Goal: Task Accomplishment & Management: Manage account settings

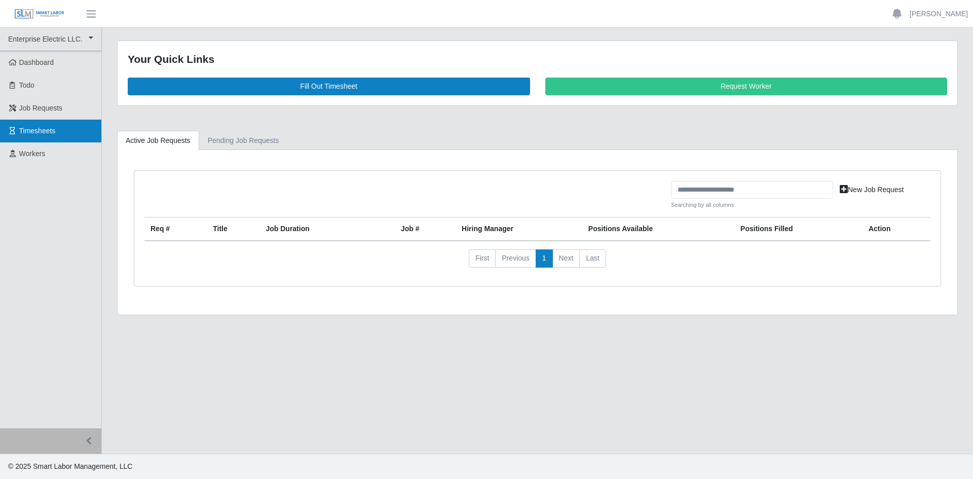
click at [37, 127] on span "Timesheets" at bounding box center [37, 131] width 36 height 8
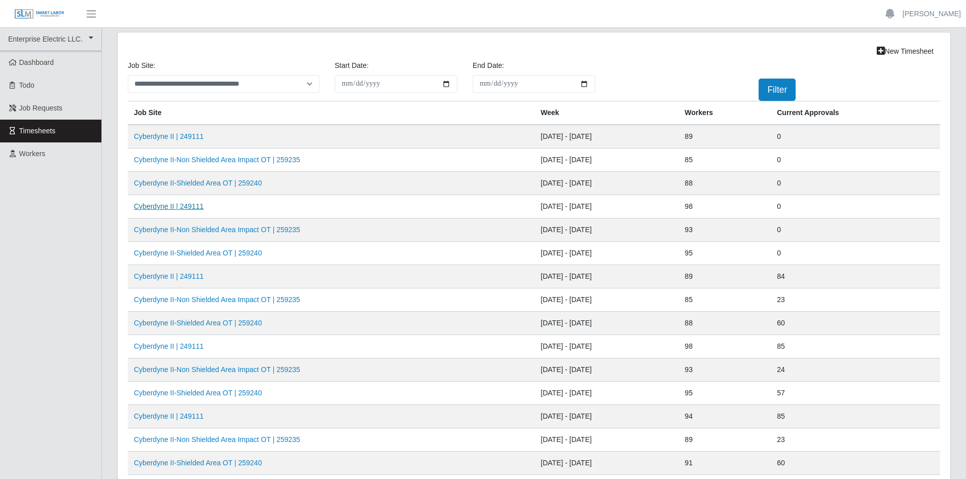
click at [175, 208] on link "Cyberdyne II | 249111" at bounding box center [169, 206] width 70 height 8
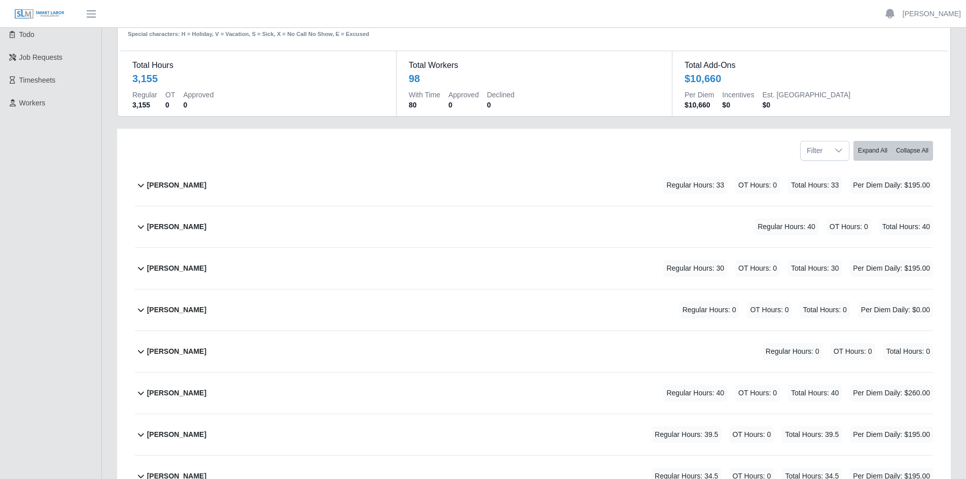
scroll to position [101, 0]
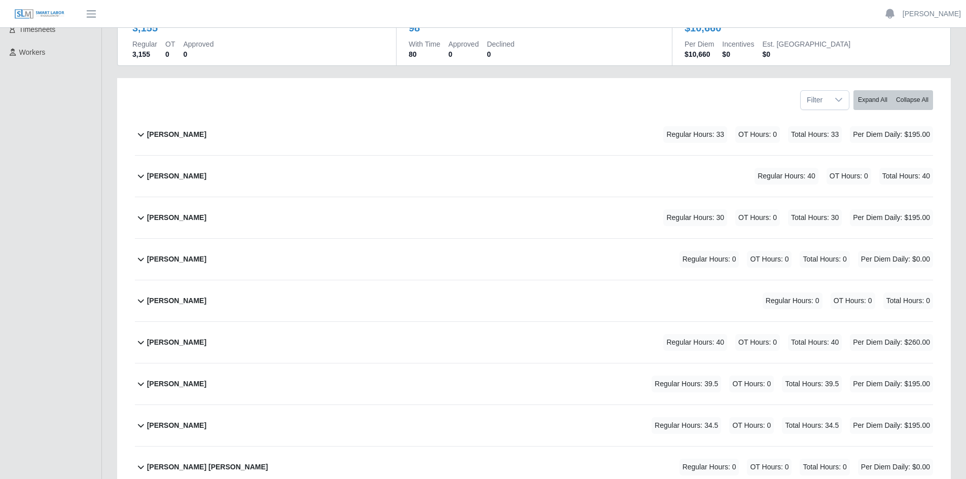
click at [142, 135] on icon at bounding box center [141, 135] width 6 height 4
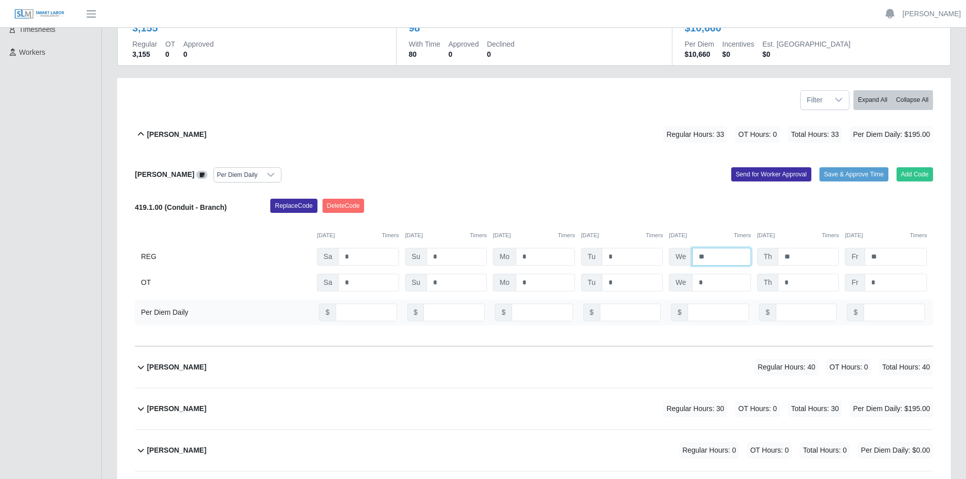
click at [713, 257] on input "**" at bounding box center [721, 257] width 59 height 18
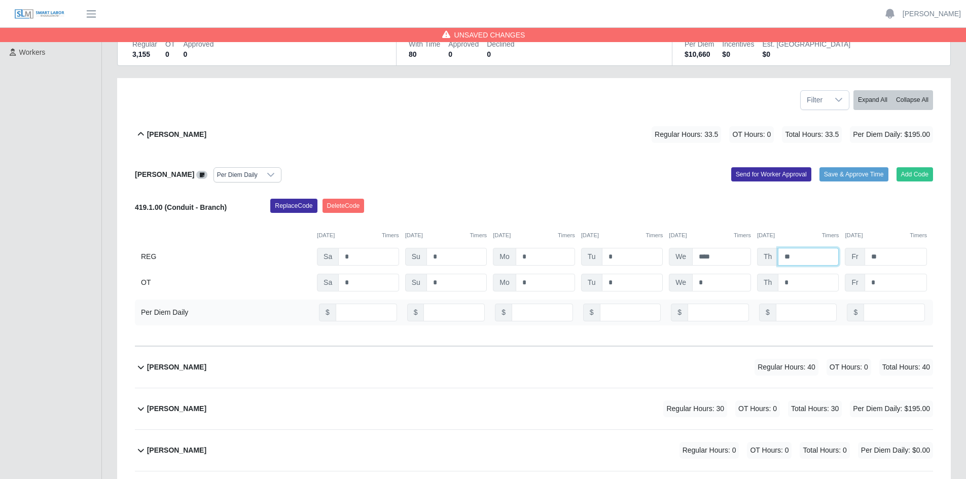
click at [802, 255] on input "**" at bounding box center [807, 257] width 61 height 18
click at [723, 258] on input "****" at bounding box center [721, 257] width 59 height 18
type input "**"
click at [764, 218] on div "Replace Code Delete Code" at bounding box center [602, 209] width 678 height 20
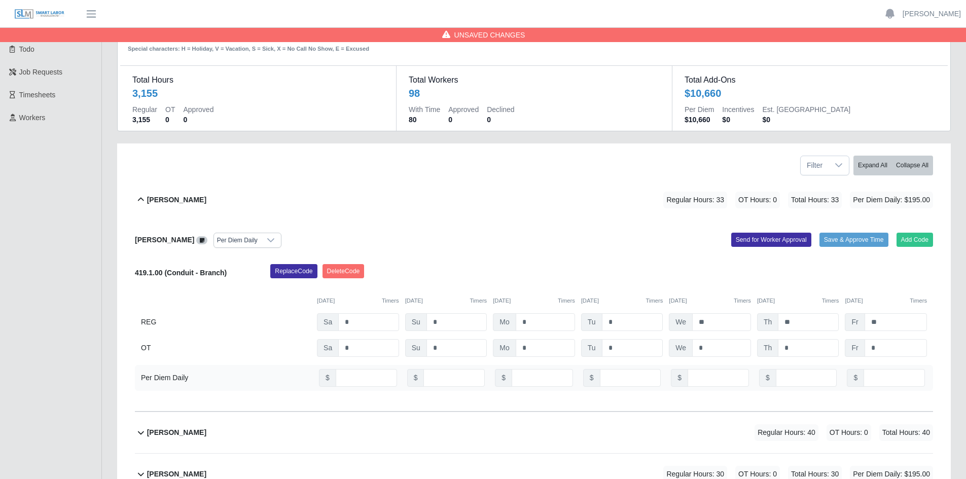
scroll to position [0, 0]
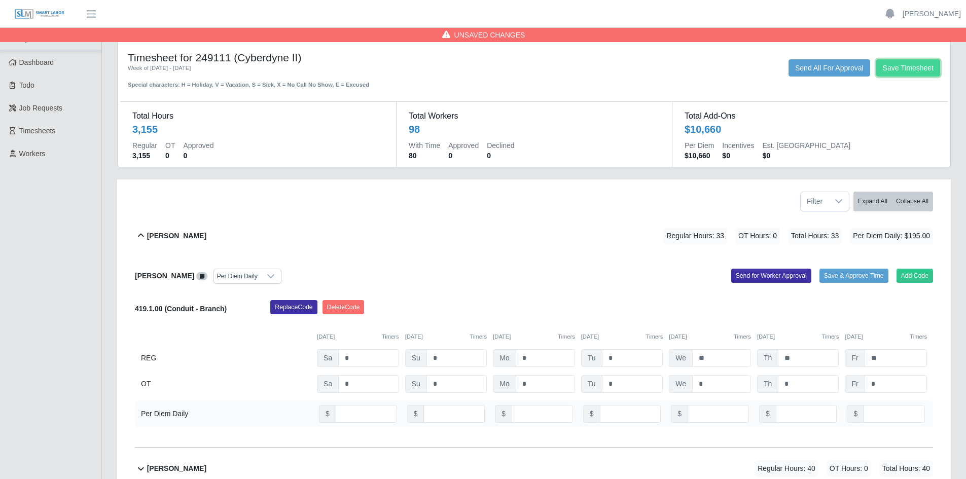
click at [902, 72] on button "Save Timesheet" at bounding box center [908, 67] width 64 height 17
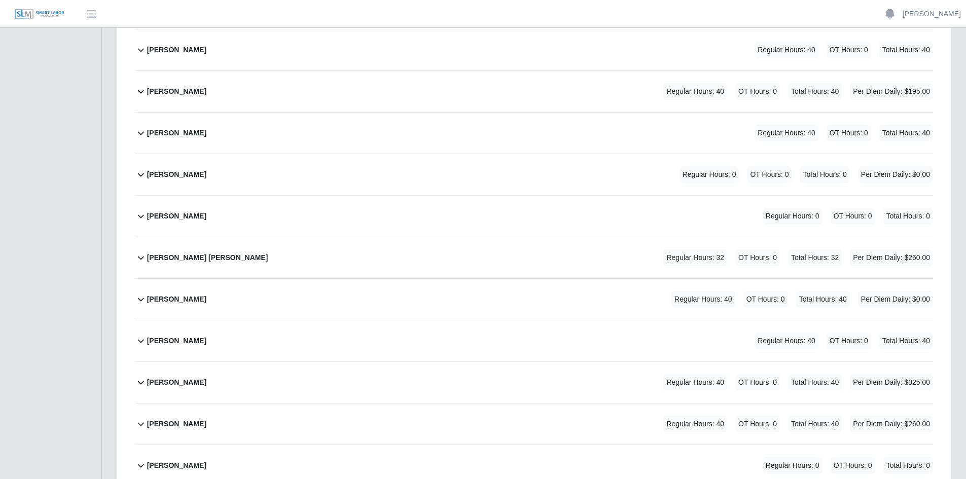
scroll to position [3345, 0]
click at [141, 255] on icon at bounding box center [141, 257] width 12 height 12
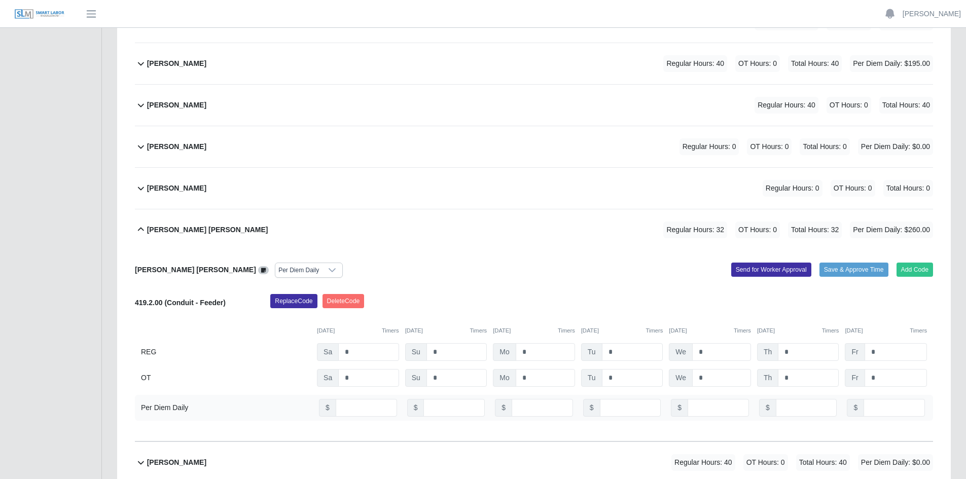
scroll to position [3396, 0]
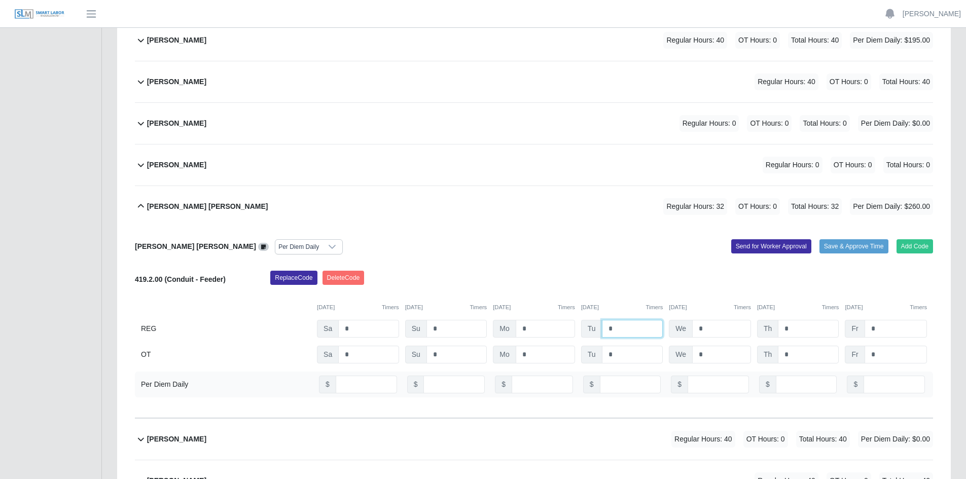
drag, startPoint x: 618, startPoint y: 328, endPoint x: 601, endPoint y: 329, distance: 16.8
click at [602, 329] on input "*" at bounding box center [632, 329] width 61 height 18
type input "**"
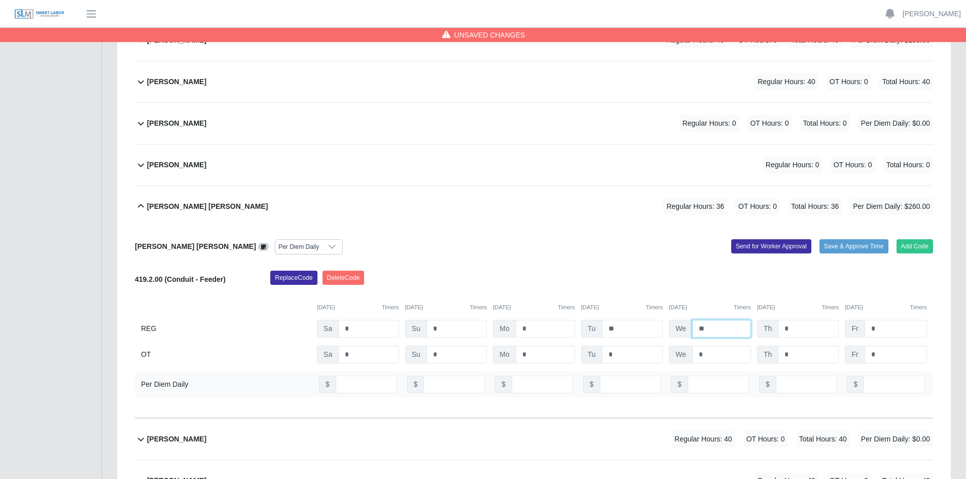
type input "**"
click at [619, 231] on div "Melchor Yam Canul Per Diem Daily Add Code Save & Approve Time Send for Worker A…" at bounding box center [534, 322] width 798 height 191
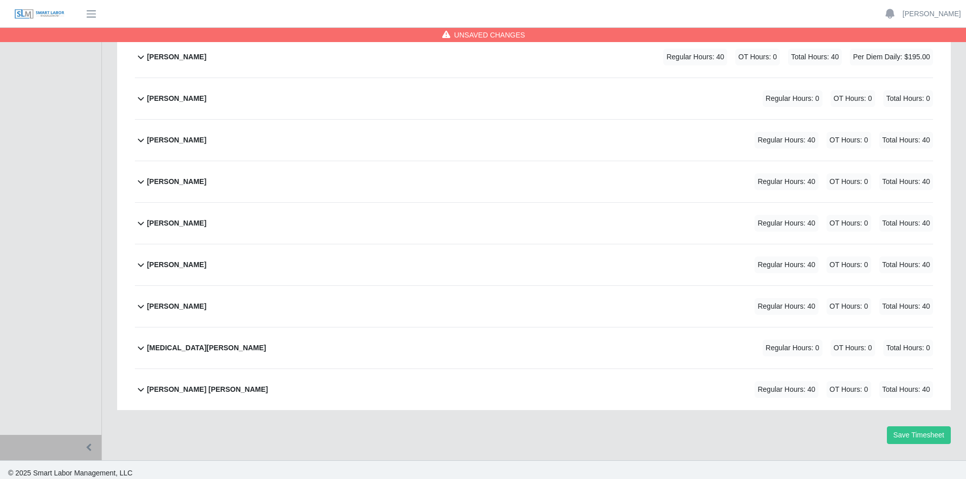
scroll to position [4075, 0]
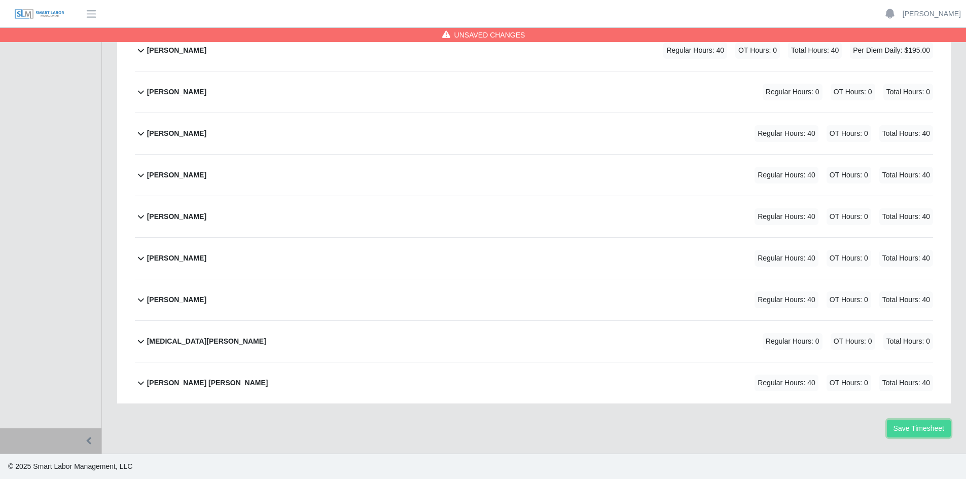
click at [902, 428] on button "Save Timesheet" at bounding box center [918, 429] width 64 height 18
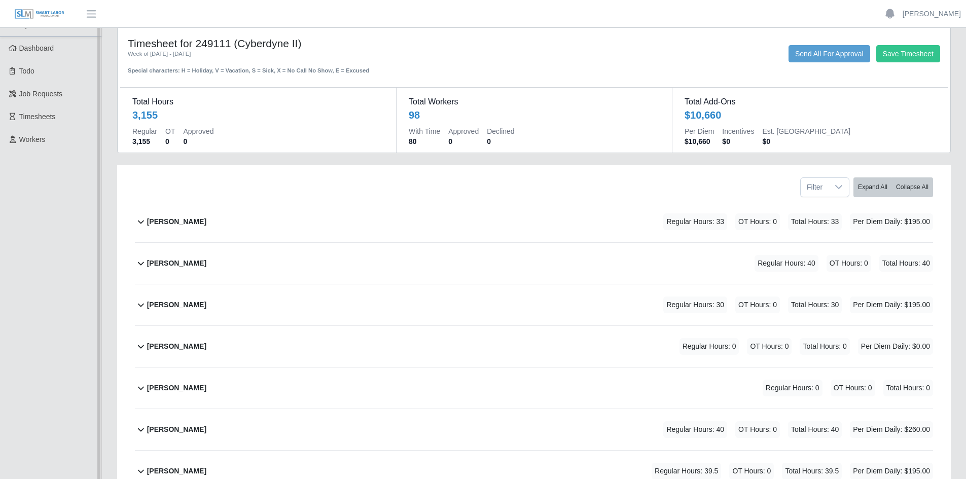
scroll to position [0, 0]
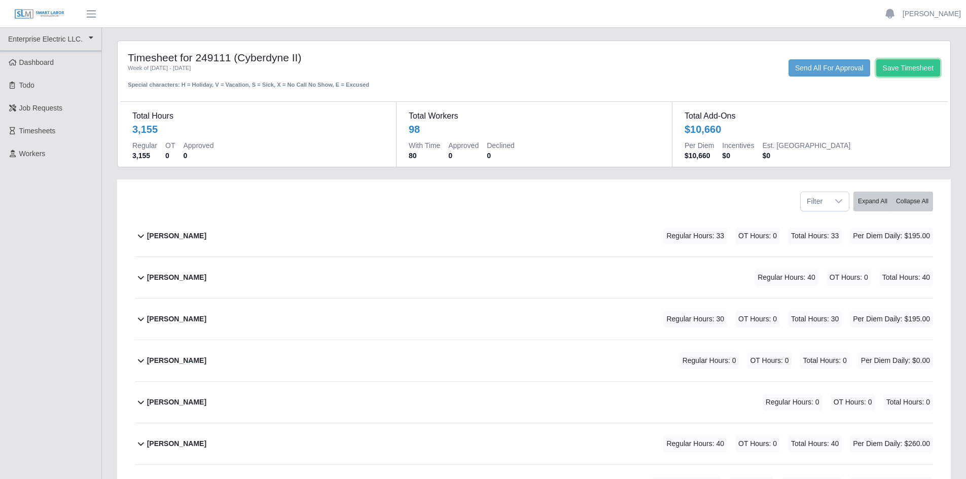
drag, startPoint x: 918, startPoint y: 68, endPoint x: 409, endPoint y: 64, distance: 509.9
click at [917, 72] on button "Save Timesheet" at bounding box center [908, 67] width 64 height 17
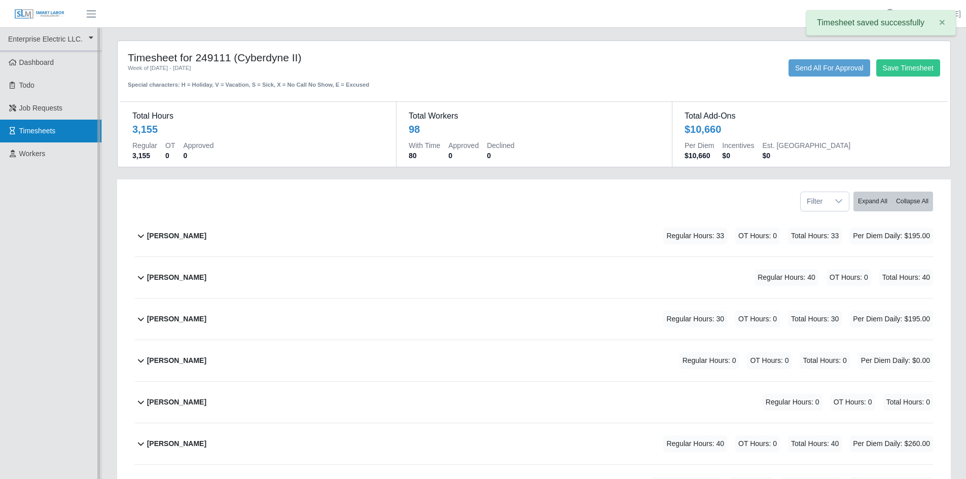
click at [47, 134] on span "Timesheets" at bounding box center [37, 131] width 36 height 8
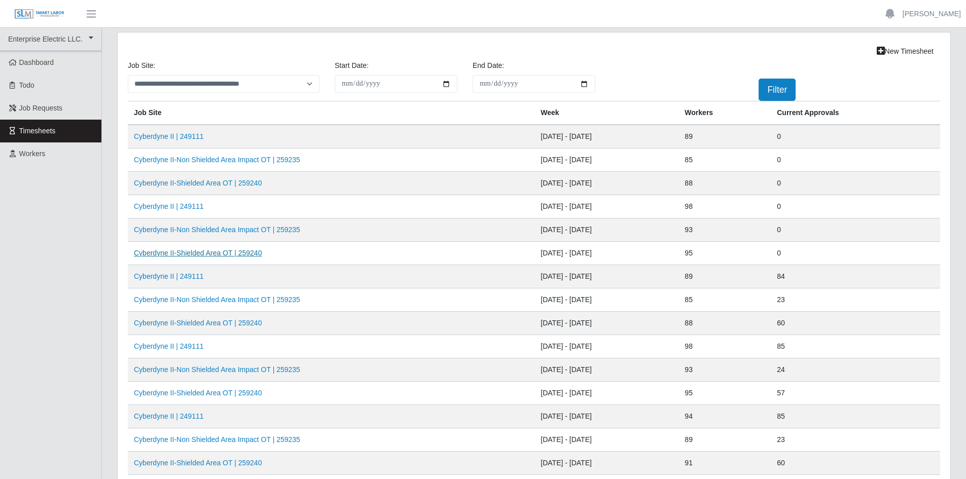
click at [200, 252] on link "Cyberdyne II-Shielded Area OT | 259240" at bounding box center [198, 253] width 128 height 8
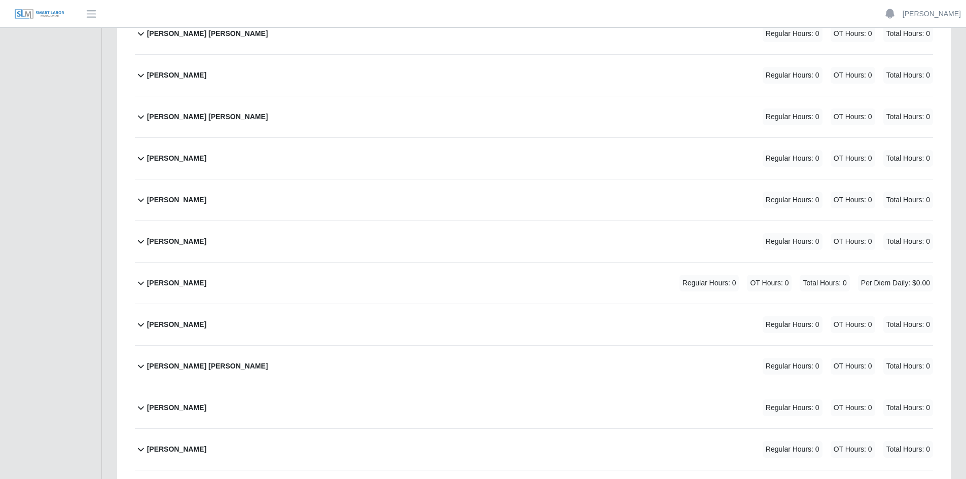
scroll to position [3142, 0]
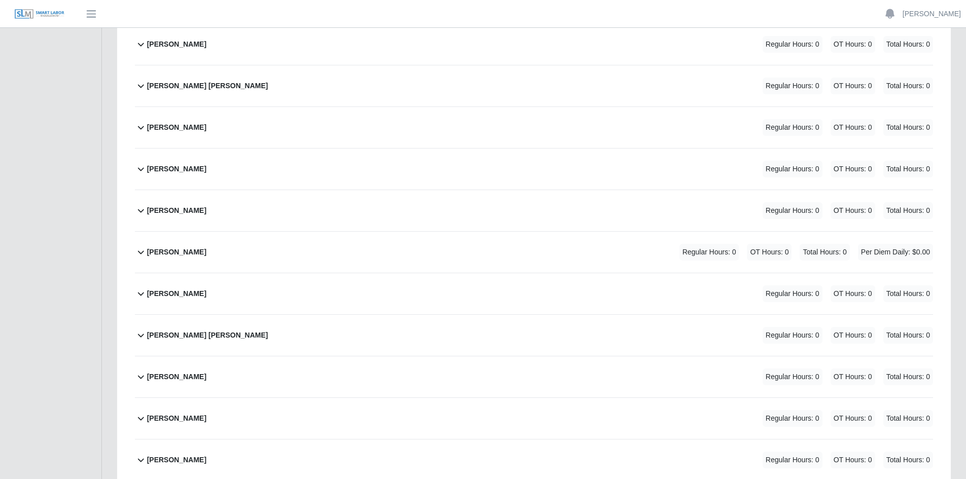
click at [142, 210] on icon at bounding box center [141, 210] width 12 height 12
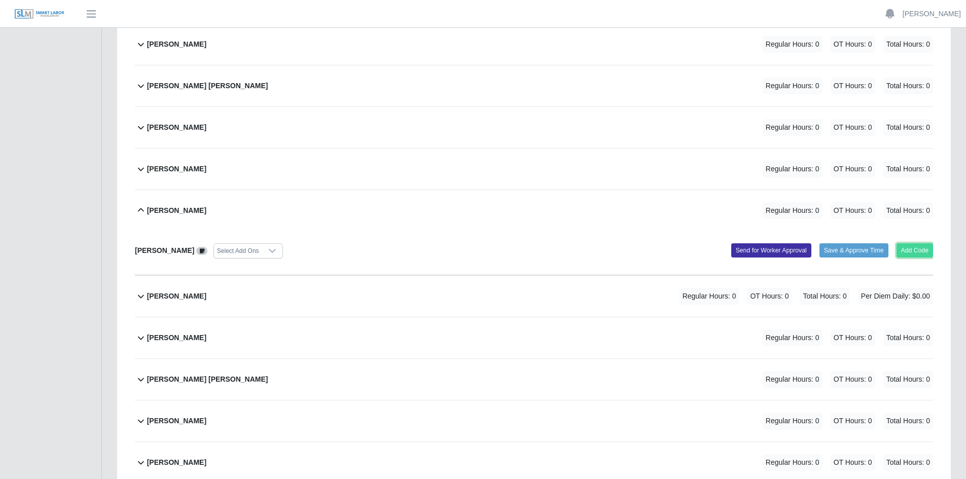
click at [920, 251] on button "Add Code" at bounding box center [914, 250] width 37 height 14
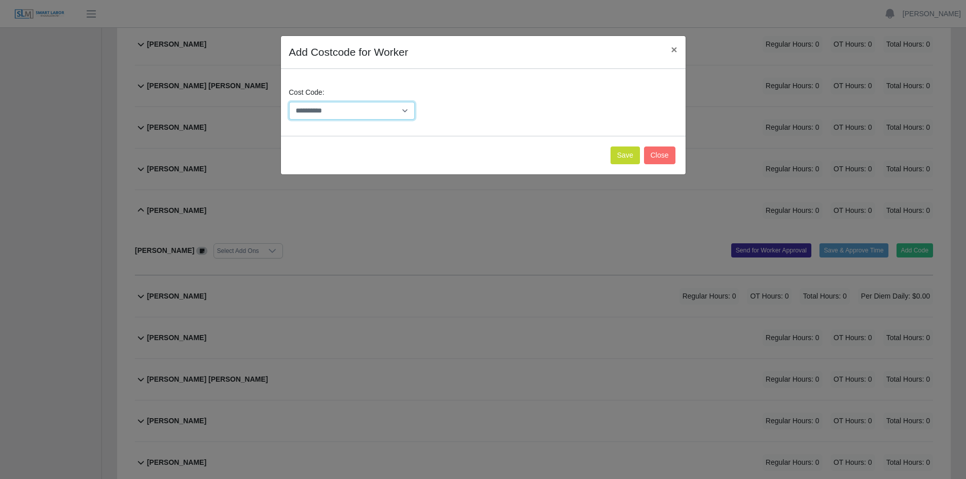
click at [396, 109] on select "**********" at bounding box center [352, 111] width 126 height 18
select select "**********"
click at [289, 102] on select "**********" at bounding box center [352, 111] width 126 height 18
click at [626, 157] on button "Save" at bounding box center [624, 155] width 29 height 18
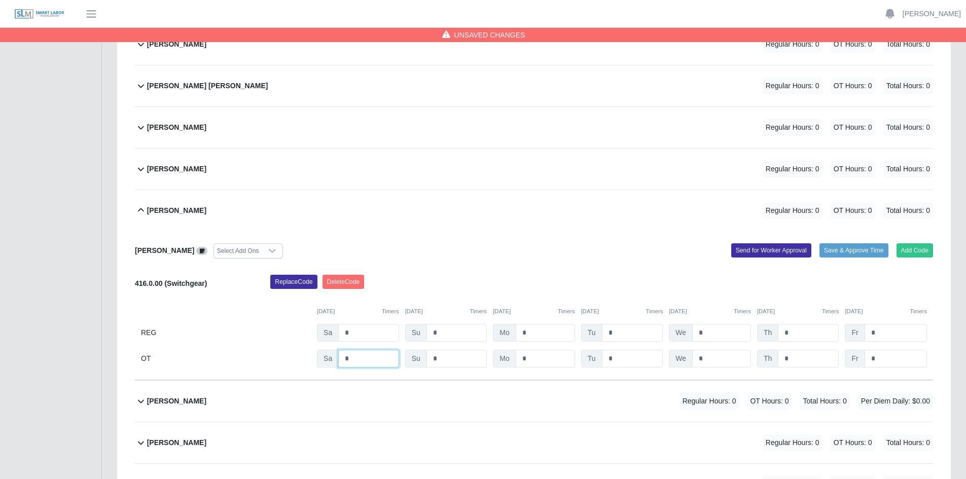
click at [351, 360] on input "*" at bounding box center [368, 359] width 60 height 18
type input "*"
click at [614, 358] on input "*" at bounding box center [632, 359] width 61 height 18
type input "***"
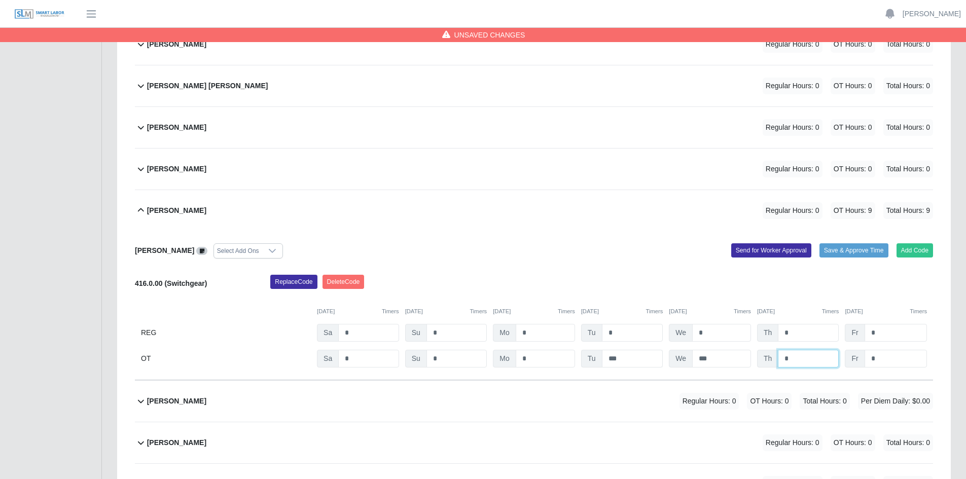
type input "*"
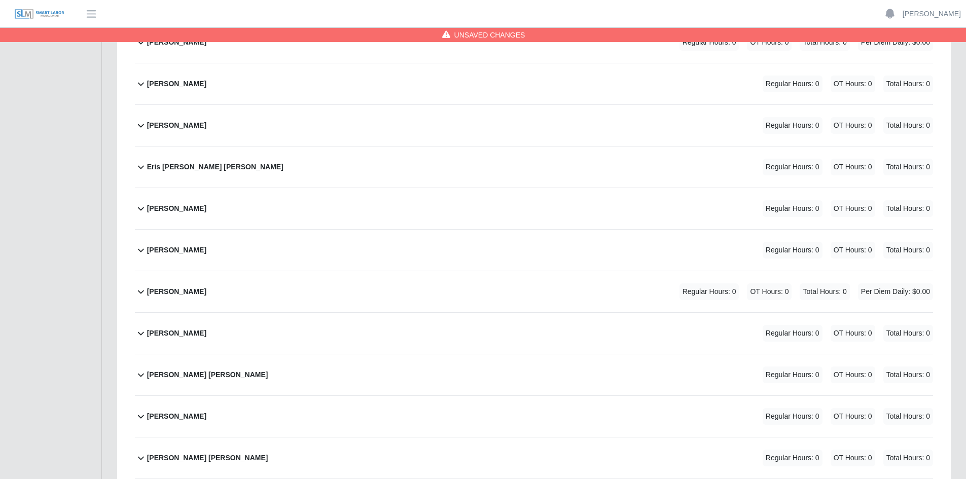
scroll to position [1419, 0]
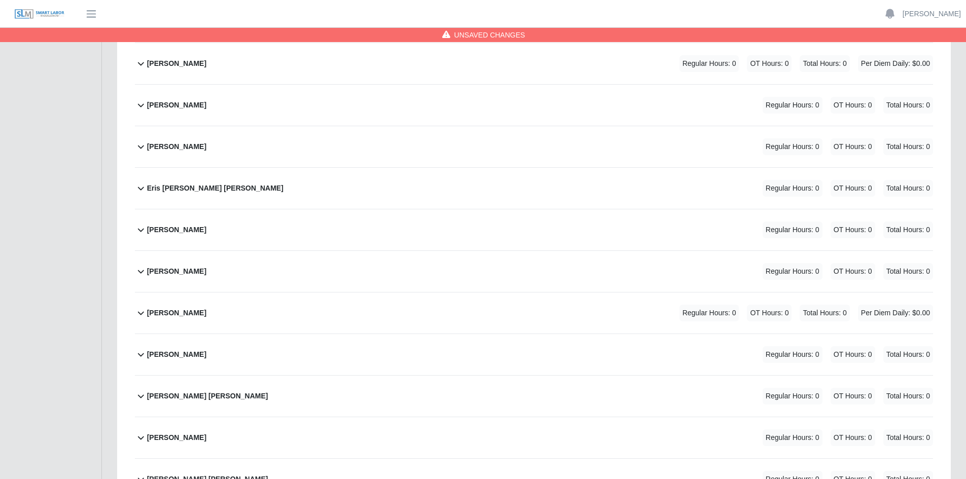
type input "*"
click at [139, 187] on icon at bounding box center [141, 188] width 12 height 12
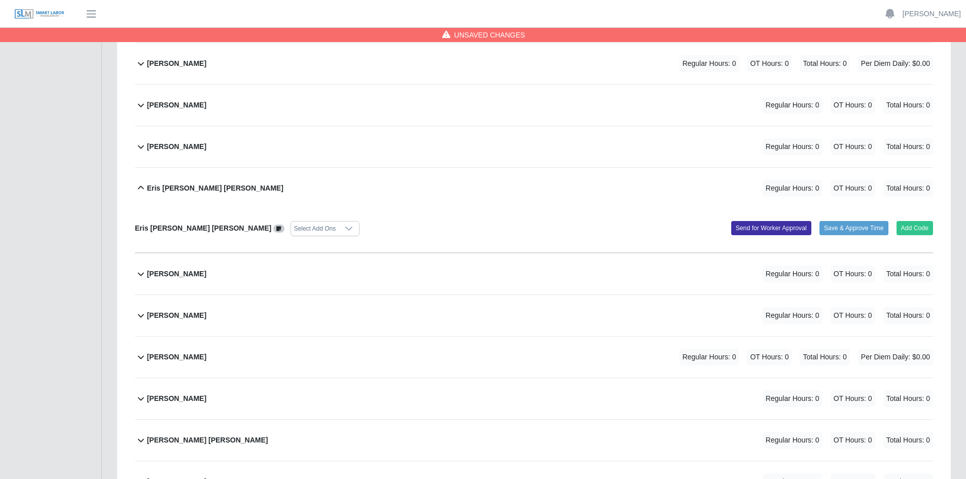
click at [345, 227] on icon at bounding box center [349, 229] width 8 height 8
drag, startPoint x: 402, startPoint y: 188, endPoint x: 412, endPoint y: 176, distance: 15.1
click at [409, 177] on div "Eris A. Banegas Suazo Regular Hours: 0 OT Hours: 0 Total Hours: 0" at bounding box center [540, 188] width 786 height 41
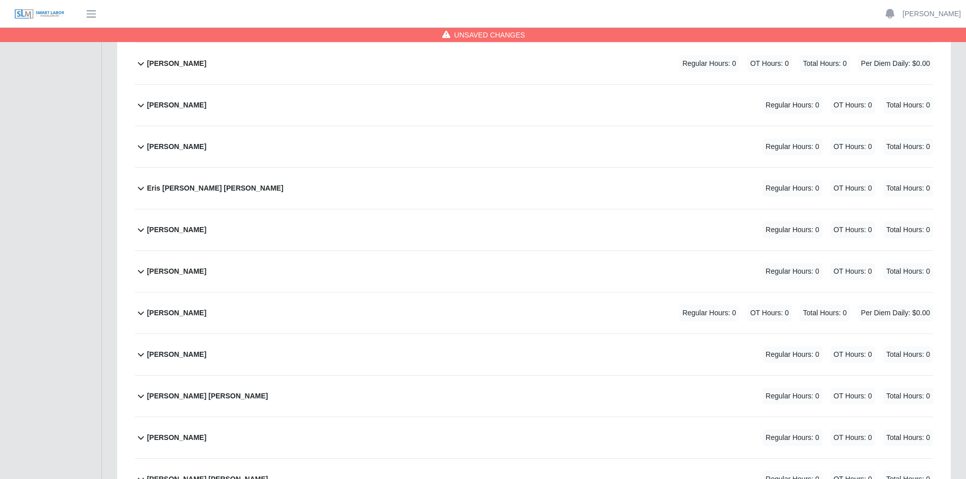
click at [502, 174] on div "Eris A. Banegas Suazo Regular Hours: 0 OT Hours: 0 Total Hours: 0" at bounding box center [540, 188] width 786 height 41
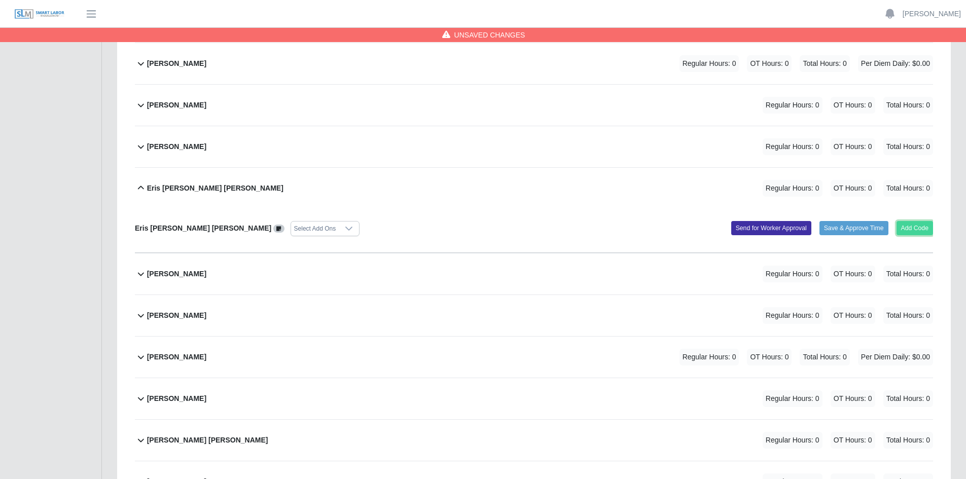
drag, startPoint x: 920, startPoint y: 221, endPoint x: 917, endPoint y: 230, distance: 8.5
click at [919, 220] on div "Eris A. Banegas Suazo Select Add Ons Add Code Save & Approve Time Send for Work…" at bounding box center [534, 231] width 798 height 44
click at [922, 228] on button "Add Code" at bounding box center [914, 228] width 37 height 14
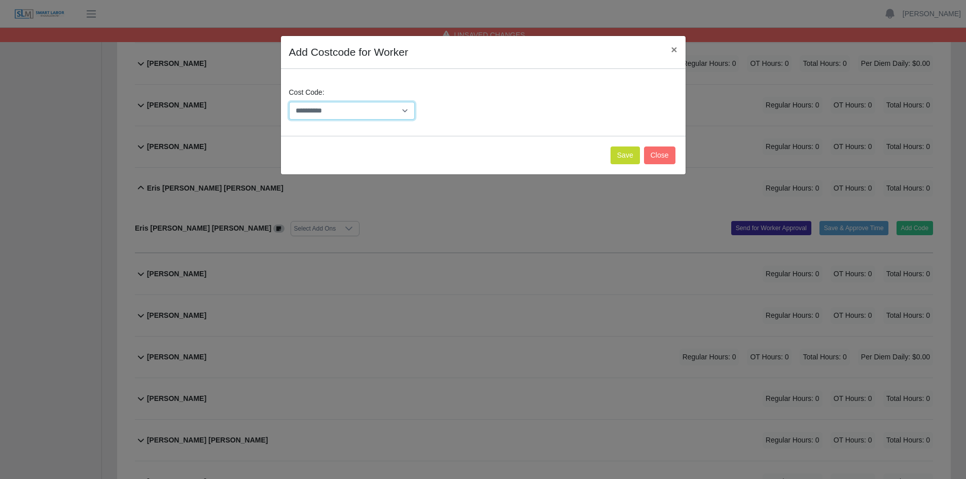
click at [384, 107] on select "**********" at bounding box center [352, 111] width 126 height 18
select select "**********"
click at [289, 102] on select "**********" at bounding box center [352, 111] width 126 height 18
click at [629, 147] on button "Save" at bounding box center [624, 155] width 29 height 18
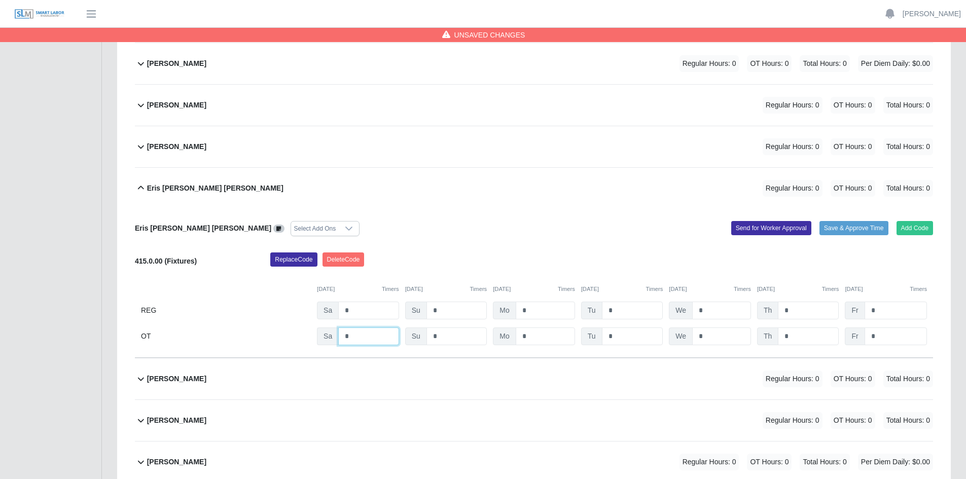
click at [357, 338] on input "*" at bounding box center [368, 336] width 60 height 18
click at [358, 338] on input "*" at bounding box center [368, 336] width 60 height 18
type input "*"
click at [615, 335] on input "*" at bounding box center [632, 336] width 61 height 18
type input "*"
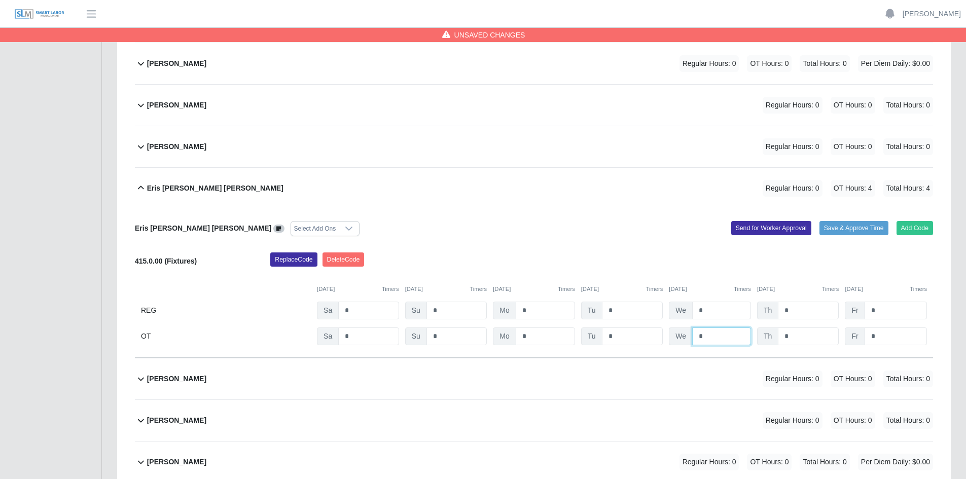
click at [711, 339] on input "*" at bounding box center [721, 336] width 59 height 18
type input "*"
click at [793, 332] on input "*" at bounding box center [807, 336] width 61 height 18
type input "*"
click at [880, 338] on input "*" at bounding box center [895, 336] width 62 height 18
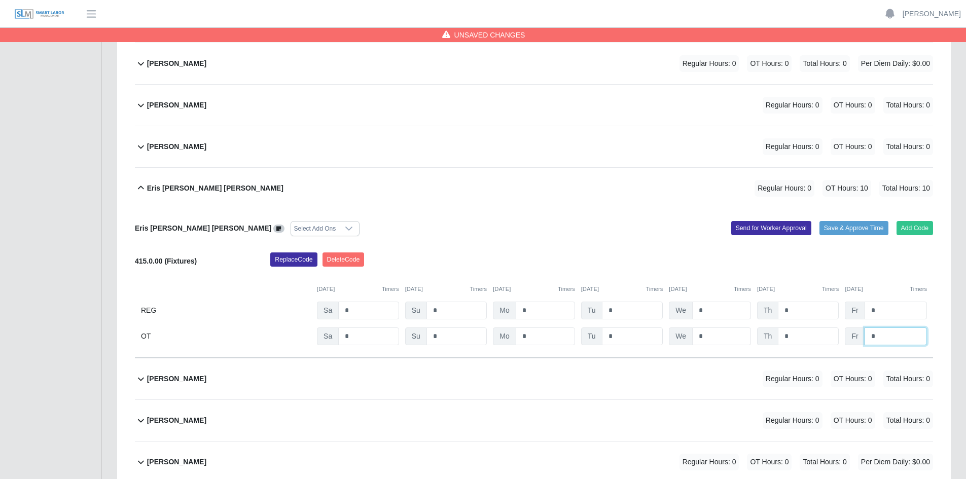
type input "*"
click at [596, 238] on div "Eris A. Banegas Suazo Select Add Ons Add Code Save & Approve Time Send for Work…" at bounding box center [534, 283] width 798 height 149
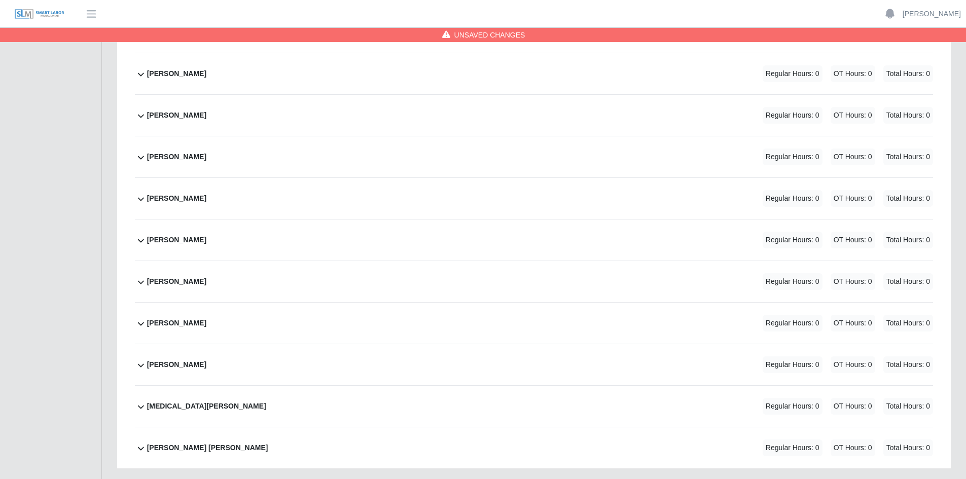
scroll to position [4057, 0]
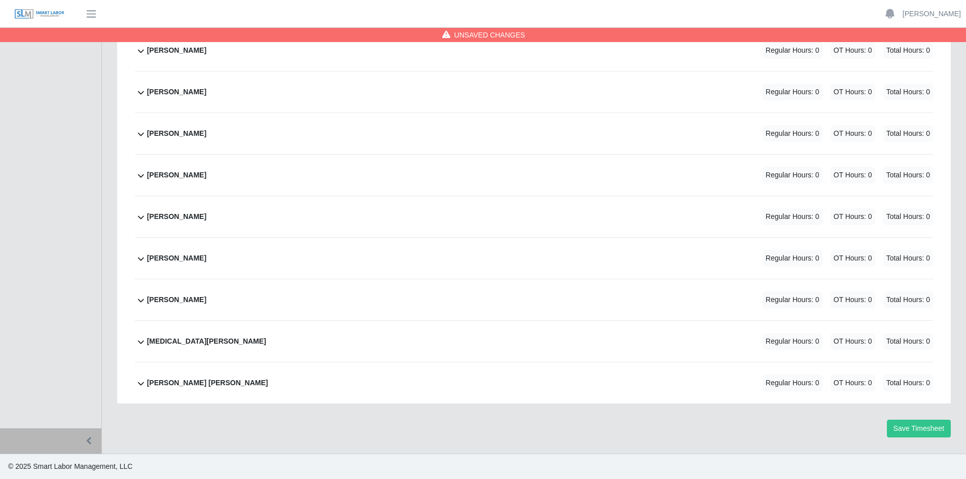
click at [243, 300] on div "Yariela Carrasco Hernandez Regular Hours: 0 OT Hours: 0 Total Hours: 0" at bounding box center [540, 299] width 786 height 41
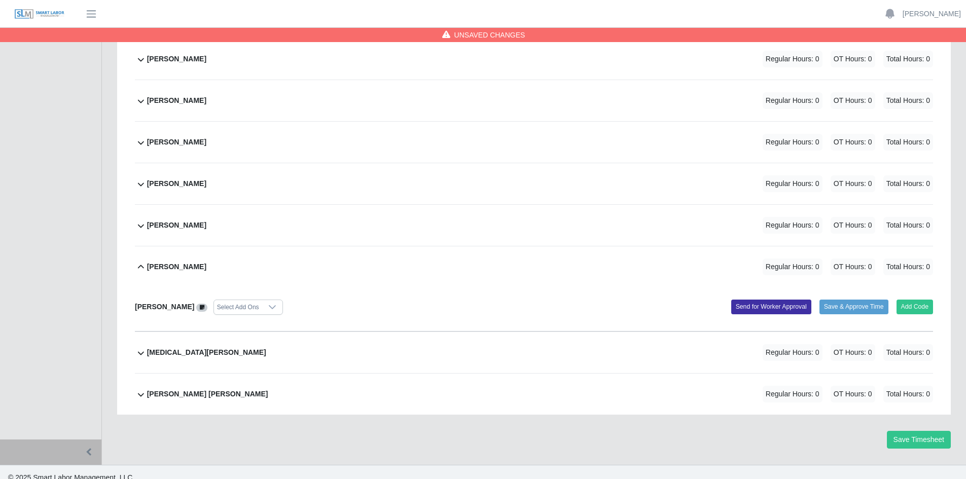
scroll to position [4101, 0]
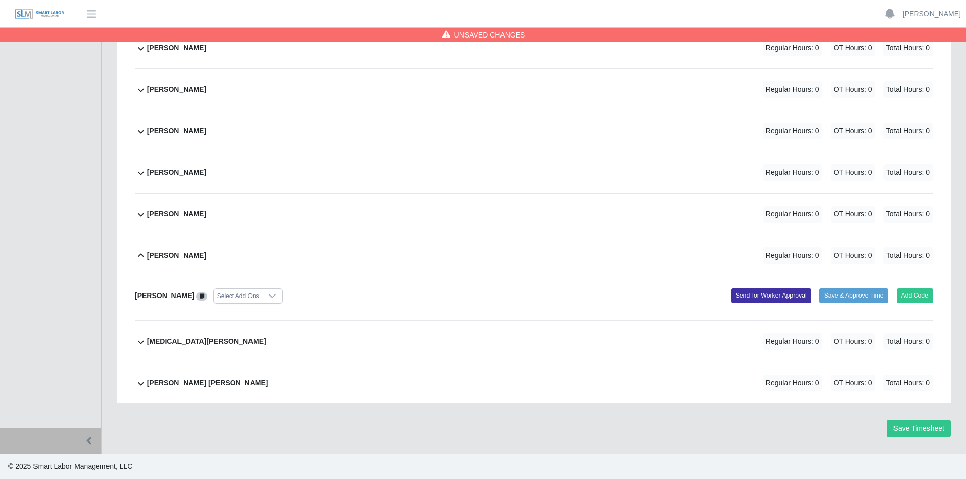
click at [278, 213] on div "Yair Hernandez Regular Hours: 0 OT Hours: 0 Total Hours: 0" at bounding box center [540, 214] width 786 height 41
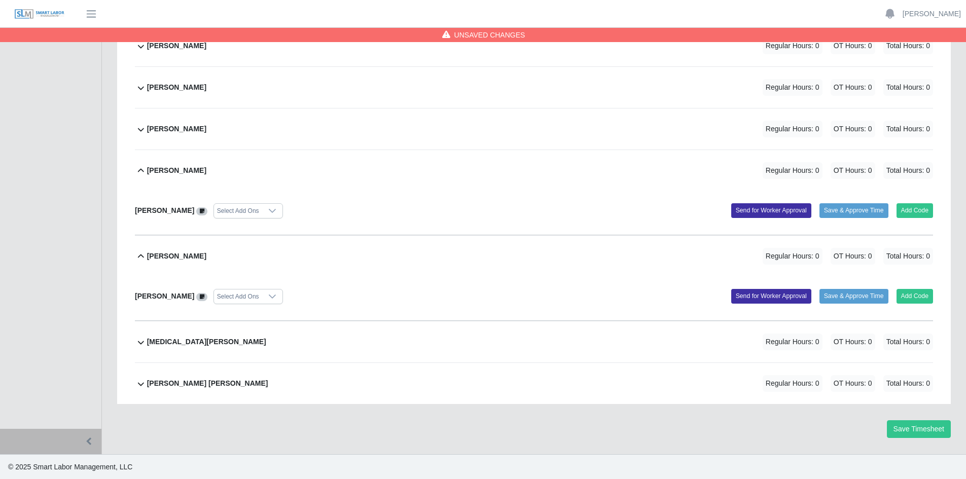
scroll to position [4145, 0]
click at [915, 212] on button "Add Code" at bounding box center [914, 210] width 37 height 14
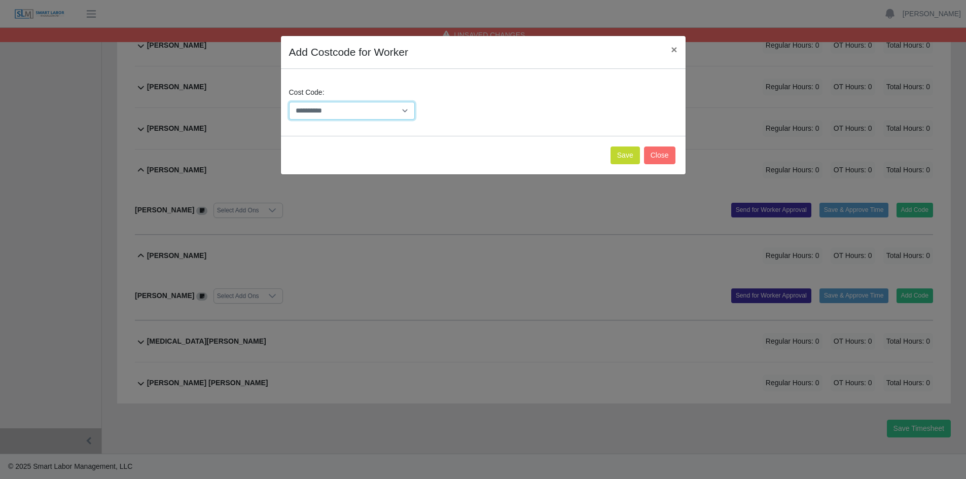
click at [410, 108] on select "**********" at bounding box center [352, 111] width 126 height 18
select select "**********"
click at [289, 102] on select "**********" at bounding box center [352, 111] width 126 height 18
click at [625, 156] on button "Save" at bounding box center [624, 155] width 29 height 18
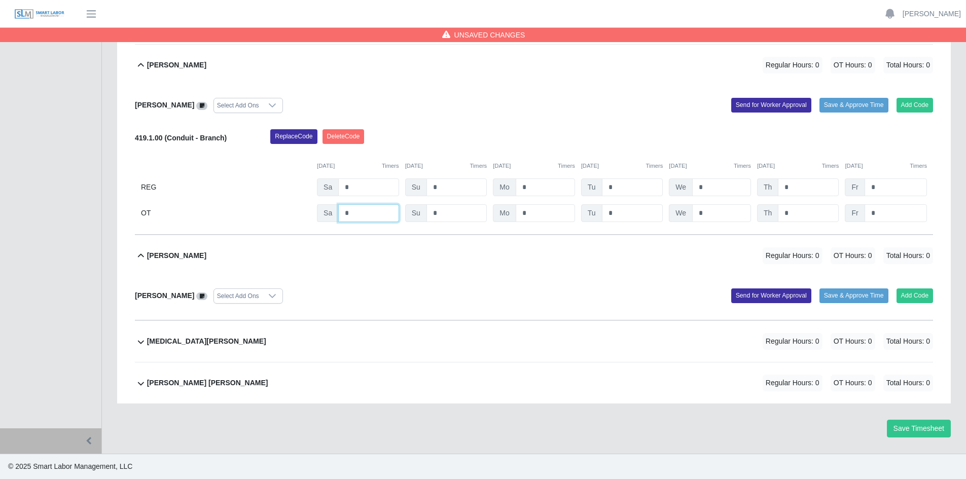
click at [351, 213] on input "*" at bounding box center [368, 213] width 60 height 18
type input "*"
click at [619, 214] on input "*" at bounding box center [632, 213] width 61 height 18
type input "***"
type input "*"
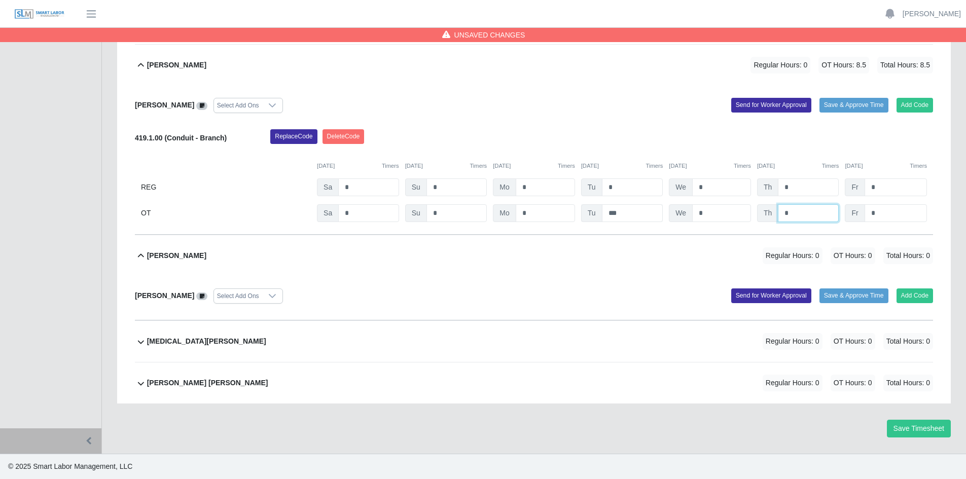
type input "*"
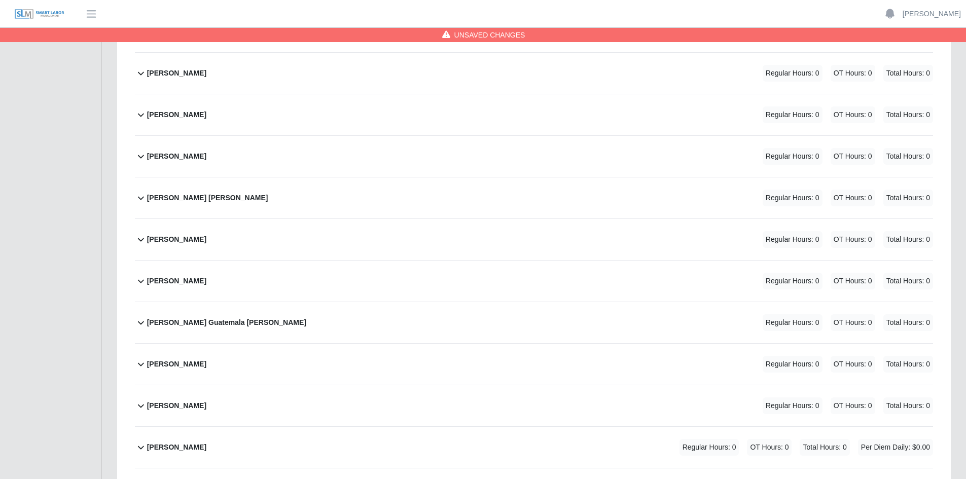
scroll to position [304, 0]
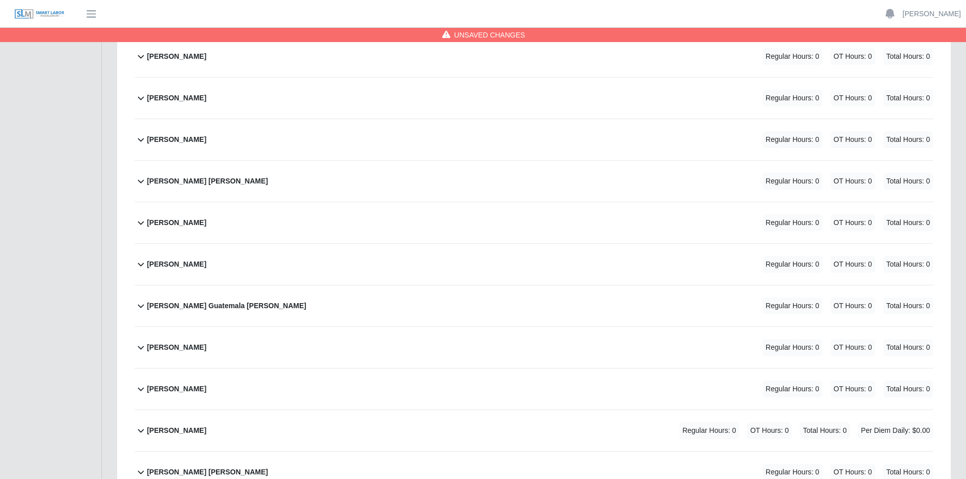
type input "*"
click at [321, 228] on div "Andrea Camacho Regular Hours: 0 OT Hours: 0 Total Hours: 0" at bounding box center [540, 222] width 786 height 41
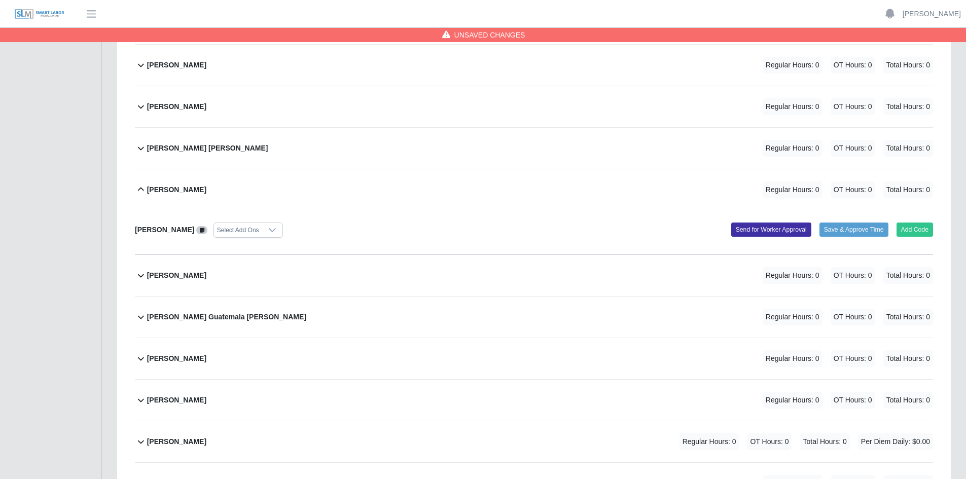
scroll to position [355, 0]
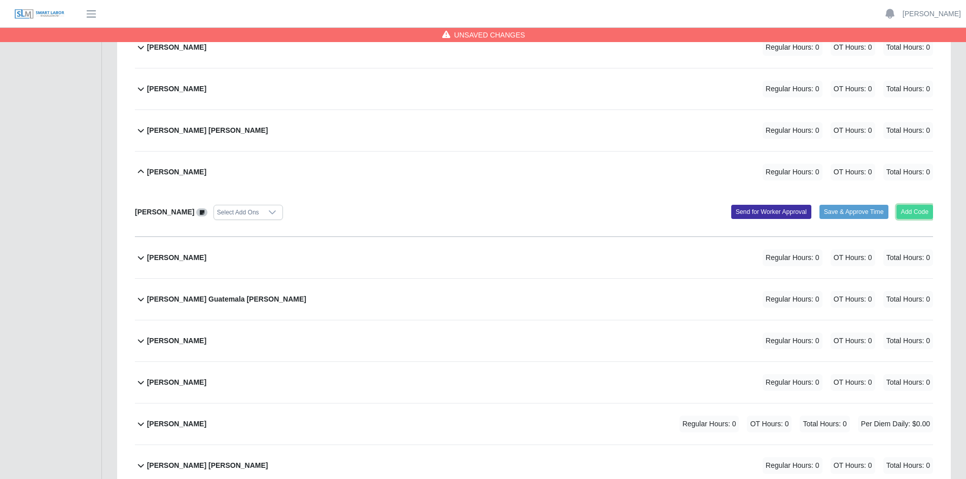
click at [922, 212] on button "Add Code" at bounding box center [914, 212] width 37 height 14
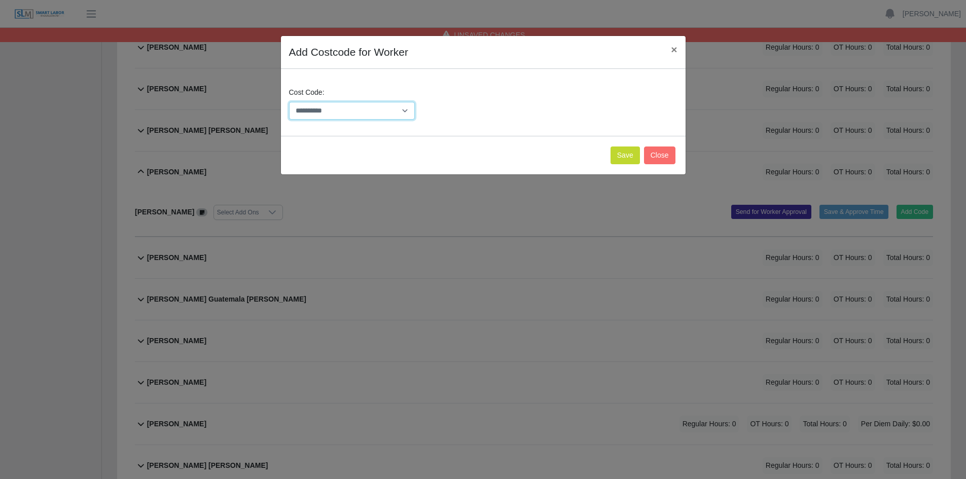
click at [413, 110] on select "**********" at bounding box center [352, 111] width 126 height 18
select select "**********"
click at [289, 102] on select "**********" at bounding box center [352, 111] width 126 height 18
click at [631, 156] on button "Save" at bounding box center [624, 155] width 29 height 18
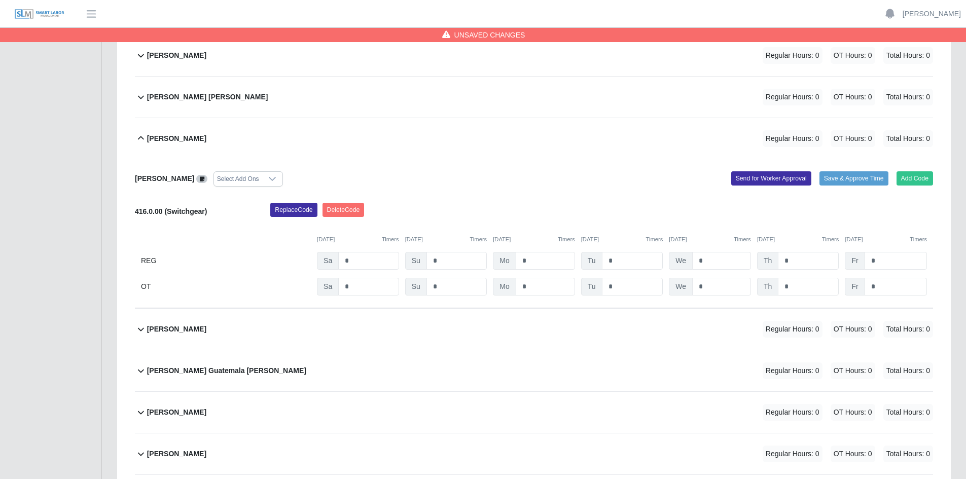
scroll to position [405, 0]
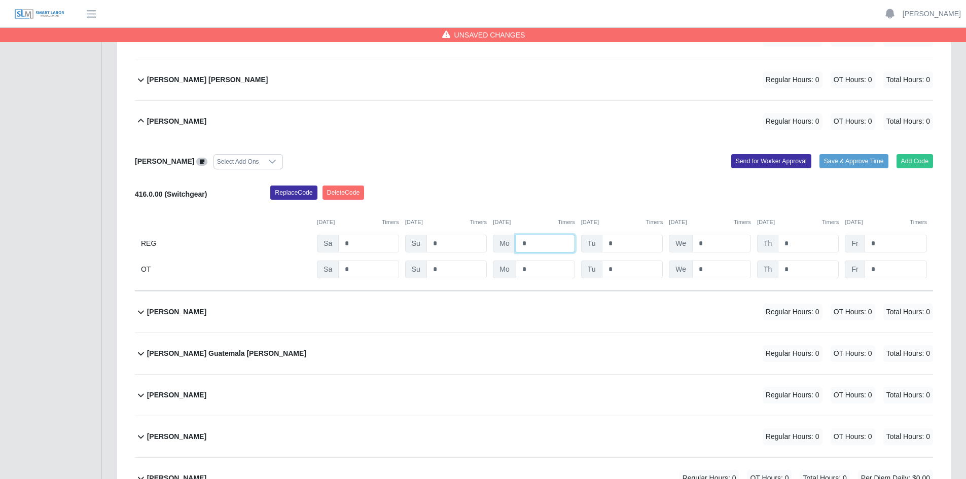
click at [538, 240] on input "*" at bounding box center [544, 244] width 59 height 18
click at [617, 239] on input "*" at bounding box center [632, 244] width 61 height 18
type input "*"
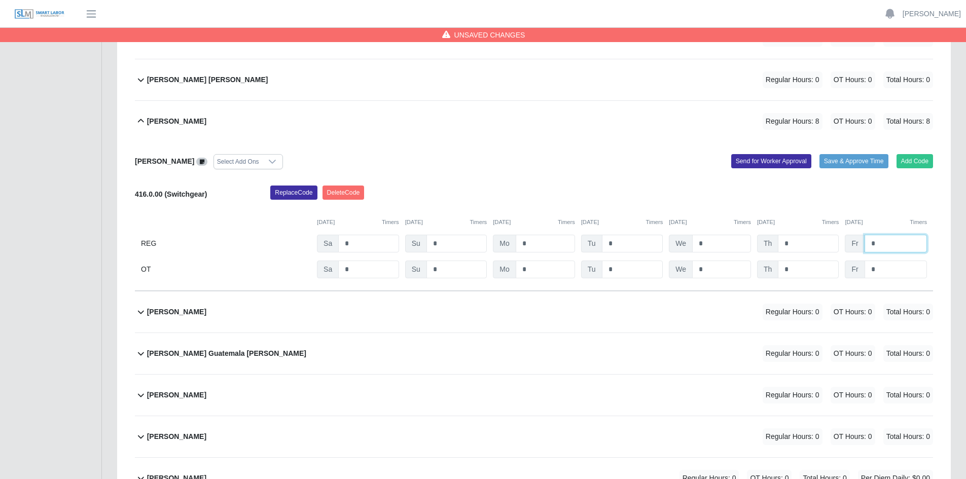
type input "*"
click at [610, 250] on input "*" at bounding box center [632, 244] width 61 height 18
type input "***"
click at [668, 153] on div "Andrea Camacho Select Add Ons Add Code Save & Approve Time Send for Worker Appr…" at bounding box center [534, 216] width 798 height 149
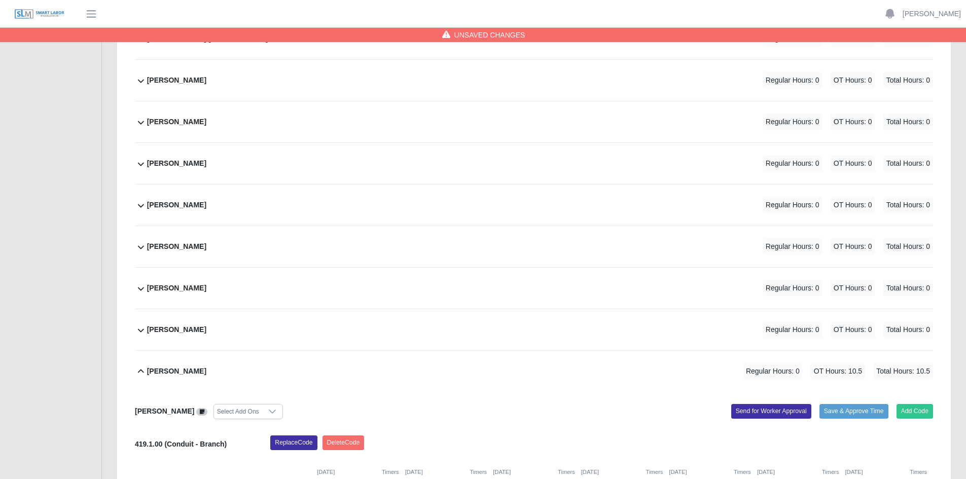
scroll to position [4095, 0]
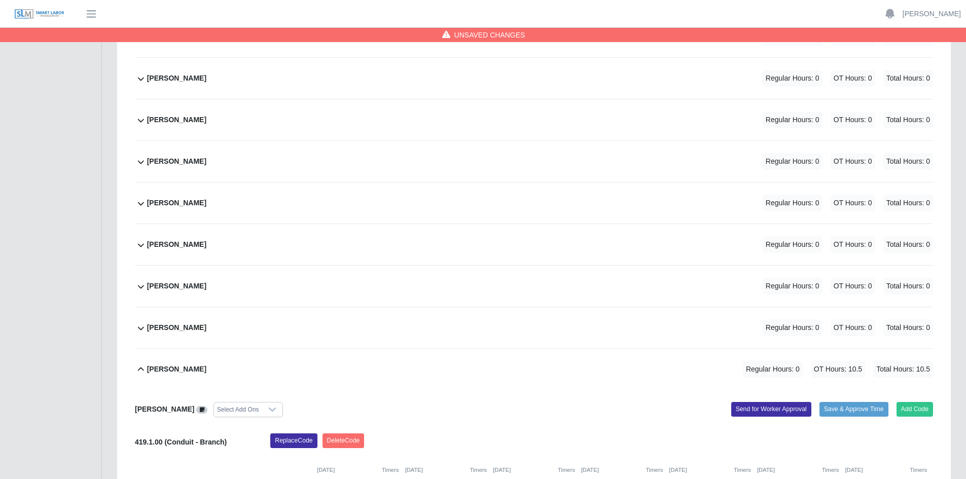
click at [301, 246] on div "Samy Solteros Regular Hours: 0 OT Hours: 0 Total Hours: 0" at bounding box center [540, 244] width 786 height 41
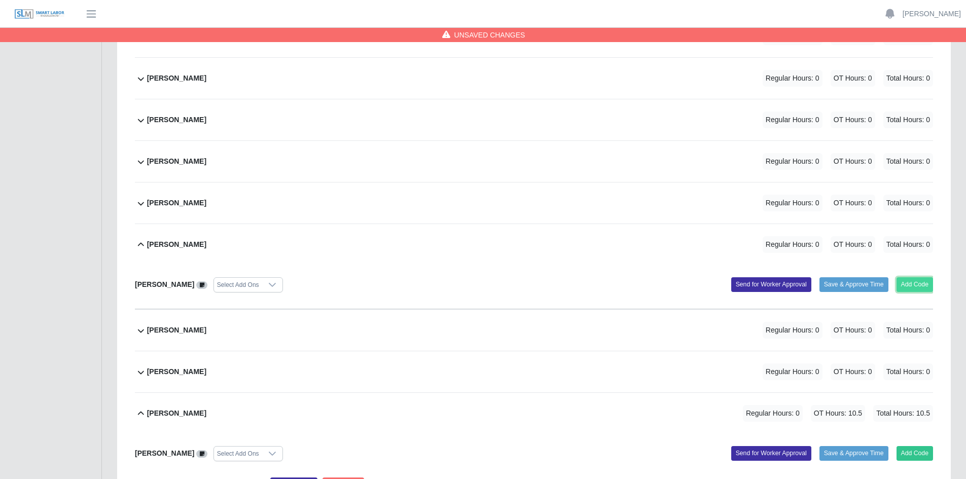
click at [912, 284] on button "Add Code" at bounding box center [914, 284] width 37 height 14
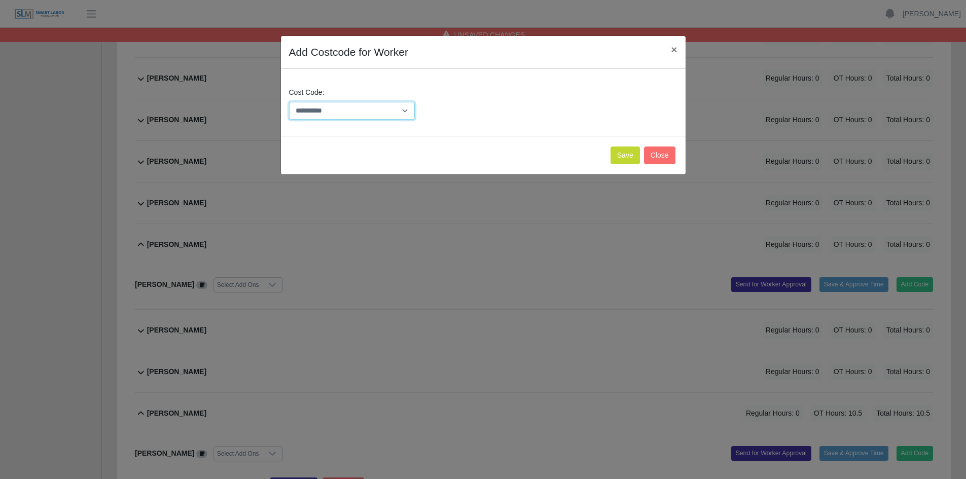
click at [413, 112] on select "**********" at bounding box center [352, 111] width 126 height 18
select select "**********"
click at [289, 102] on select "**********" at bounding box center [352, 111] width 126 height 18
click at [624, 156] on button "Save" at bounding box center [624, 155] width 29 height 18
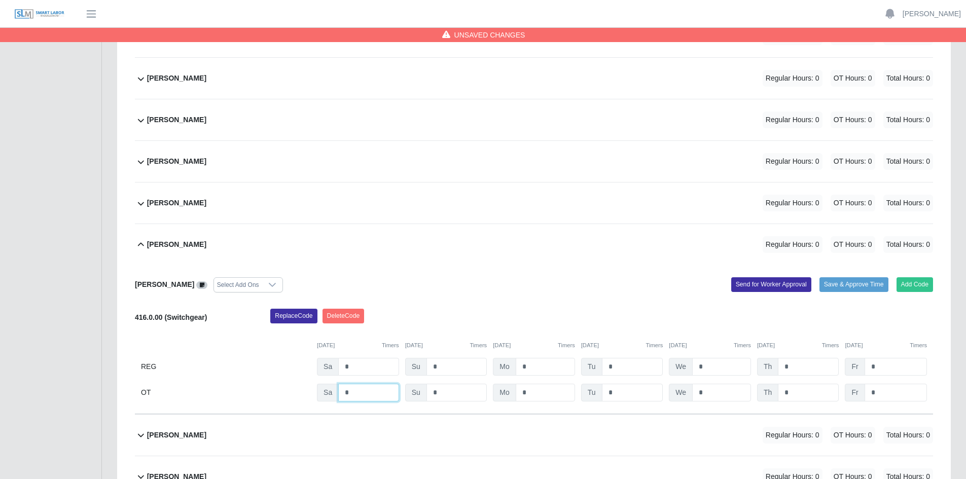
click at [354, 394] on input "*" at bounding box center [368, 393] width 60 height 18
type input "*"
click at [533, 394] on input "*" at bounding box center [544, 393] width 59 height 18
type input "***"
type input "*"
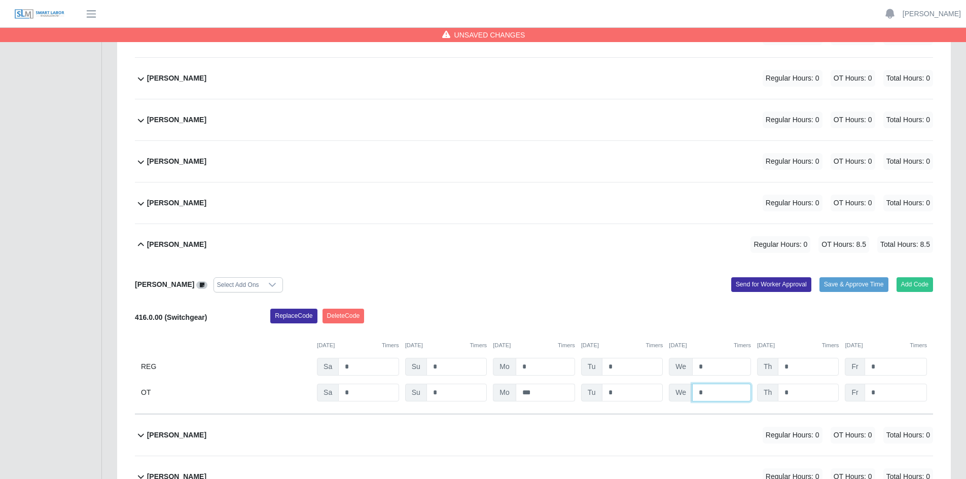
type input "*"
drag, startPoint x: 538, startPoint y: 392, endPoint x: 512, endPoint y: 394, distance: 25.9
click at [513, 392] on div "Mo ***" at bounding box center [534, 393] width 82 height 18
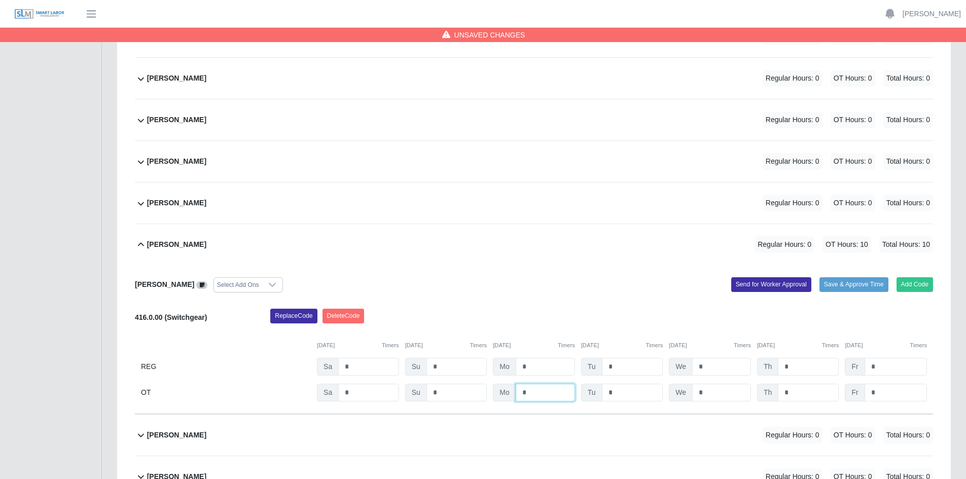
type input "*"
type input "***"
drag, startPoint x: 596, startPoint y: 288, endPoint x: 590, endPoint y: 290, distance: 5.9
click at [593, 289] on div "Add Code Save & Approve Time Send for Worker Approval" at bounding box center [737, 284] width 406 height 15
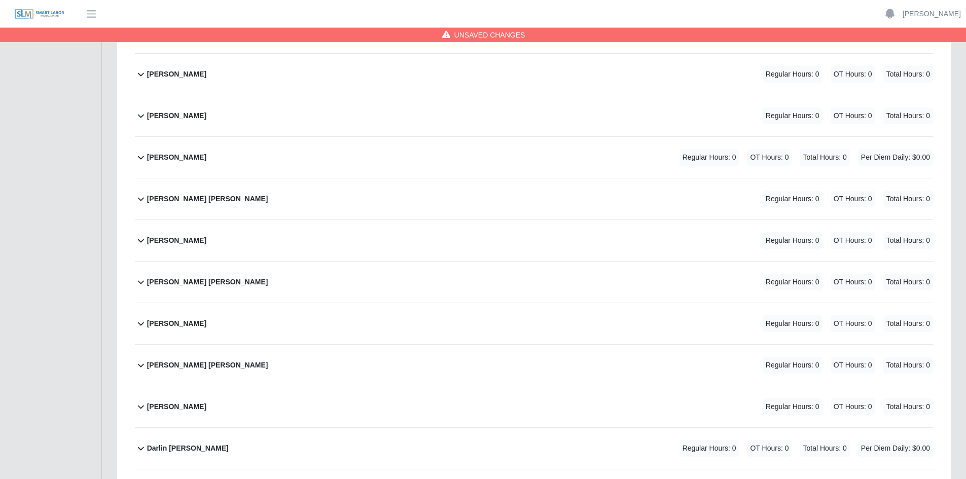
scroll to position [699, 0]
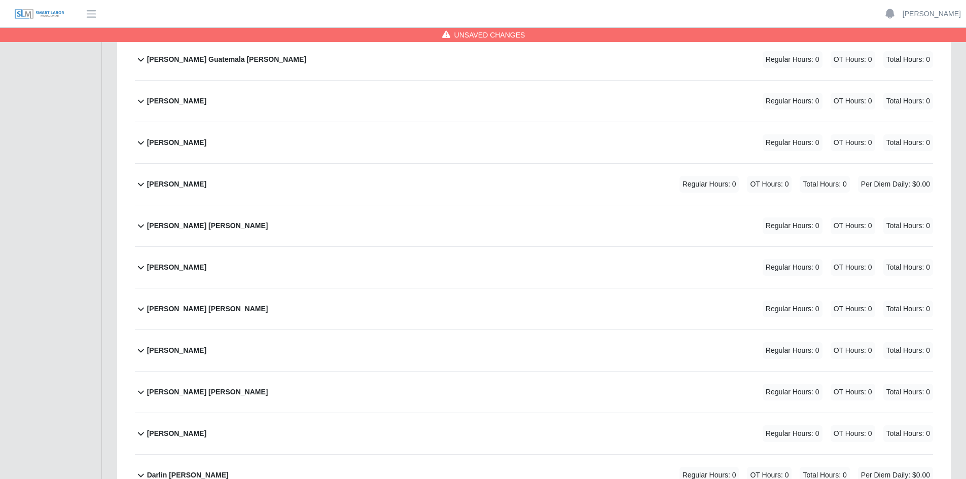
click at [473, 145] on div "Benjamin Lemus Regular Hours: 0 OT Hours: 0 Total Hours: 0" at bounding box center [540, 142] width 786 height 41
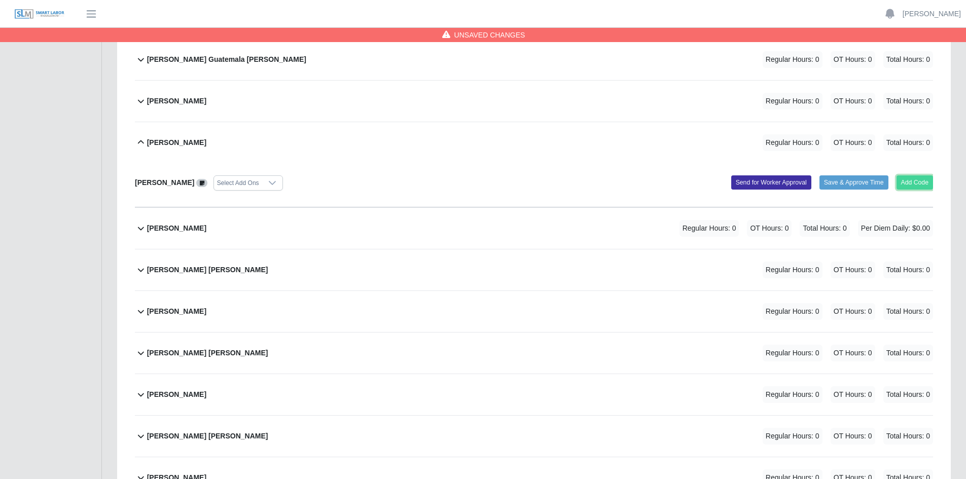
click at [915, 181] on button "Add Code" at bounding box center [914, 182] width 37 height 14
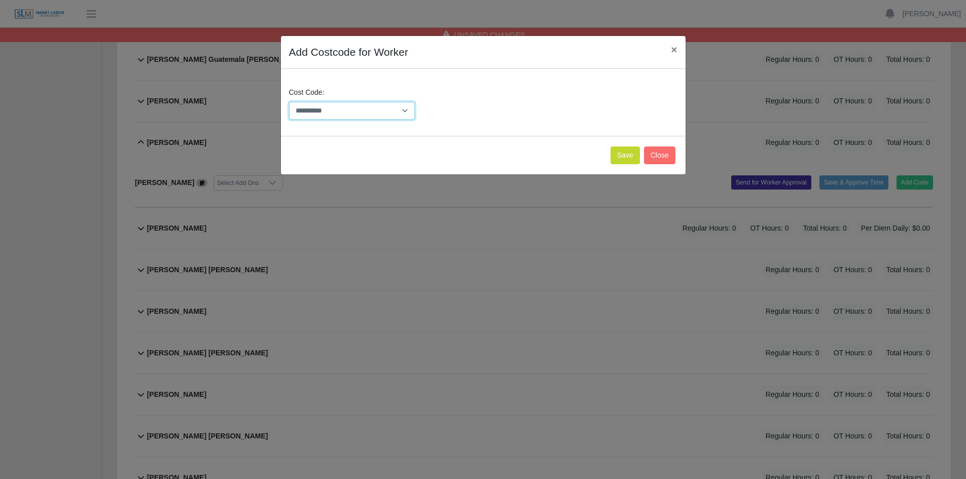
click at [410, 111] on select "**********" at bounding box center [352, 111] width 126 height 18
select select "**********"
click at [289, 102] on select "**********" at bounding box center [352, 111] width 126 height 18
click at [628, 157] on button "Save" at bounding box center [624, 155] width 29 height 18
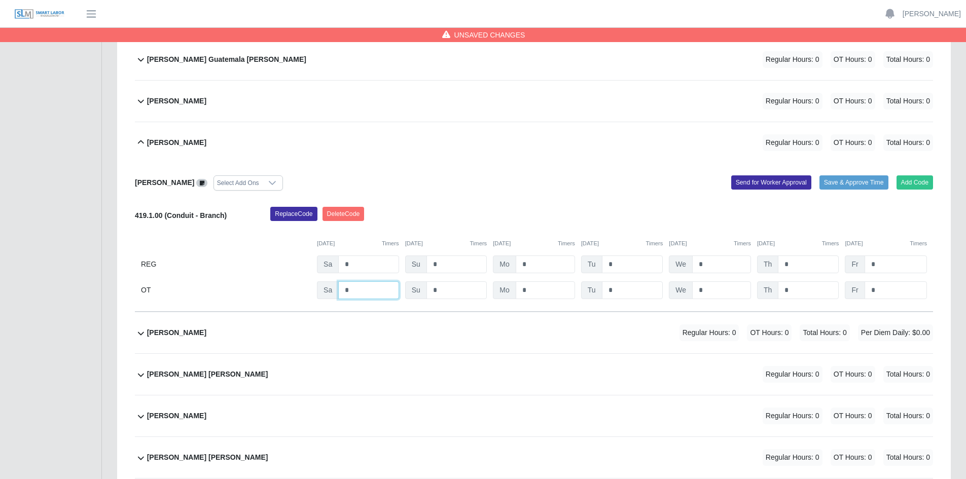
click at [358, 289] on input "*" at bounding box center [368, 290] width 60 height 18
type input "*"
type input "***"
type input "*"
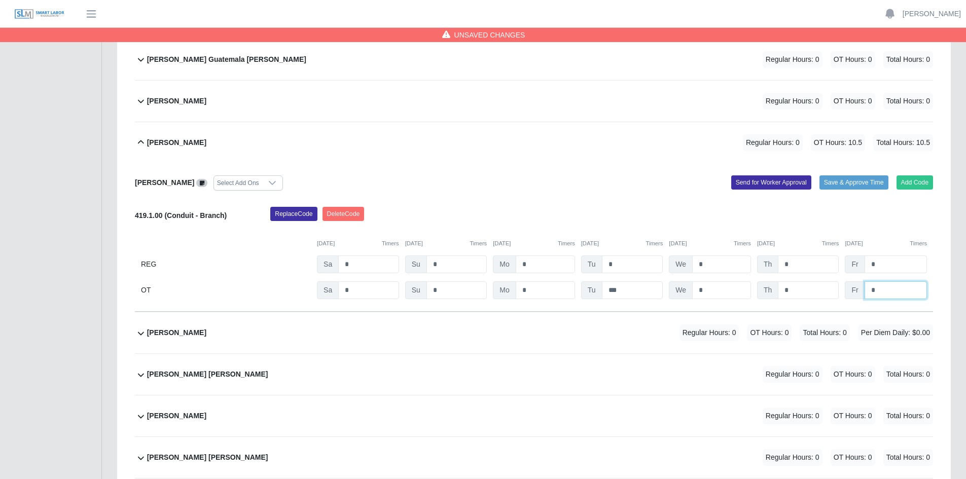
type input "*"
click at [485, 163] on div "Benjamin Lemus Select Add Ons Add Code Save & Approve Time Send for Worker Appr…" at bounding box center [534, 237] width 798 height 149
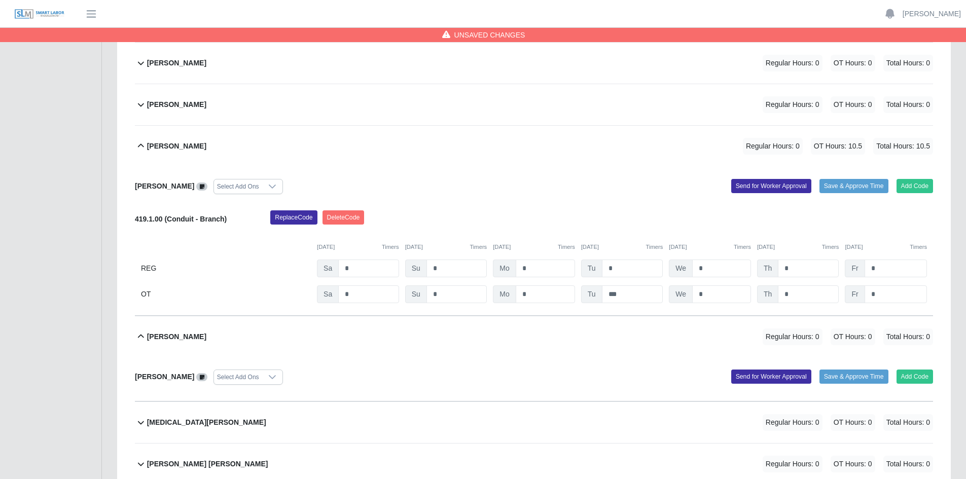
scroll to position [4697, 0]
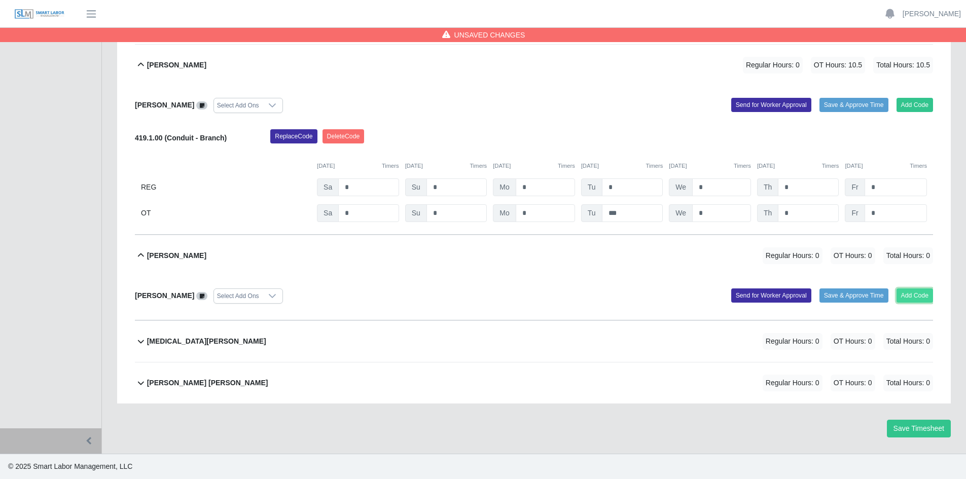
click at [917, 298] on button "Add Code" at bounding box center [914, 295] width 37 height 14
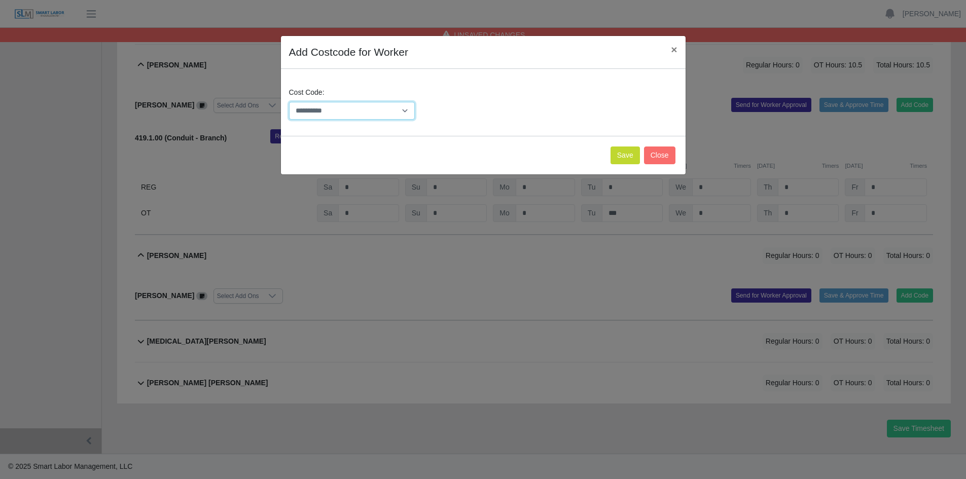
click at [407, 108] on select "**********" at bounding box center [352, 111] width 126 height 18
select select "**********"
click at [289, 102] on select "**********" at bounding box center [352, 111] width 126 height 18
click at [621, 156] on button "Save" at bounding box center [624, 155] width 29 height 18
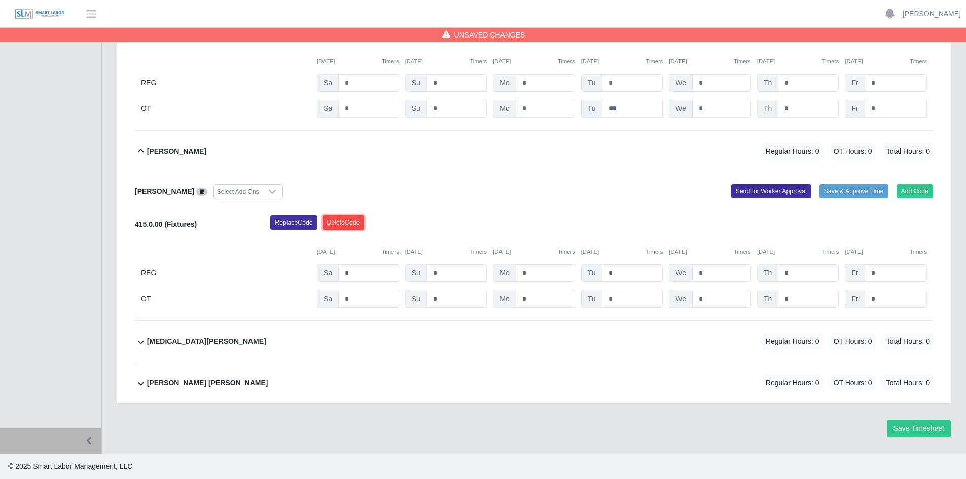
click at [346, 223] on button "Delete Code" at bounding box center [343, 222] width 42 height 14
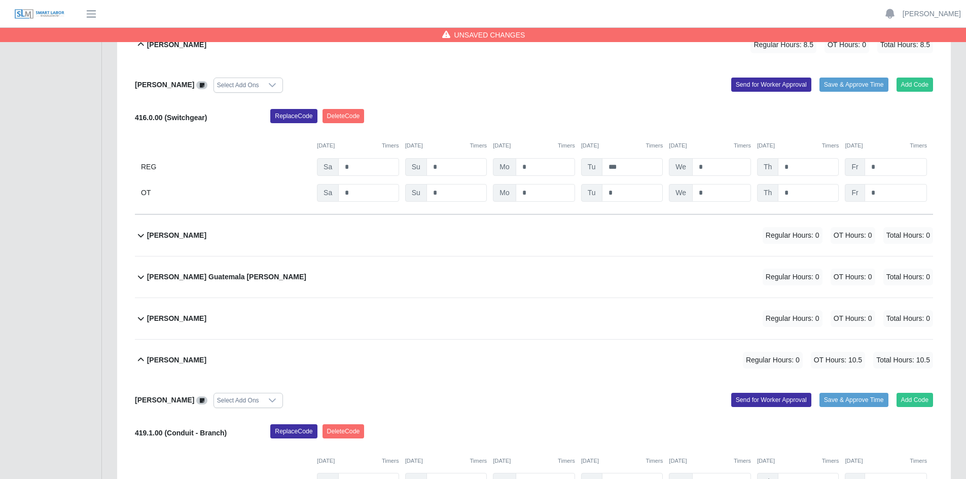
scroll to position [491, 0]
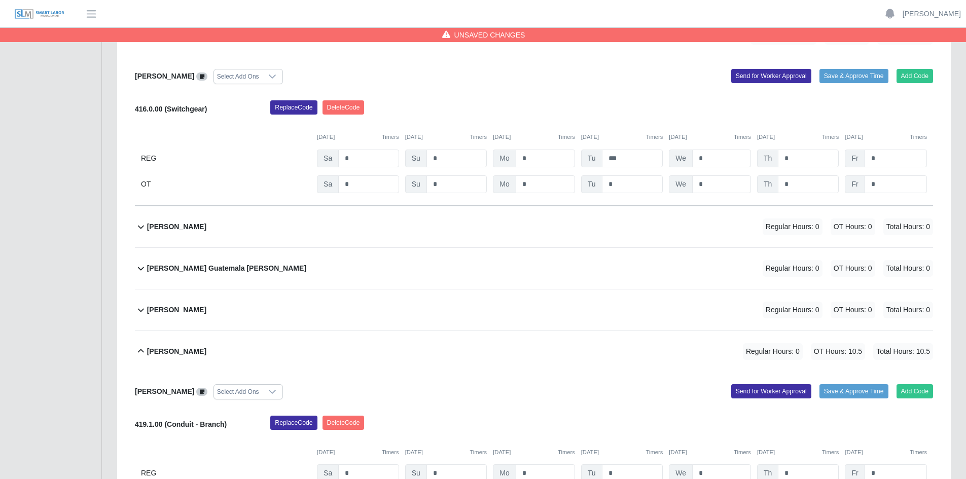
click at [327, 273] on div "Asael Guatemala Montes Regular Hours: 0 OT Hours: 0 Total Hours: 0" at bounding box center [540, 268] width 786 height 41
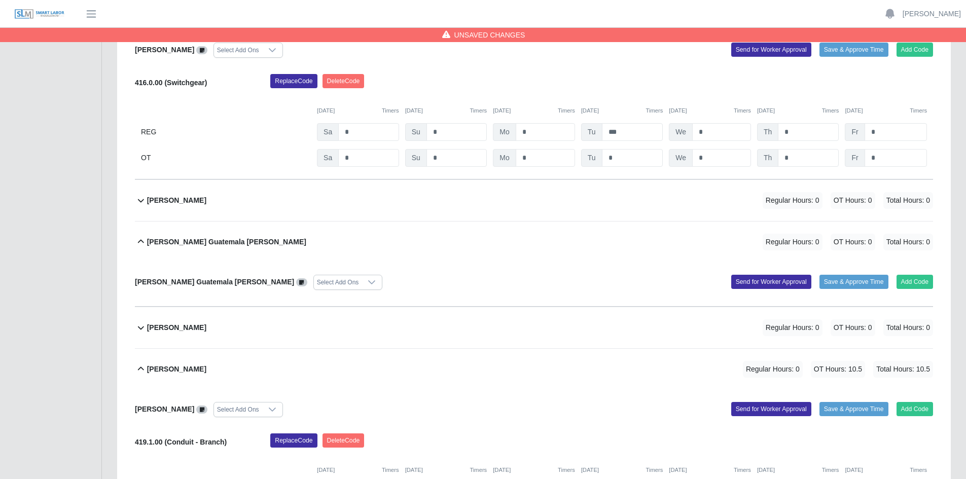
scroll to position [541, 0]
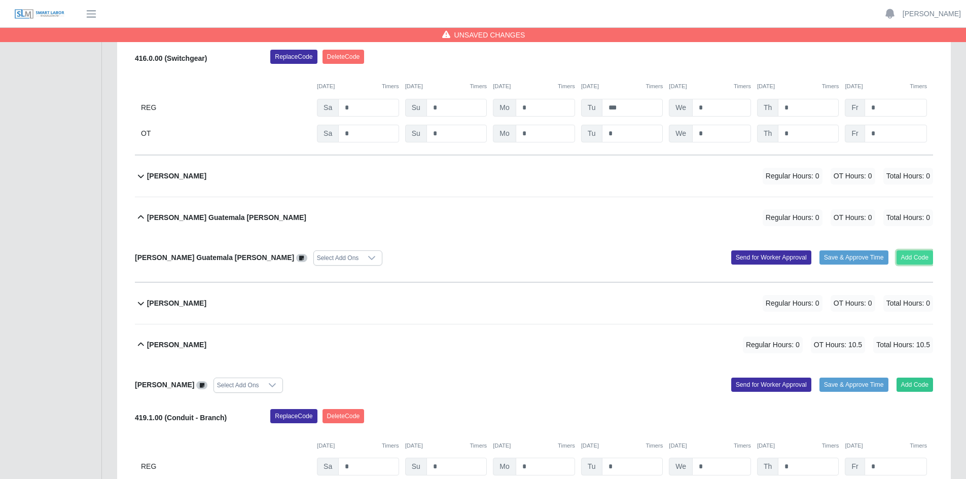
click at [911, 257] on button "Add Code" at bounding box center [914, 257] width 37 height 14
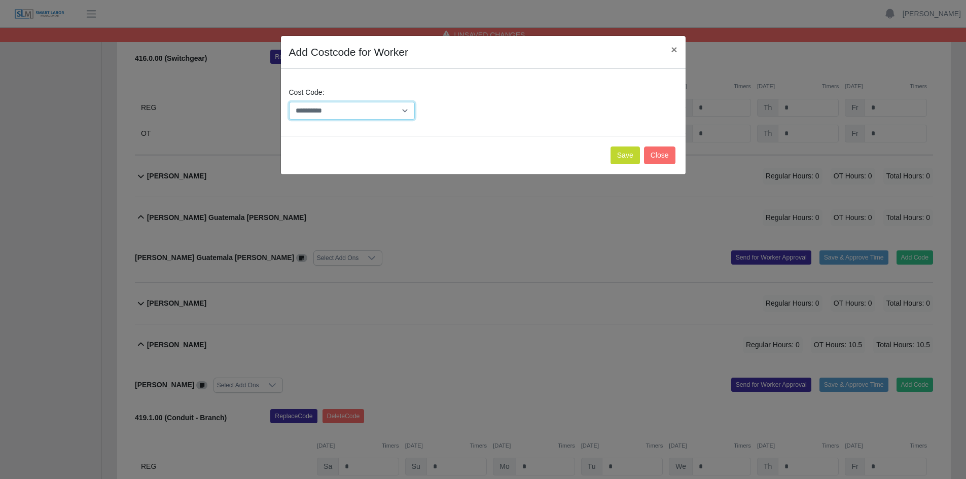
click at [380, 108] on select "**********" at bounding box center [352, 111] width 126 height 18
select select "**********"
click at [289, 102] on select "**********" at bounding box center [352, 111] width 126 height 18
click at [624, 153] on button "Save" at bounding box center [624, 155] width 29 height 18
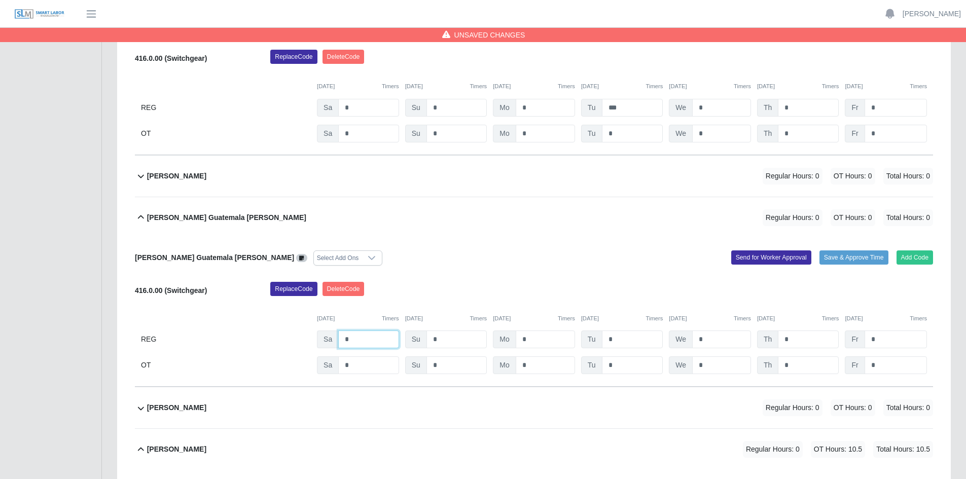
click at [353, 340] on input "*" at bounding box center [368, 339] width 60 height 18
type input "*"
type input "***"
type input "*"
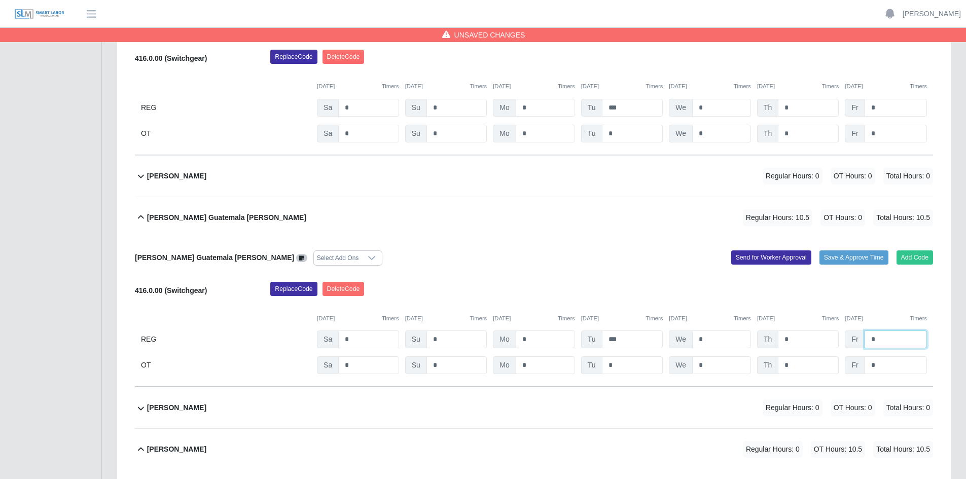
type input "*"
click at [453, 241] on div "Asael Guatemala Montes Regular Hours: 10.5 OT Hours: 0 Total Hours: 10.5 Asael …" at bounding box center [534, 292] width 798 height 191
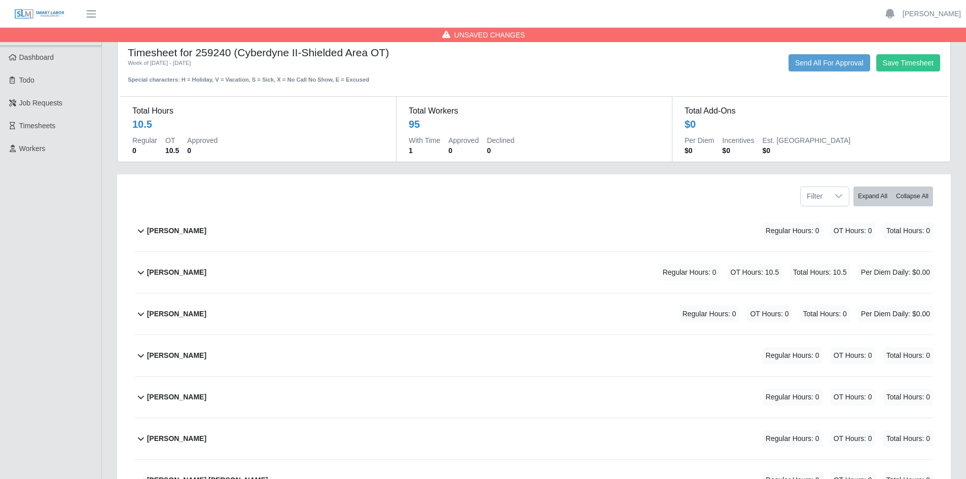
scroll to position [0, 0]
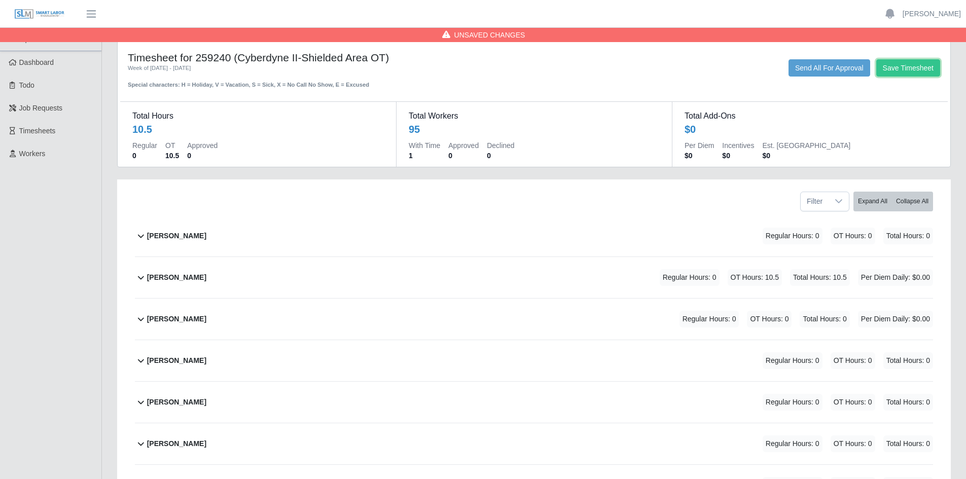
drag, startPoint x: 907, startPoint y: 67, endPoint x: 904, endPoint y: 80, distance: 13.0
click at [907, 67] on button "Save Timesheet" at bounding box center [908, 67] width 64 height 17
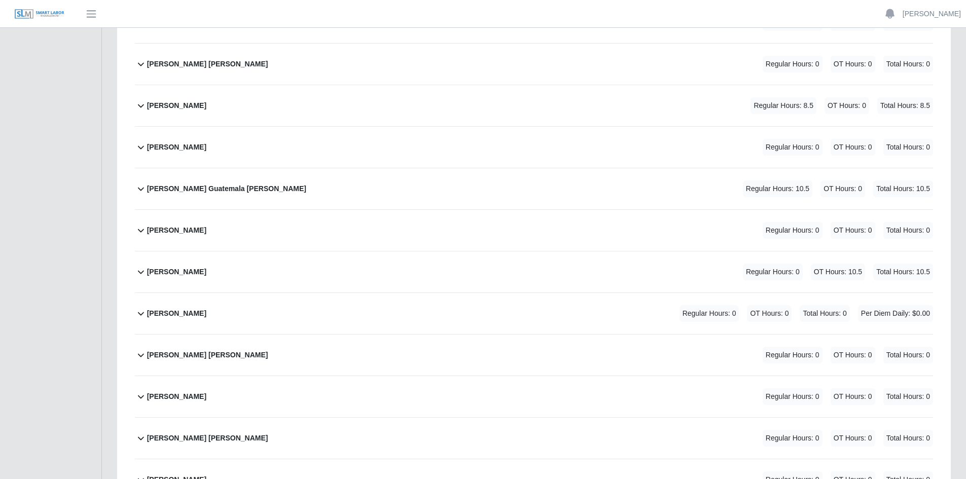
scroll to position [355, 0]
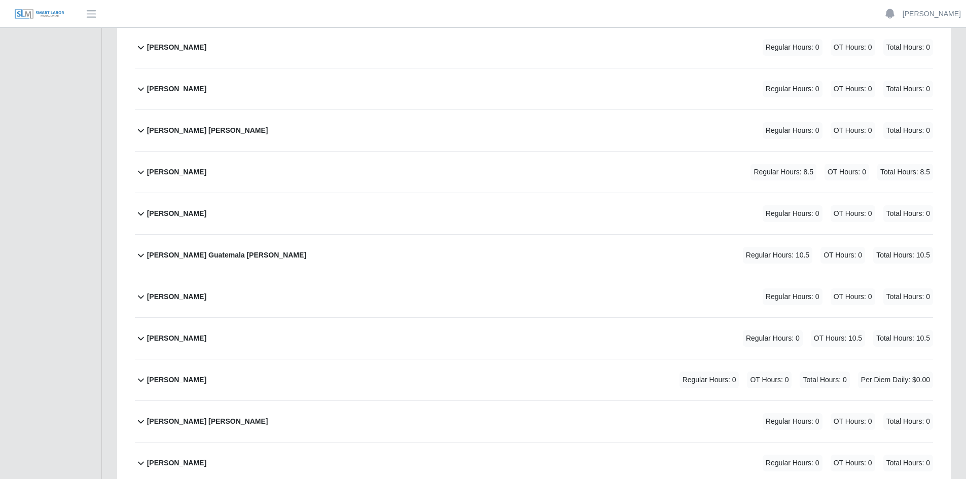
click at [672, 261] on div "Asael Guatemala Montes Regular Hours: 10.5 OT Hours: 0 Total Hours: 10.5" at bounding box center [540, 255] width 786 height 41
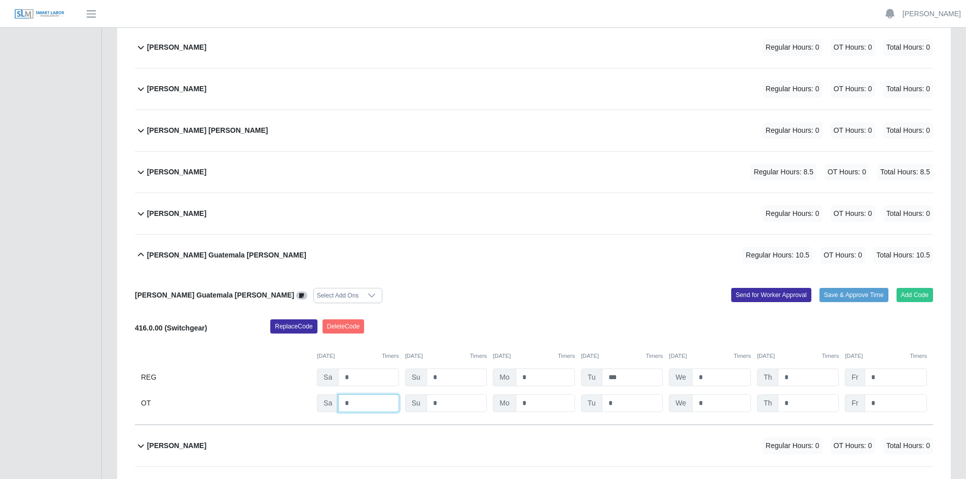
click at [351, 405] on input "*" at bounding box center [368, 403] width 60 height 18
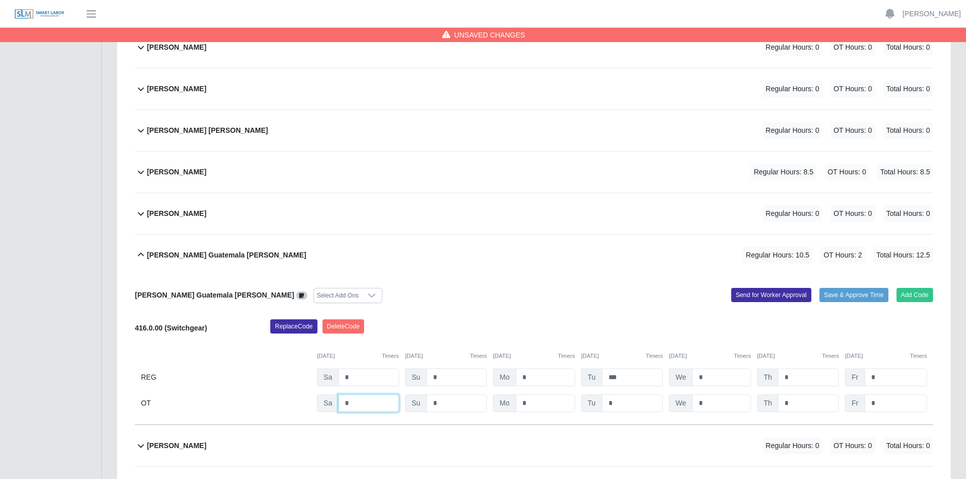
type input "*"
type input "***"
type input "*"
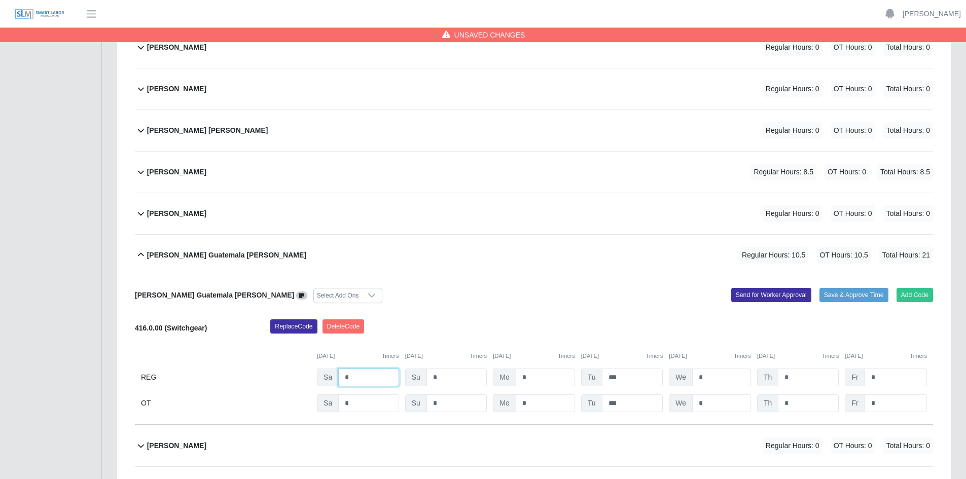
drag, startPoint x: 366, startPoint y: 378, endPoint x: 341, endPoint y: 379, distance: 24.9
click at [341, 379] on input "*" at bounding box center [368, 377] width 60 height 18
type input "*"
click at [621, 377] on input "***" at bounding box center [632, 377] width 61 height 18
type input "*"
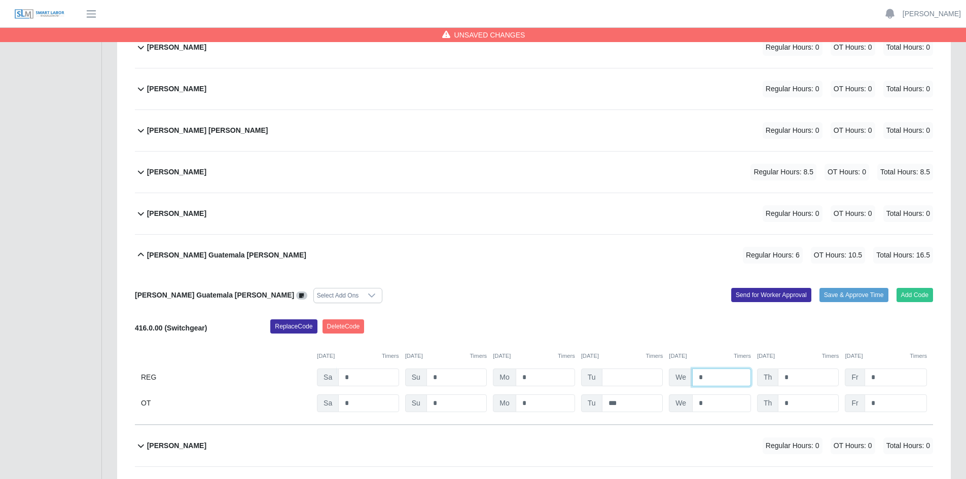
click at [717, 379] on input "*" at bounding box center [721, 377] width 59 height 18
type input "*"
click at [791, 379] on input "*" at bounding box center [807, 377] width 61 height 18
type input "*"
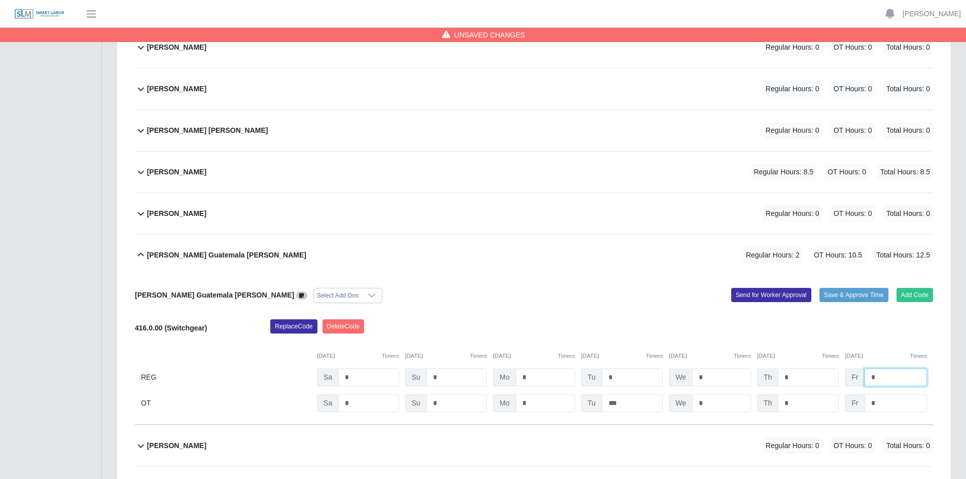
click at [884, 379] on input "*" at bounding box center [895, 377] width 62 height 18
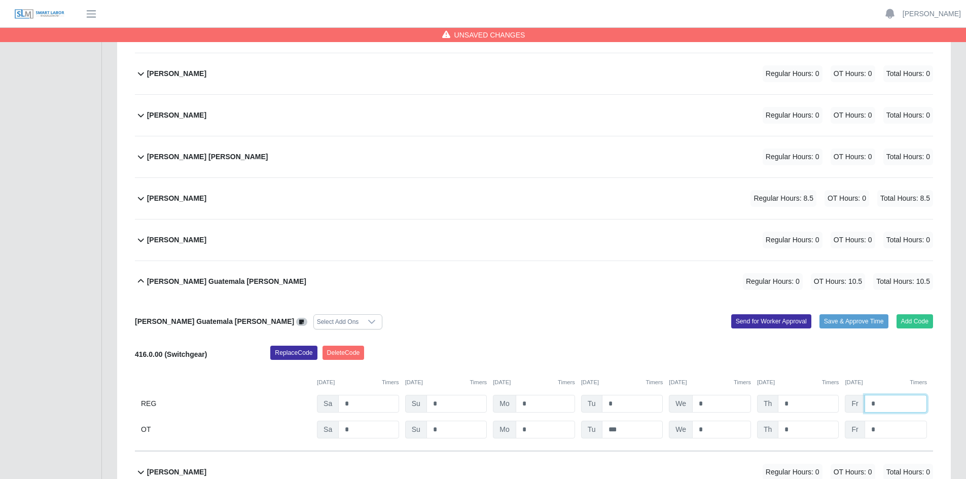
scroll to position [310, 0]
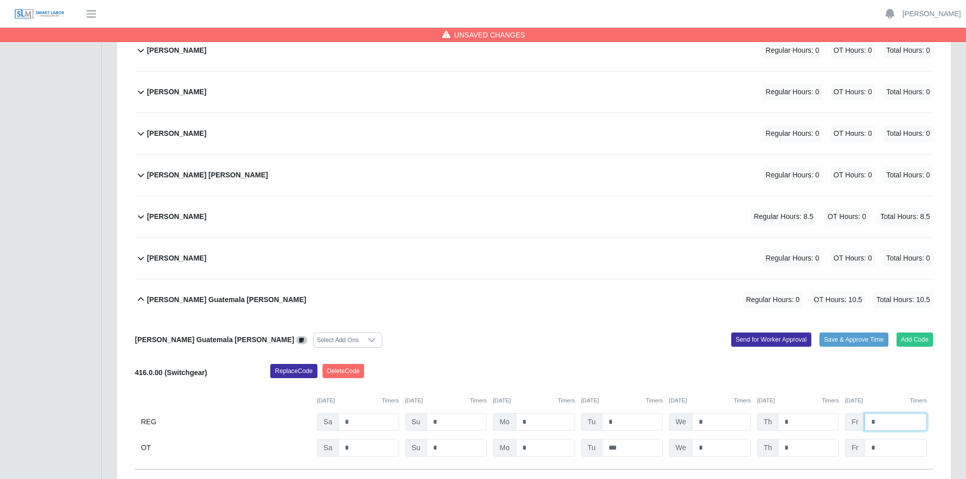
type input "*"
click at [673, 212] on div "Andrea Camacho Regular Hours: 8.5 OT Hours: 0 Total Hours: 8.5" at bounding box center [540, 216] width 786 height 41
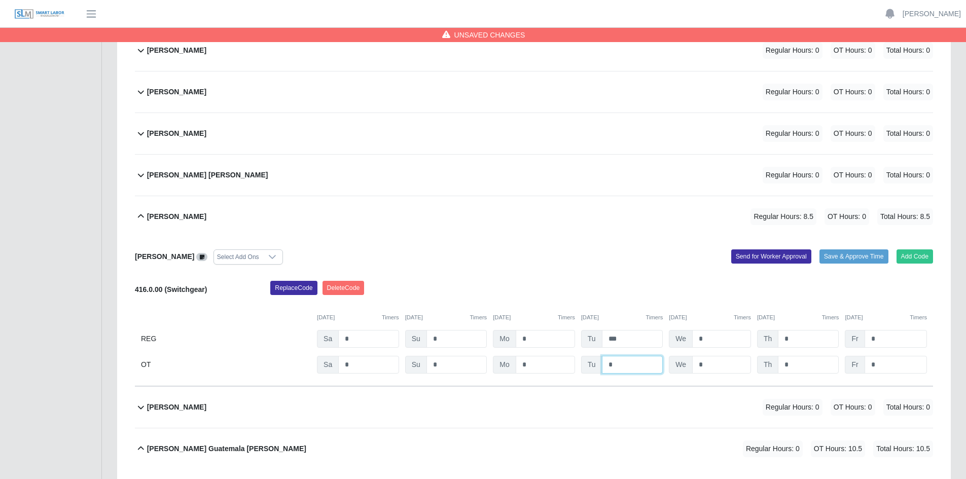
click at [627, 364] on input "*" at bounding box center [632, 365] width 61 height 18
type input "***"
type input "*"
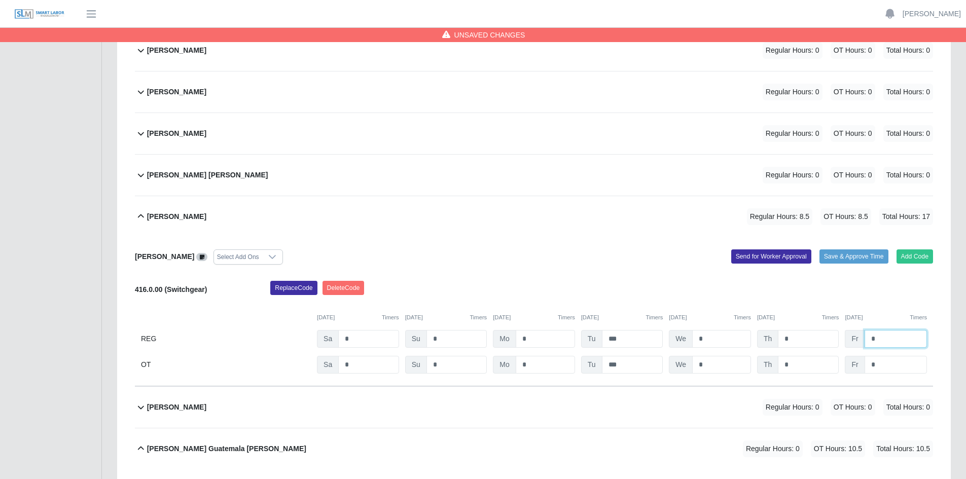
click at [885, 338] on input "*" at bounding box center [895, 339] width 62 height 18
type input "*"
click at [807, 336] on input "*" at bounding box center [807, 339] width 61 height 18
type input "*"
click at [725, 339] on input "*" at bounding box center [721, 339] width 59 height 18
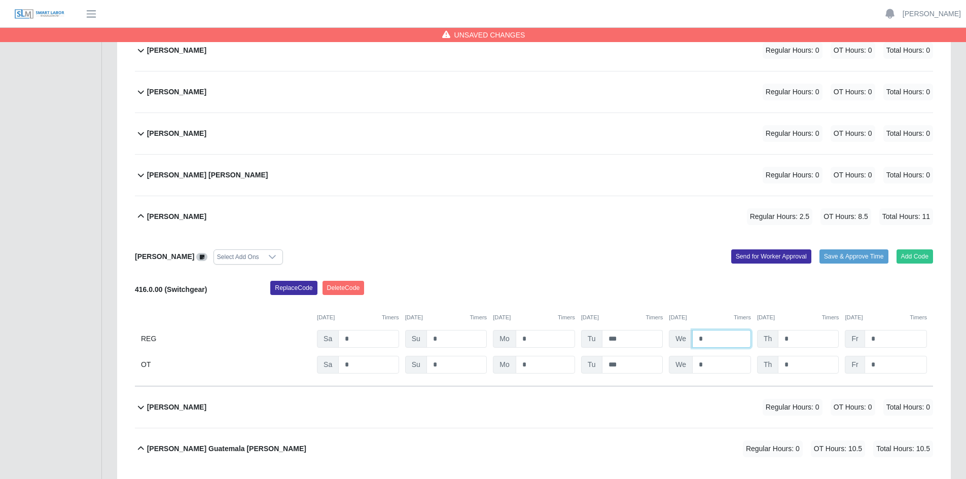
type input "*"
drag, startPoint x: 633, startPoint y: 340, endPoint x: 590, endPoint y: 341, distance: 42.1
click at [590, 341] on div "Tu ***" at bounding box center [622, 339] width 82 height 18
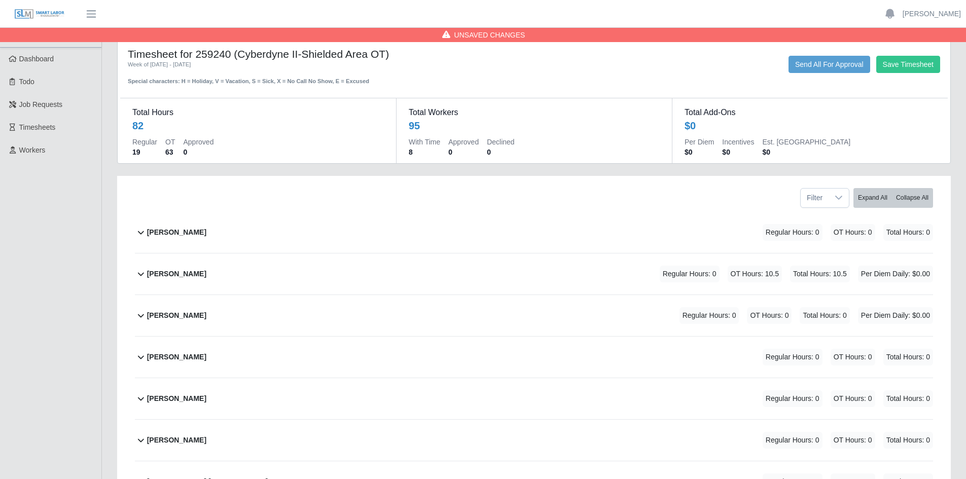
scroll to position [0, 0]
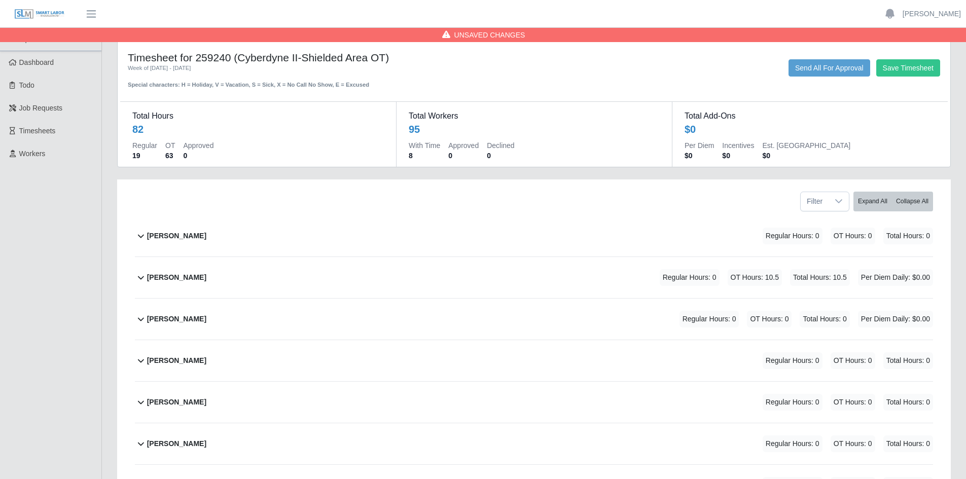
type input "*"
click at [904, 66] on button "Save Timesheet" at bounding box center [908, 67] width 64 height 17
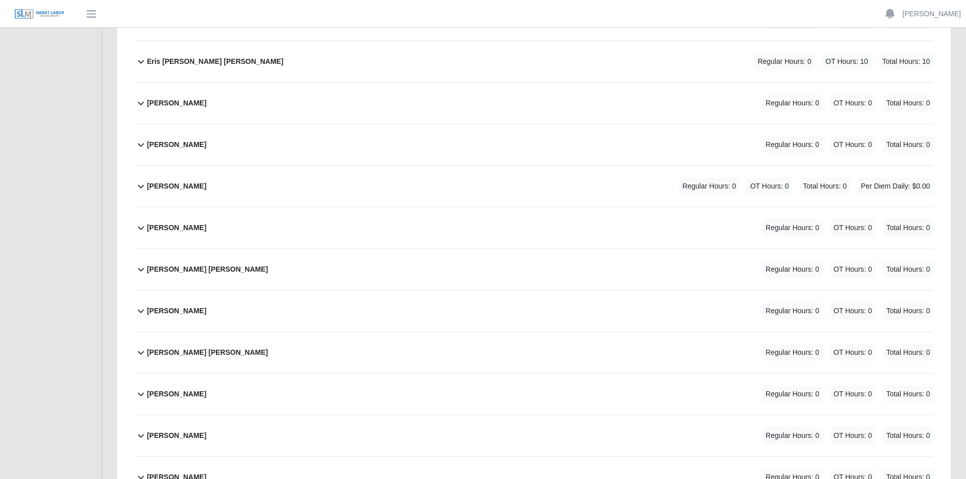
scroll to position [1571, 0]
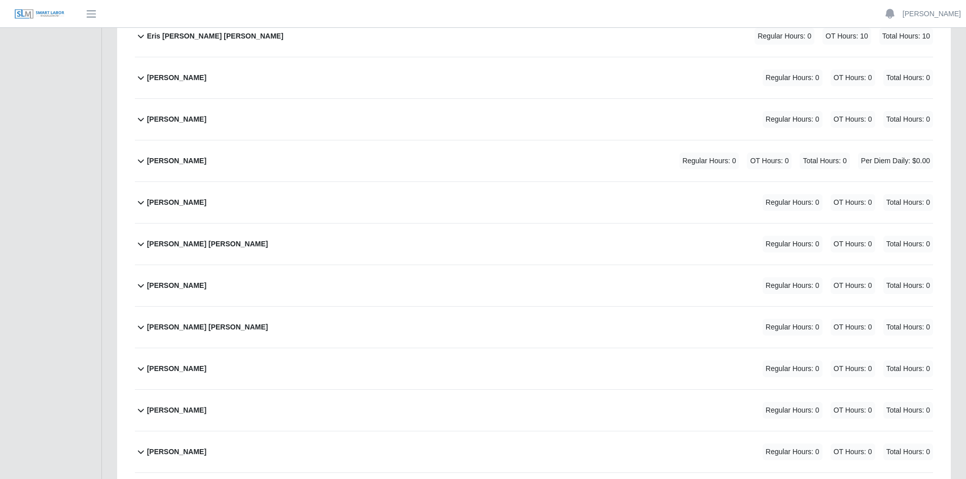
click at [312, 204] on div "[PERSON_NAME] Regular Hours: 0 OT Hours: 0 Total Hours: 0" at bounding box center [540, 202] width 786 height 41
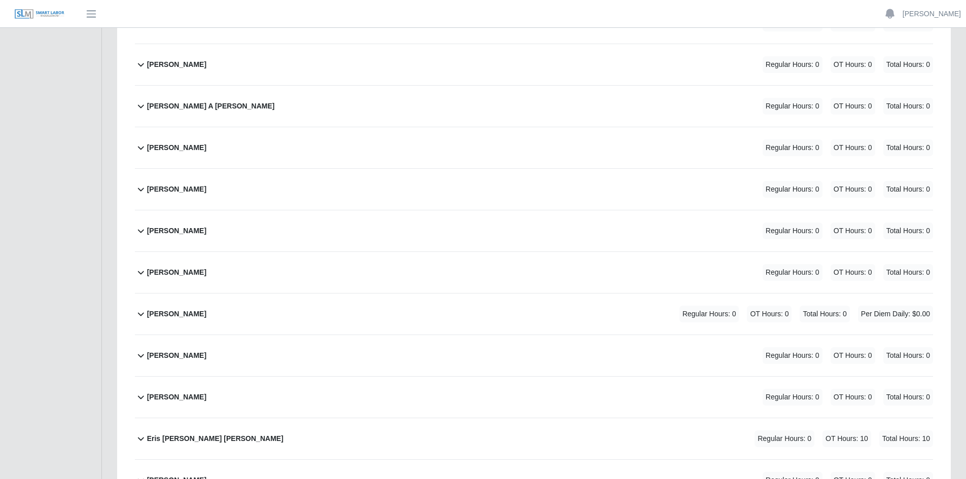
scroll to position [1216, 0]
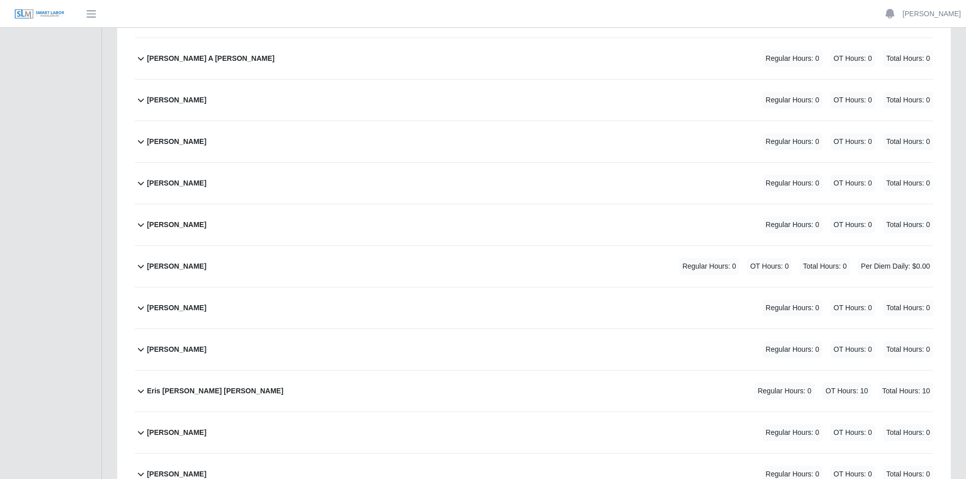
click at [435, 268] on div "[PERSON_NAME] Yerna Regular Hours: 0 OT Hours: 0 Total Hours: 0 Per Diem Daily:…" at bounding box center [540, 266] width 786 height 41
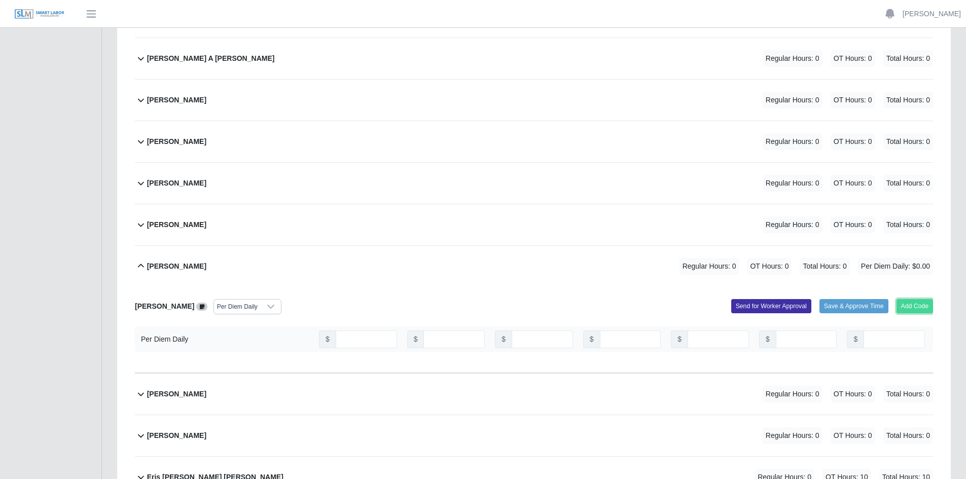
click at [913, 306] on button "Add Code" at bounding box center [914, 306] width 37 height 14
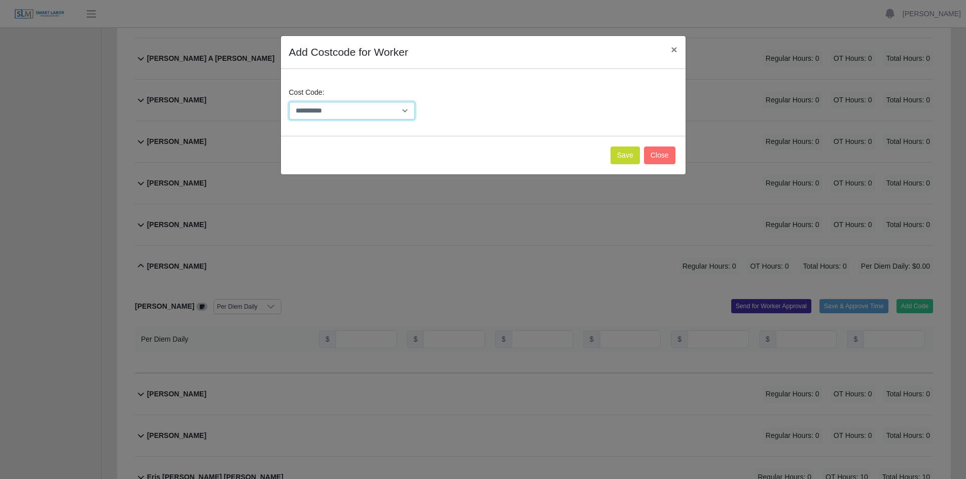
click at [407, 111] on select "**********" at bounding box center [352, 111] width 126 height 18
select select "**********"
click at [289, 102] on select "**********" at bounding box center [352, 111] width 126 height 18
click at [627, 157] on button "Save" at bounding box center [624, 155] width 29 height 18
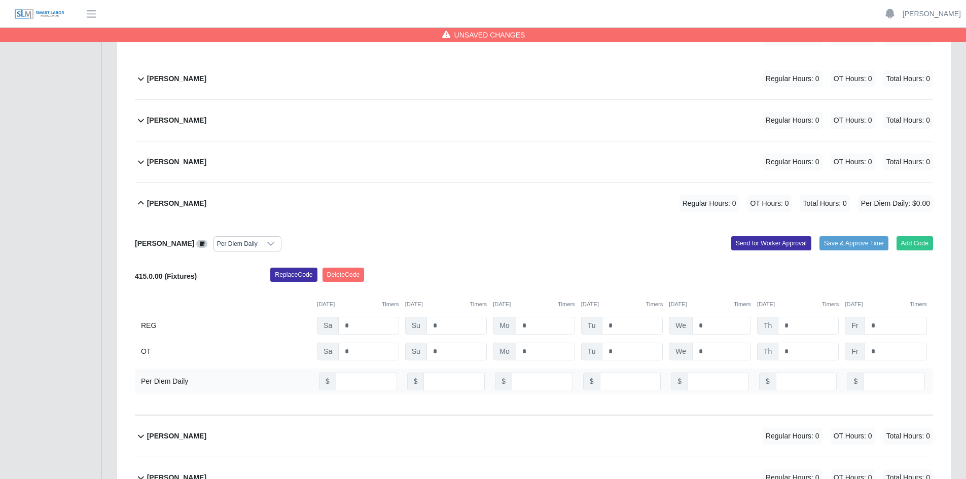
scroll to position [1318, 0]
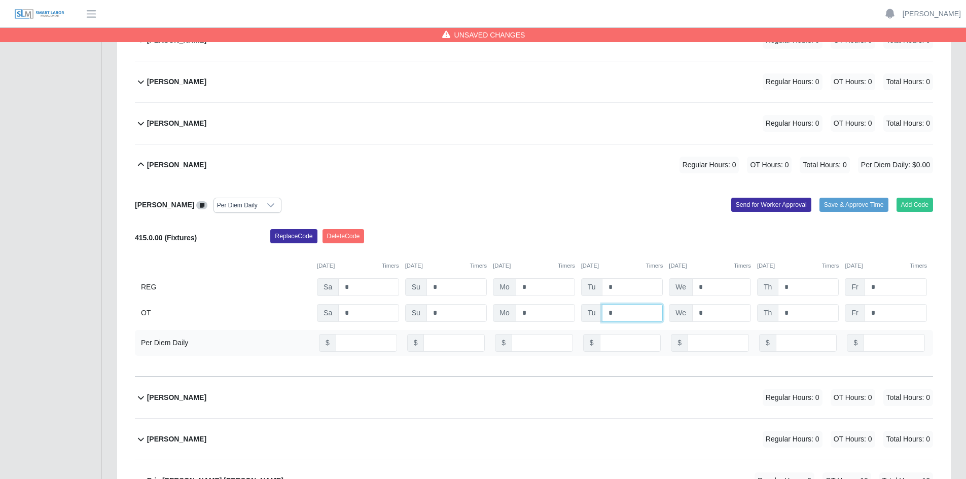
click at [622, 313] on input "*" at bounding box center [632, 313] width 61 height 18
type input "*"
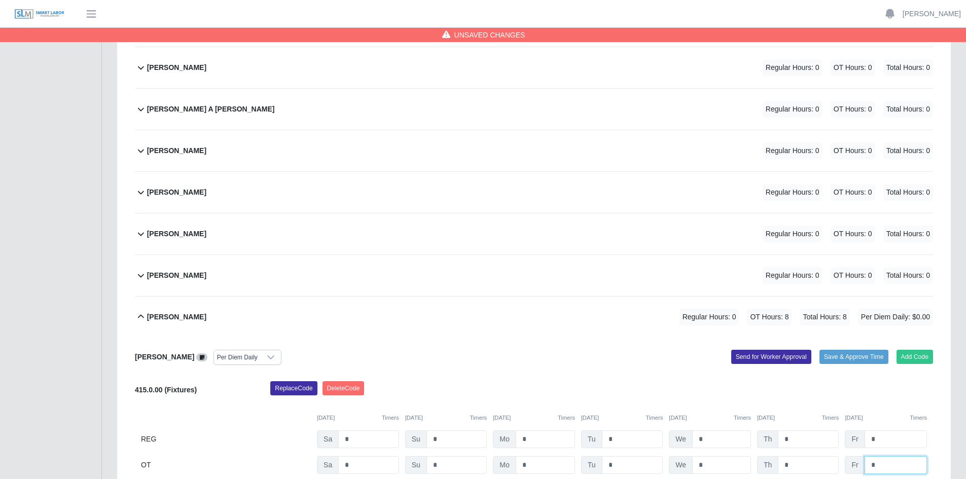
scroll to position [1115, 0]
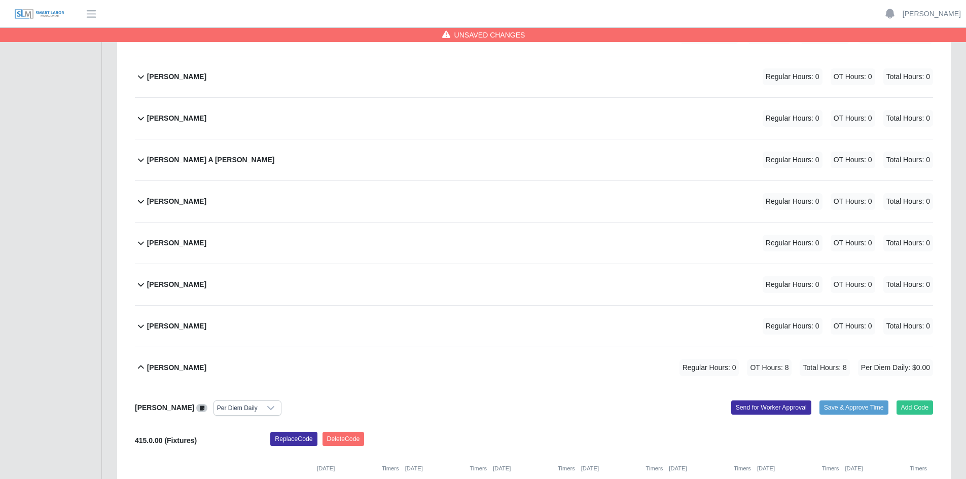
type input "*"
click at [469, 161] on div "[PERSON_NAME] A [PERSON_NAME] Regular Hours: 0 OT Hours: 0 Total Hours: 0" at bounding box center [540, 159] width 786 height 41
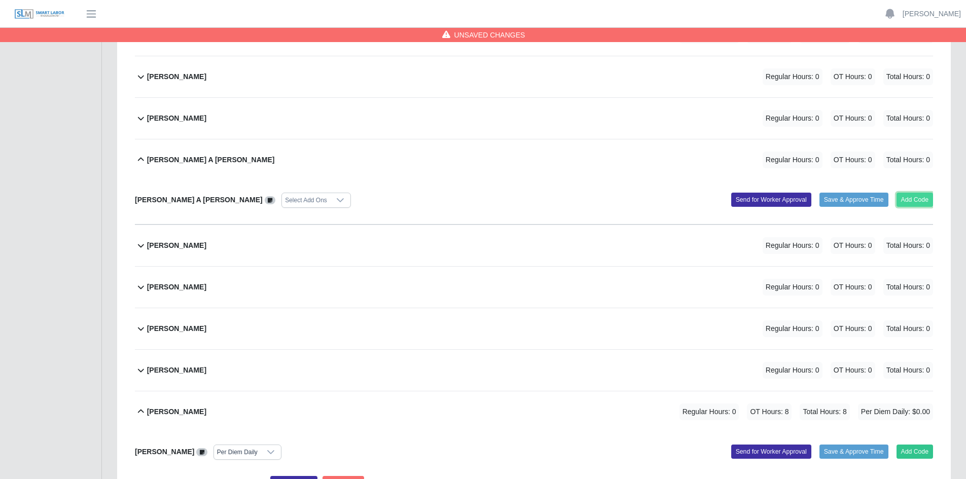
click at [908, 202] on button "Add Code" at bounding box center [914, 200] width 37 height 14
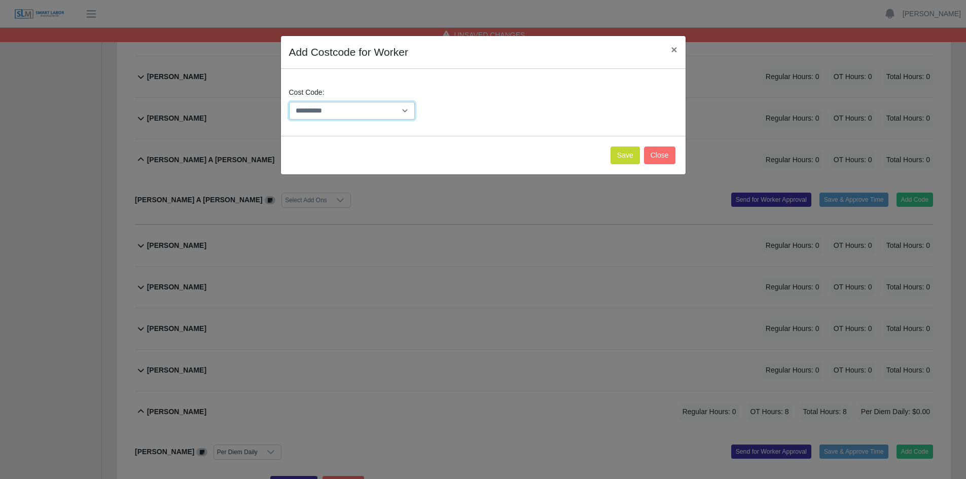
click at [407, 112] on select "**********" at bounding box center [352, 111] width 126 height 18
select select "**********"
click at [289, 102] on select "**********" at bounding box center [352, 111] width 126 height 18
click at [632, 153] on button "Save" at bounding box center [624, 155] width 29 height 18
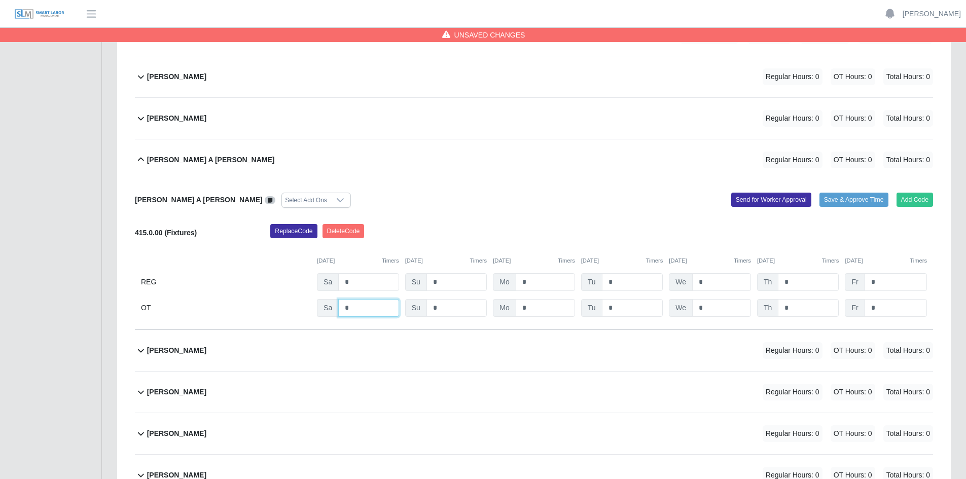
click at [356, 308] on input "*" at bounding box center [368, 308] width 60 height 18
type input "***"
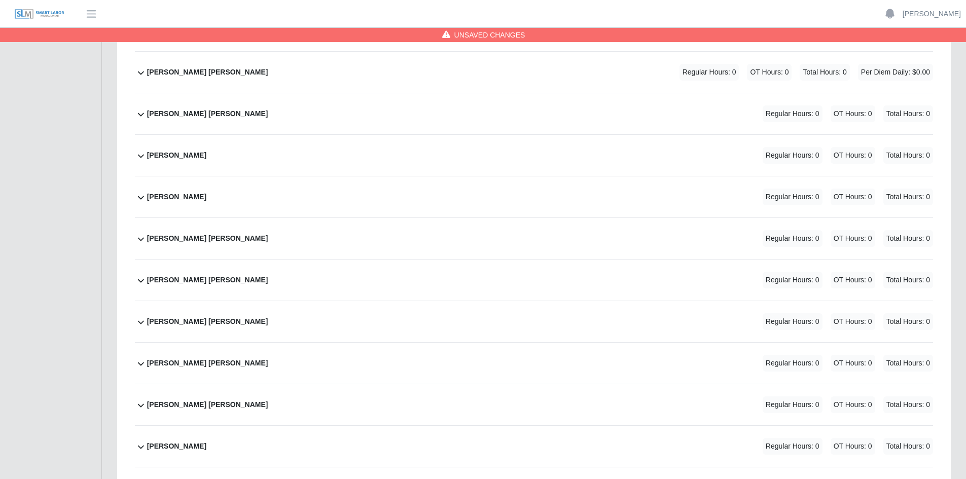
scroll to position [3142, 0]
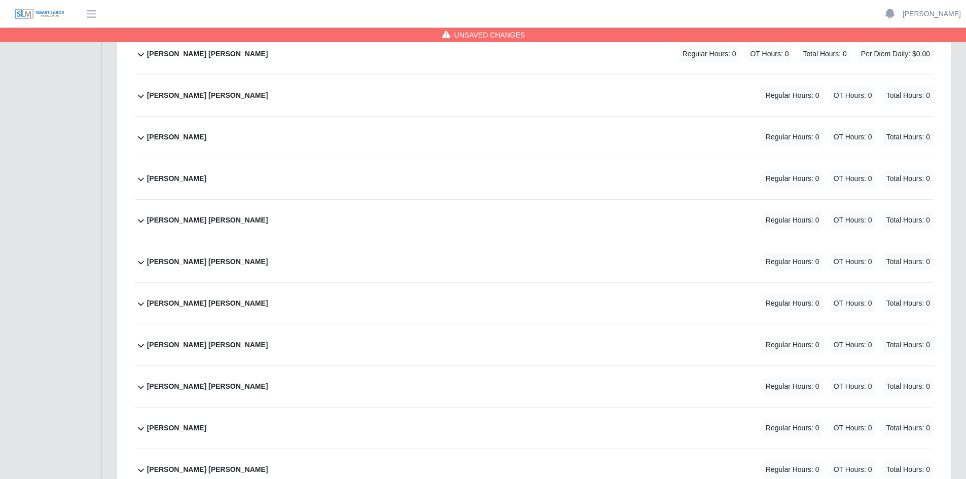
type input "***"
click at [288, 170] on div "Juan Carias Martinez Regular Hours: 0 OT Hours: 0 Total Hours: 0" at bounding box center [540, 178] width 786 height 41
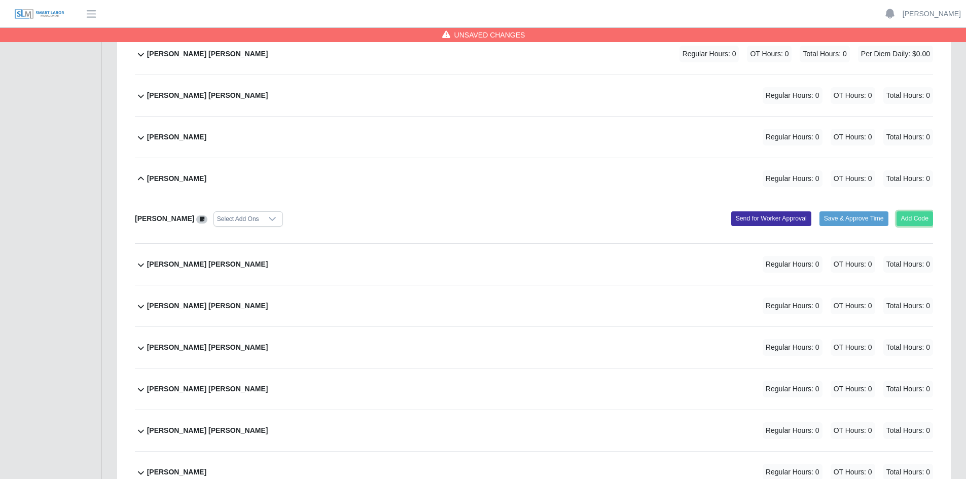
click at [918, 218] on button "Add Code" at bounding box center [914, 218] width 37 height 14
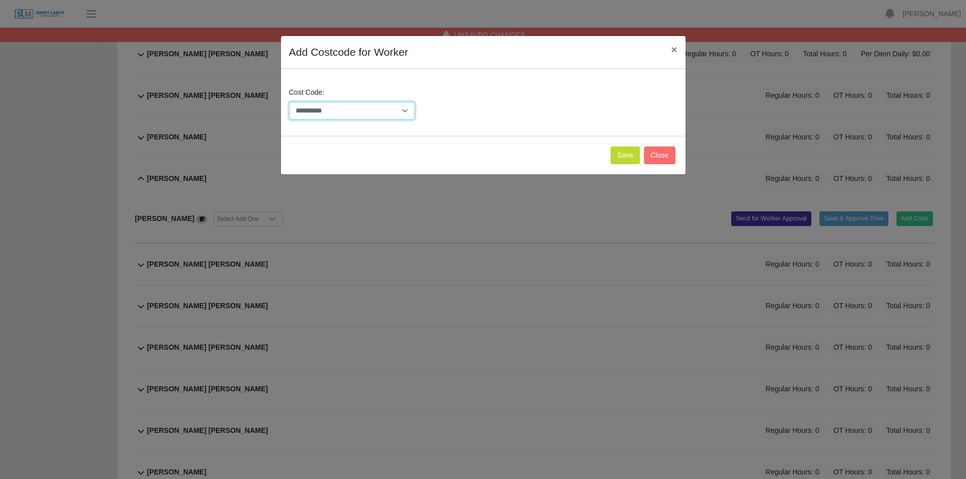
click at [405, 111] on select "**********" at bounding box center [352, 111] width 126 height 18
select select "**********"
click at [289, 102] on select "**********" at bounding box center [352, 111] width 126 height 18
click at [624, 153] on button "Save" at bounding box center [624, 155] width 29 height 18
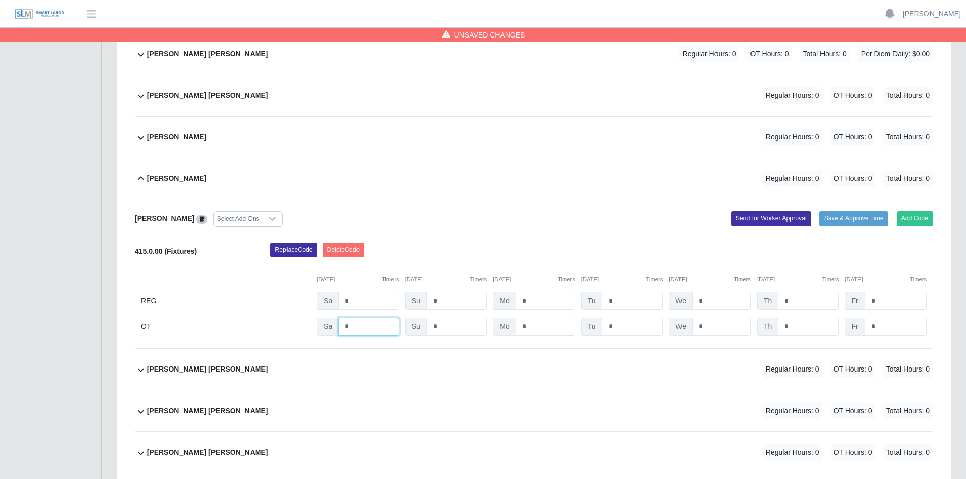
click at [356, 325] on input "*" at bounding box center [368, 327] width 60 height 18
type input "*"
click at [621, 325] on input "*" at bounding box center [632, 327] width 61 height 18
type input "*"
drag, startPoint x: 717, startPoint y: 323, endPoint x: 725, endPoint y: 323, distance: 8.1
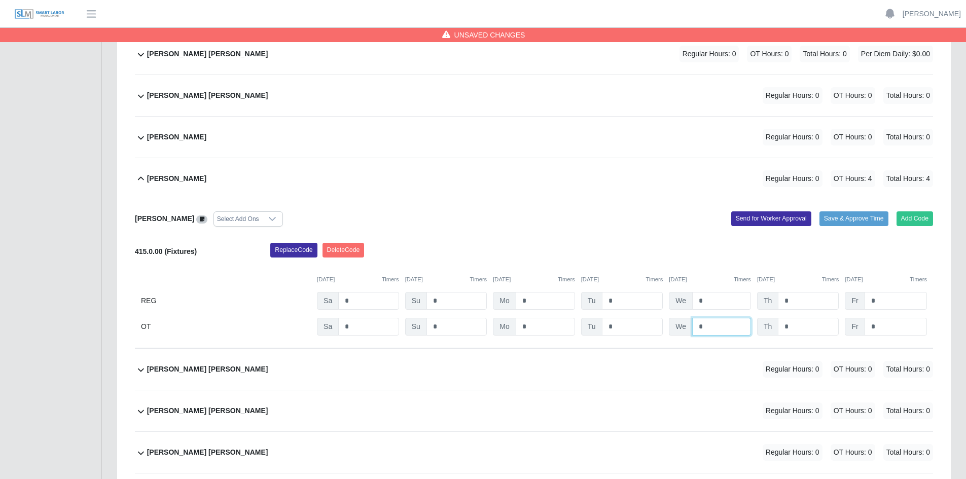
click at [717, 323] on input "*" at bounding box center [721, 327] width 59 height 18
type input "*"
click at [803, 324] on input "*" at bounding box center [807, 327] width 61 height 18
type input "*"
click at [882, 325] on input "*" at bounding box center [895, 327] width 62 height 18
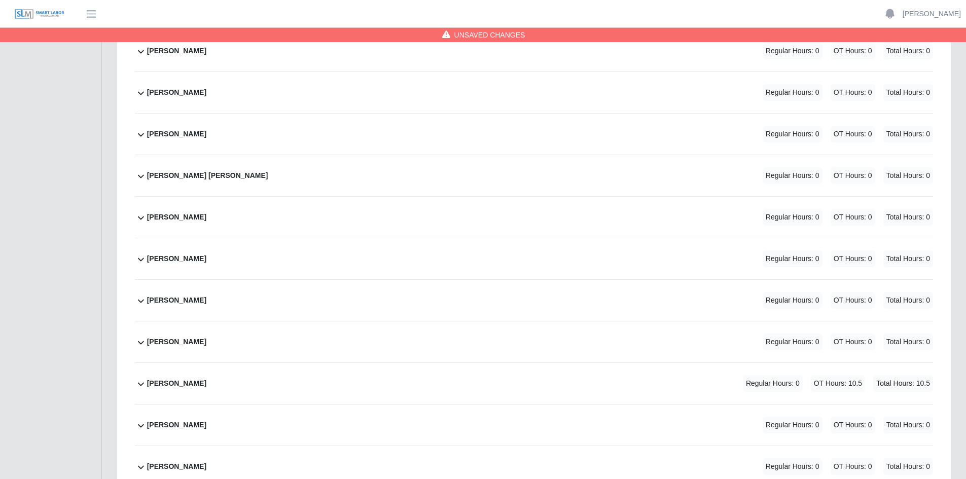
scroll to position [4055, 0]
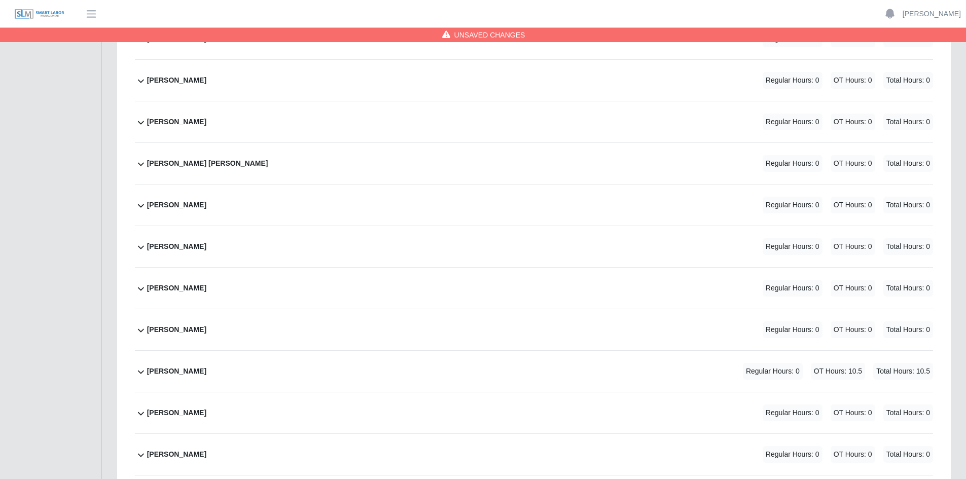
type input "*"
click at [424, 257] on div "Rene Centeno Navas Regular Hours: 0 OT Hours: 0 Total Hours: 0" at bounding box center [540, 246] width 786 height 41
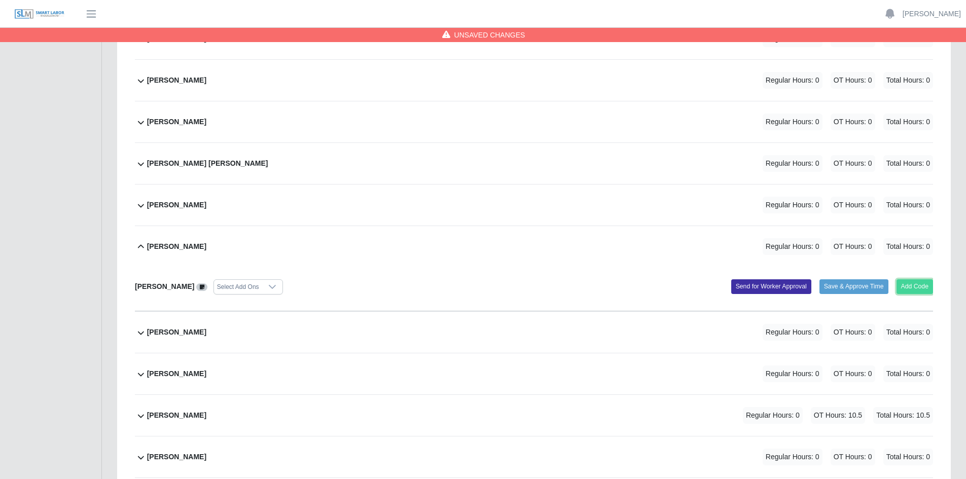
click at [915, 287] on button "Add Code" at bounding box center [914, 286] width 37 height 14
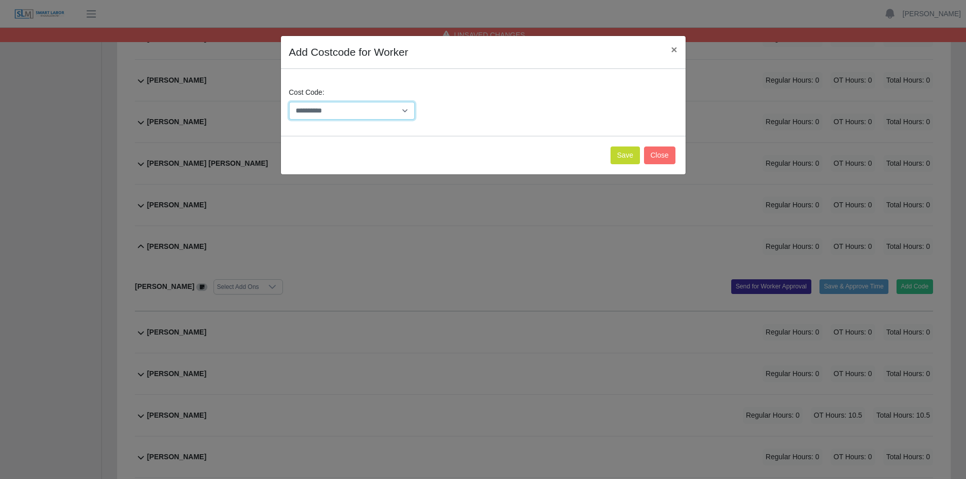
click at [409, 112] on select "**********" at bounding box center [352, 111] width 126 height 18
select select "**********"
click at [289, 102] on select "**********" at bounding box center [352, 111] width 126 height 18
click at [626, 153] on button "Save" at bounding box center [624, 155] width 29 height 18
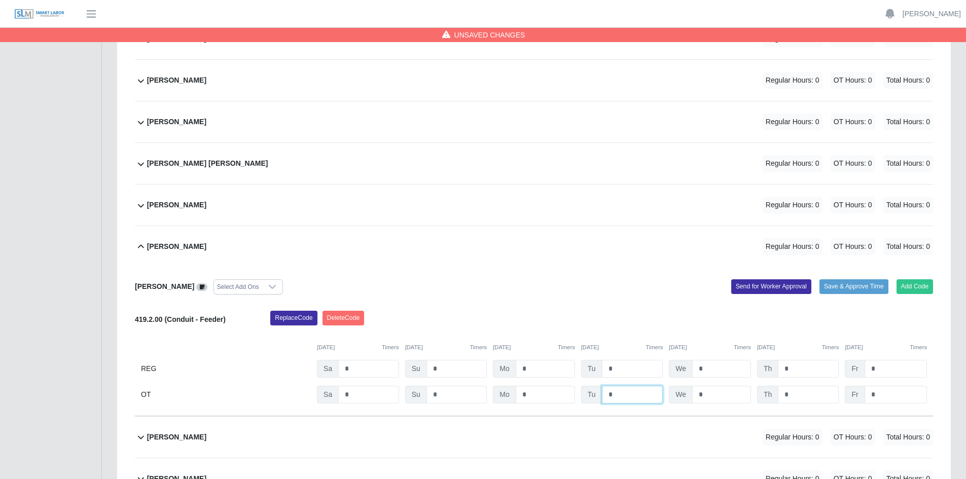
click at [628, 397] on input "*" at bounding box center [632, 395] width 61 height 18
type input "*"
type input "***"
click at [712, 395] on input "*" at bounding box center [721, 395] width 59 height 18
type input "*"
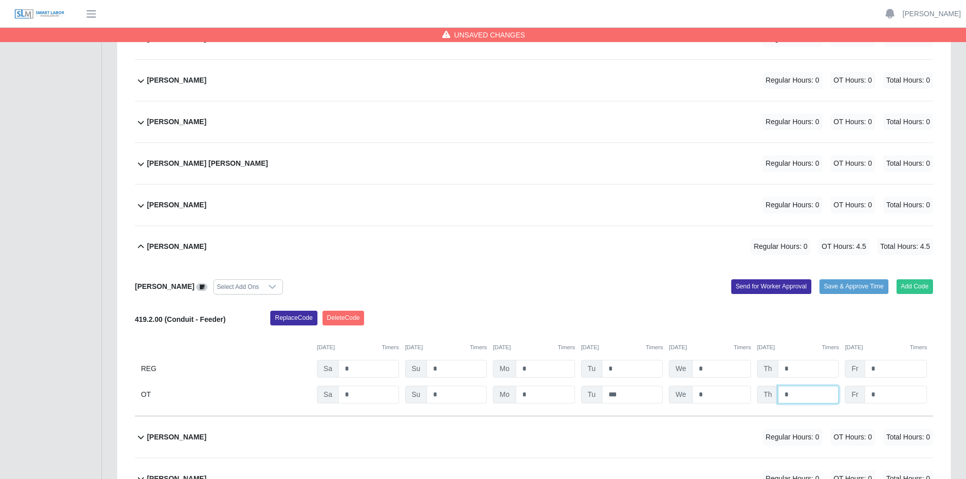
click at [794, 392] on input "*" at bounding box center [807, 395] width 61 height 18
type input "*"
click at [882, 395] on input "*" at bounding box center [895, 395] width 62 height 18
type input "***"
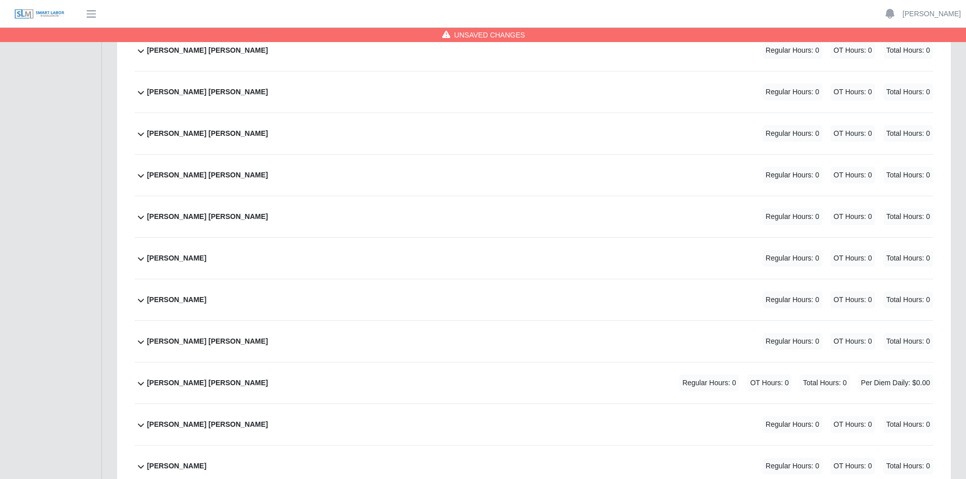
scroll to position [2788, 0]
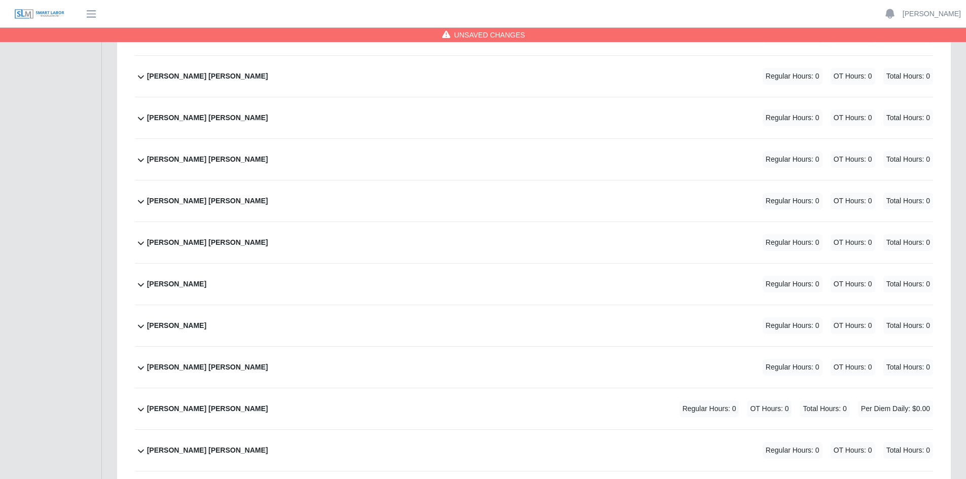
click at [407, 240] on div "Jose Romero Contreras Regular Hours: 0 OT Hours: 0 Total Hours: 0" at bounding box center [540, 242] width 786 height 41
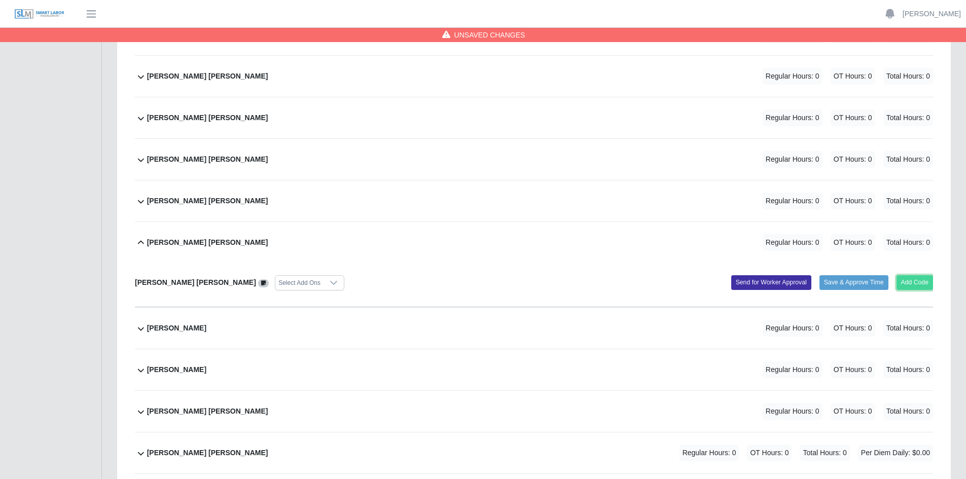
click at [917, 285] on button "Add Code" at bounding box center [914, 282] width 37 height 14
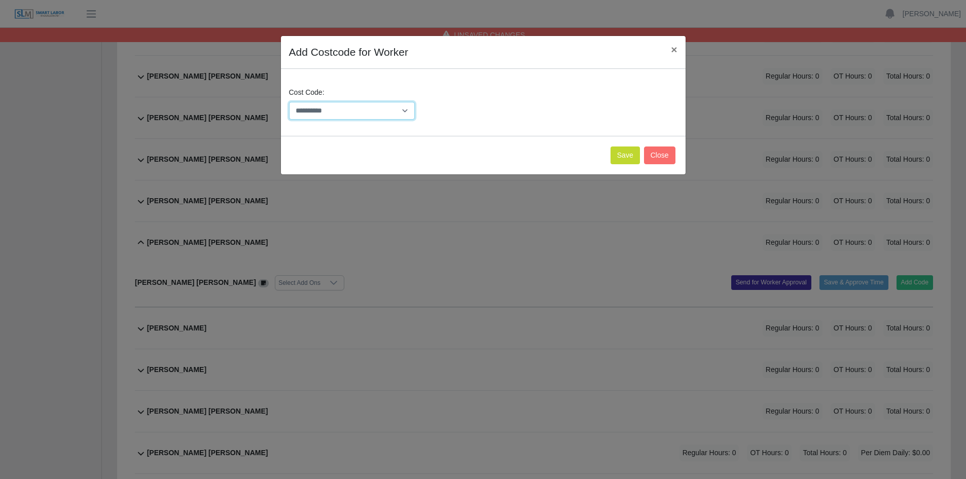
click at [407, 109] on select "**********" at bounding box center [352, 111] width 126 height 18
select select "**********"
click at [289, 102] on select "**********" at bounding box center [352, 111] width 126 height 18
click at [621, 151] on button "Save" at bounding box center [624, 155] width 29 height 18
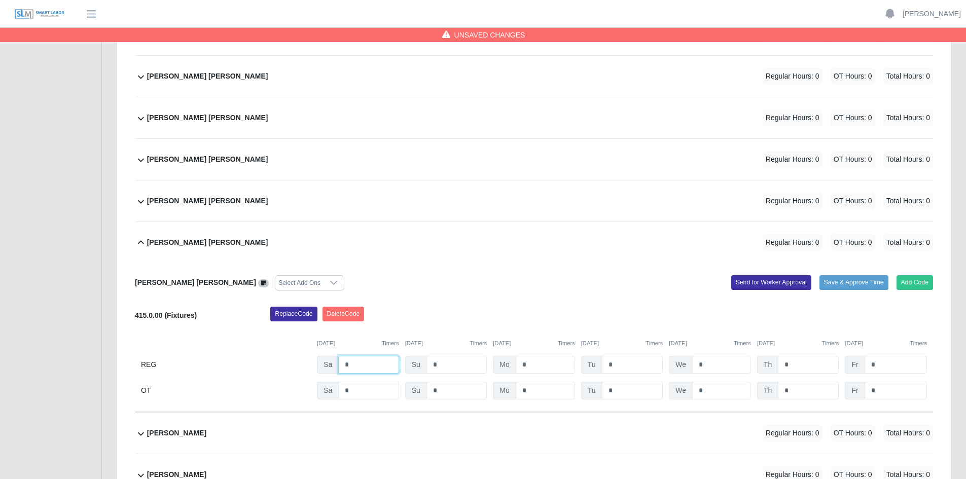
drag, startPoint x: 352, startPoint y: 363, endPoint x: 333, endPoint y: 364, distance: 18.8
click at [333, 364] on div "Sa *" at bounding box center [358, 365] width 82 height 18
type input "*"
drag, startPoint x: 351, startPoint y: 391, endPoint x: 326, endPoint y: 391, distance: 25.3
click at [327, 390] on div "Sa *" at bounding box center [358, 391] width 82 height 18
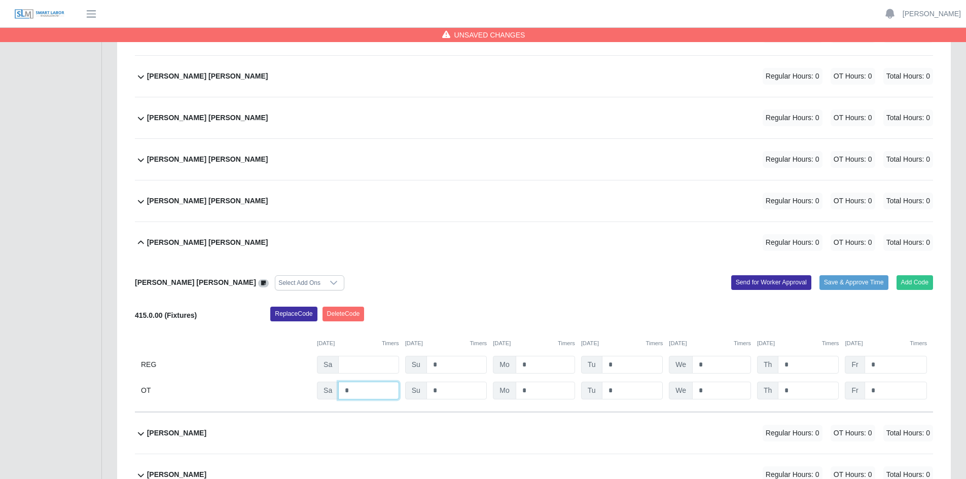
type input "*"
type input "***"
drag, startPoint x: 623, startPoint y: 392, endPoint x: 599, endPoint y: 390, distance: 24.4
click at [599, 390] on div "Tu *" at bounding box center [622, 391] width 82 height 18
type input "***"
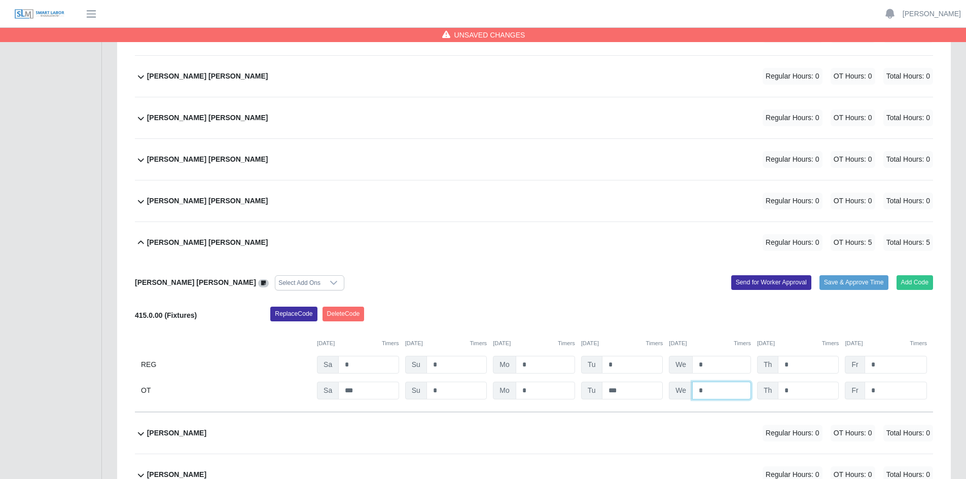
drag, startPoint x: 705, startPoint y: 390, endPoint x: 693, endPoint y: 394, distance: 13.0
click at [690, 392] on div "We *" at bounding box center [710, 391] width 82 height 18
type input "***"
drag, startPoint x: 801, startPoint y: 387, endPoint x: 775, endPoint y: 392, distance: 26.3
click at [775, 391] on div "Th *" at bounding box center [798, 391] width 82 height 18
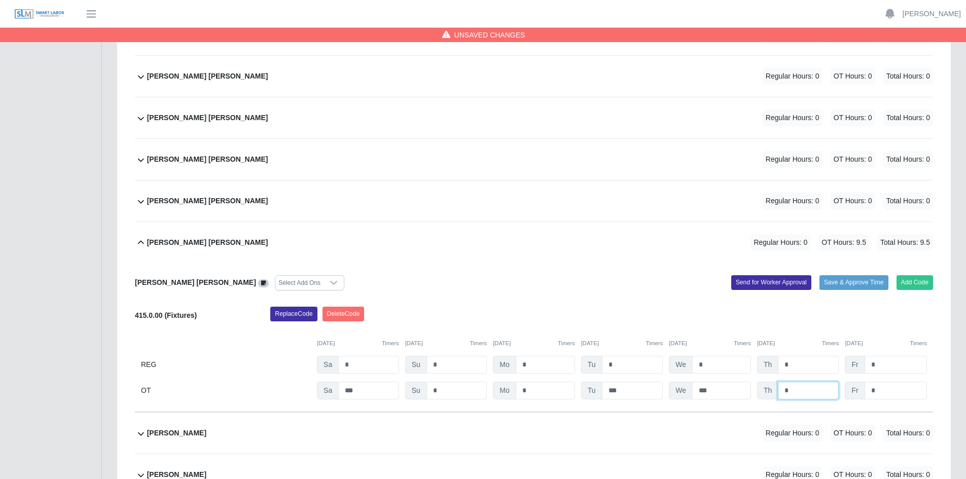
type input "***"
click at [865, 394] on input "*" at bounding box center [895, 391] width 62 height 18
type input "***"
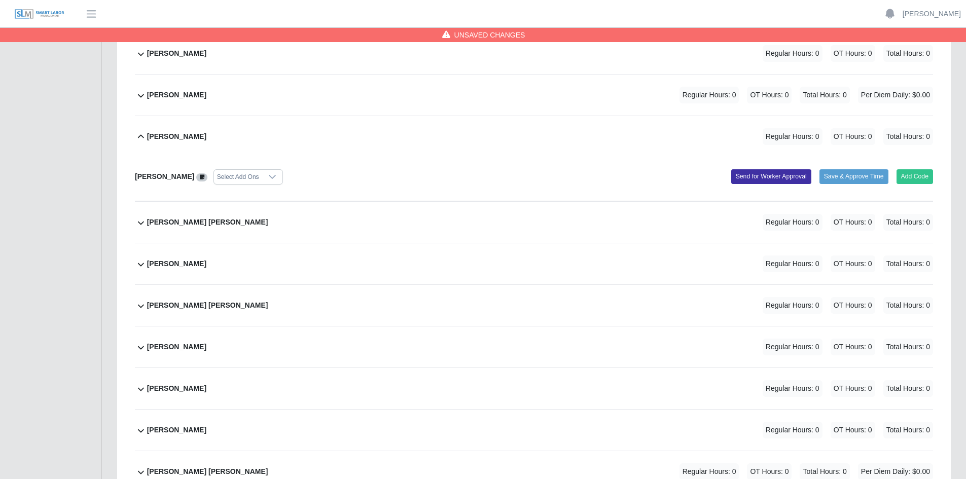
scroll to position [1926, 0]
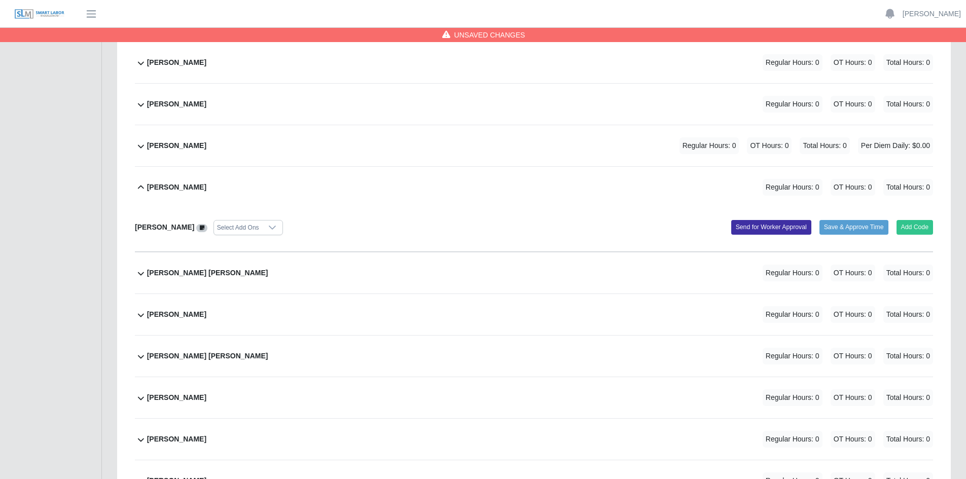
click at [413, 324] on div "Gabino Hernandez Regular Hours: 0 OT Hours: 0 Total Hours: 0" at bounding box center [540, 314] width 786 height 41
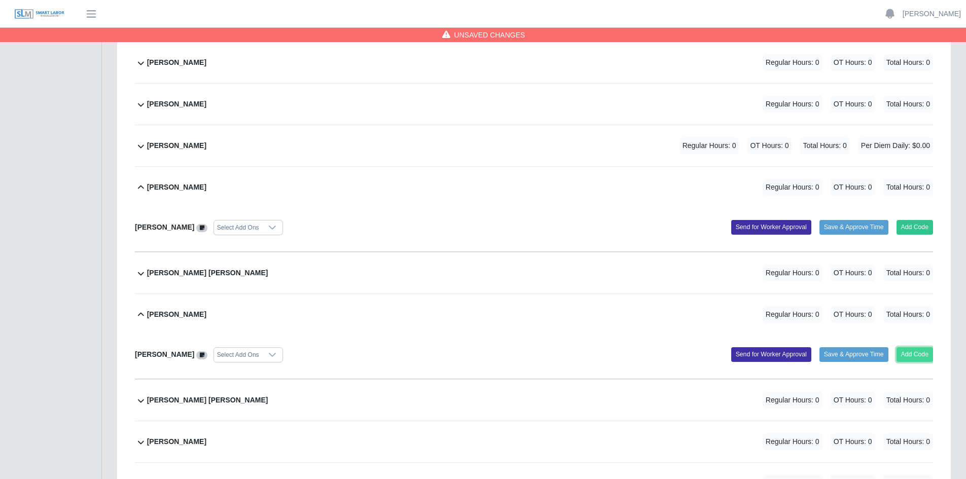
click at [921, 354] on button "Add Code" at bounding box center [914, 354] width 37 height 14
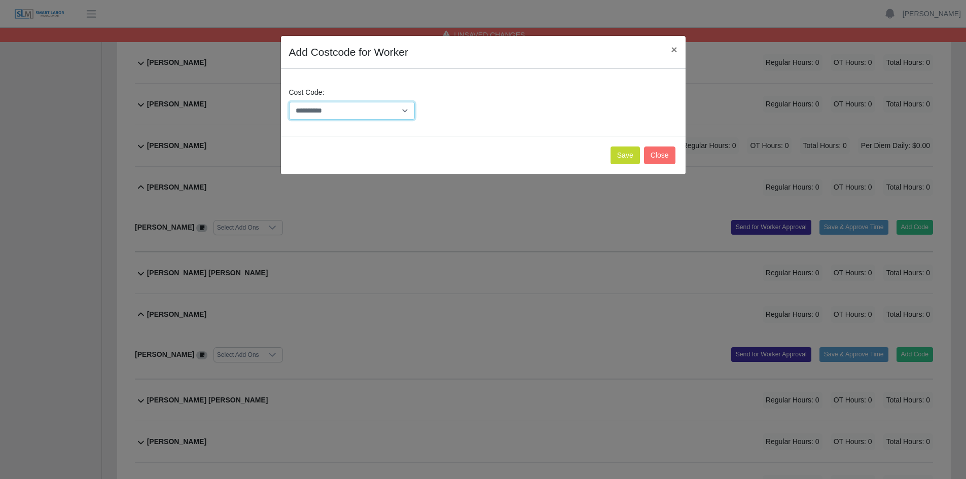
click at [406, 112] on select "**********" at bounding box center [352, 111] width 126 height 18
select select "**********"
click at [289, 102] on select "**********" at bounding box center [352, 111] width 126 height 18
click at [625, 154] on button "Save" at bounding box center [624, 155] width 29 height 18
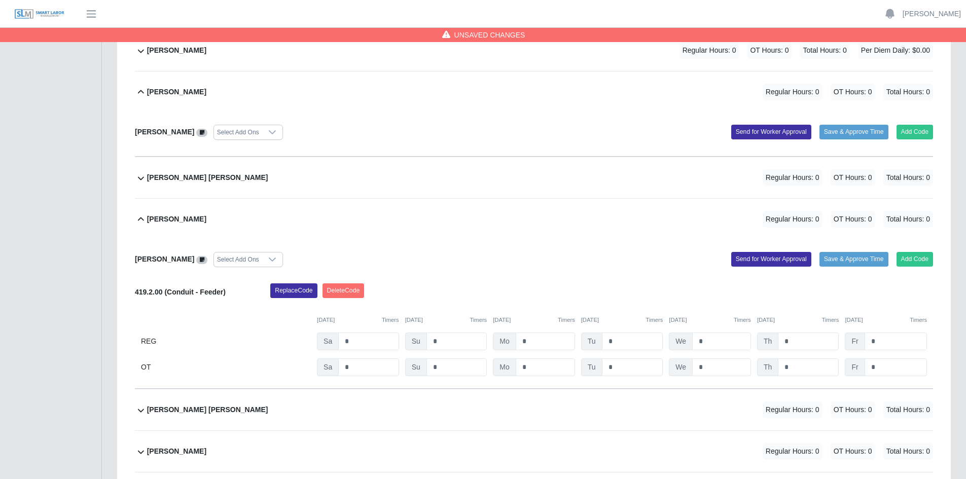
scroll to position [2027, 0]
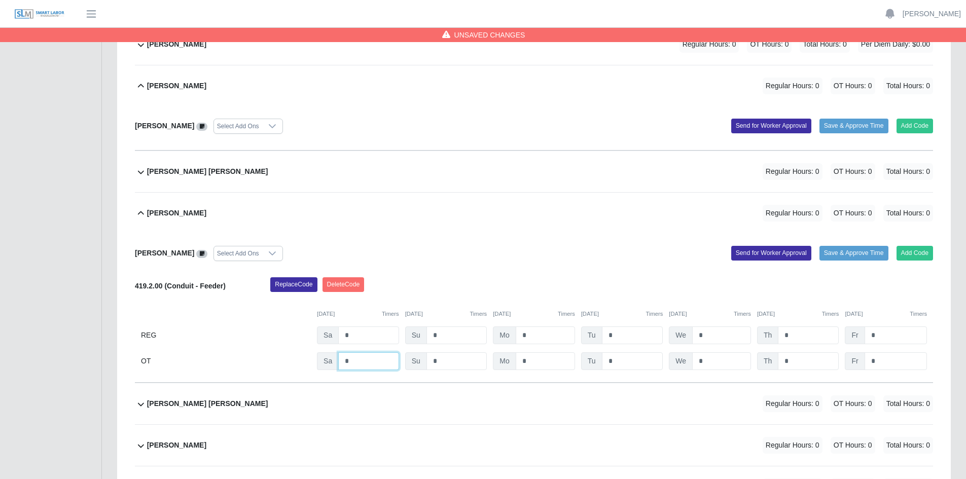
click at [354, 362] on input "*" at bounding box center [368, 361] width 60 height 18
type input "*"
click at [620, 362] on input "*" at bounding box center [632, 361] width 61 height 18
type input "***"
drag, startPoint x: 713, startPoint y: 356, endPoint x: 728, endPoint y: 360, distance: 15.9
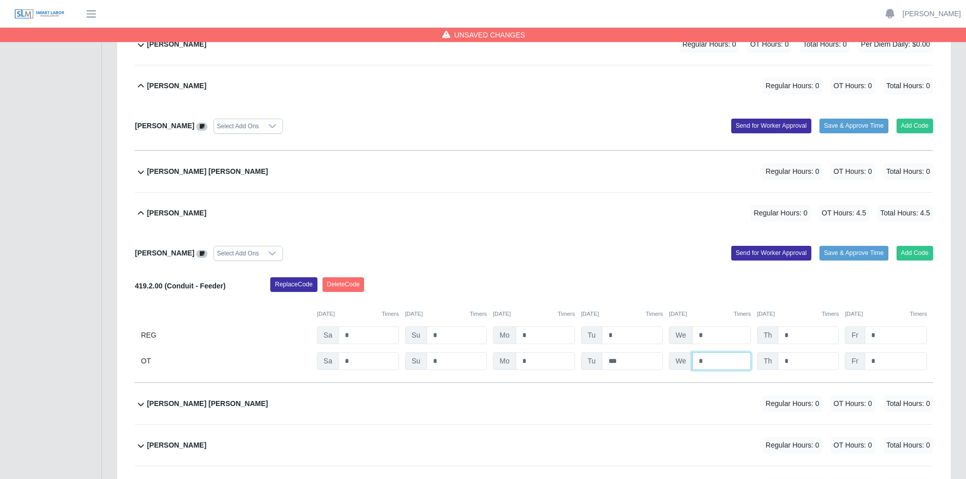
click at [714, 356] on input "*" at bounding box center [721, 361] width 59 height 18
type input "*"
drag, startPoint x: 795, startPoint y: 363, endPoint x: 807, endPoint y: 363, distance: 11.7
click at [795, 363] on input "*" at bounding box center [807, 361] width 61 height 18
type input "*"
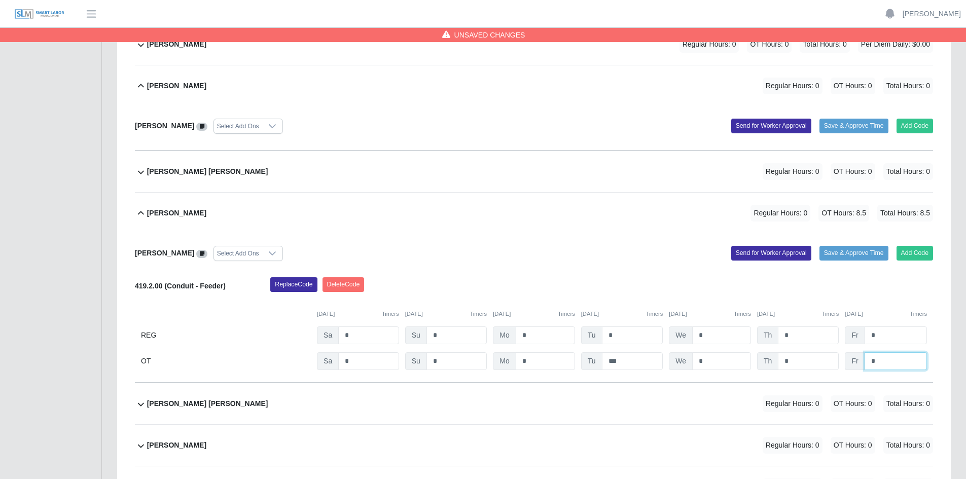
click at [879, 364] on input "*" at bounding box center [895, 361] width 62 height 18
type input "*"
click at [562, 245] on div "Gabino Hernandez Select Add Ons Add Code Save & Approve Time Send for Worker Ap…" at bounding box center [534, 308] width 798 height 149
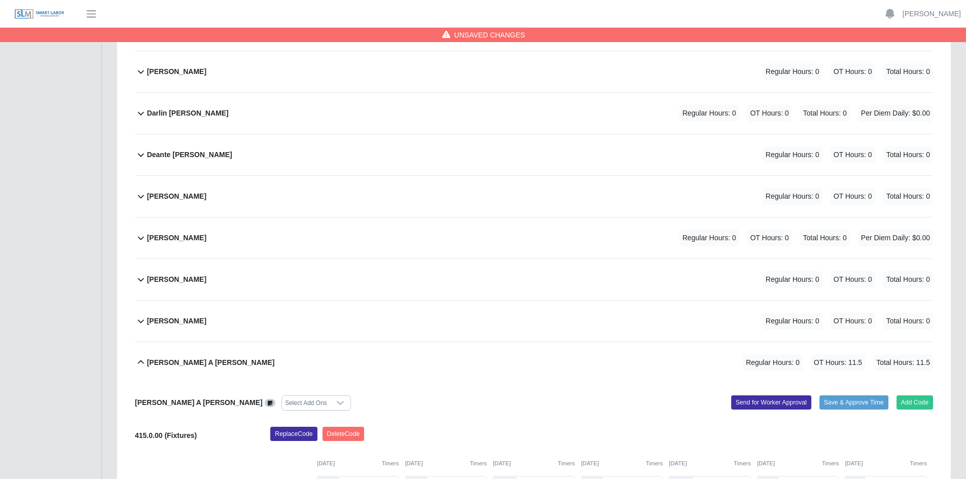
scroll to position [862, 0]
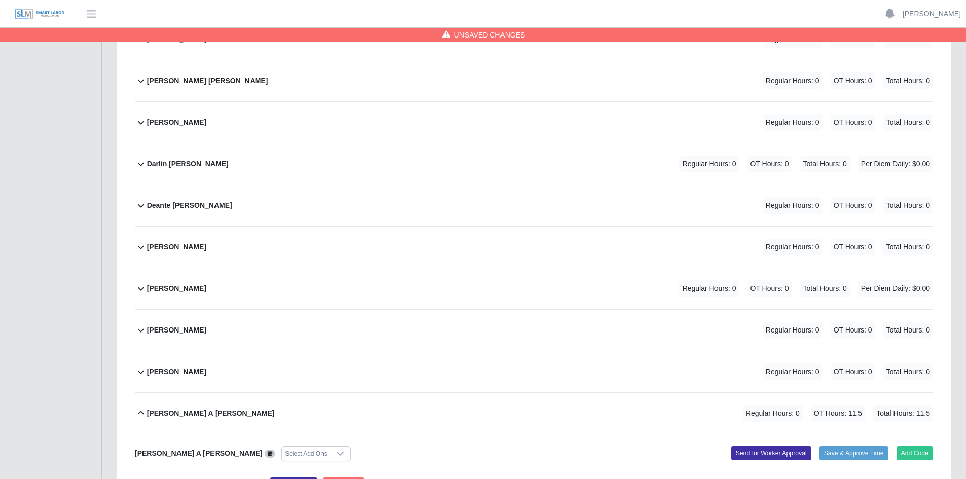
click at [399, 161] on div "Darlin Obed Ardiano Lopez Regular Hours: 0 OT Hours: 0 Total Hours: 0 Per Diem …" at bounding box center [540, 163] width 786 height 41
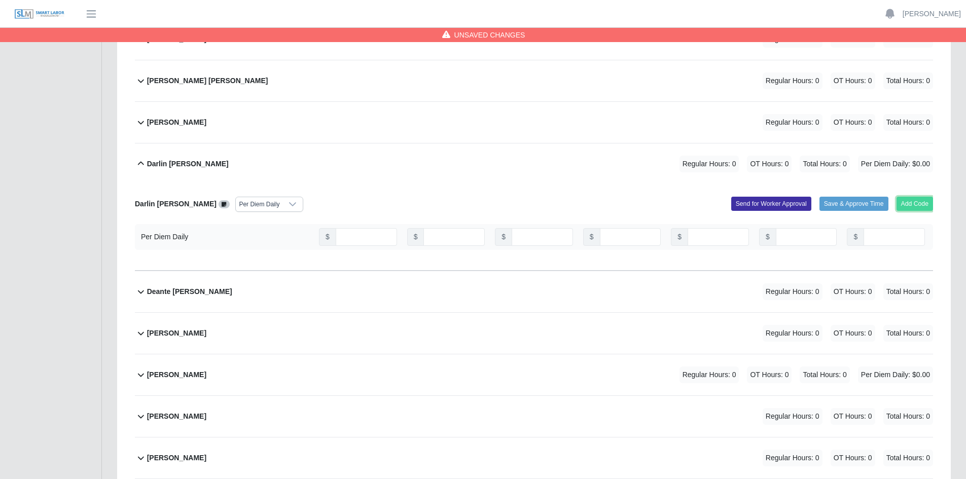
click at [915, 204] on button "Add Code" at bounding box center [914, 204] width 37 height 14
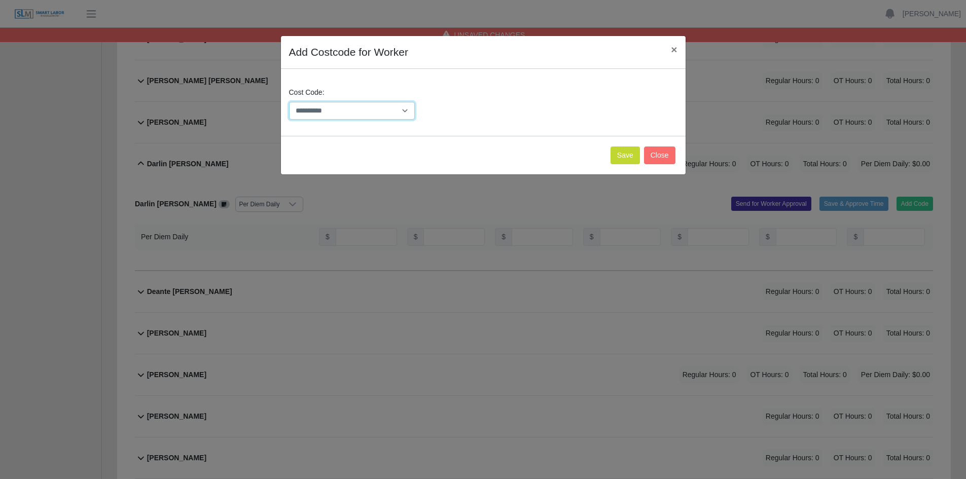
click at [404, 110] on select "**********" at bounding box center [352, 111] width 126 height 18
select select "**********"
click at [289, 102] on select "**********" at bounding box center [352, 111] width 126 height 18
click at [629, 152] on button "Save" at bounding box center [624, 155] width 29 height 18
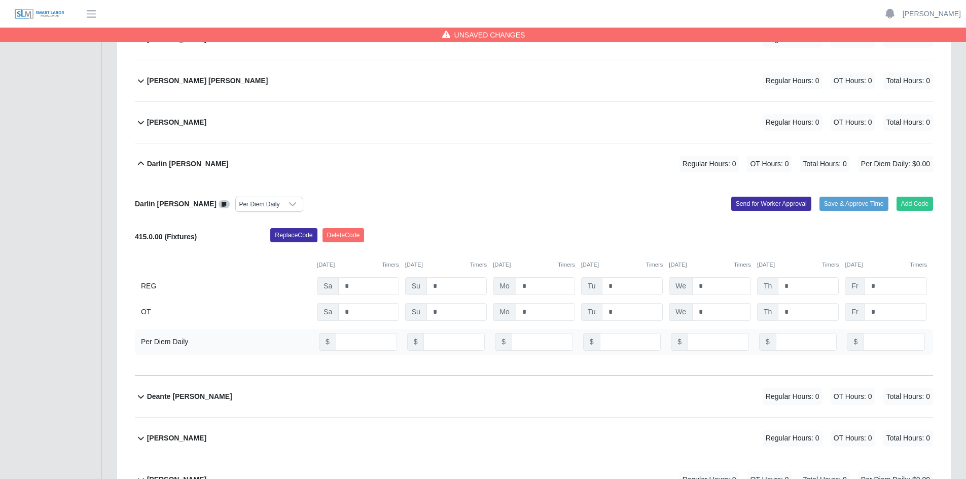
click at [296, 203] on icon at bounding box center [292, 204] width 8 height 8
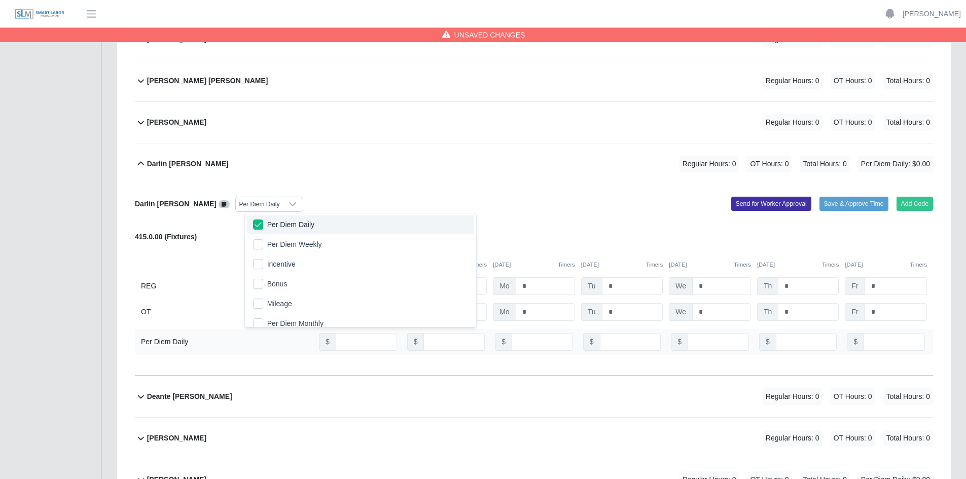
scroll to position [11, 7]
click at [251, 226] on li "Per Diem Daily" at bounding box center [360, 224] width 227 height 19
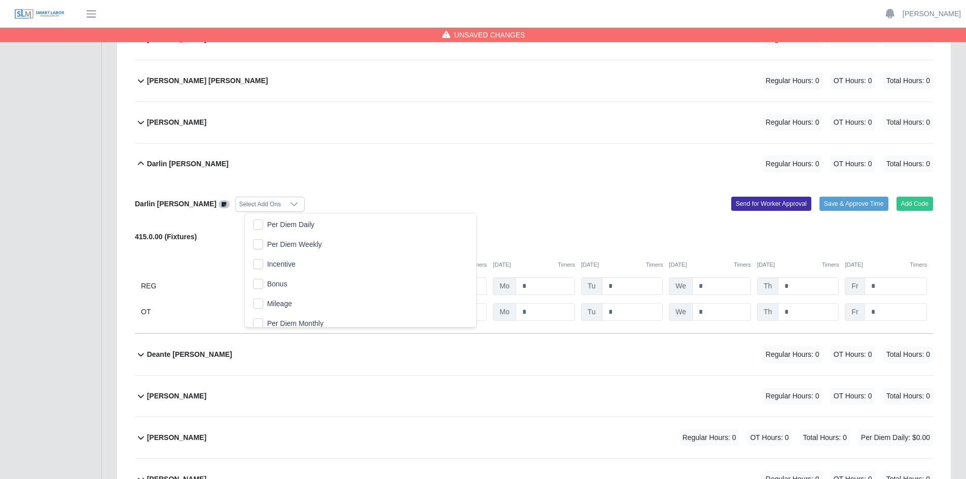
click at [478, 183] on div "Darlin Obed Ardiano Lopez Regular Hours: 0 OT Hours: 0 Total Hours: 0" at bounding box center [540, 163] width 786 height 41
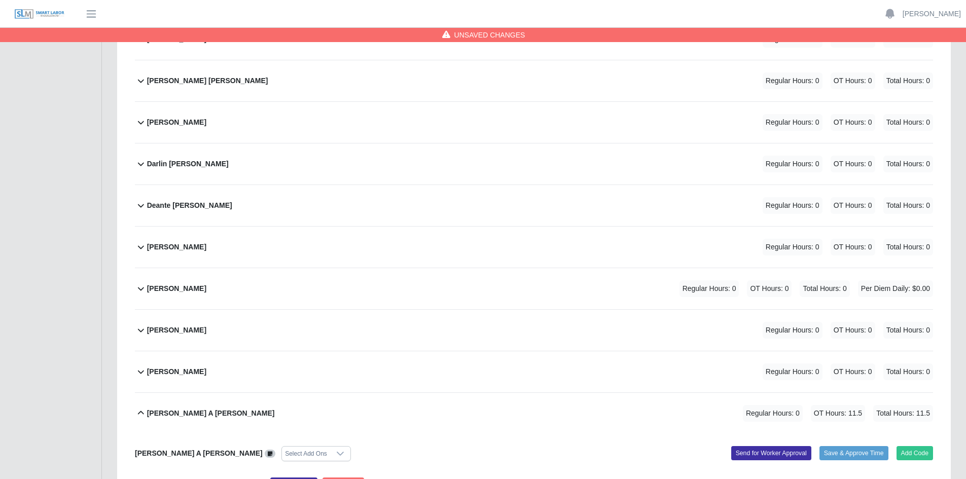
click at [494, 165] on div "Darlin Obed Ardiano Lopez Regular Hours: 0 OT Hours: 0 Total Hours: 0" at bounding box center [540, 163] width 786 height 41
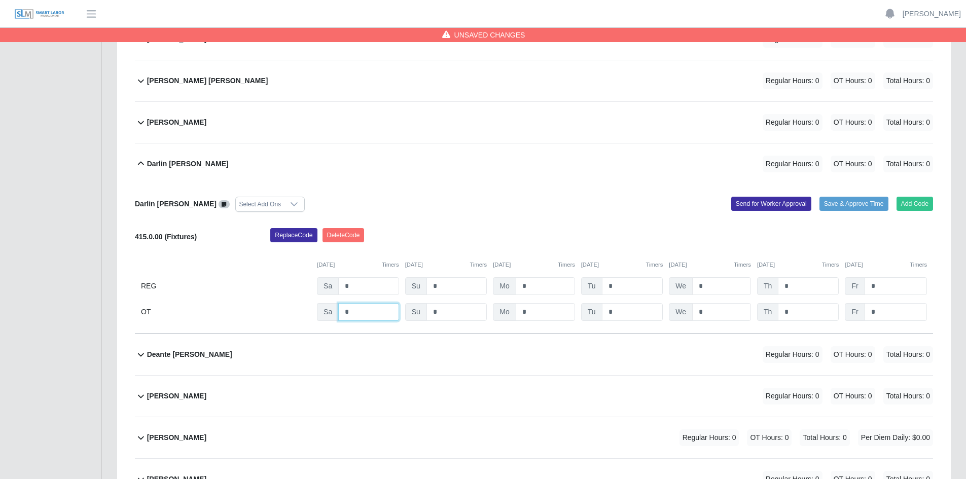
click at [357, 313] on input "*" at bounding box center [368, 312] width 60 height 18
type input "*"
click at [622, 311] on input "*" at bounding box center [632, 312] width 61 height 18
type input "*"
click at [709, 308] on input "*" at bounding box center [721, 312] width 59 height 18
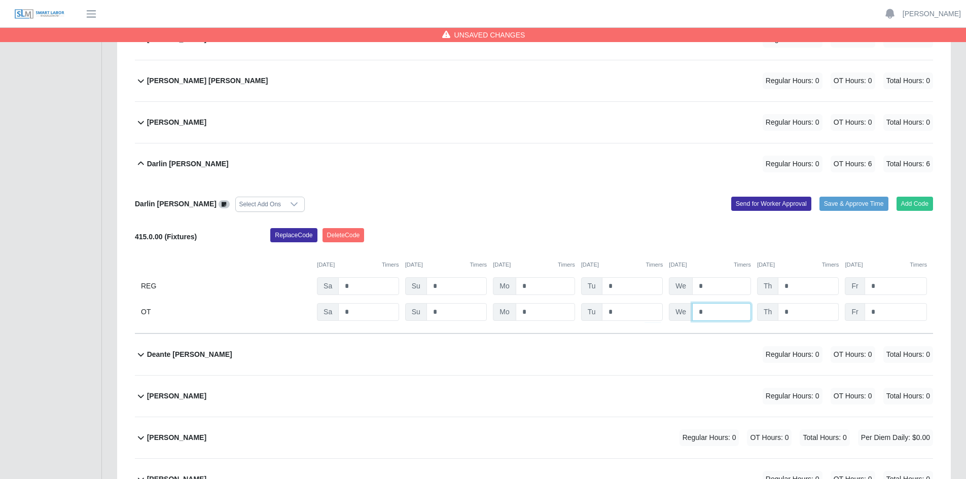
type input "*"
drag, startPoint x: 793, startPoint y: 313, endPoint x: 806, endPoint y: 313, distance: 12.7
click at [793, 313] on input "*" at bounding box center [807, 312] width 61 height 18
type input "*"
click at [883, 312] on input "*" at bounding box center [895, 312] width 62 height 18
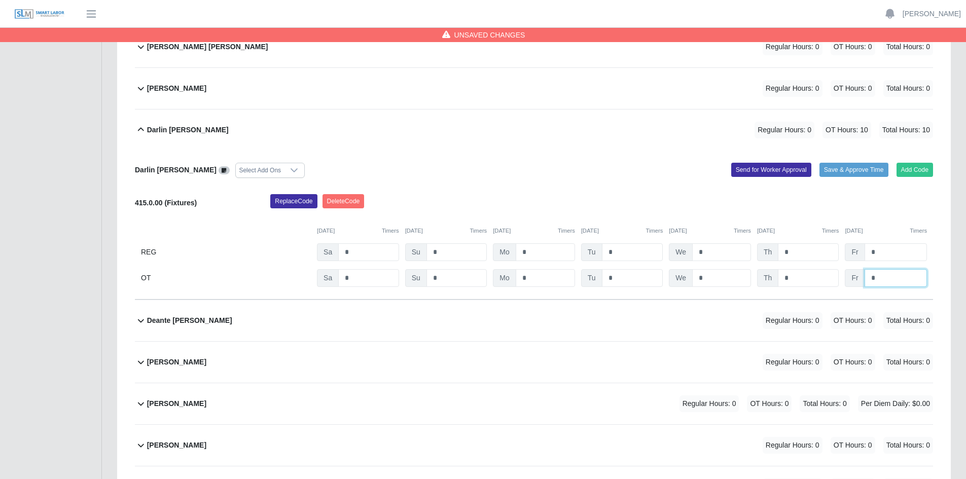
scroll to position [912, 0]
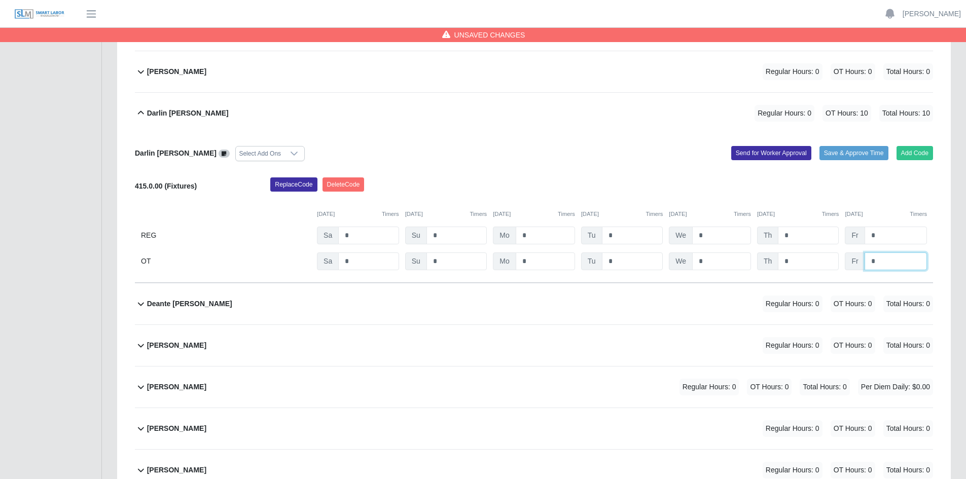
type input "*"
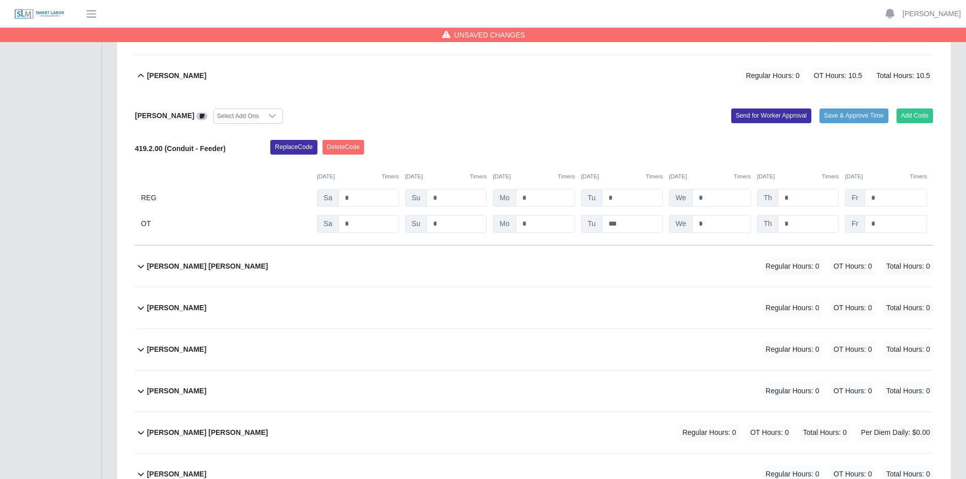
scroll to position [2331, 0]
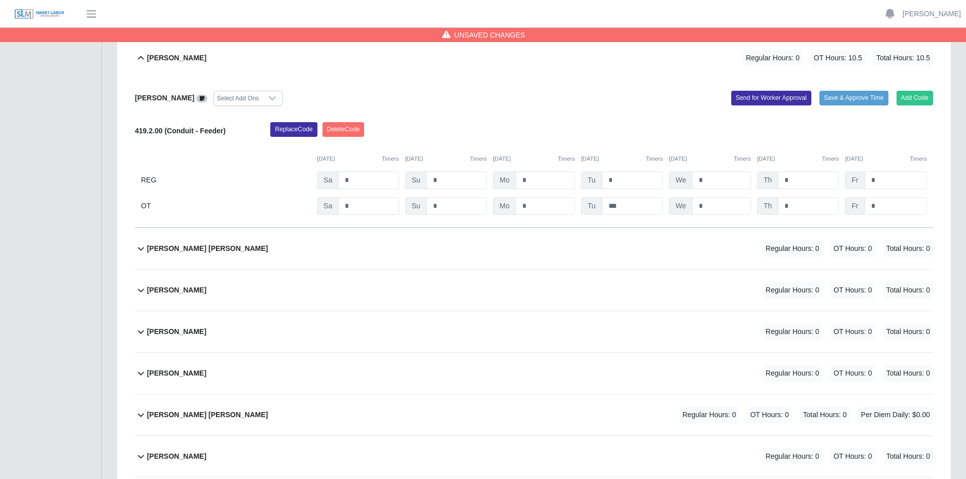
click at [412, 372] on div "Harry Martinez Regular Hours: 0 OT Hours: 0 Total Hours: 0" at bounding box center [540, 373] width 786 height 41
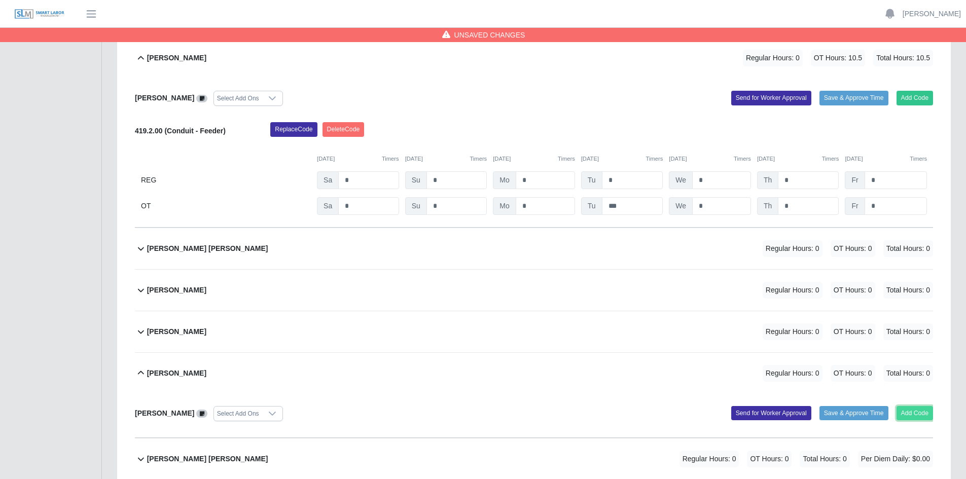
click at [911, 413] on button "Add Code" at bounding box center [914, 413] width 37 height 14
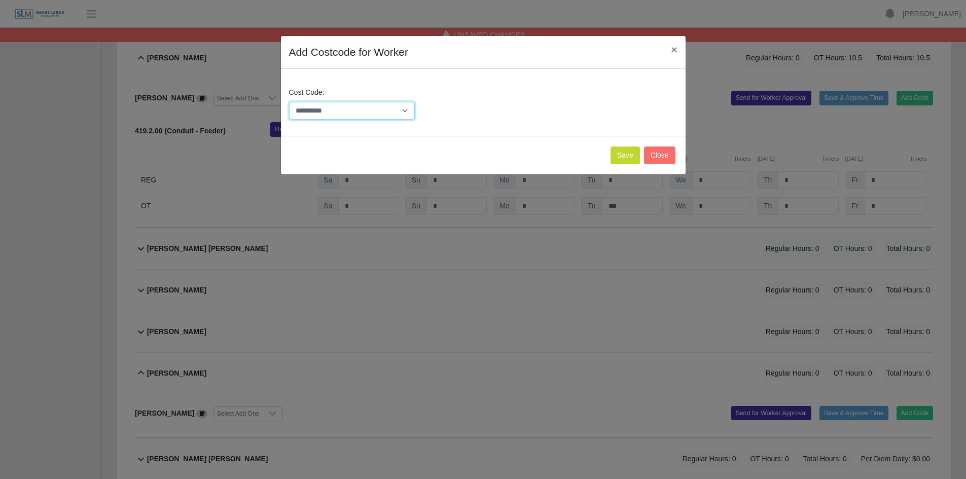
click at [407, 110] on select "**********" at bounding box center [352, 111] width 126 height 18
select select "**********"
click at [289, 102] on select "**********" at bounding box center [352, 111] width 126 height 18
click at [625, 154] on button "Save" at bounding box center [624, 155] width 29 height 18
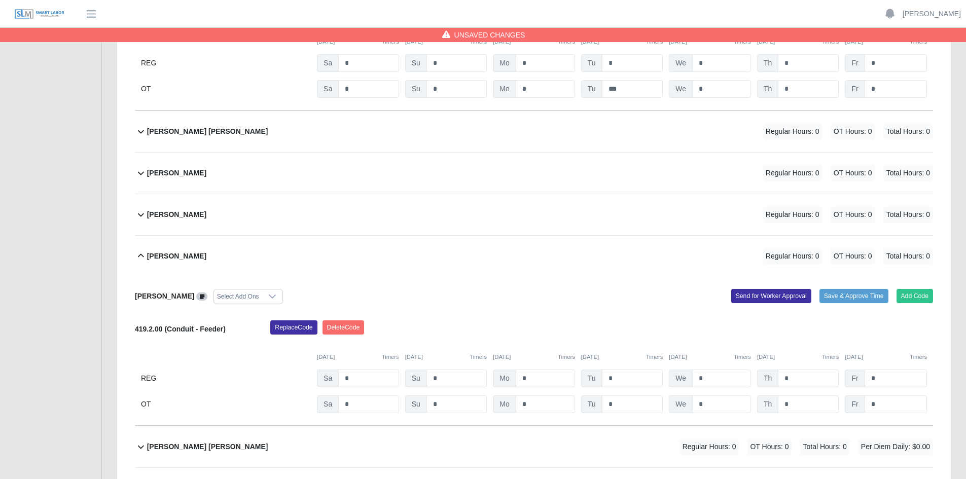
scroll to position [2483, 0]
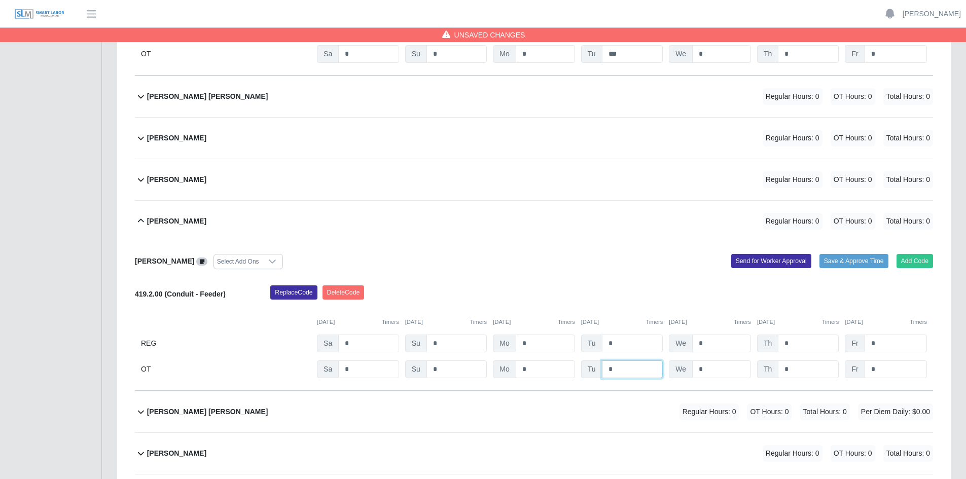
click at [622, 369] on input "*" at bounding box center [632, 369] width 61 height 18
click at [622, 368] on input "*" at bounding box center [632, 369] width 61 height 18
type input "***"
click at [710, 369] on input "*" at bounding box center [721, 369] width 59 height 18
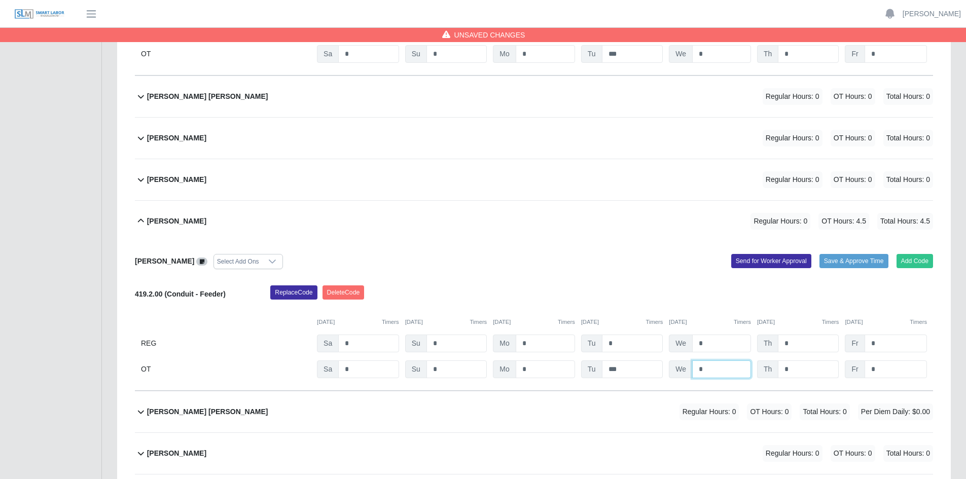
type input "*"
drag, startPoint x: 804, startPoint y: 365, endPoint x: 811, endPoint y: 366, distance: 7.2
click at [804, 365] on input "*" at bounding box center [807, 369] width 61 height 18
type input "*"
click at [887, 369] on input "*" at bounding box center [895, 369] width 62 height 18
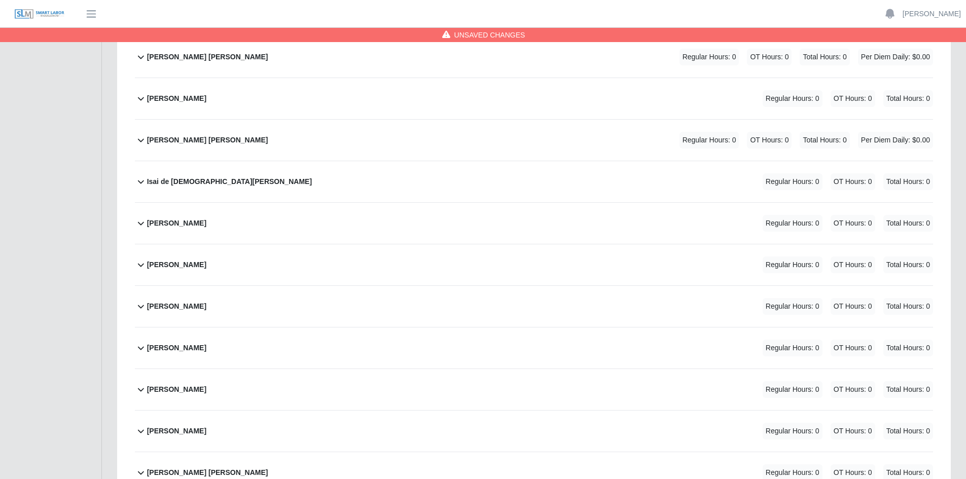
scroll to position [2788, 0]
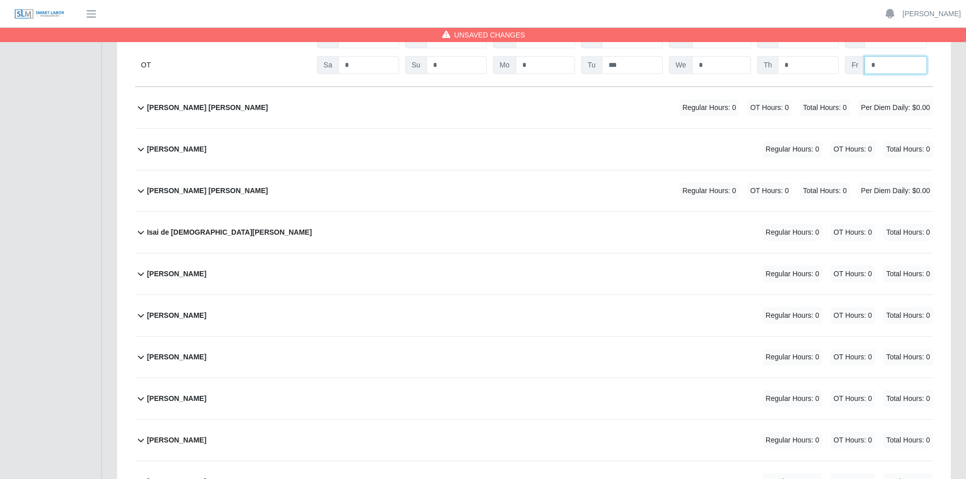
type input "*"
click at [436, 189] on div "Iris Raquel Barillas Bonilla Regular Hours: 0 OT Hours: 0 Total Hours: 0 Per Di…" at bounding box center [540, 190] width 786 height 41
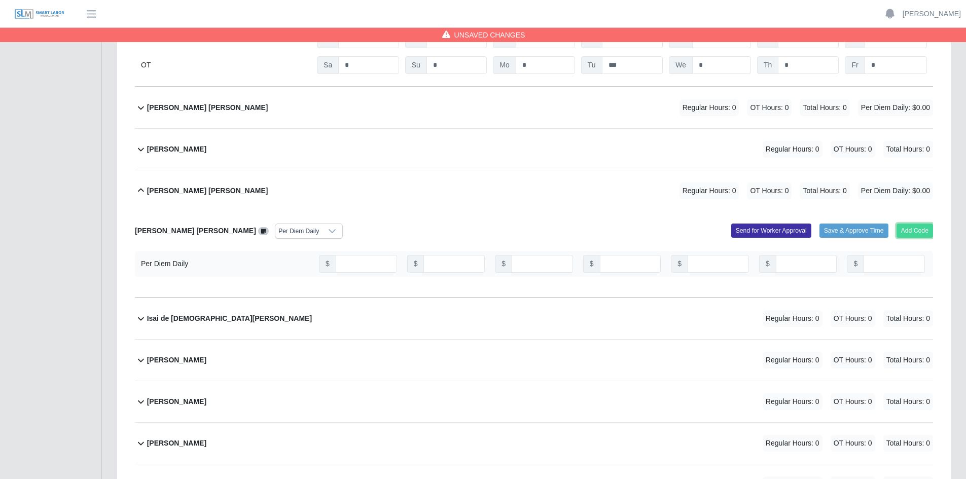
click at [919, 232] on button "Add Code" at bounding box center [914, 231] width 37 height 14
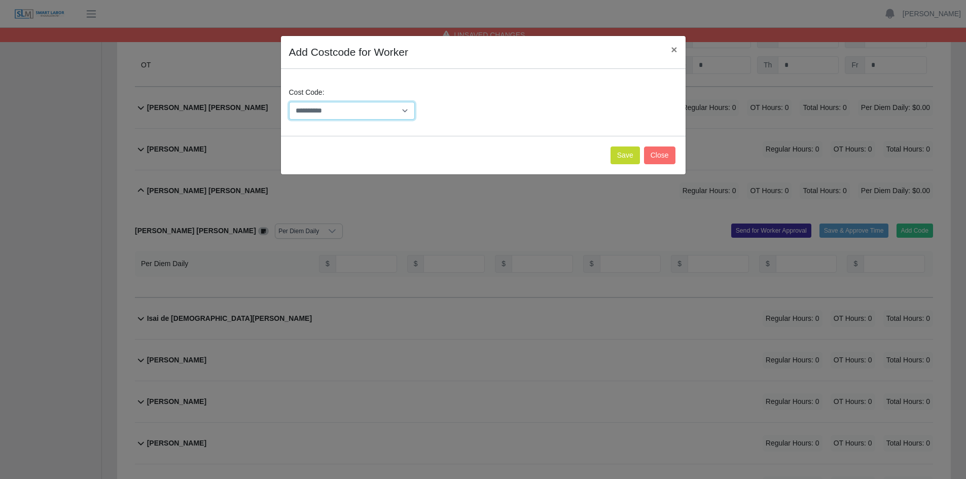
click at [403, 110] on select "**********" at bounding box center [352, 111] width 126 height 18
select select "**********"
click at [289, 102] on select "**********" at bounding box center [352, 111] width 126 height 18
click at [630, 154] on button "Save" at bounding box center [624, 155] width 29 height 18
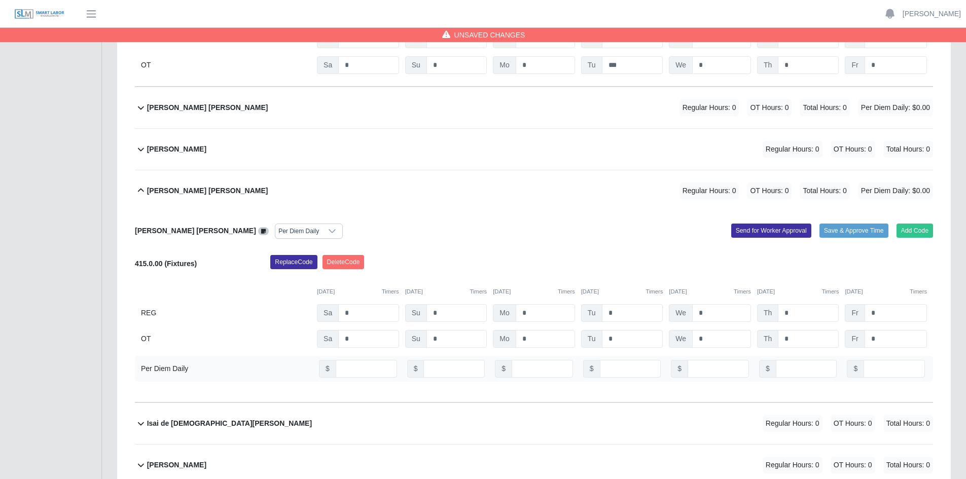
scroll to position [2838, 0]
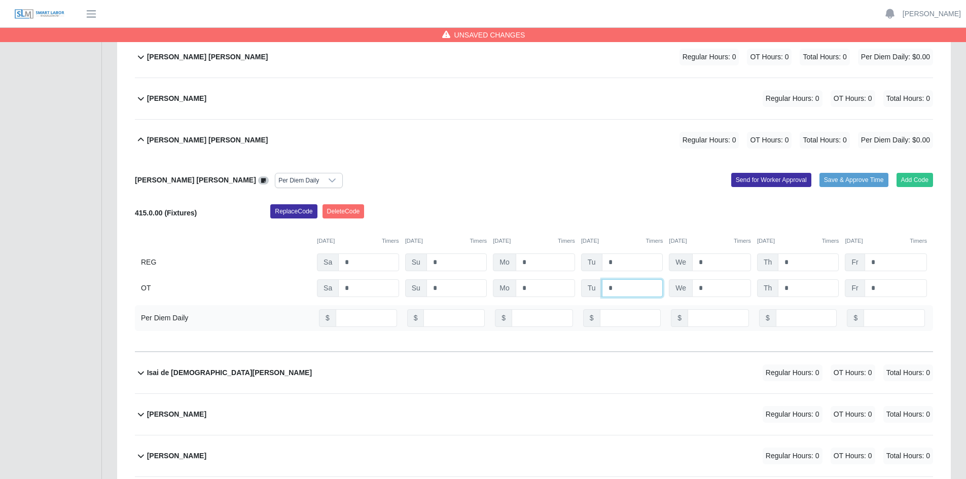
click at [618, 289] on input "*" at bounding box center [632, 288] width 61 height 18
type input "*"
click at [726, 291] on input "*" at bounding box center [721, 288] width 59 height 18
type input "*"
click at [820, 285] on input "*" at bounding box center [807, 288] width 61 height 18
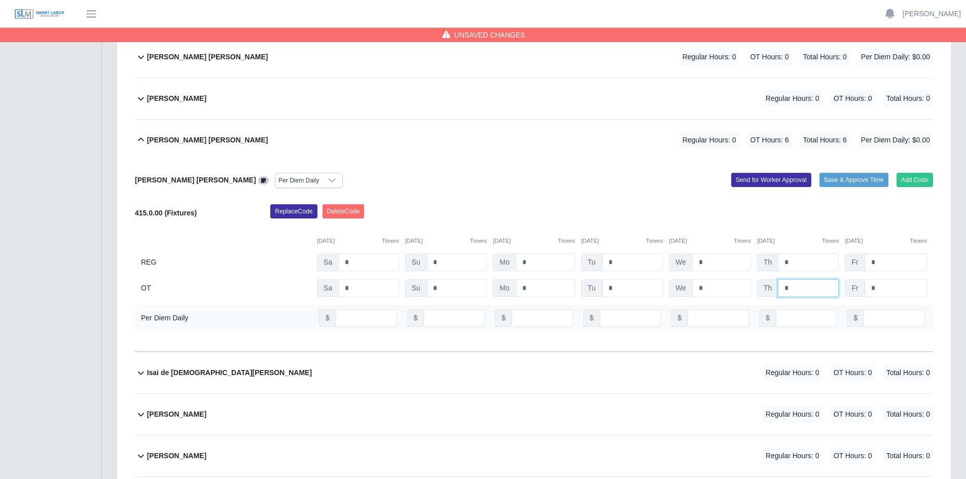
type input "*"
click at [887, 289] on input "*" at bounding box center [895, 288] width 62 height 18
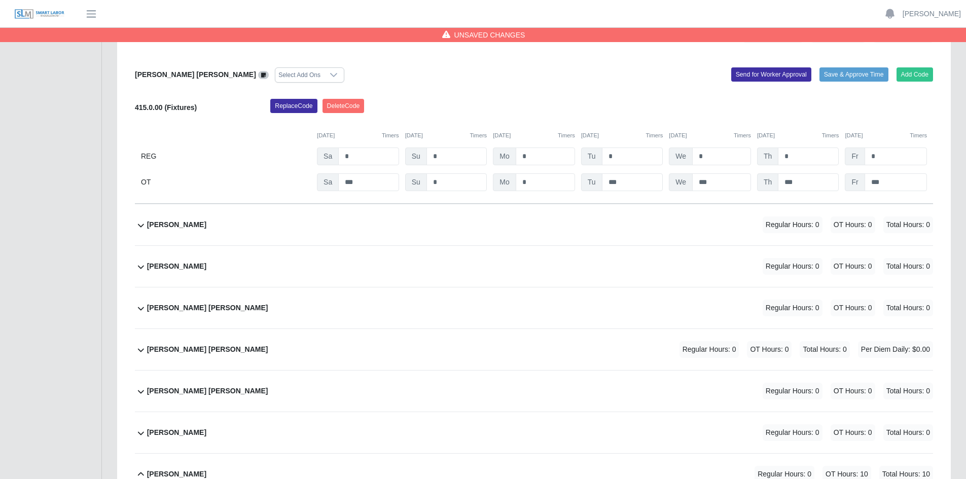
scroll to position [3649, 0]
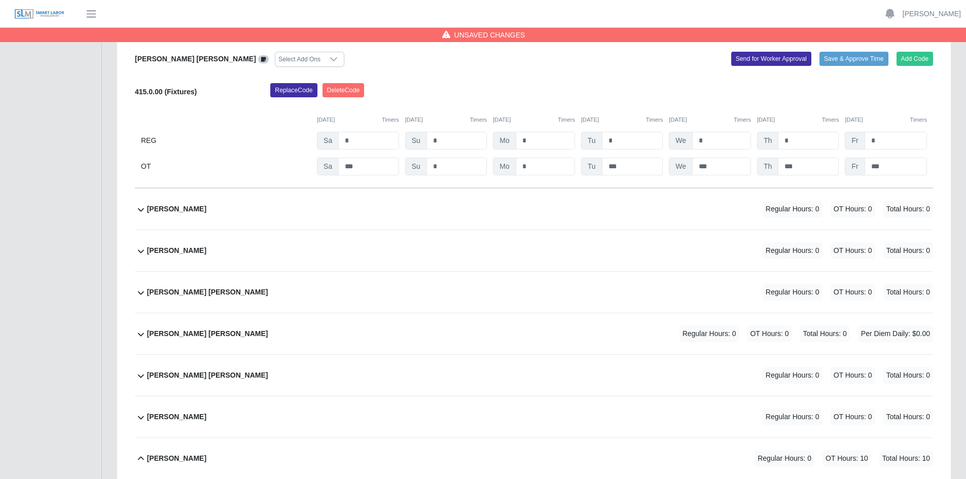
type input "*"
click at [428, 296] on div "Jose Jesus Garcia Hernandez Regular Hours: 0 OT Hours: 0 Total Hours: 0" at bounding box center [540, 292] width 786 height 41
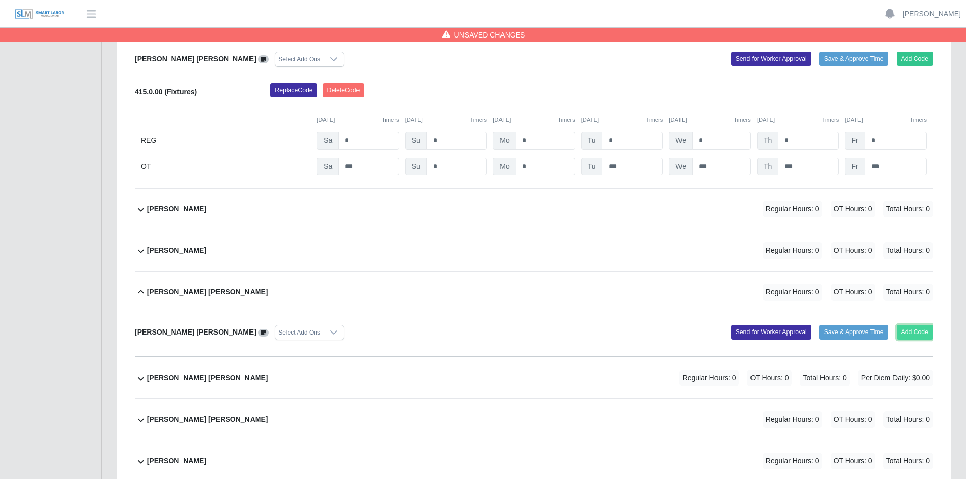
click at [917, 335] on button "Add Code" at bounding box center [914, 332] width 37 height 14
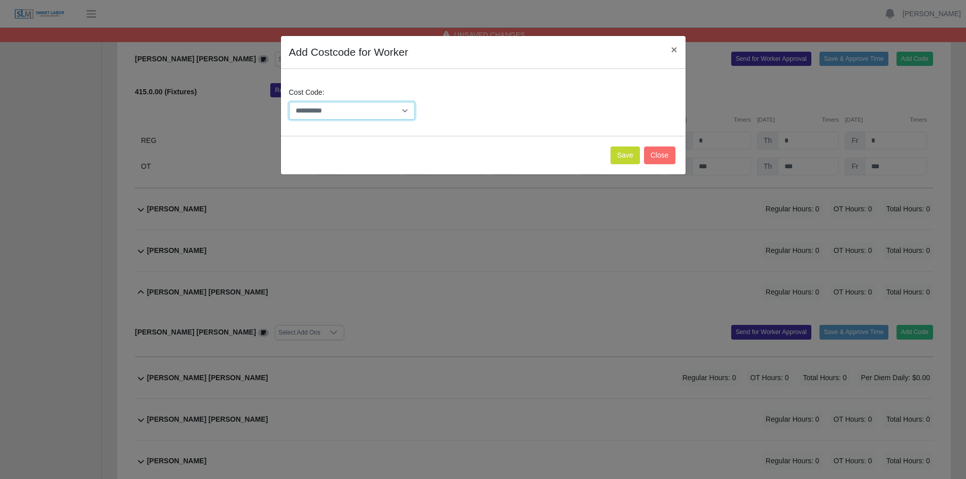
click at [409, 109] on select "**********" at bounding box center [352, 111] width 126 height 18
select select "**********"
click at [289, 102] on select "**********" at bounding box center [352, 111] width 126 height 18
click at [624, 155] on button "Save" at bounding box center [624, 155] width 29 height 18
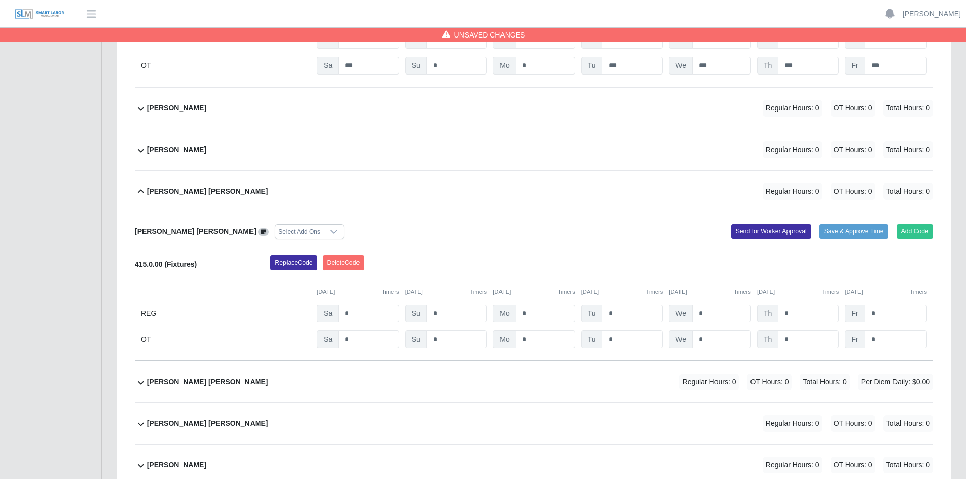
scroll to position [3751, 0]
click at [623, 338] on input "*" at bounding box center [632, 339] width 61 height 18
type input "*"
click at [717, 338] on input "*" at bounding box center [721, 339] width 59 height 18
type input "*"
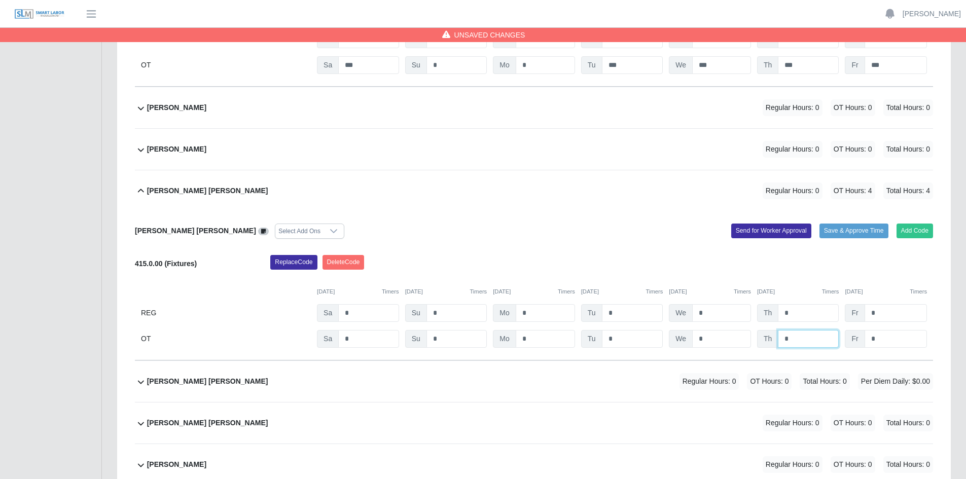
click at [804, 333] on input "*" at bounding box center [807, 339] width 61 height 18
type input "*"
click at [883, 337] on input "*" at bounding box center [895, 339] width 62 height 18
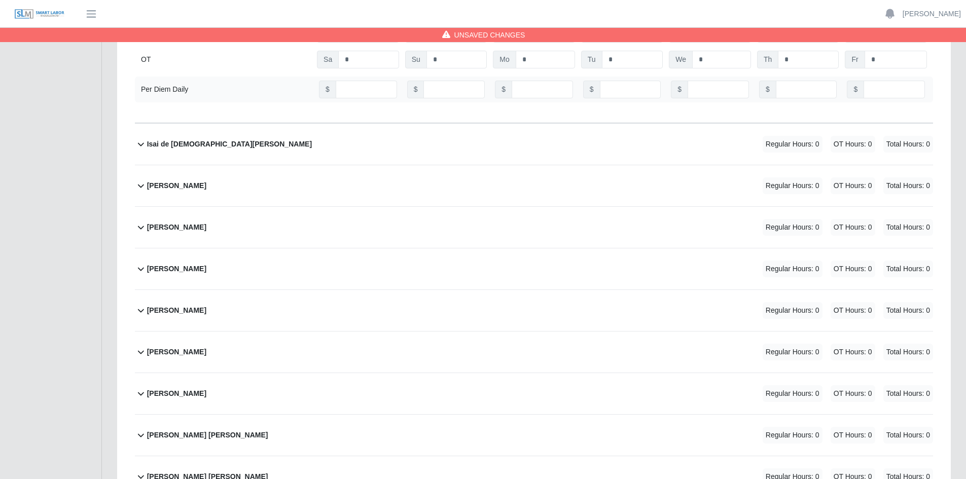
scroll to position [3041, 0]
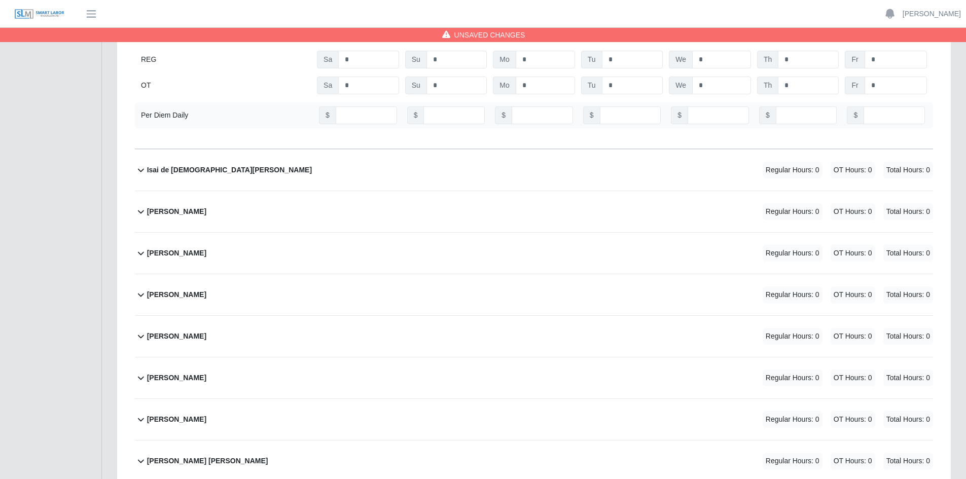
type input "*"
click at [420, 254] on div "Ivan Villareal Regular Hours: 0 OT Hours: 0 Total Hours: 0" at bounding box center [540, 253] width 786 height 41
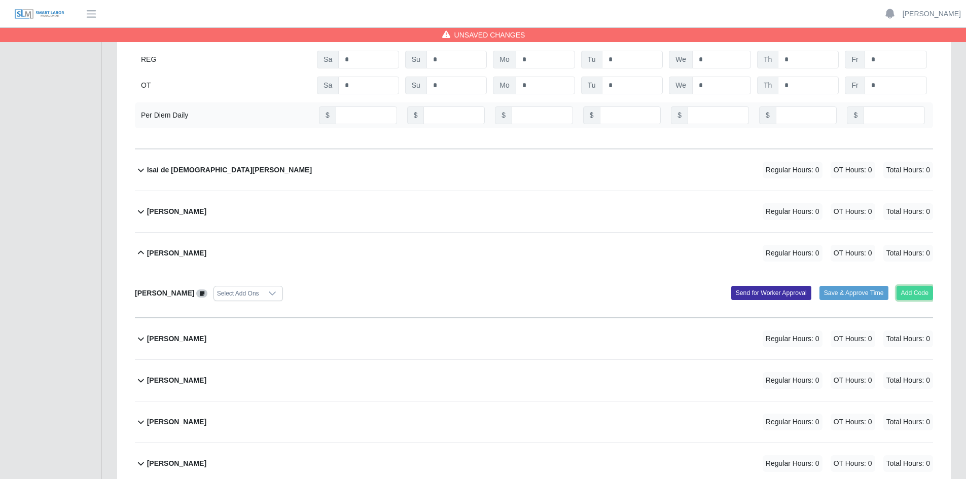
click at [917, 290] on button "Add Code" at bounding box center [914, 293] width 37 height 14
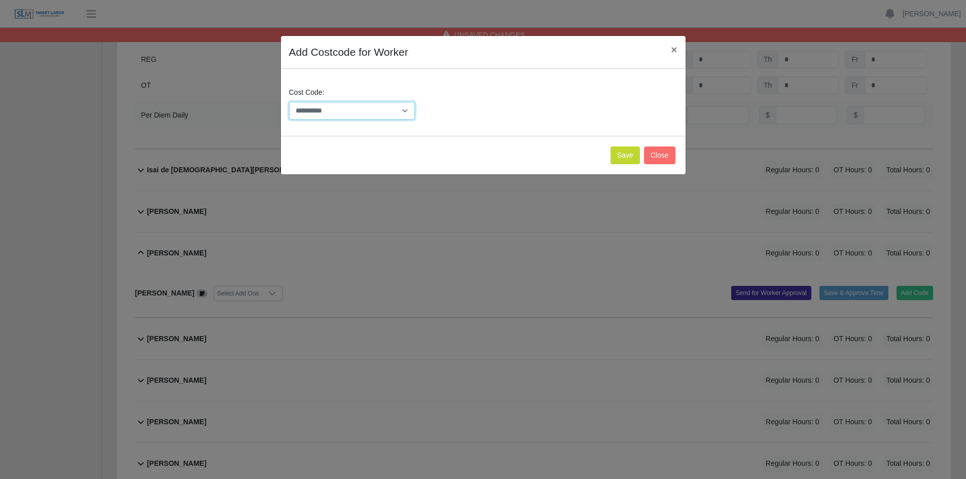
click at [408, 108] on select "**********" at bounding box center [352, 111] width 126 height 18
drag, startPoint x: 375, startPoint y: 134, endPoint x: 410, endPoint y: 108, distance: 43.2
click at [410, 108] on select "**********" at bounding box center [352, 111] width 126 height 18
select select "**********"
click at [289, 102] on select "**********" at bounding box center [352, 111] width 126 height 18
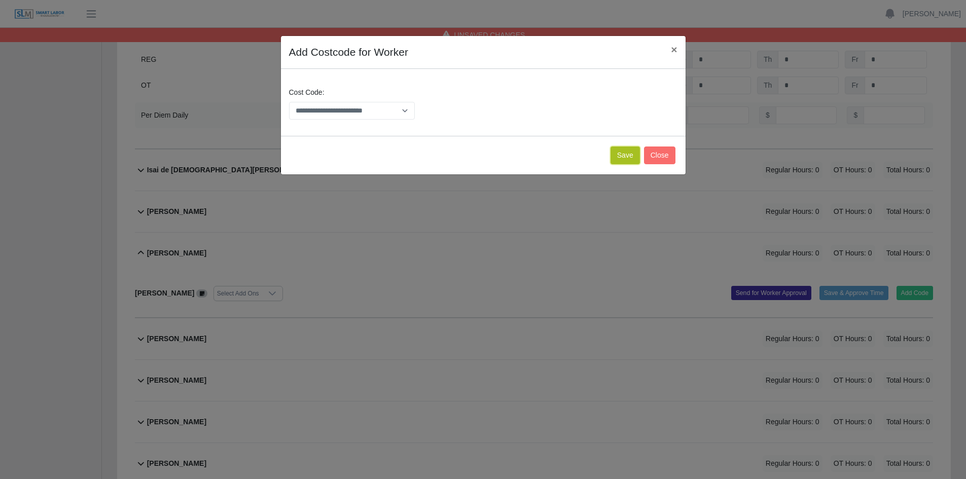
click at [626, 158] on button "Save" at bounding box center [624, 155] width 29 height 18
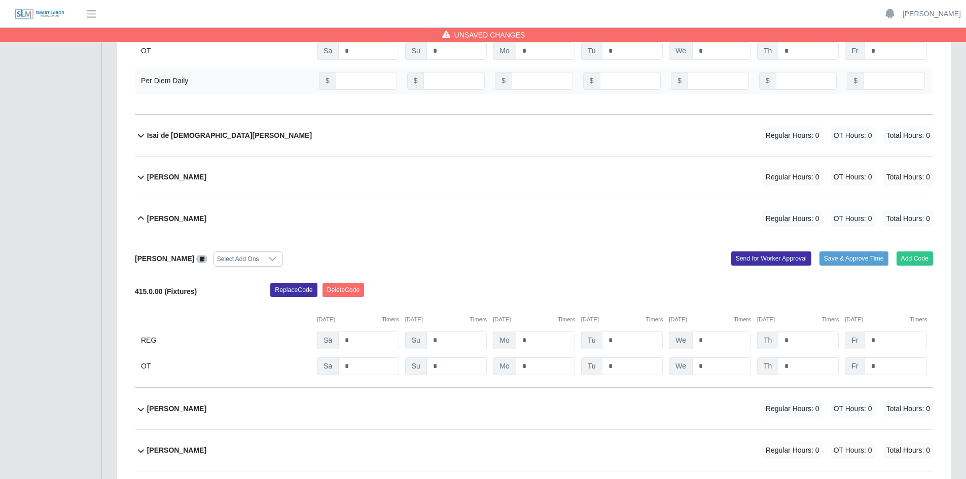
scroll to position [3092, 0]
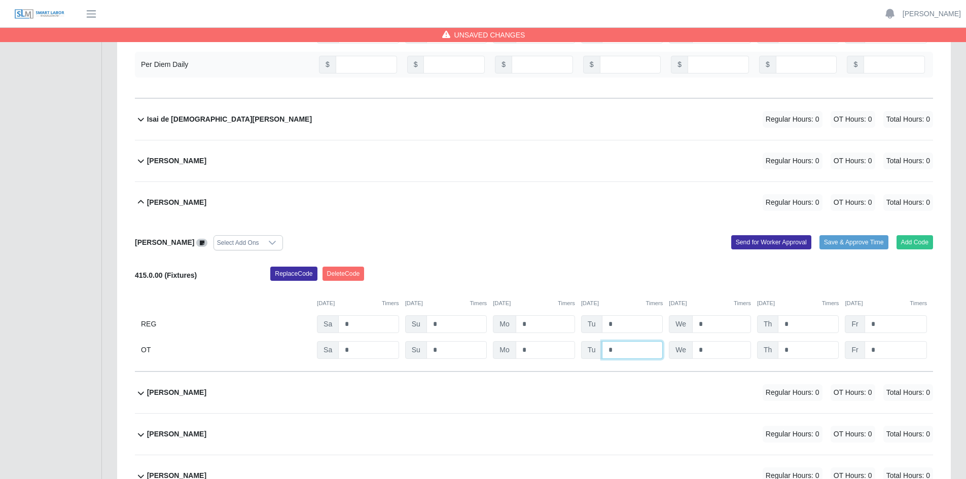
click at [615, 350] on input "*" at bounding box center [632, 350] width 61 height 18
type input "*"
click at [714, 350] on input "*" at bounding box center [721, 350] width 59 height 18
type input "*"
click at [793, 350] on input "*" at bounding box center [807, 350] width 61 height 18
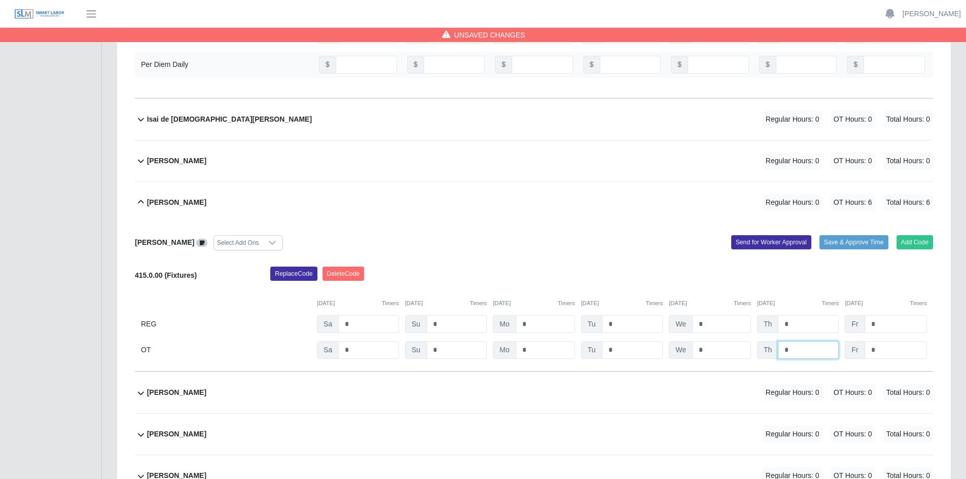
type input "*"
click at [883, 350] on input "*" at bounding box center [895, 350] width 62 height 18
type input "*"
click at [358, 349] on input "*" at bounding box center [368, 350] width 60 height 18
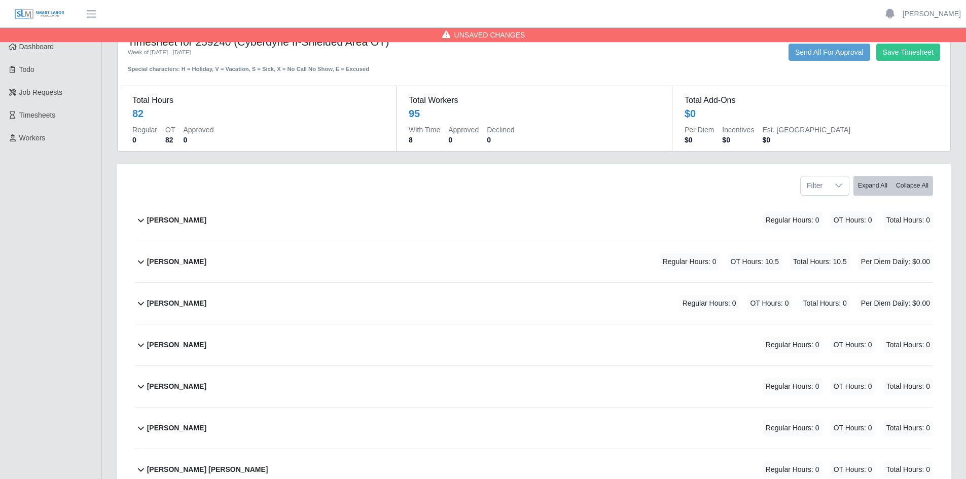
scroll to position [0, 0]
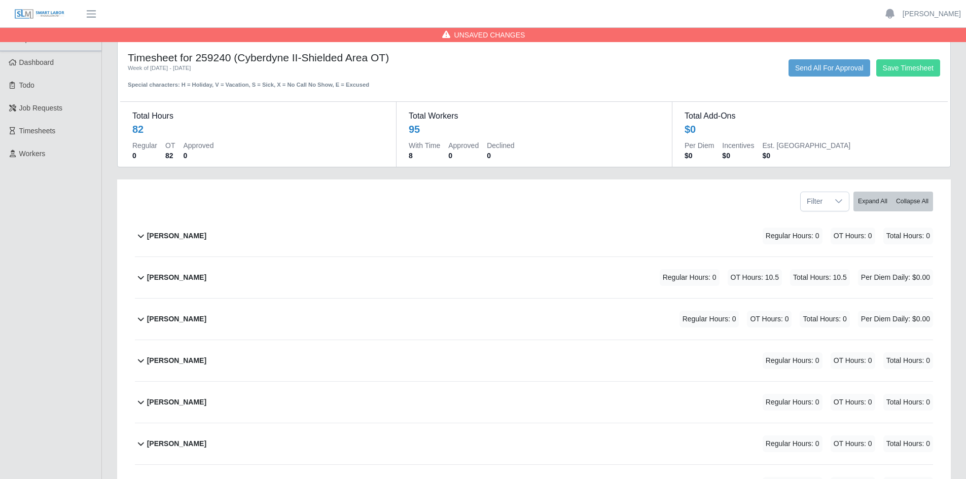
type input "*"
click at [904, 65] on button "Save Timesheet" at bounding box center [908, 67] width 64 height 17
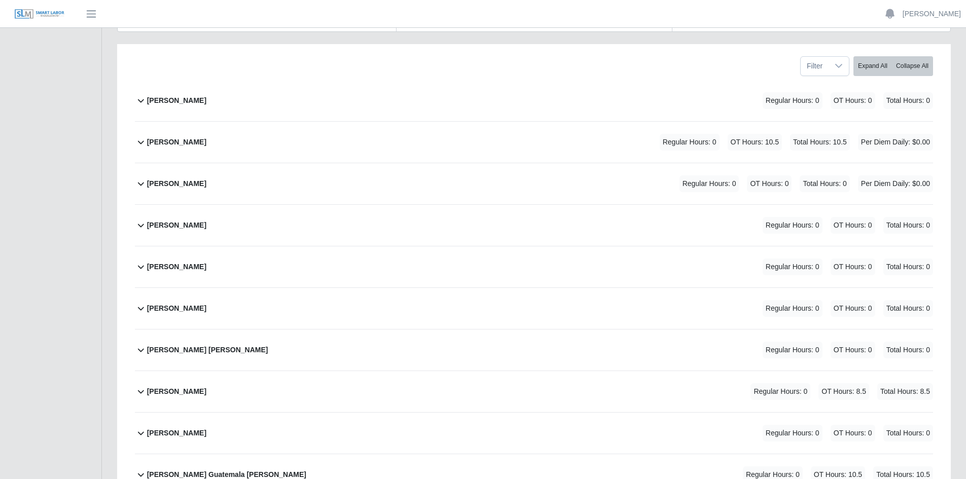
scroll to position [152, 0]
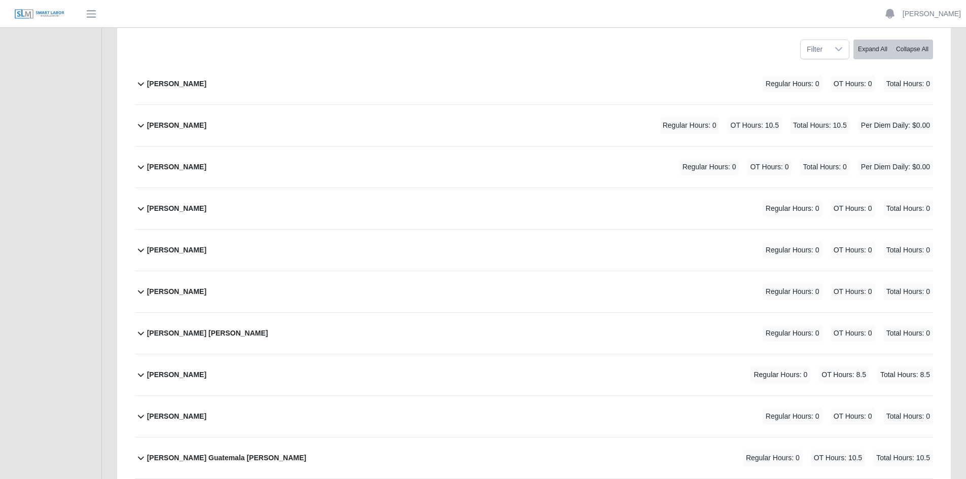
click at [396, 256] on div "[PERSON_NAME] Regular Hours: 0 OT Hours: 0 Total Hours: 0" at bounding box center [540, 250] width 786 height 41
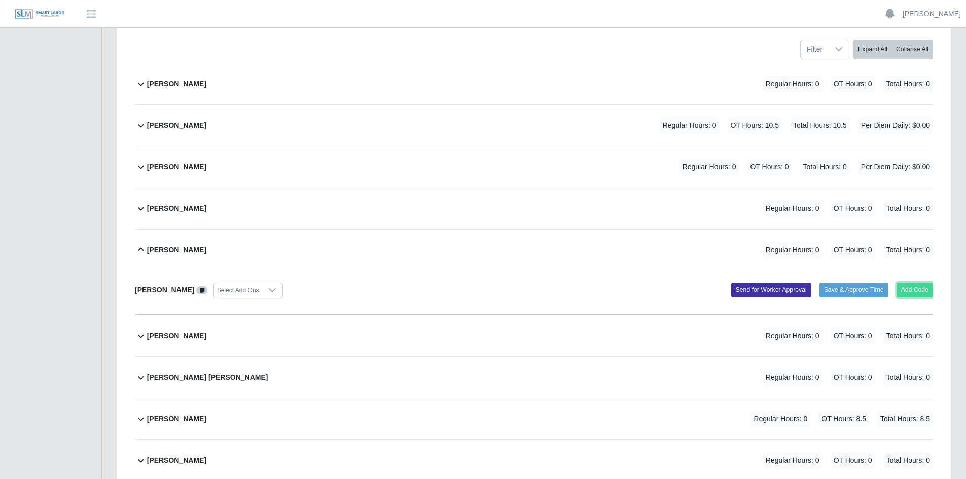
click at [910, 290] on button "Add Code" at bounding box center [914, 290] width 37 height 14
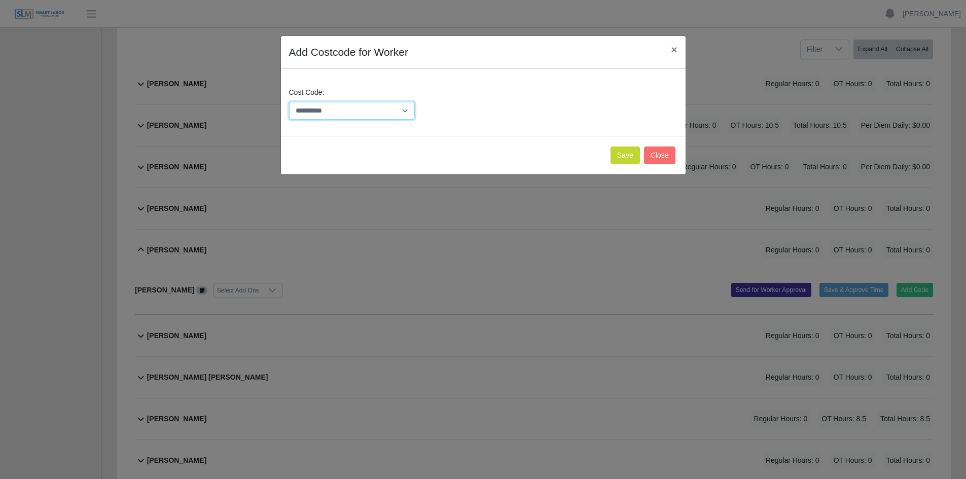
click at [401, 110] on select "**********" at bounding box center [352, 111] width 126 height 18
select select "**********"
click at [289, 102] on select "**********" at bounding box center [352, 111] width 126 height 18
click at [624, 155] on button "Save" at bounding box center [624, 155] width 29 height 18
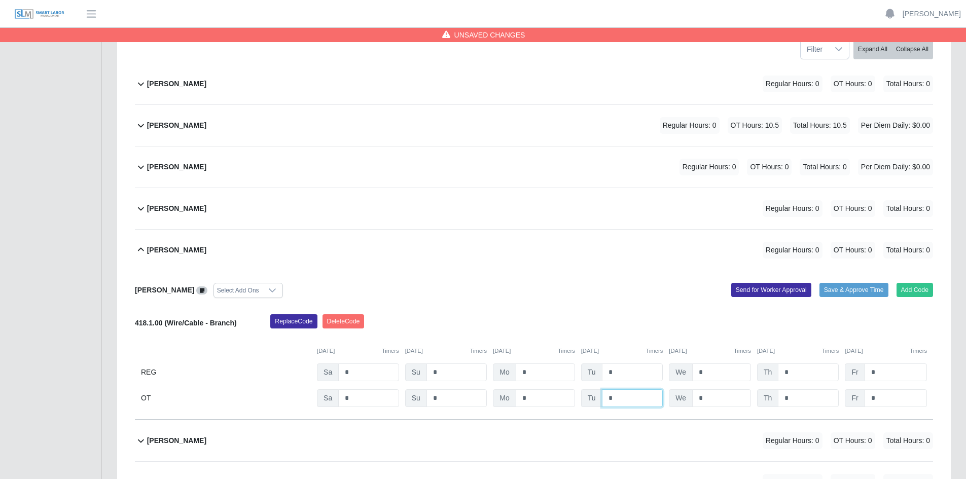
click at [620, 396] on input "*" at bounding box center [632, 398] width 61 height 18
type input "*"
drag, startPoint x: 705, startPoint y: 398, endPoint x: 711, endPoint y: 397, distance: 5.7
click at [705, 398] on input "*" at bounding box center [721, 398] width 59 height 18
type input "*"
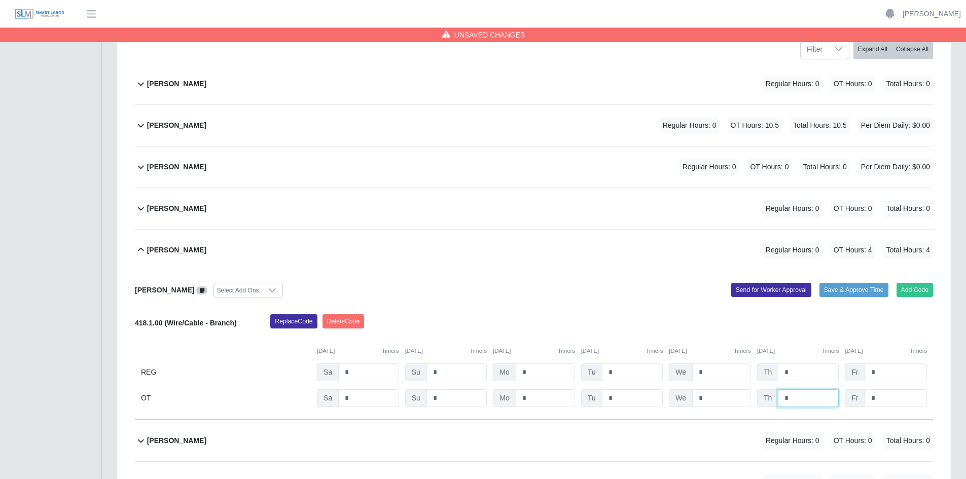
drag, startPoint x: 791, startPoint y: 398, endPoint x: 811, endPoint y: 396, distance: 19.9
click at [791, 398] on input "*" at bounding box center [807, 398] width 61 height 18
type input "*"
click at [878, 399] on input "*" at bounding box center [895, 398] width 62 height 18
type input "*"
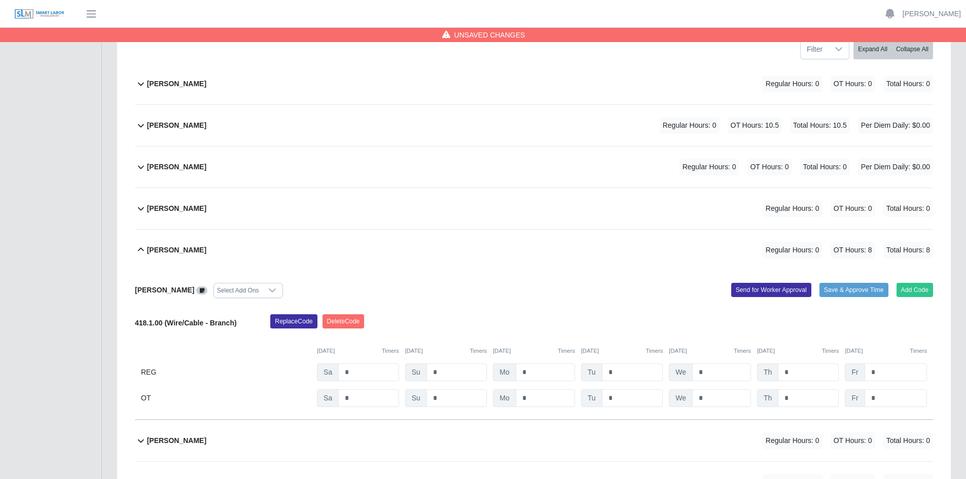
click at [607, 259] on div "[PERSON_NAME] Regular Hours: 0 OT Hours: 8 Total Hours: 8" at bounding box center [540, 250] width 786 height 41
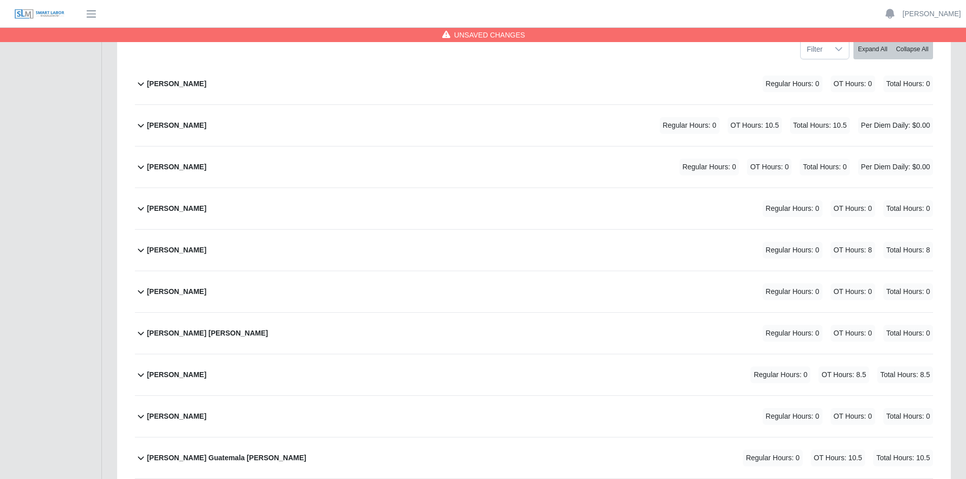
click at [482, 250] on div "[PERSON_NAME] Regular Hours: 0 OT Hours: 8 Total Hours: 8" at bounding box center [540, 250] width 786 height 41
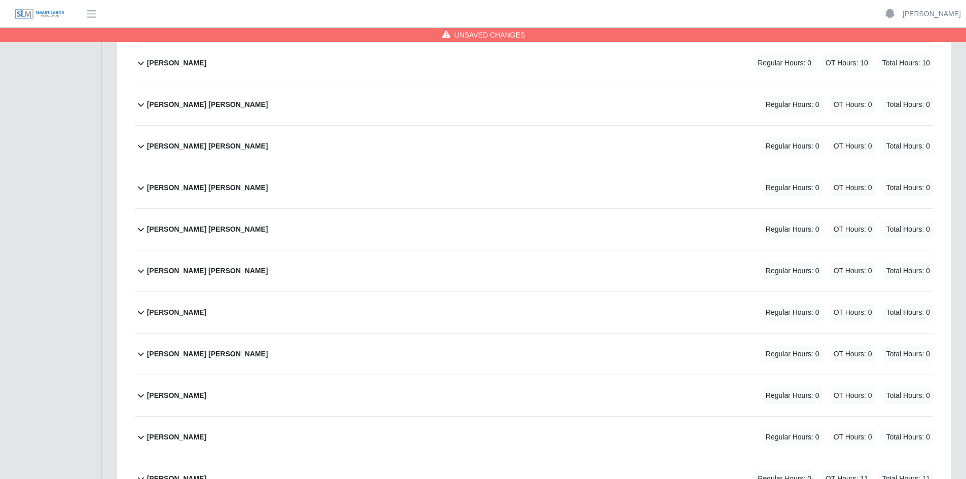
scroll to position [3041, 0]
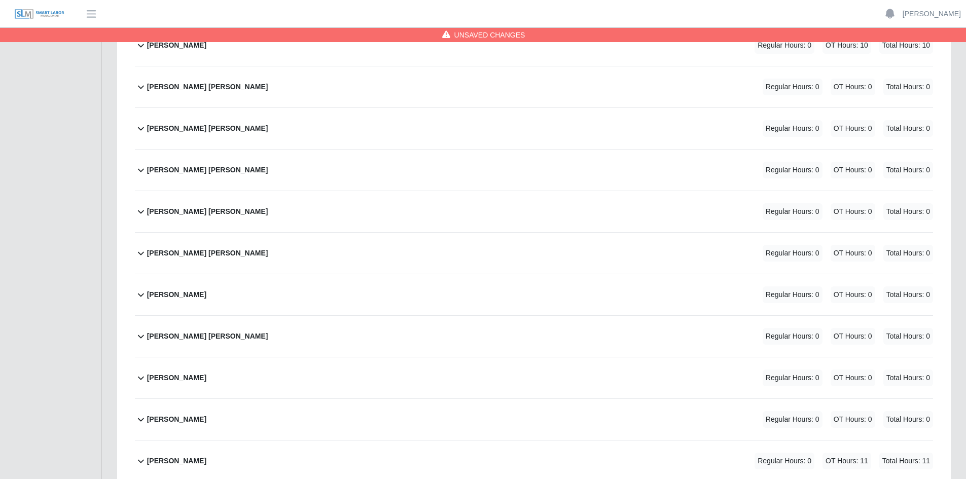
click at [290, 326] on div "[PERSON_NAME] [PERSON_NAME] Regular Hours: 0 OT Hours: 0 Total Hours: 0" at bounding box center [540, 336] width 786 height 41
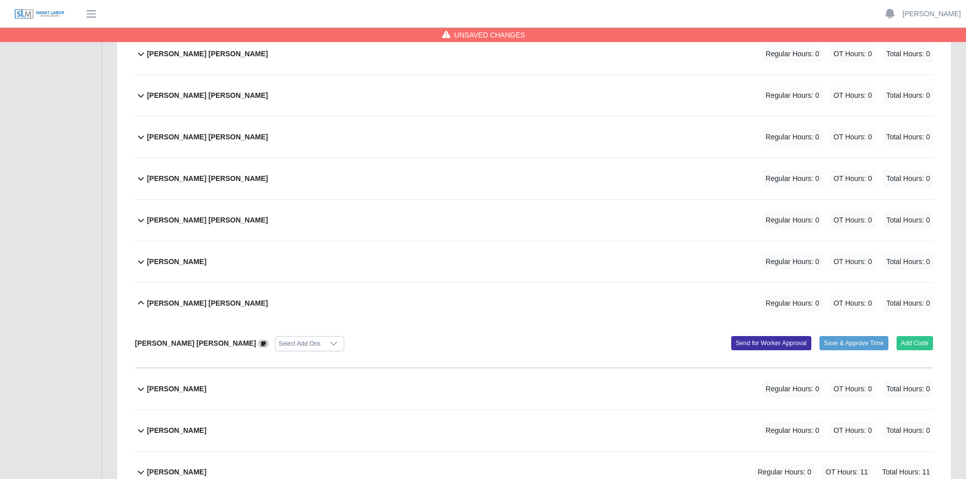
scroll to position [3092, 0]
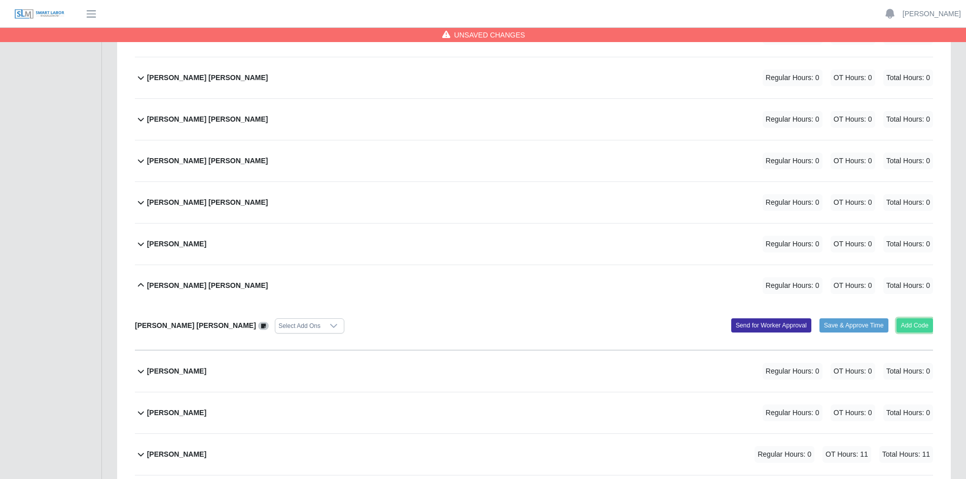
click at [915, 323] on button "Add Code" at bounding box center [914, 325] width 37 height 14
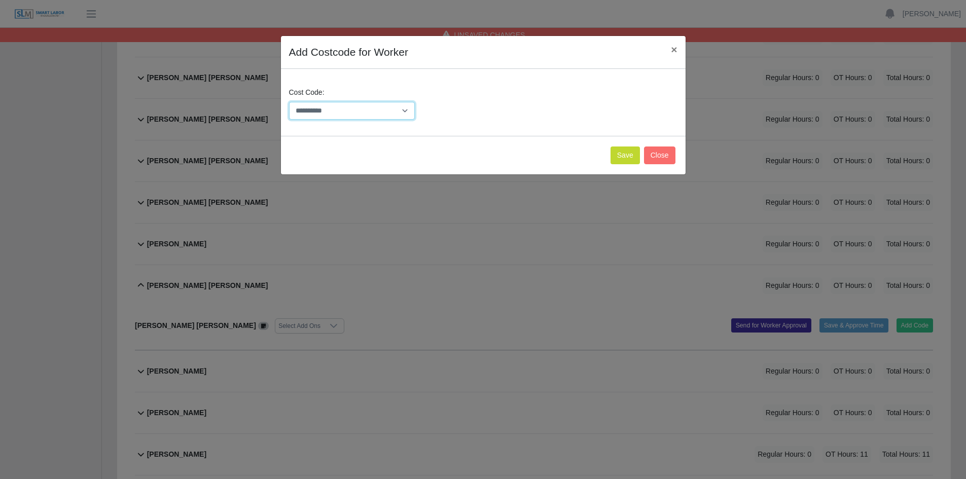
click at [406, 112] on select "**********" at bounding box center [352, 111] width 126 height 18
select select "**********"
click at [289, 102] on select "**********" at bounding box center [352, 111] width 126 height 18
click at [630, 155] on button "Save" at bounding box center [624, 155] width 29 height 18
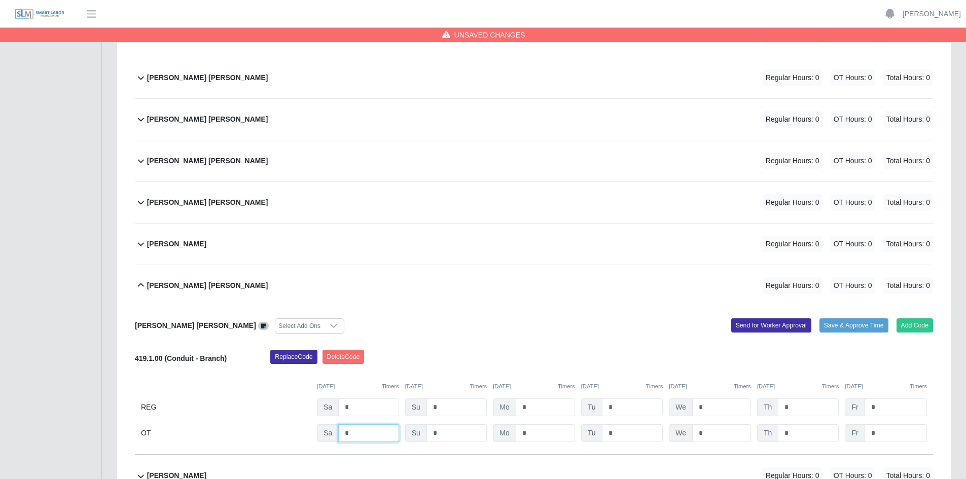
click at [364, 434] on input "*" at bounding box center [368, 433] width 60 height 18
type input "*"
click at [618, 433] on input "*" at bounding box center [632, 433] width 61 height 18
type input "***"
click at [714, 431] on input "*" at bounding box center [721, 433] width 59 height 18
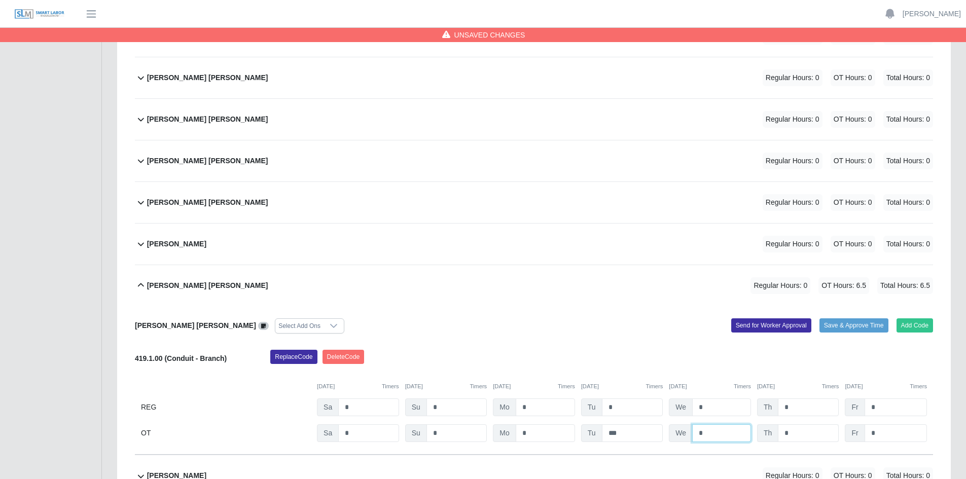
type input "*"
drag, startPoint x: 793, startPoint y: 434, endPoint x: 809, endPoint y: 436, distance: 16.8
click at [793, 435] on input "*" at bounding box center [807, 433] width 61 height 18
type input "*"
click at [887, 435] on input "*" at bounding box center [895, 433] width 62 height 18
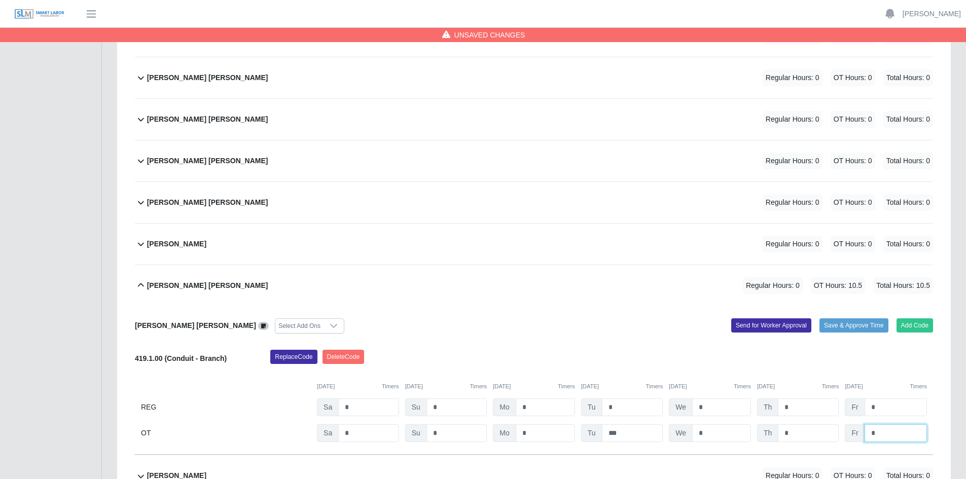
type input "*"
click at [605, 328] on div "Add Code Save & Approve Time Send for Worker Approval" at bounding box center [737, 325] width 406 height 15
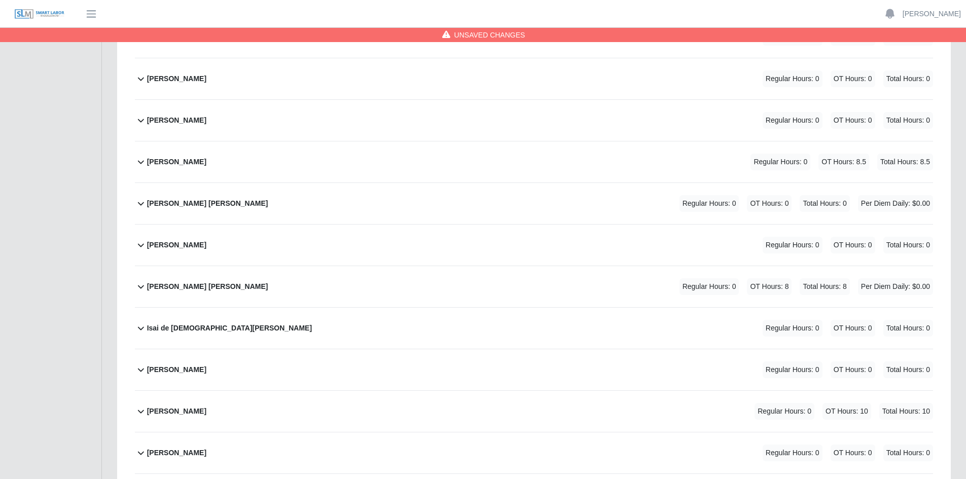
scroll to position [2027, 0]
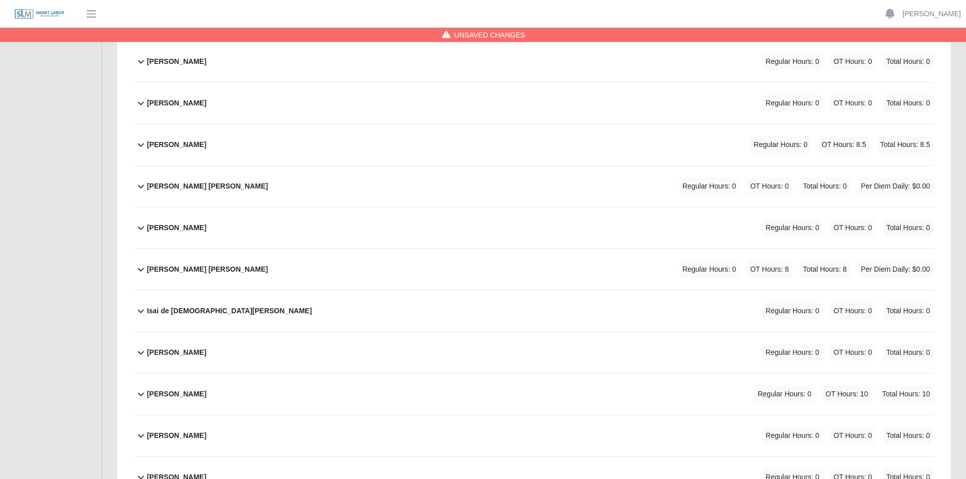
click at [439, 312] on div "Isai de [PERSON_NAME] Regular Hours: 0 OT Hours: 0 Total Hours: 0" at bounding box center [540, 310] width 786 height 41
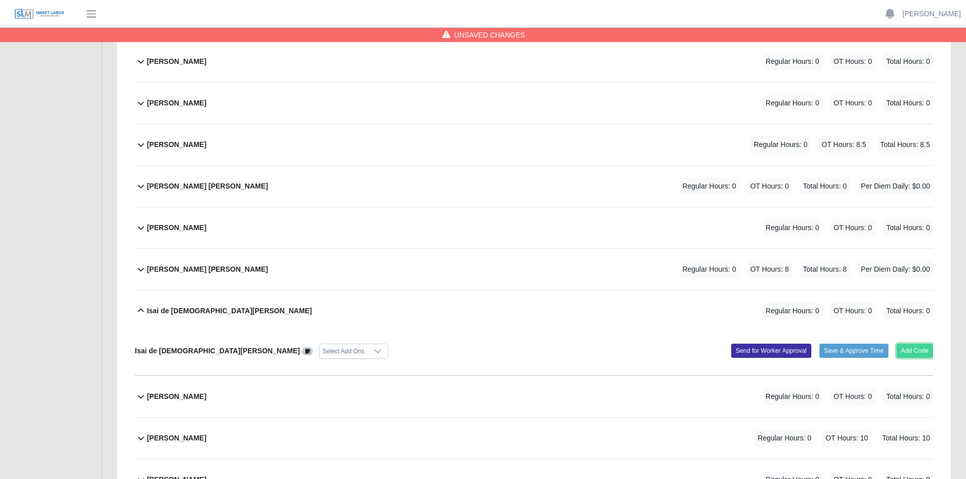
click at [915, 350] on button "Add Code" at bounding box center [914, 351] width 37 height 14
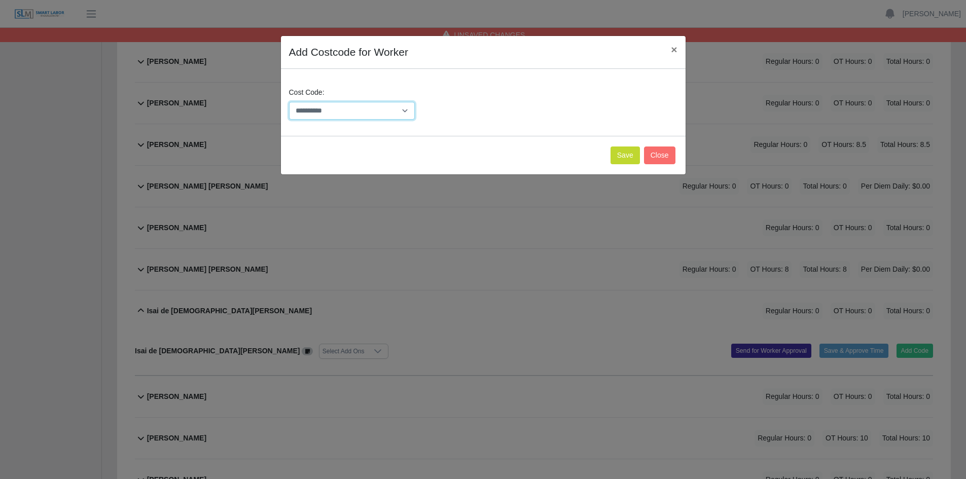
click at [409, 110] on select "**********" at bounding box center [352, 111] width 126 height 18
select select "**********"
click at [289, 102] on select "**********" at bounding box center [352, 111] width 126 height 18
click at [622, 156] on button "Save" at bounding box center [624, 155] width 29 height 18
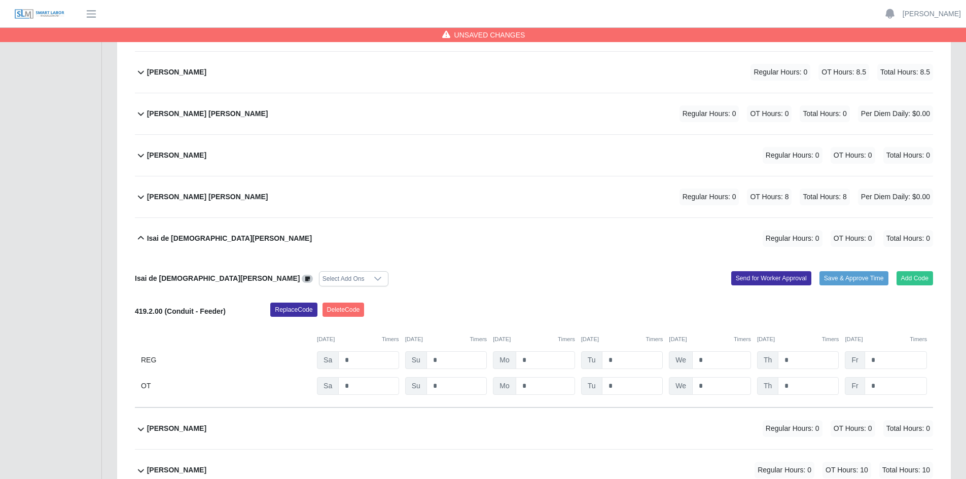
scroll to position [2129, 0]
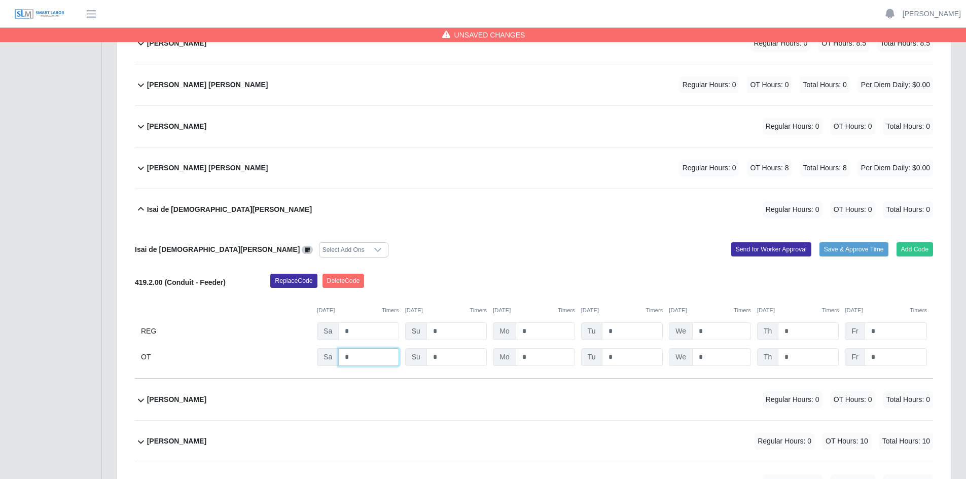
click at [356, 355] on input "*" at bounding box center [368, 357] width 60 height 18
type input "***"
type input "*"
type input "***"
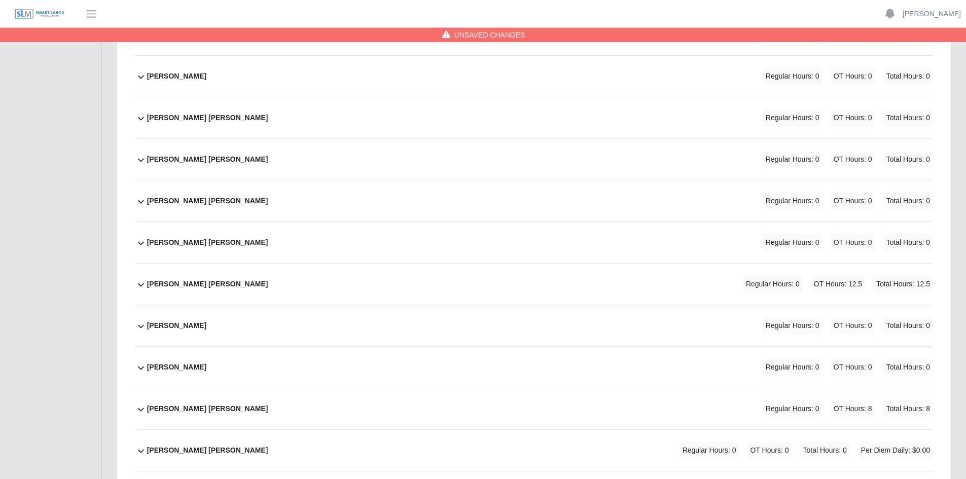
scroll to position [2686, 0]
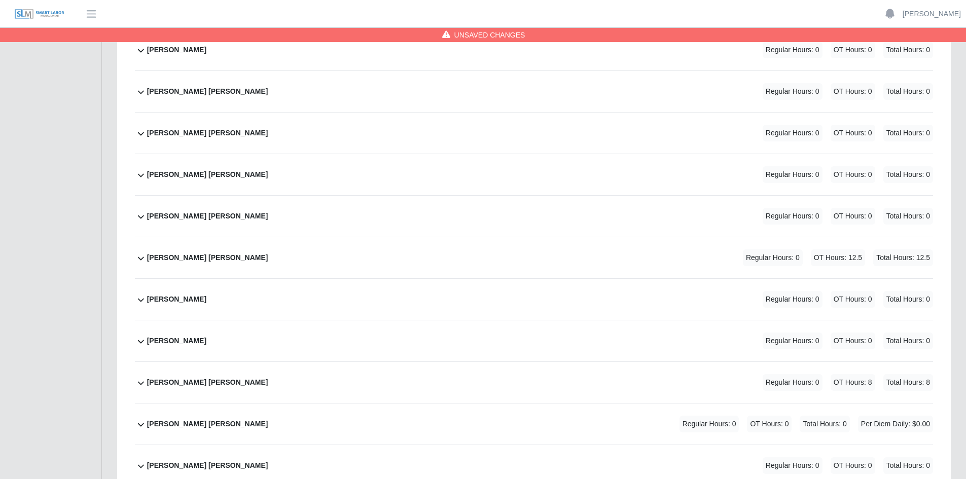
type input "***"
click at [392, 344] on div "[PERSON_NAME] Regular Hours: 0 OT Hours: 0 Total Hours: 0" at bounding box center [540, 340] width 786 height 41
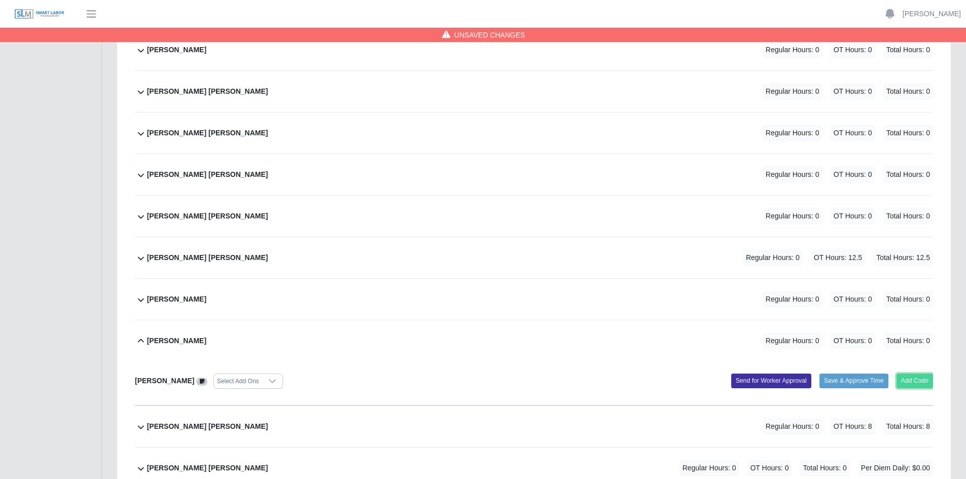
click at [920, 381] on button "Add Code" at bounding box center [914, 381] width 37 height 14
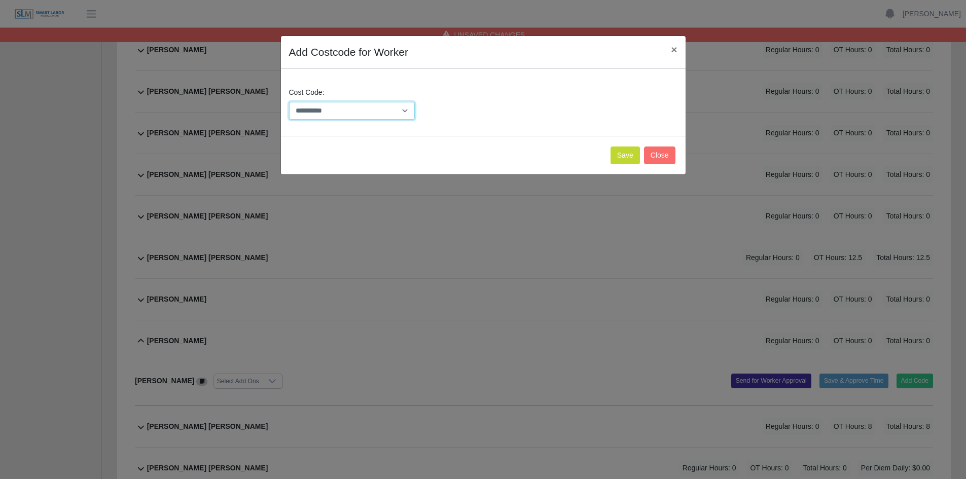
click at [407, 110] on select "**********" at bounding box center [352, 111] width 126 height 18
select select "**********"
click at [289, 102] on select "**********" at bounding box center [352, 111] width 126 height 18
click at [628, 156] on button "Save" at bounding box center [624, 155] width 29 height 18
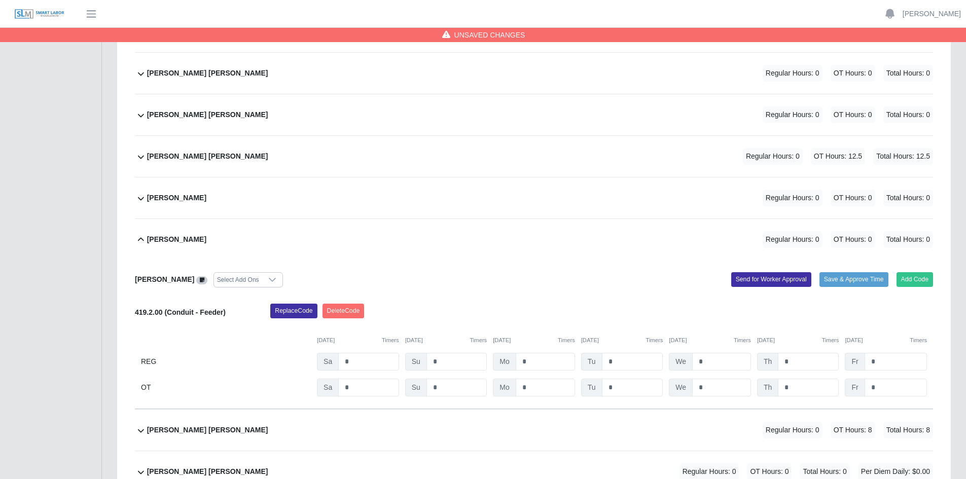
scroll to position [2838, 0]
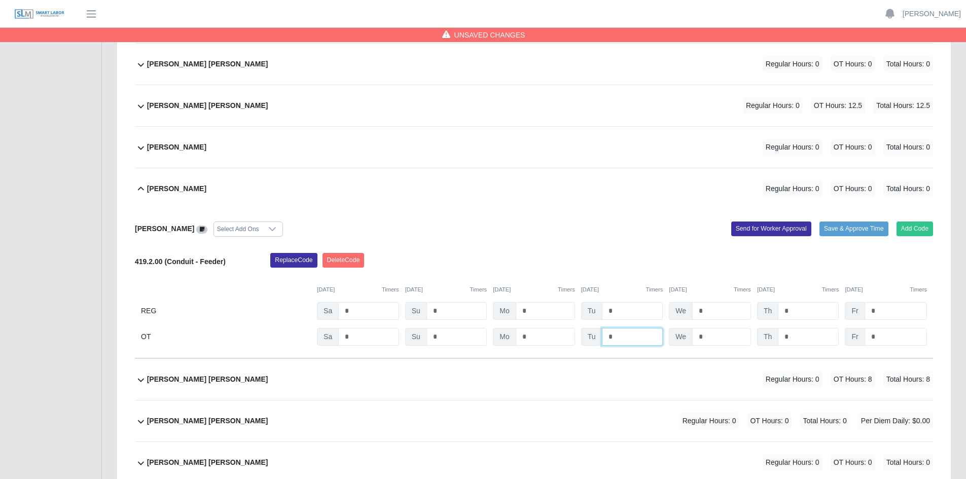
click at [626, 337] on input "*" at bounding box center [632, 337] width 61 height 18
type input "***"
click at [707, 337] on input "*" at bounding box center [721, 337] width 59 height 18
type input "*"
click at [813, 336] on input "*" at bounding box center [807, 337] width 61 height 18
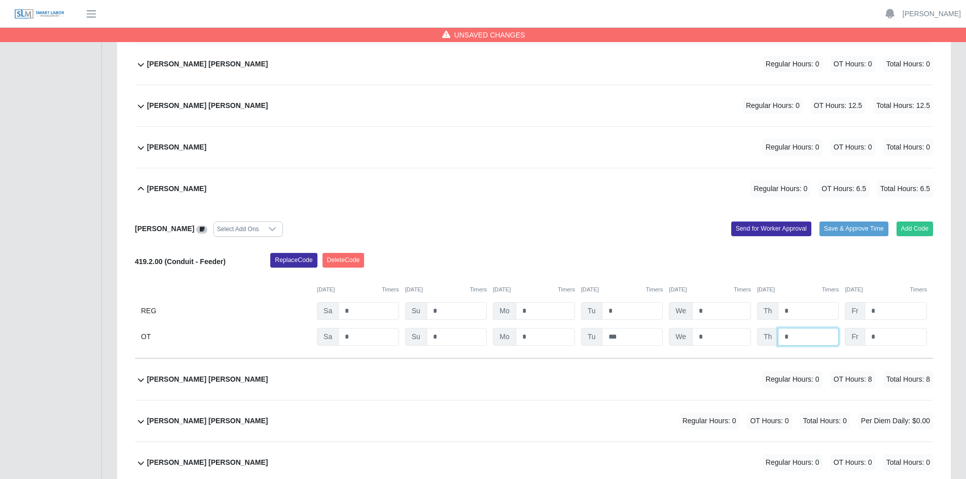
type input "*"
click at [887, 337] on input "*" at bounding box center [895, 337] width 62 height 18
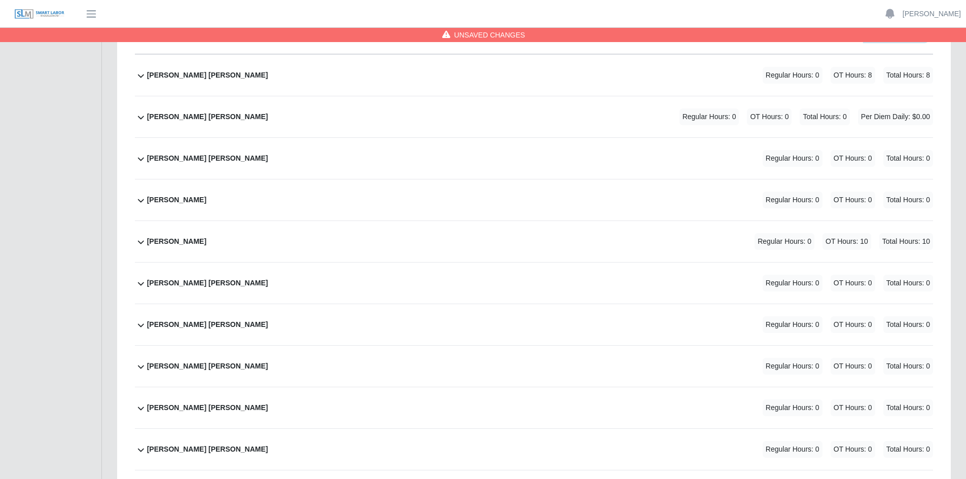
scroll to position [3092, 0]
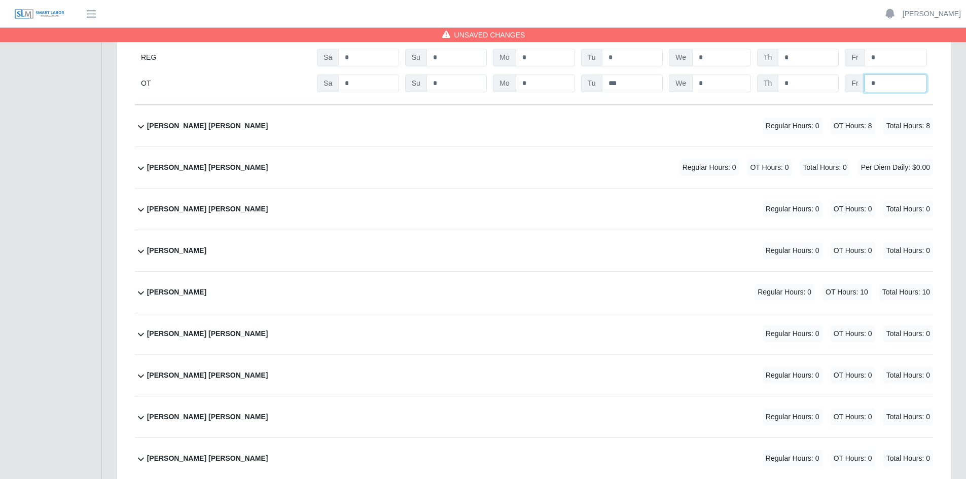
type input "*"
click at [400, 328] on div "[PERSON_NAME] [PERSON_NAME] Regular Hours: 0 OT Hours: 0 Total Hours: 0" at bounding box center [540, 333] width 786 height 41
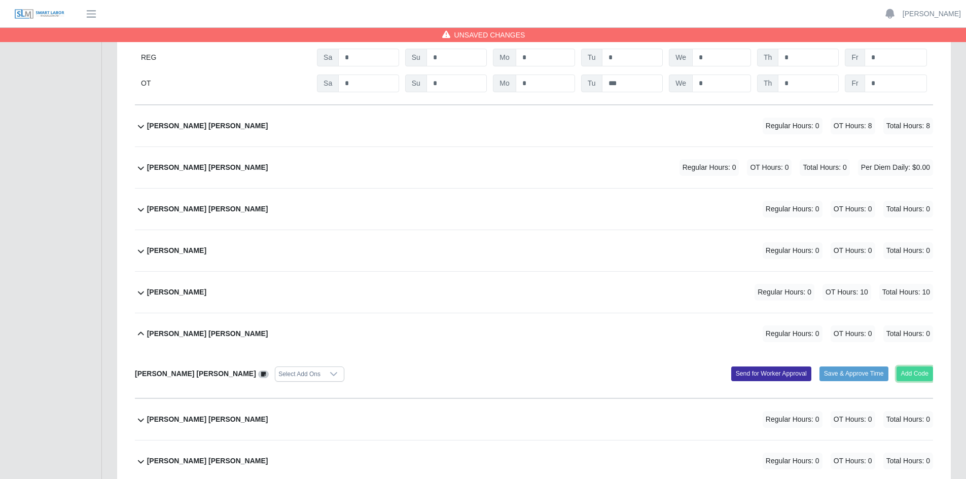
click at [927, 373] on button "Add Code" at bounding box center [914, 373] width 37 height 14
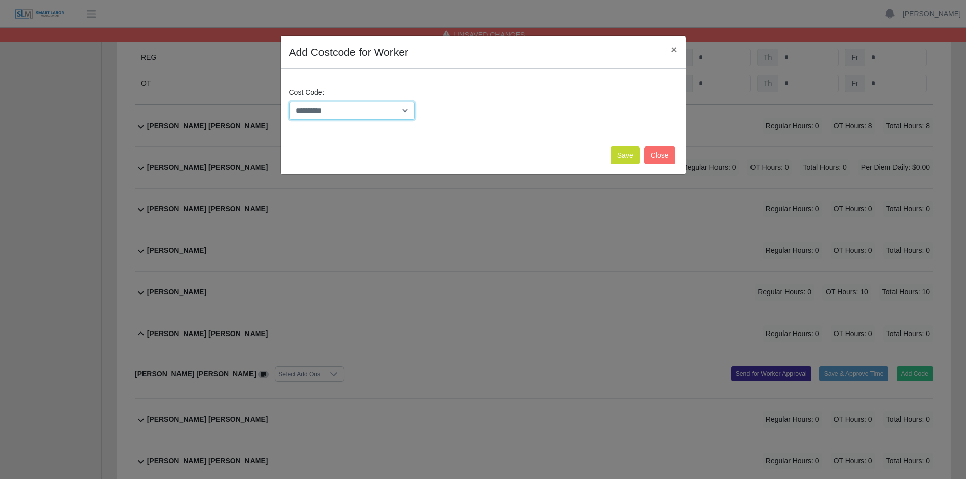
click at [405, 112] on select "**********" at bounding box center [352, 111] width 126 height 18
select select "**********"
click at [289, 102] on select "**********" at bounding box center [352, 111] width 126 height 18
click at [623, 156] on button "Save" at bounding box center [624, 155] width 29 height 18
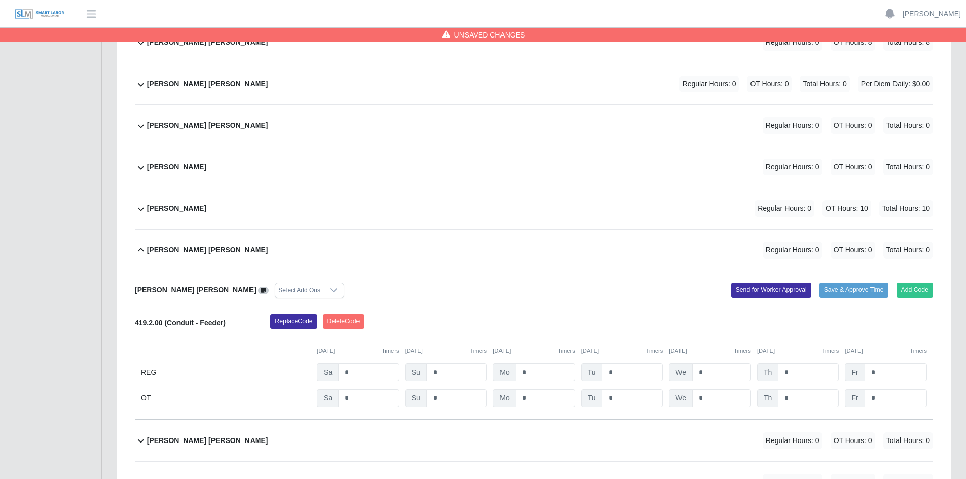
scroll to position [3193, 0]
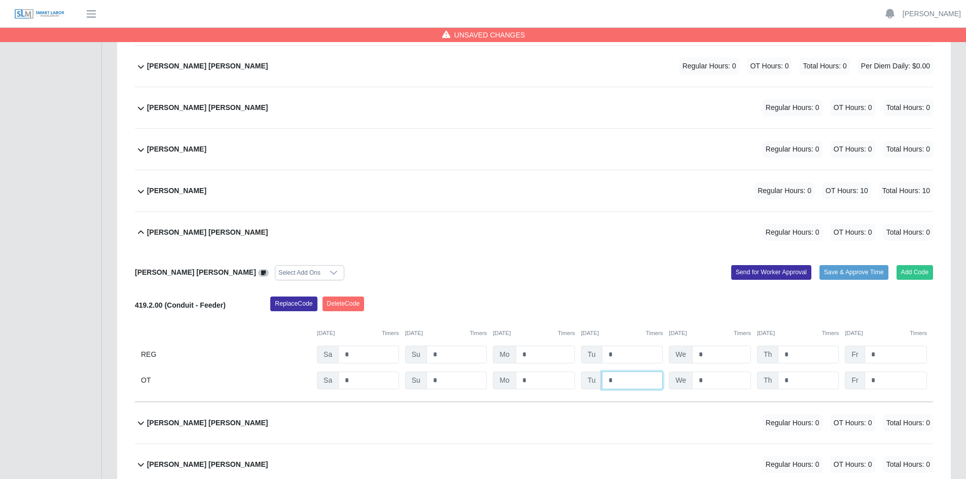
click at [627, 382] on input "*" at bounding box center [632, 381] width 61 height 18
type input "***"
drag, startPoint x: 713, startPoint y: 381, endPoint x: 734, endPoint y: 383, distance: 20.8
click at [714, 381] on input "*" at bounding box center [721, 381] width 59 height 18
type input "*"
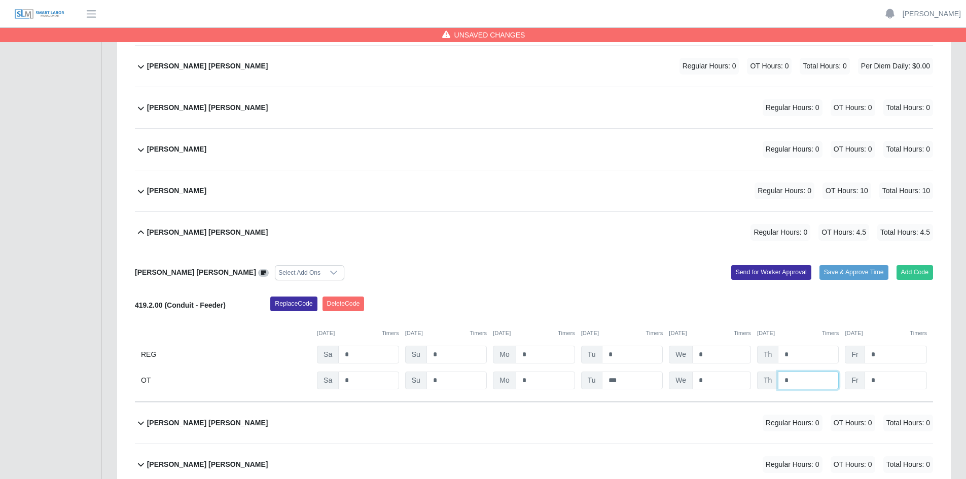
click at [792, 381] on input "*" at bounding box center [807, 381] width 61 height 18
type input "*"
click at [882, 380] on input "*" at bounding box center [895, 381] width 62 height 18
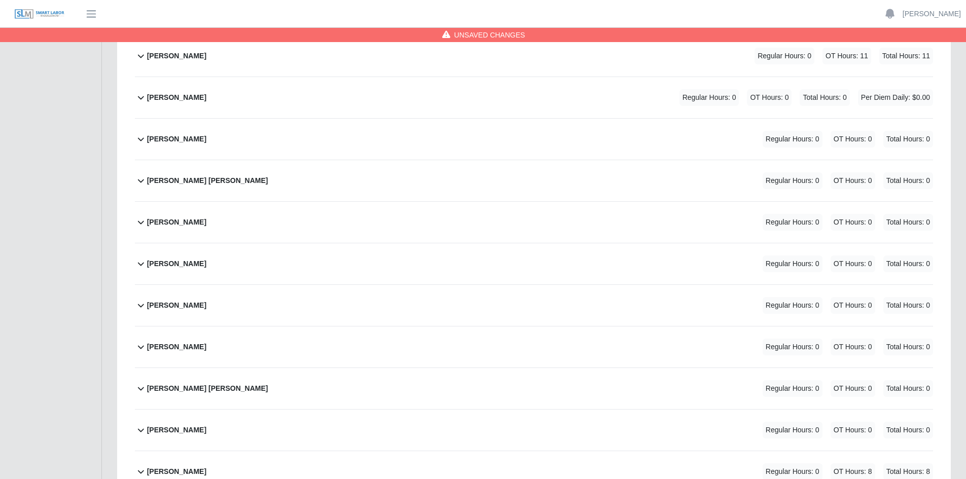
scroll to position [4004, 0]
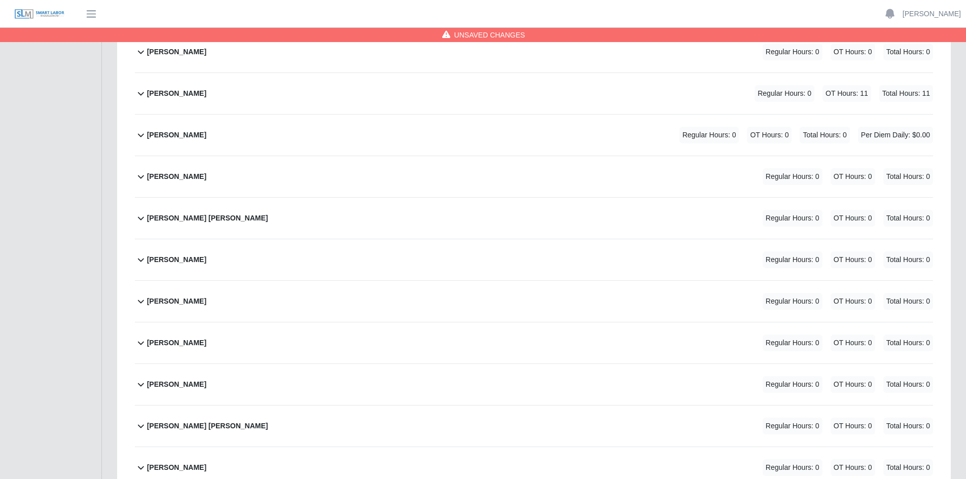
type input "*"
click at [377, 224] on div "[PERSON_NAME] [PERSON_NAME] Regular Hours: 0 OT Hours: 0 Total Hours: 0" at bounding box center [540, 218] width 786 height 41
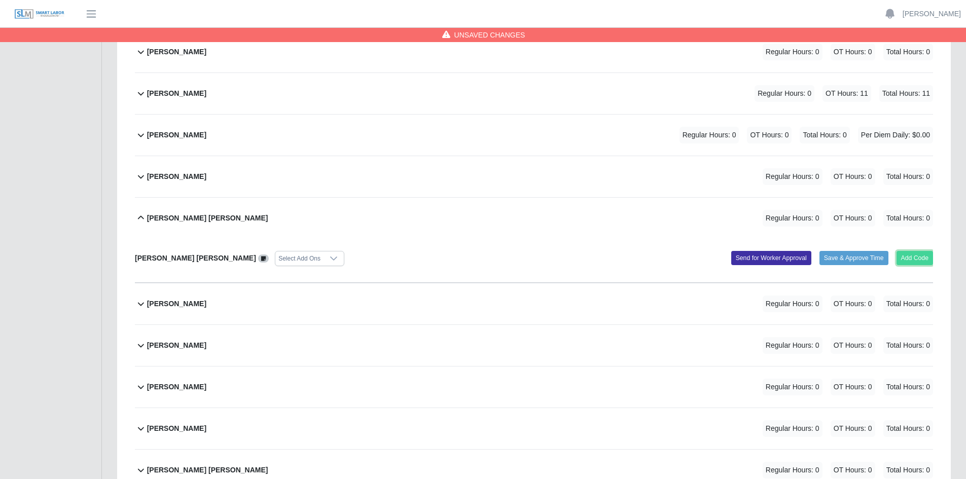
click at [920, 258] on button "Add Code" at bounding box center [914, 258] width 37 height 14
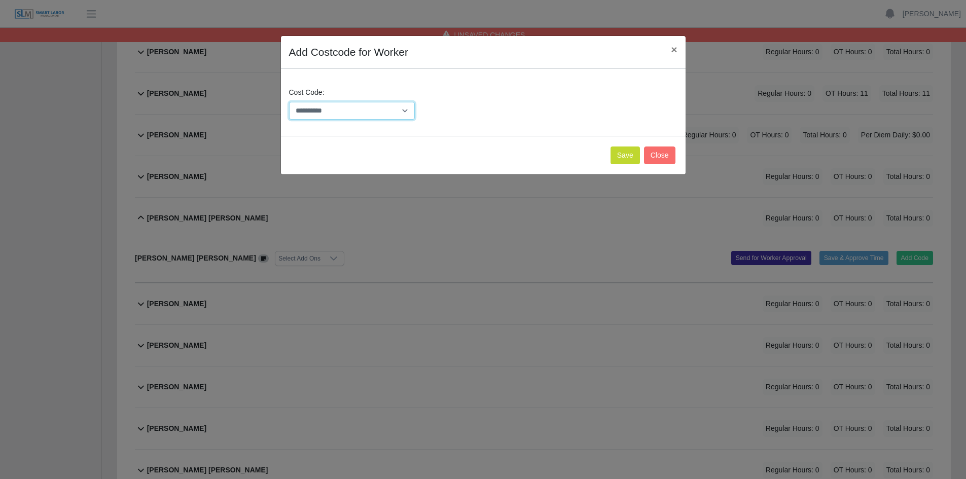
click at [406, 111] on select "**********" at bounding box center [352, 111] width 126 height 18
select select "**********"
click at [289, 102] on select "**********" at bounding box center [352, 111] width 126 height 18
click at [621, 154] on button "Save" at bounding box center [624, 155] width 29 height 18
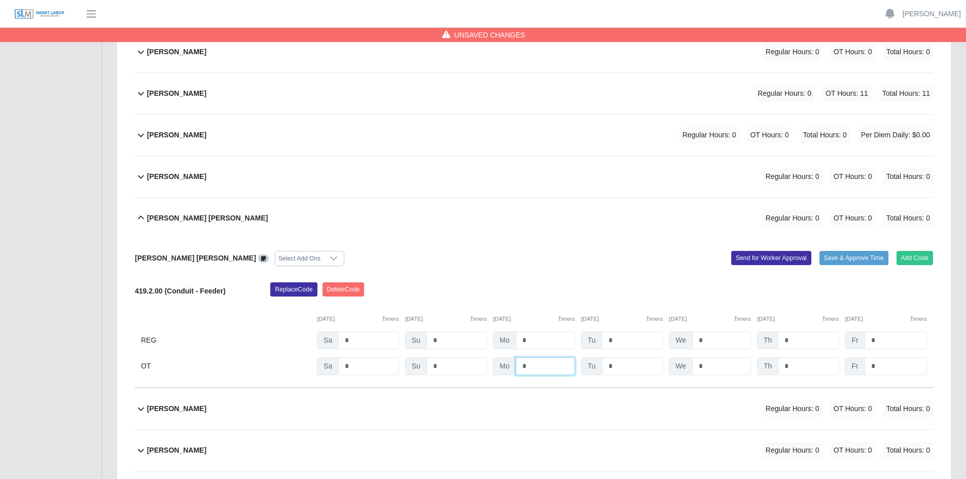
click at [538, 366] on input "*" at bounding box center [544, 366] width 59 height 18
click at [634, 369] on input "*" at bounding box center [632, 366] width 61 height 18
type input "***"
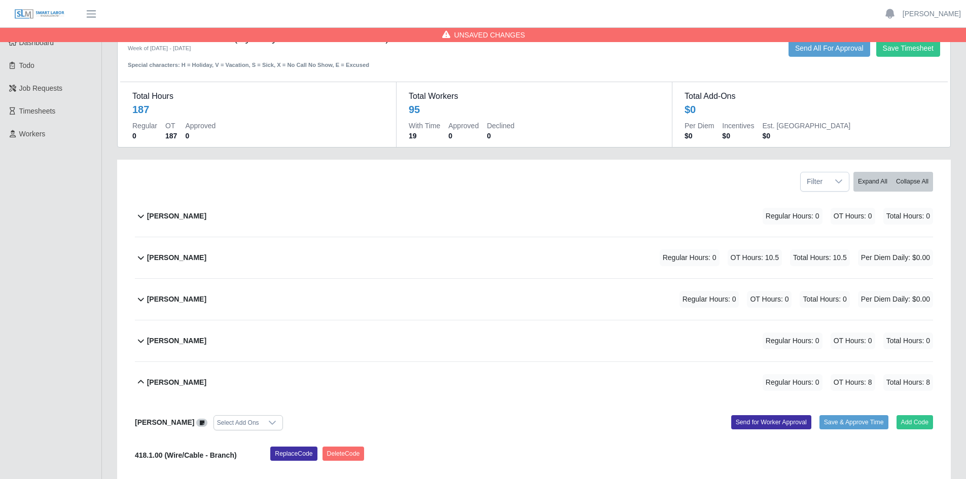
scroll to position [0, 0]
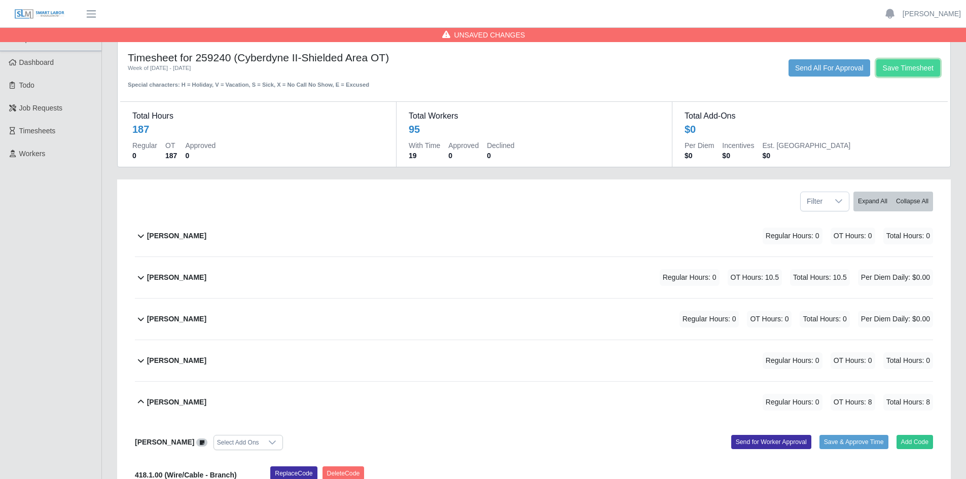
click at [908, 69] on button "Save Timesheet" at bounding box center [908, 67] width 64 height 17
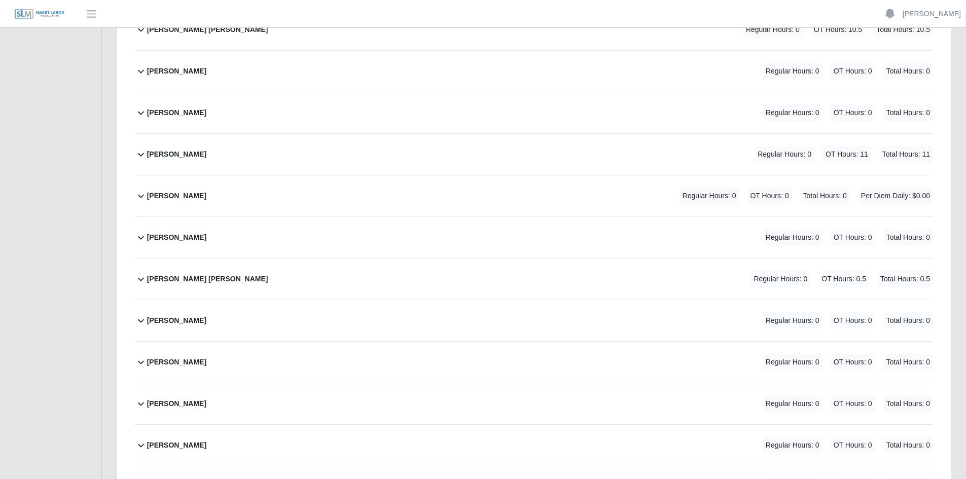
scroll to position [3142, 0]
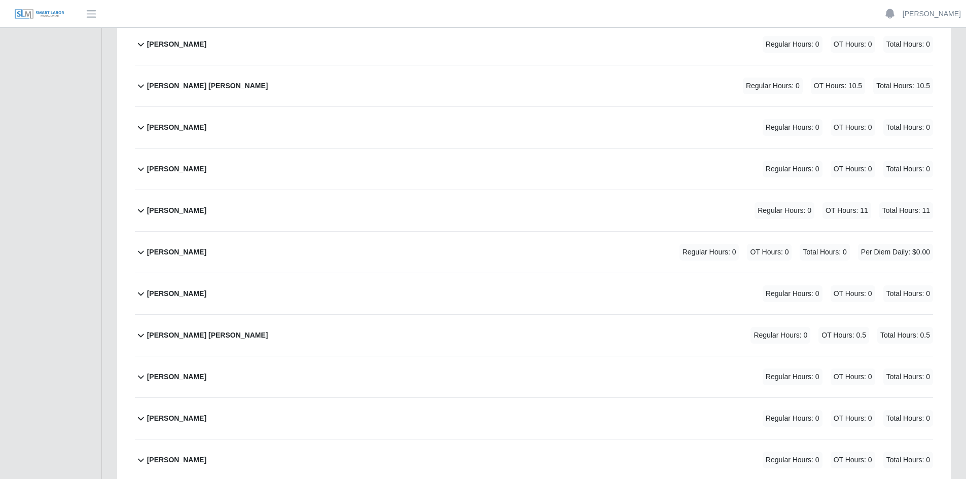
click at [413, 168] on div "[PERSON_NAME] Regular Hours: 0 OT Hours: 0 Total Hours: 0" at bounding box center [540, 169] width 786 height 41
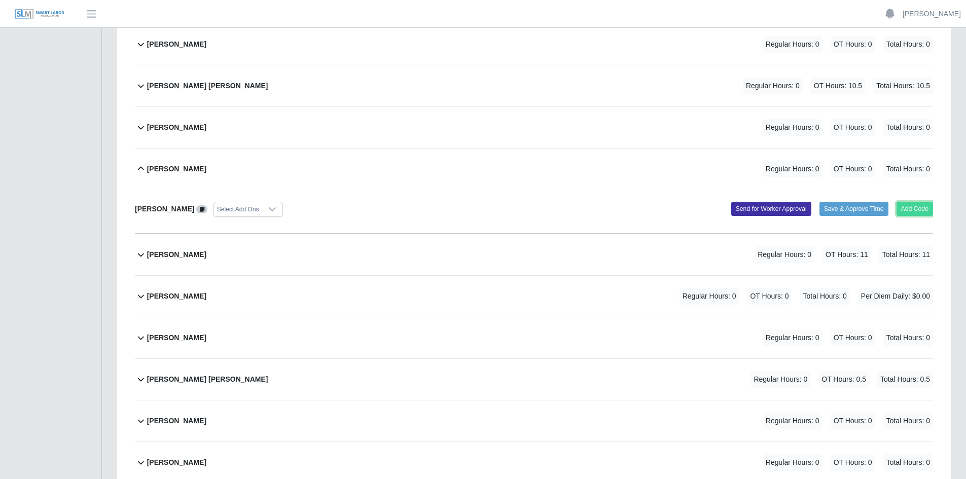
click at [922, 207] on button "Add Code" at bounding box center [914, 209] width 37 height 14
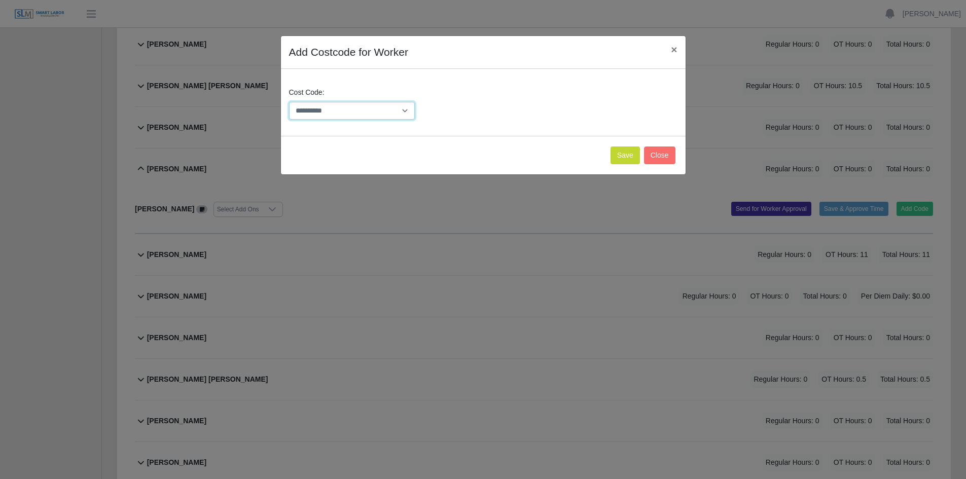
click at [406, 113] on select "**********" at bounding box center [352, 111] width 126 height 18
select select "**********"
click at [289, 102] on select "**********" at bounding box center [352, 111] width 126 height 18
click at [629, 155] on button "Save" at bounding box center [624, 155] width 29 height 18
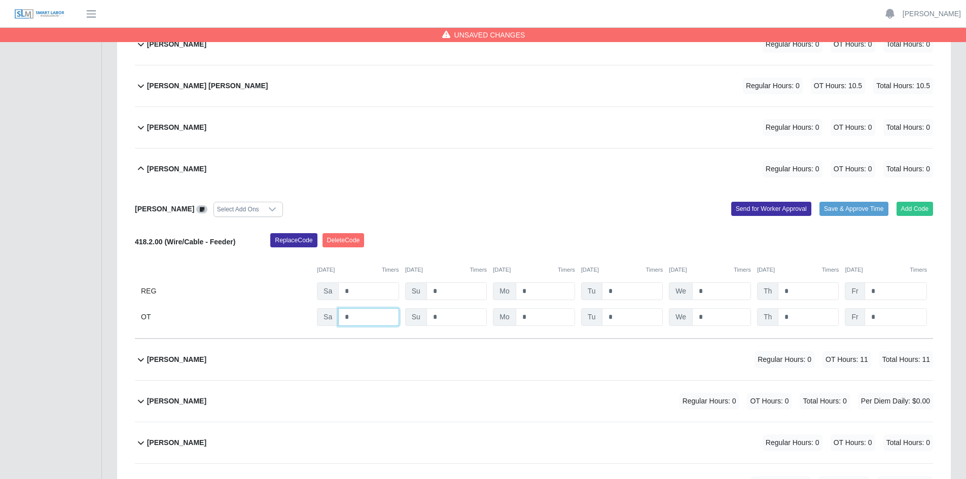
click at [350, 317] on input "*" at bounding box center [368, 317] width 60 height 18
type input "*"
click at [711, 319] on input "*" at bounding box center [721, 317] width 59 height 18
type input "*"
click at [798, 319] on input "*" at bounding box center [807, 317] width 61 height 18
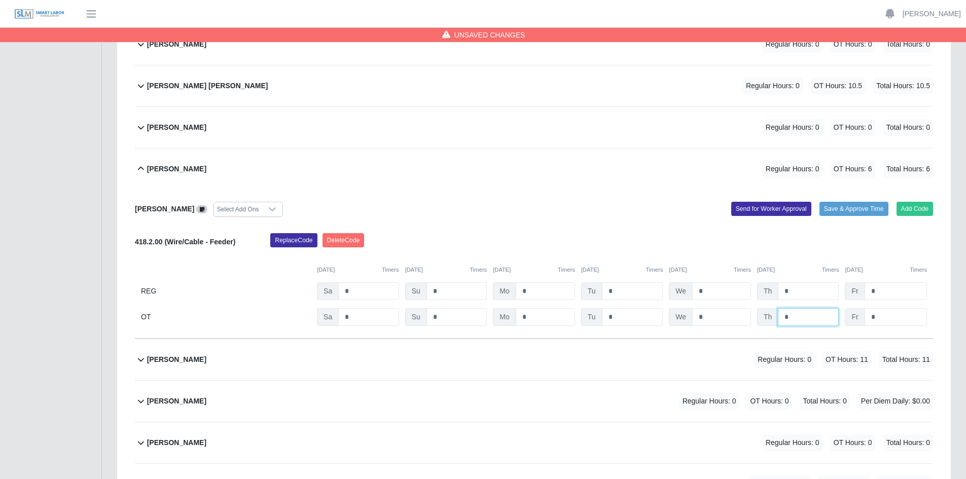
type input "*"
click at [880, 318] on input "*" at bounding box center [895, 317] width 62 height 18
drag, startPoint x: 889, startPoint y: 315, endPoint x: 865, endPoint y: 329, distance: 28.4
click at [858, 316] on div "Fr ***" at bounding box center [885, 317] width 82 height 18
type input "*"
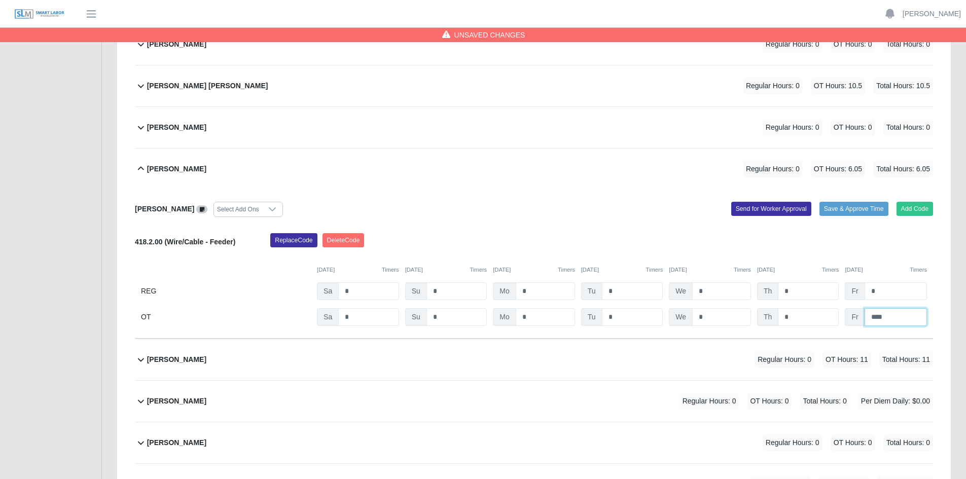
type input "*"
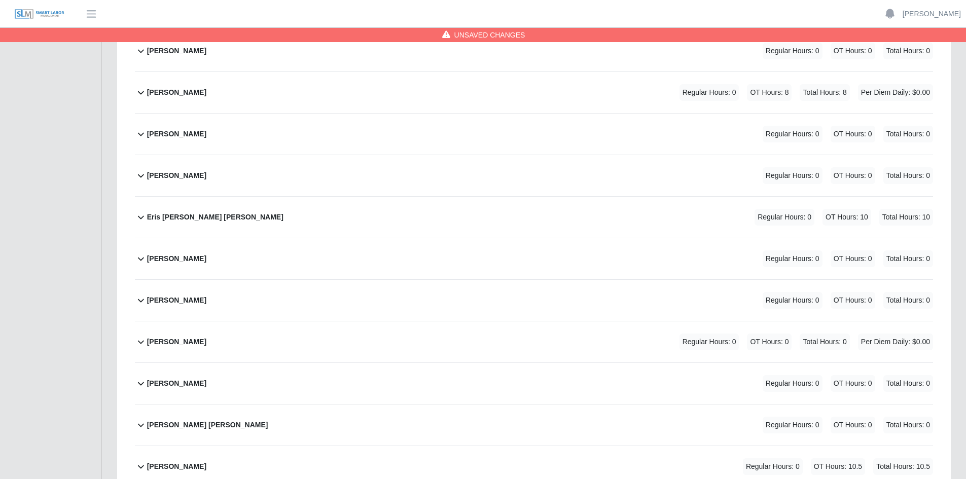
scroll to position [1419, 0]
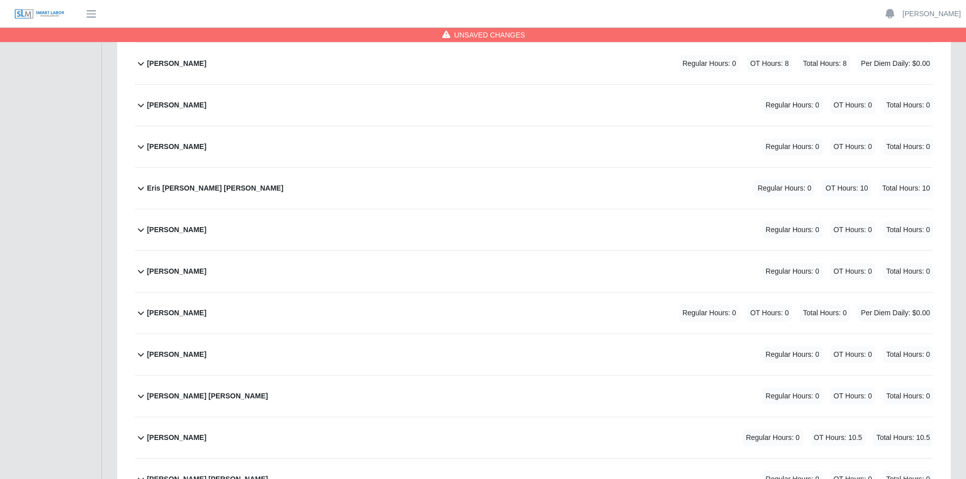
type input "***"
click at [248, 275] on div "Fatima Valdez Padilla Regular Hours: 0 OT Hours: 0 Total Hours: 0" at bounding box center [540, 271] width 786 height 41
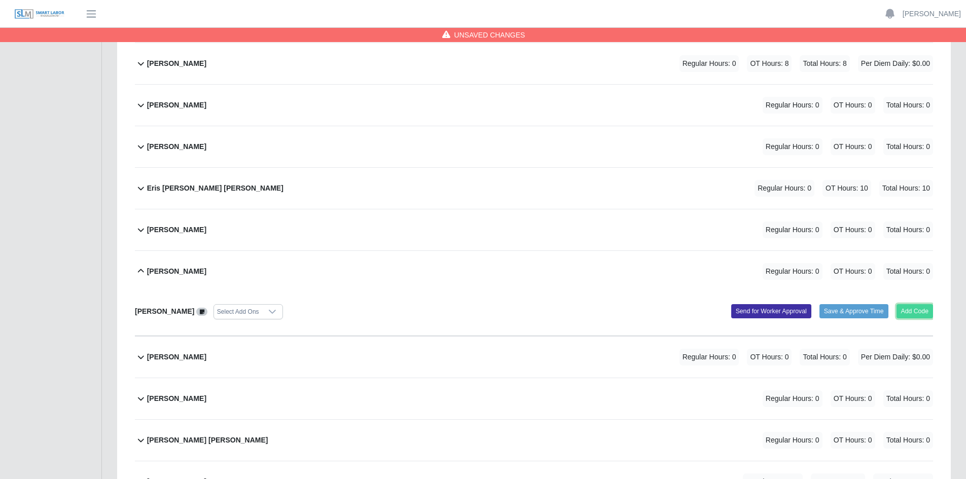
click at [922, 311] on button "Add Code" at bounding box center [914, 311] width 37 height 14
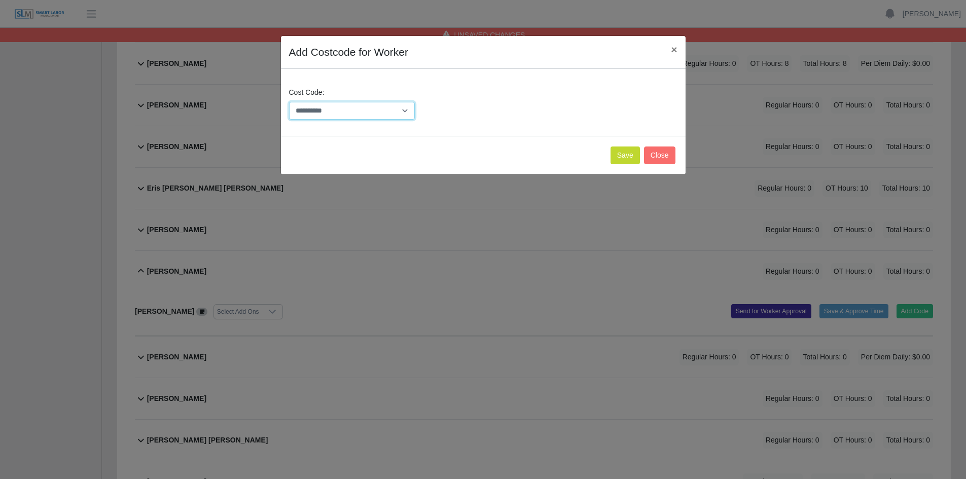
drag, startPoint x: 404, startPoint y: 112, endPoint x: 402, endPoint y: 118, distance: 6.1
click at [404, 112] on select "**********" at bounding box center [352, 111] width 126 height 18
select select "**********"
click at [289, 102] on select "**********" at bounding box center [352, 111] width 126 height 18
click at [620, 156] on button "Save" at bounding box center [624, 155] width 29 height 18
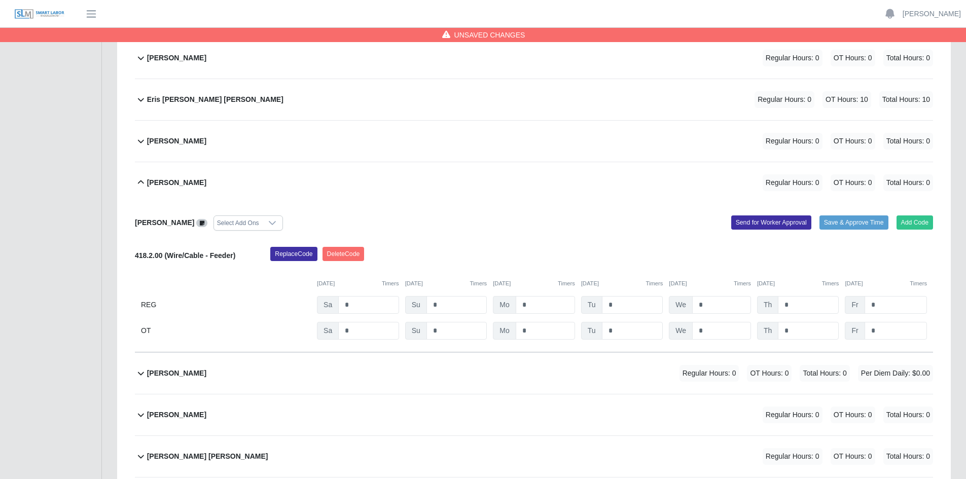
scroll to position [1520, 0]
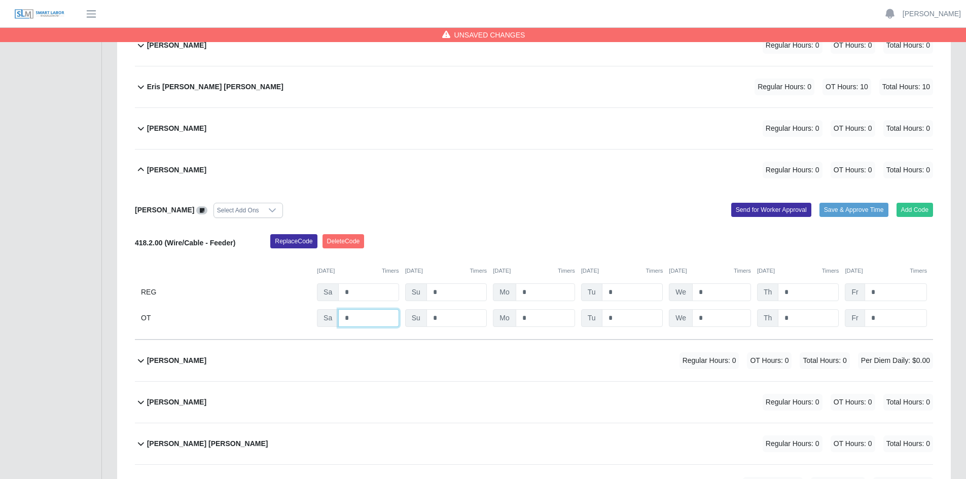
click at [363, 319] on input "*" at bounding box center [368, 318] width 60 height 18
type input "*"
click at [632, 317] on input "*" at bounding box center [632, 318] width 61 height 18
type input "***"
click at [714, 318] on input "*" at bounding box center [721, 318] width 59 height 18
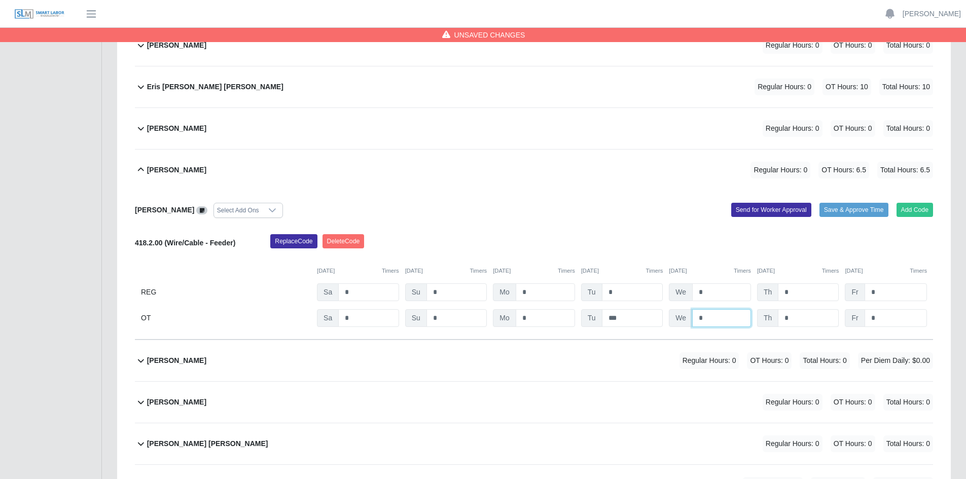
type input "*"
drag, startPoint x: 799, startPoint y: 316, endPoint x: 809, endPoint y: 316, distance: 10.1
click at [799, 316] on input "*" at bounding box center [807, 318] width 61 height 18
type input "*"
click at [884, 317] on input "*" at bounding box center [895, 318] width 62 height 18
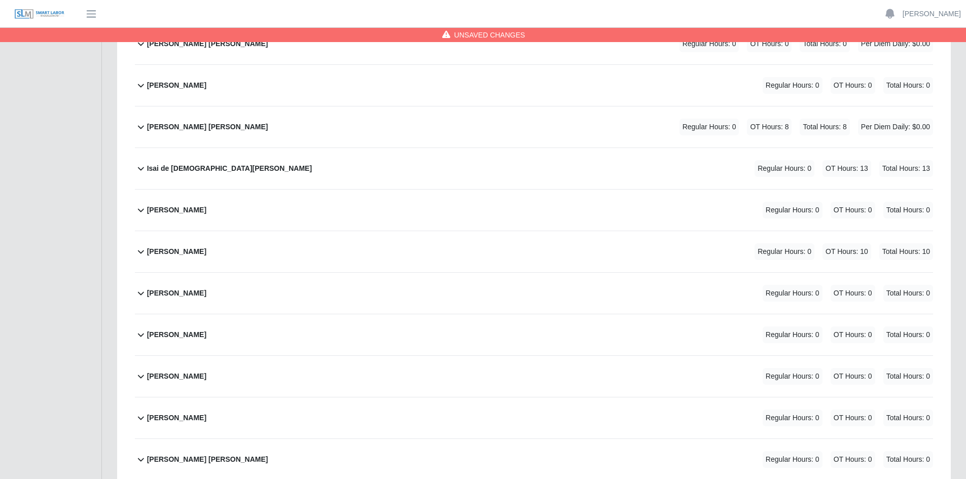
scroll to position [2179, 0]
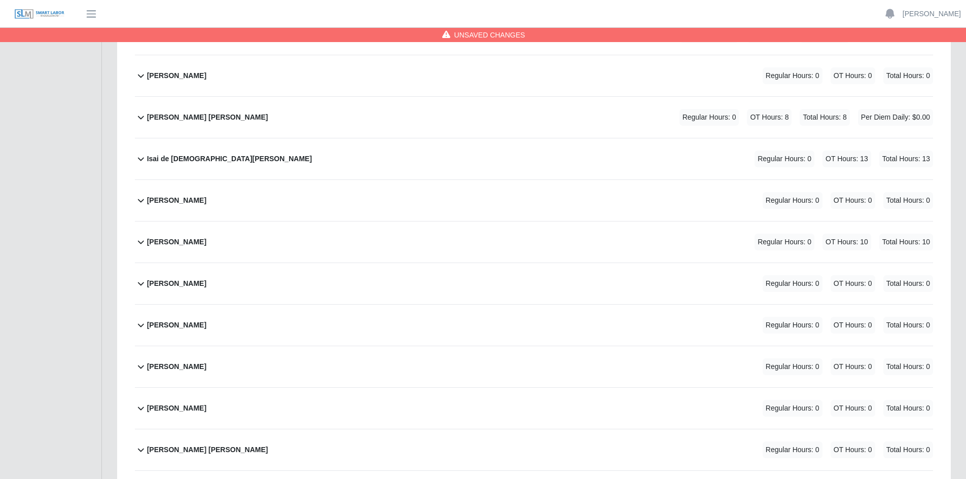
type input "*"
click at [305, 204] on div "Isaias Sanchez Regular Hours: 0 OT Hours: 0 Total Hours: 0" at bounding box center [540, 200] width 786 height 41
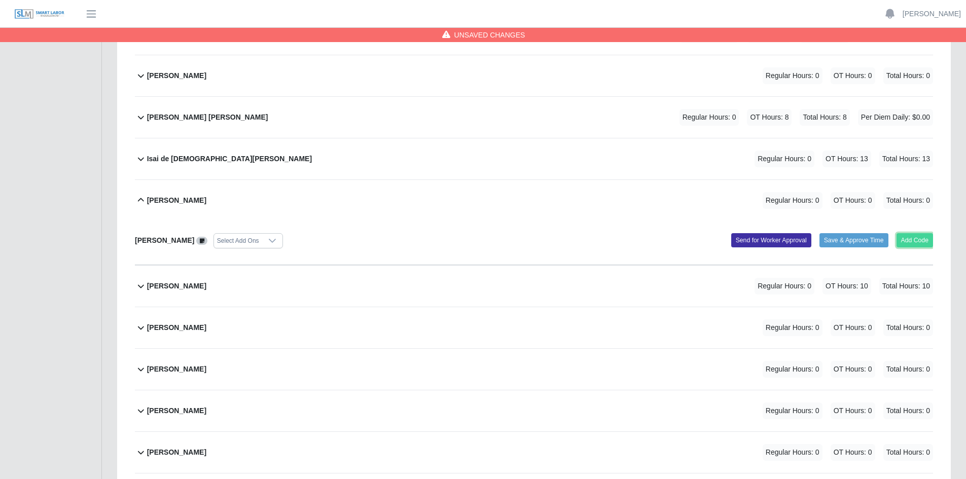
click at [911, 239] on button "Add Code" at bounding box center [914, 240] width 37 height 14
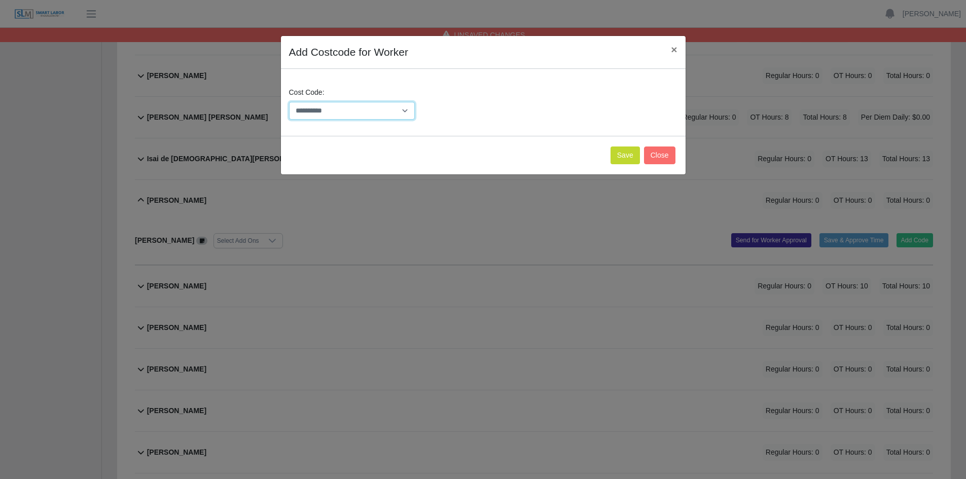
click at [404, 110] on select "**********" at bounding box center [352, 111] width 126 height 18
select select "**********"
click at [289, 102] on select "**********" at bounding box center [352, 111] width 126 height 18
click at [633, 155] on button "Save" at bounding box center [624, 155] width 29 height 18
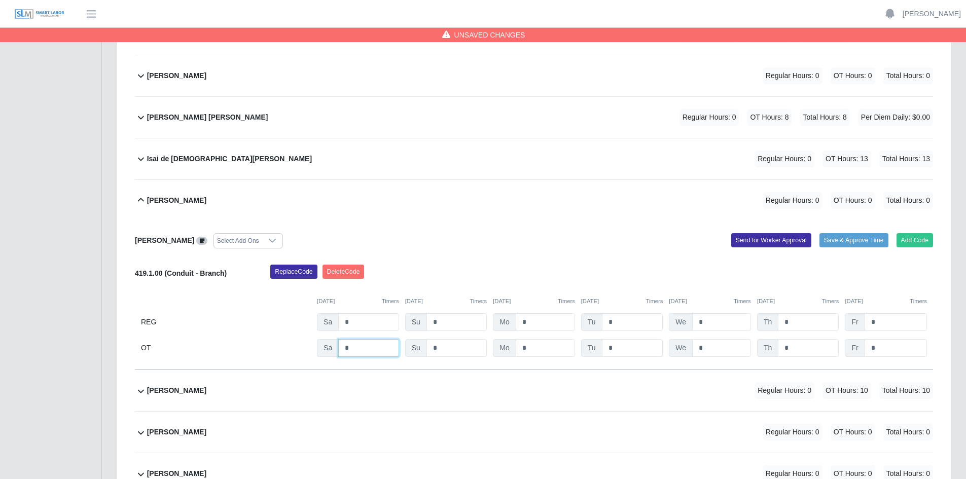
click at [361, 349] on input "*" at bounding box center [368, 348] width 60 height 18
type input "*"
drag, startPoint x: 625, startPoint y: 347, endPoint x: 644, endPoint y: 347, distance: 18.8
click at [626, 347] on input "*" at bounding box center [632, 348] width 61 height 18
type input "*"
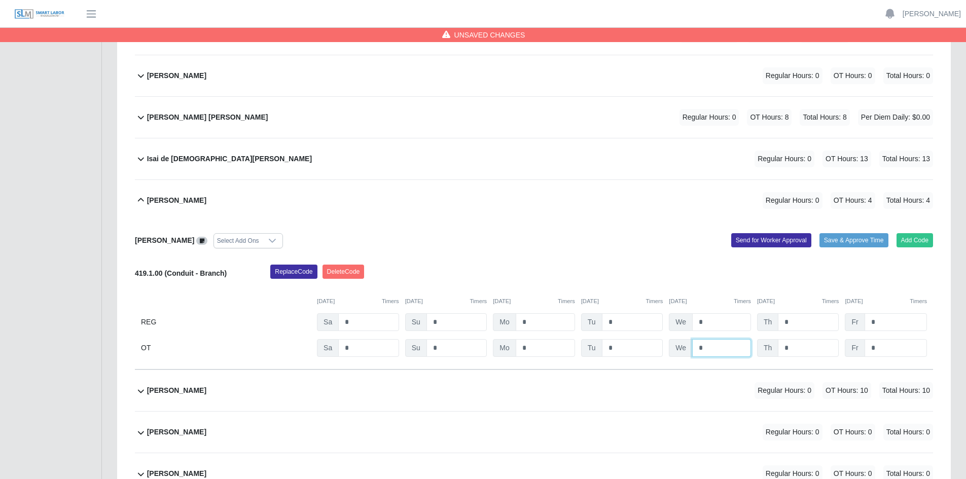
drag, startPoint x: 718, startPoint y: 345, endPoint x: 727, endPoint y: 345, distance: 8.6
click at [719, 345] on input "*" at bounding box center [721, 348] width 59 height 18
type input "*"
click at [781, 346] on input "*" at bounding box center [807, 348] width 61 height 18
click at [798, 346] on input "*" at bounding box center [807, 348] width 61 height 18
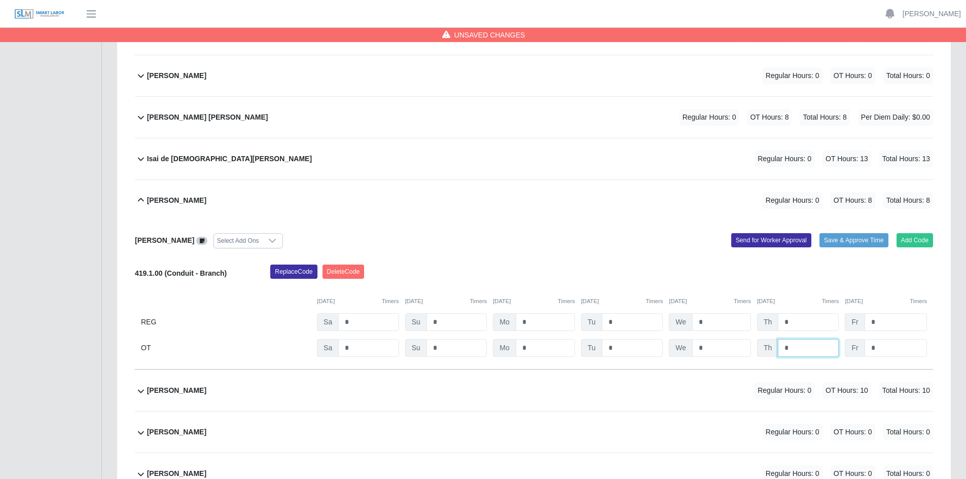
type input "*"
click at [879, 346] on input "*" at bounding box center [895, 348] width 62 height 18
type input "*"
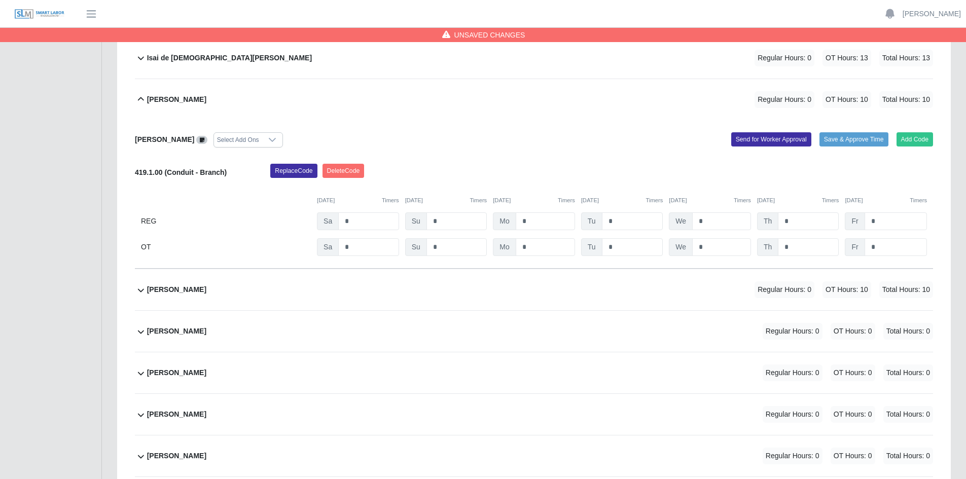
scroll to position [2281, 0]
click at [458, 373] on div "Janeth Romero Regular Hours: 0 OT Hours: 0 Total Hours: 0" at bounding box center [540, 372] width 786 height 41
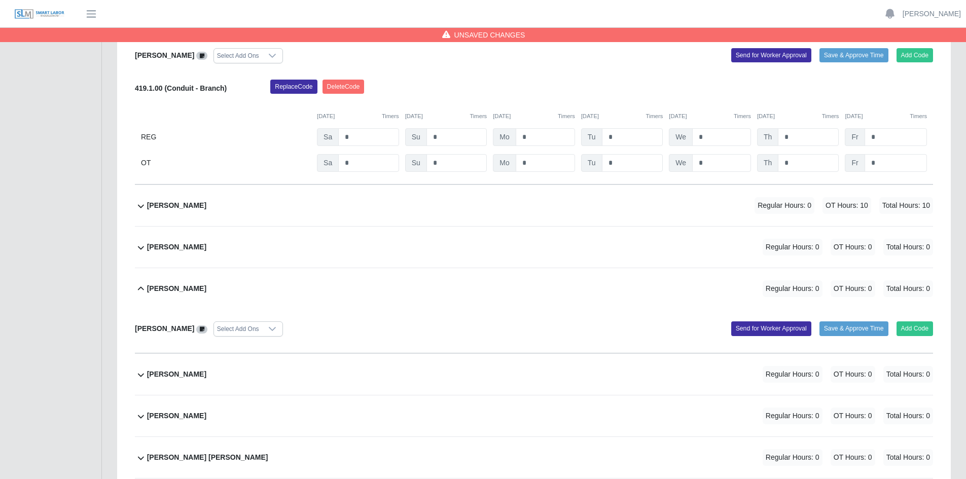
scroll to position [2382, 0]
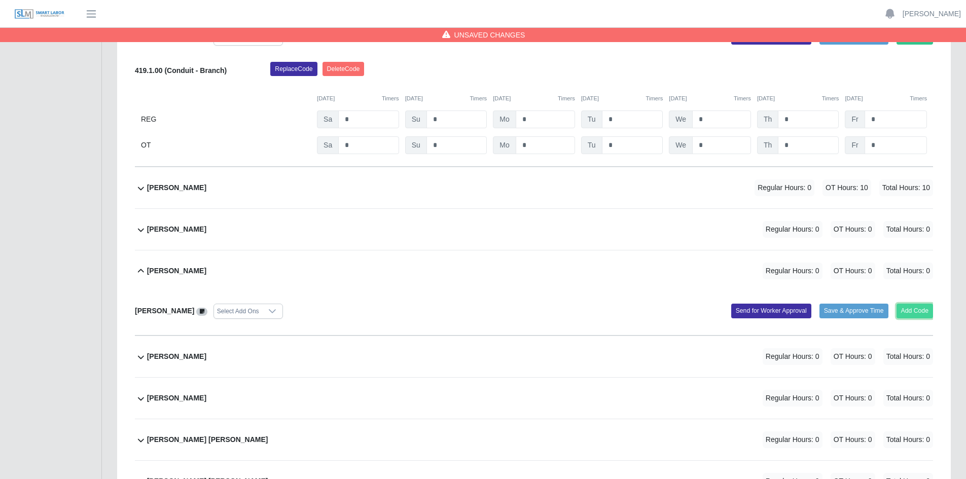
click at [925, 312] on button "Add Code" at bounding box center [914, 311] width 37 height 14
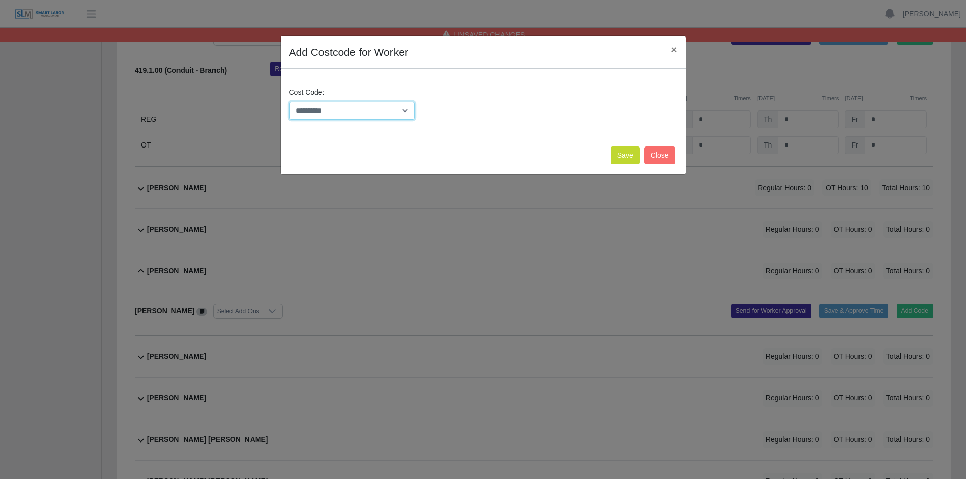
click at [407, 111] on select "**********" at bounding box center [352, 111] width 126 height 18
select select "**********"
click at [289, 102] on select "**********" at bounding box center [352, 111] width 126 height 18
click at [623, 152] on button "Save" at bounding box center [624, 155] width 29 height 18
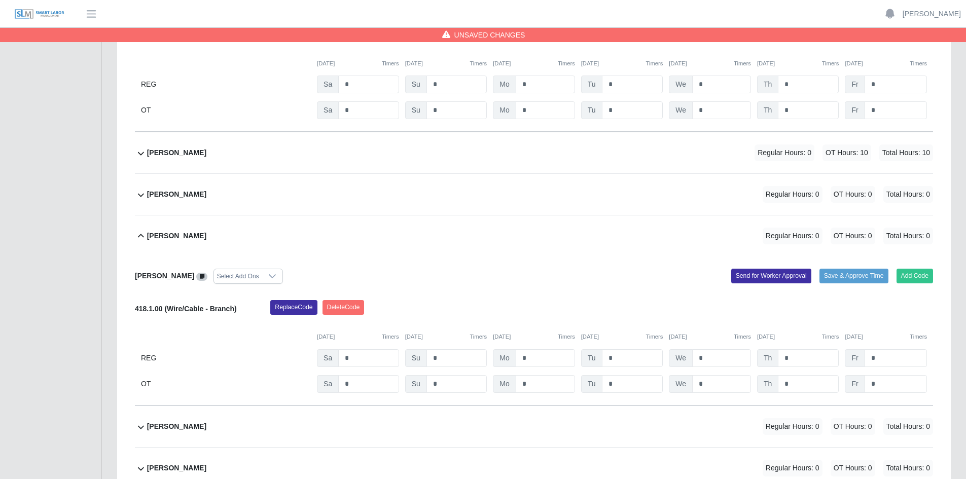
scroll to position [2433, 0]
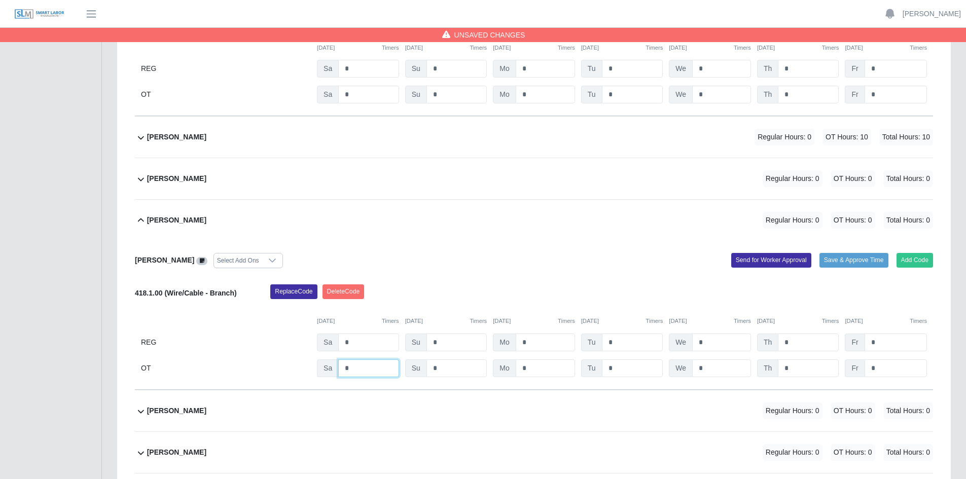
click at [353, 369] on input "*" at bounding box center [368, 368] width 60 height 18
type input "*"
click at [629, 372] on input "*" at bounding box center [632, 368] width 61 height 18
type input "*"
click at [721, 367] on input "*" at bounding box center [721, 368] width 59 height 18
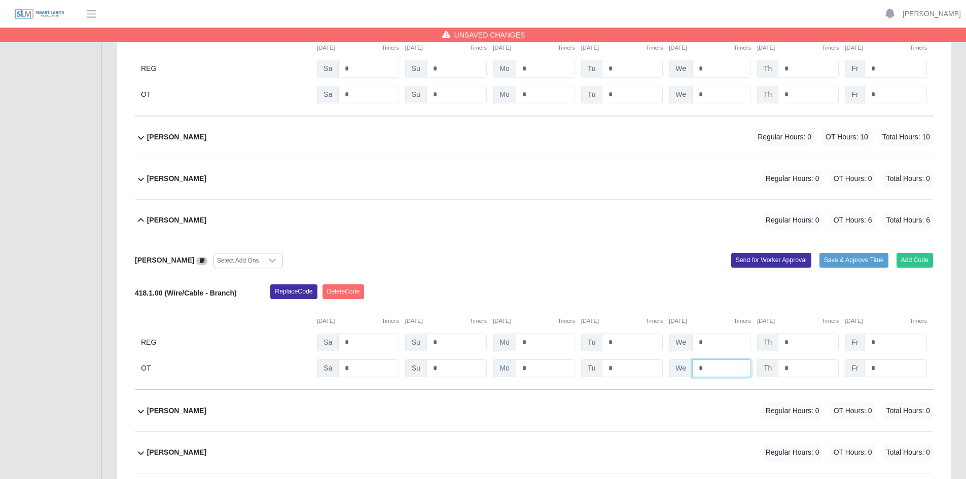
type input "*"
drag, startPoint x: 808, startPoint y: 370, endPoint x: 820, endPoint y: 370, distance: 11.2
click at [810, 370] on input "*" at bounding box center [807, 368] width 61 height 18
type input "*"
click at [903, 365] on input "*" at bounding box center [895, 368] width 62 height 18
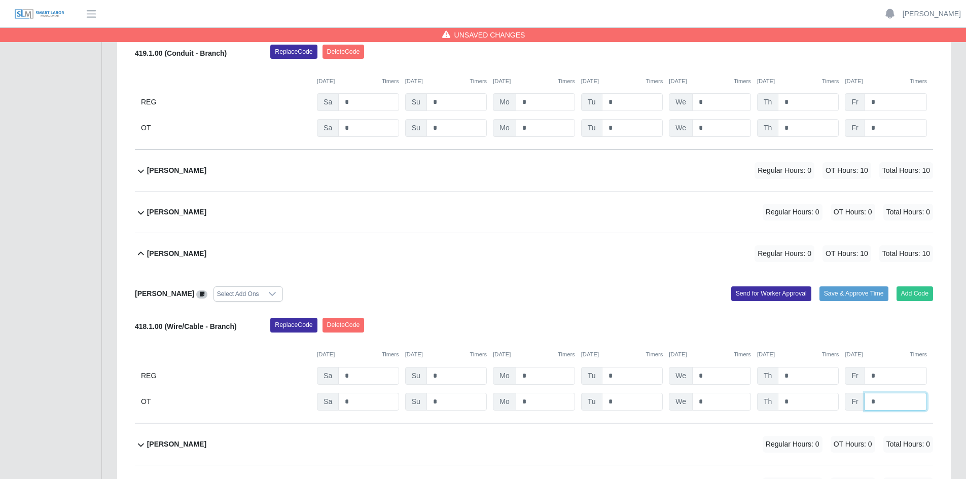
scroll to position [2382, 0]
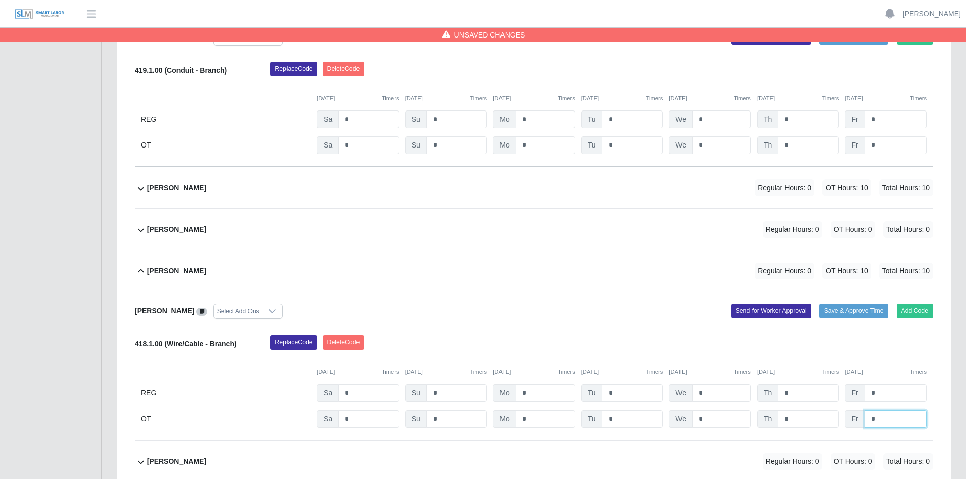
type input "*"
click at [498, 233] on div "Jamarious Jackson Regular Hours: 0 OT Hours: 0 Total Hours: 0" at bounding box center [540, 229] width 786 height 41
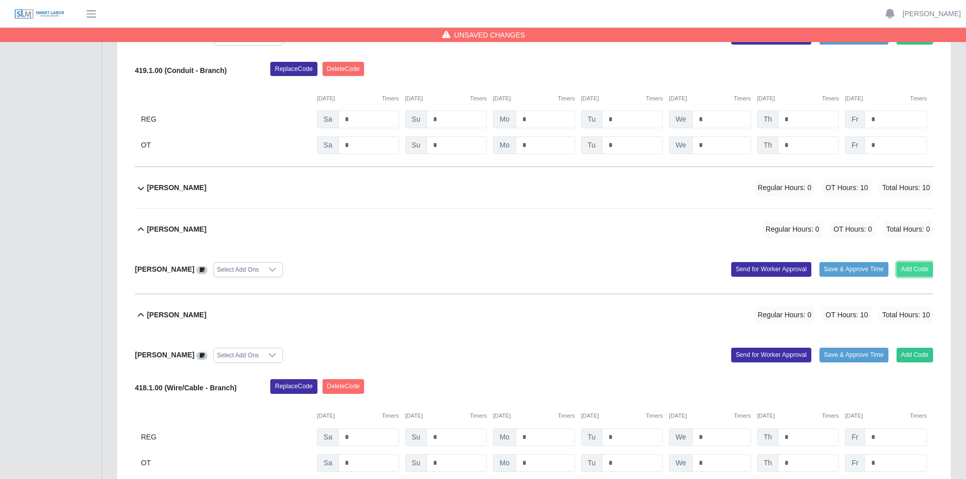
click at [911, 272] on button "Add Code" at bounding box center [914, 269] width 37 height 14
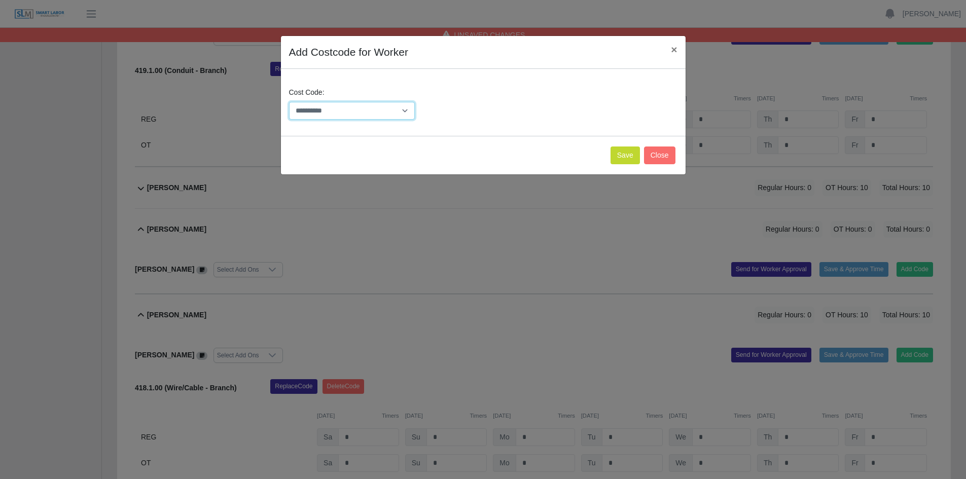
click at [395, 110] on select "**********" at bounding box center [352, 111] width 126 height 18
select select "**********"
click at [289, 102] on select "**********" at bounding box center [352, 111] width 126 height 18
click at [623, 156] on button "Save" at bounding box center [624, 155] width 29 height 18
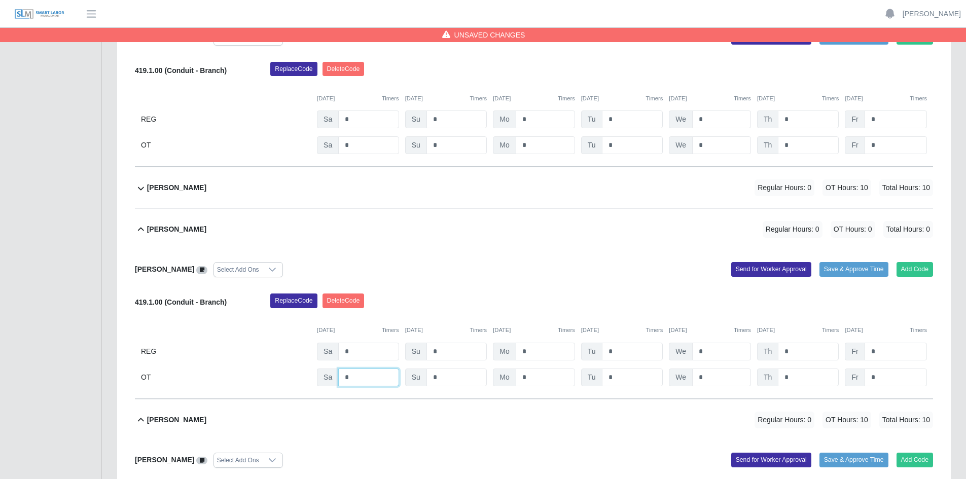
click at [356, 379] on input "*" at bounding box center [368, 377] width 60 height 18
type input "*"
click at [625, 378] on input "*" at bounding box center [632, 377] width 61 height 18
type input "*"
click at [707, 377] on input "*" at bounding box center [721, 377] width 59 height 18
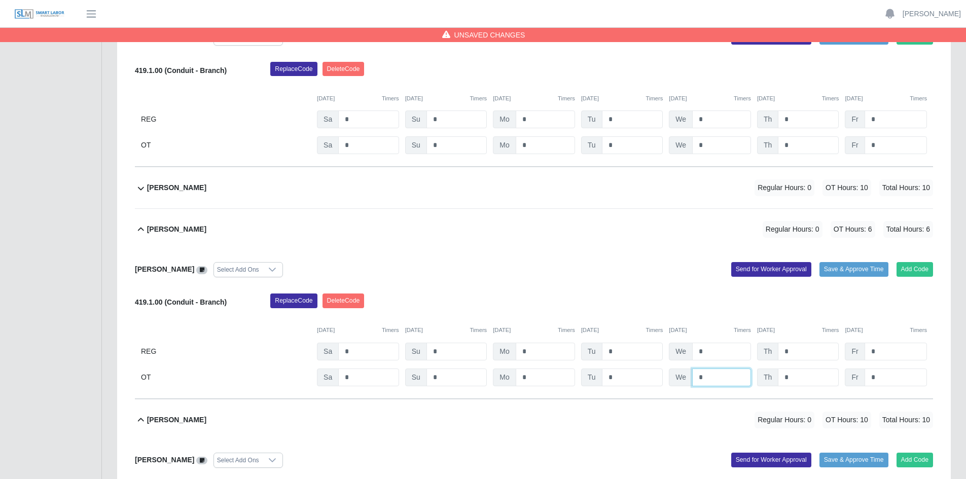
type input "*"
drag, startPoint x: 800, startPoint y: 376, endPoint x: 810, endPoint y: 376, distance: 10.1
click at [802, 376] on input "*" at bounding box center [807, 377] width 61 height 18
type input "*"
click at [881, 376] on input "*" at bounding box center [895, 377] width 62 height 18
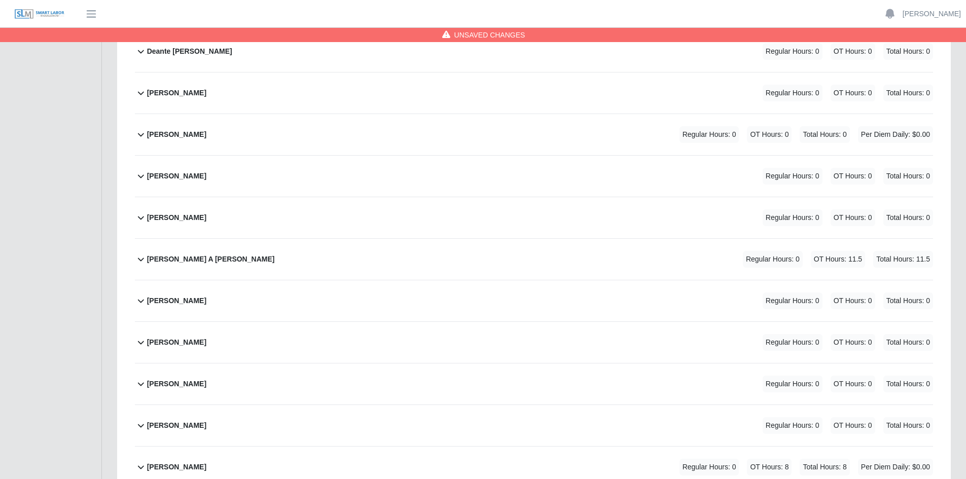
scroll to position [1014, 0]
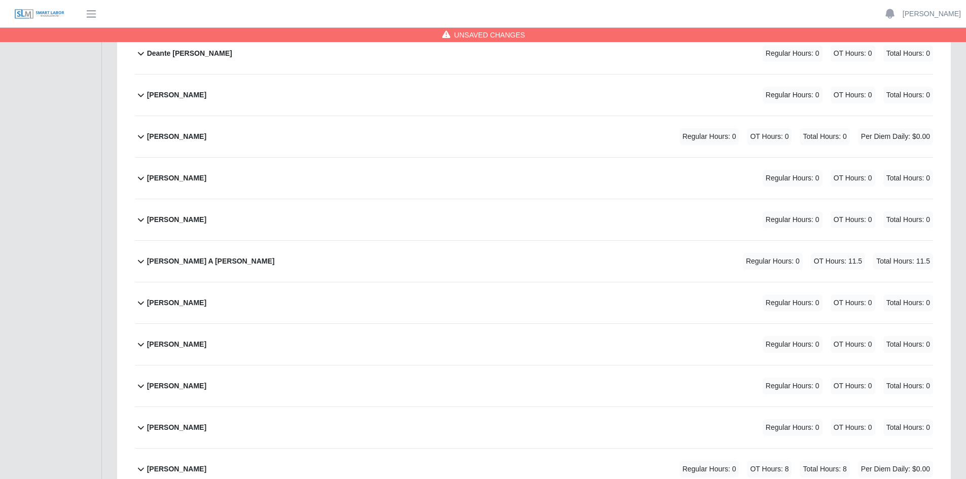
type input "*"
click at [469, 175] on div "Diego El Safadi Zabala Regular Hours: 0 OT Hours: 0 Total Hours: 0" at bounding box center [540, 178] width 786 height 41
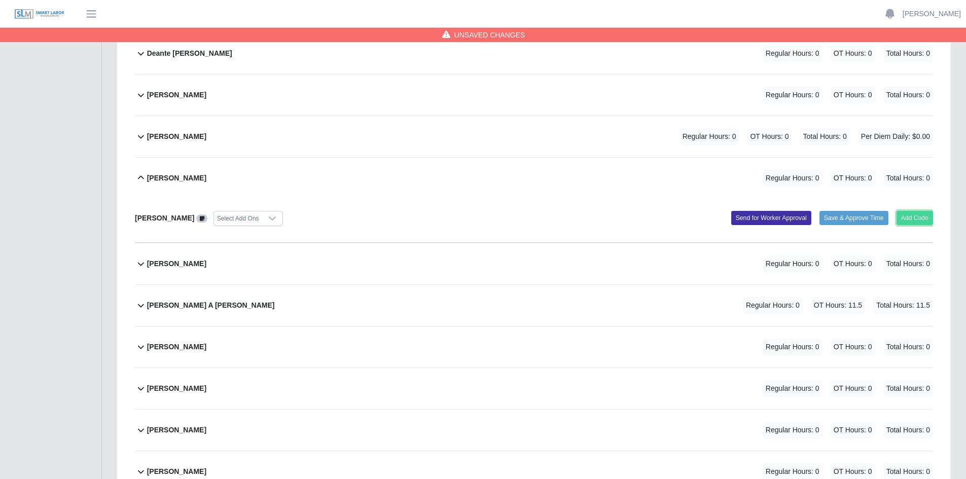
click at [910, 215] on button "Add Code" at bounding box center [914, 218] width 37 height 14
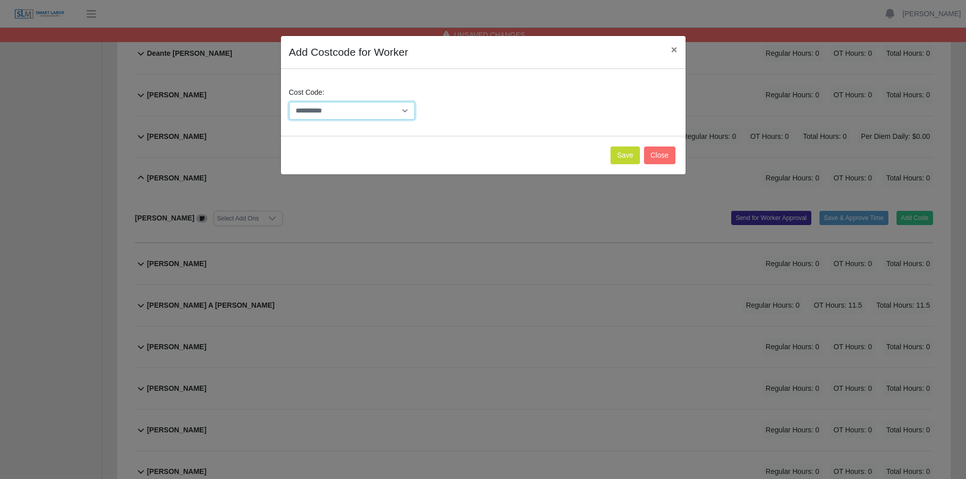
click at [396, 110] on select "**********" at bounding box center [352, 111] width 126 height 18
select select "**********"
click at [289, 102] on select "**********" at bounding box center [352, 111] width 126 height 18
click at [630, 158] on button "Save" at bounding box center [624, 155] width 29 height 18
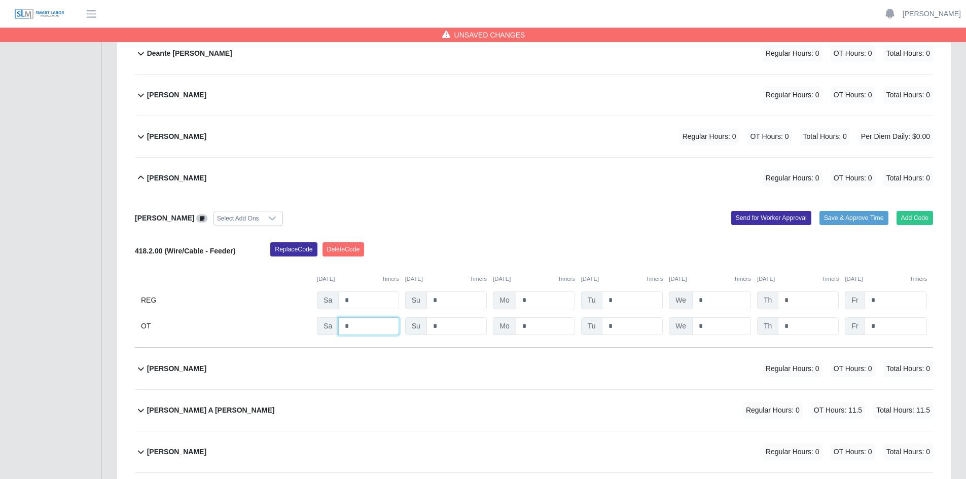
click at [355, 325] on input "*" at bounding box center [368, 326] width 60 height 18
type input "*"
click at [633, 328] on input "*" at bounding box center [632, 326] width 61 height 18
type input "*"
click at [715, 326] on input "*" at bounding box center [721, 326] width 59 height 18
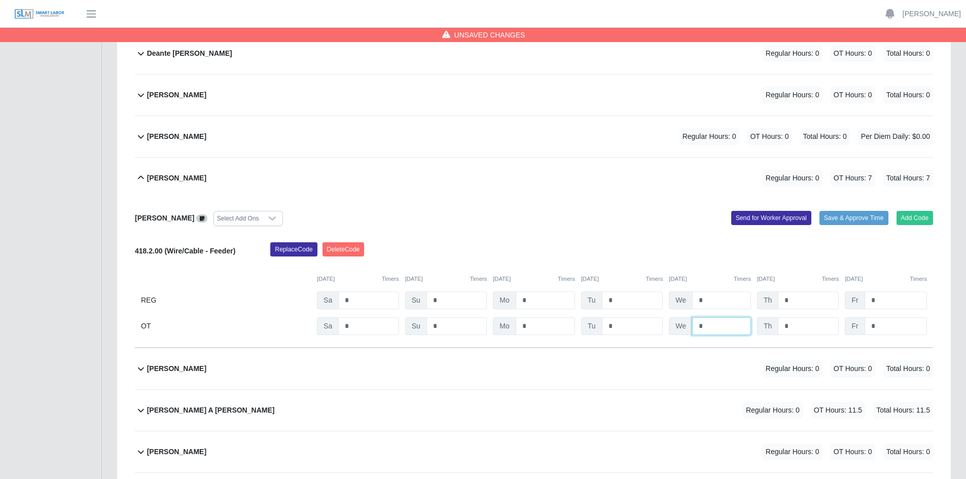
type input "*"
click at [807, 326] on input "*" at bounding box center [807, 326] width 61 height 18
type input "*"
click at [885, 328] on input "*" at bounding box center [895, 326] width 62 height 18
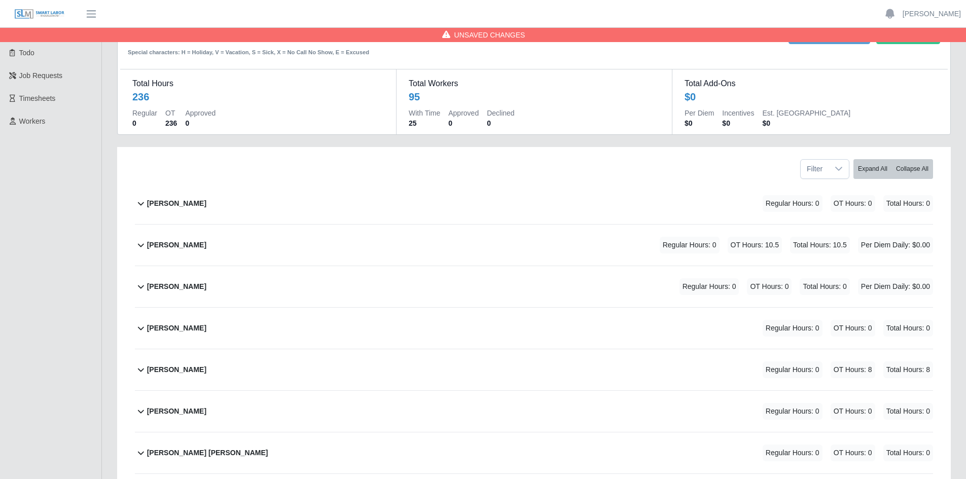
scroll to position [51, 0]
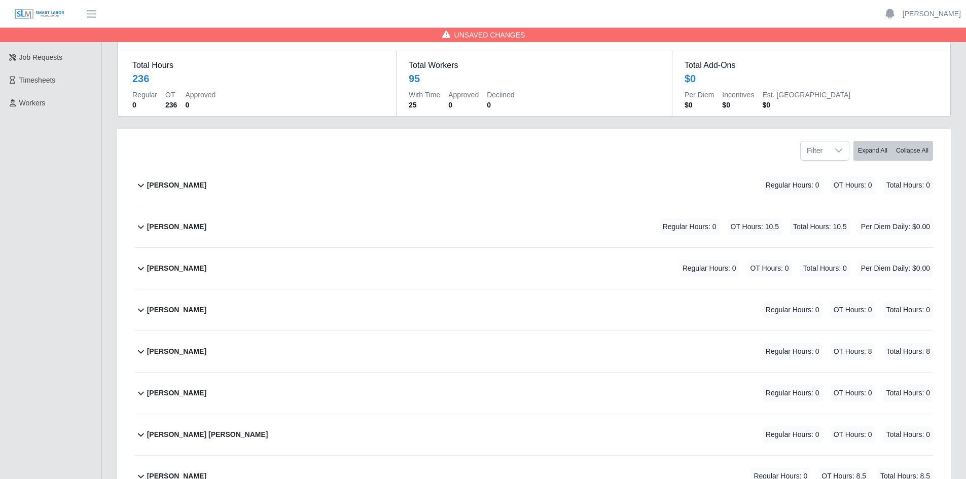
type input "*"
click at [495, 228] on div "Adriana Gonzalez Regular Hours: 0 OT Hours: 10.5 Total Hours: 10.5 Per Diem Dai…" at bounding box center [540, 226] width 786 height 41
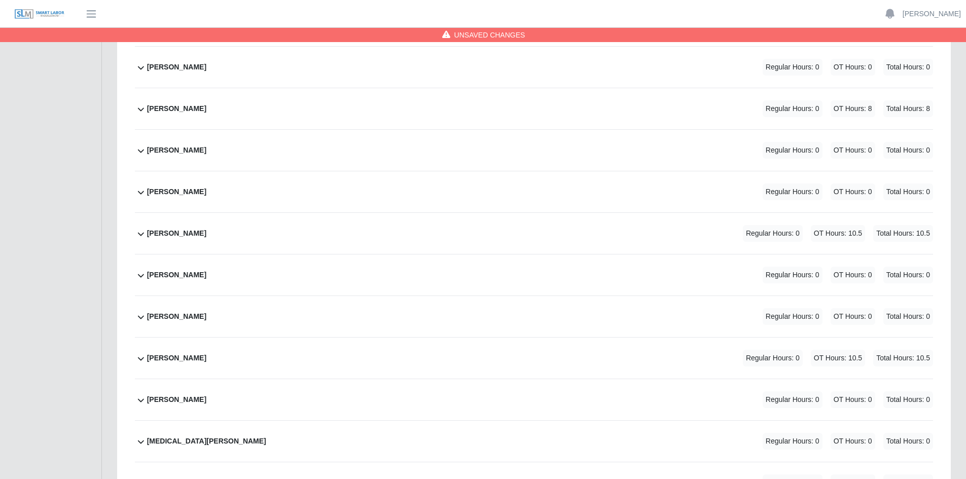
scroll to position [4844, 0]
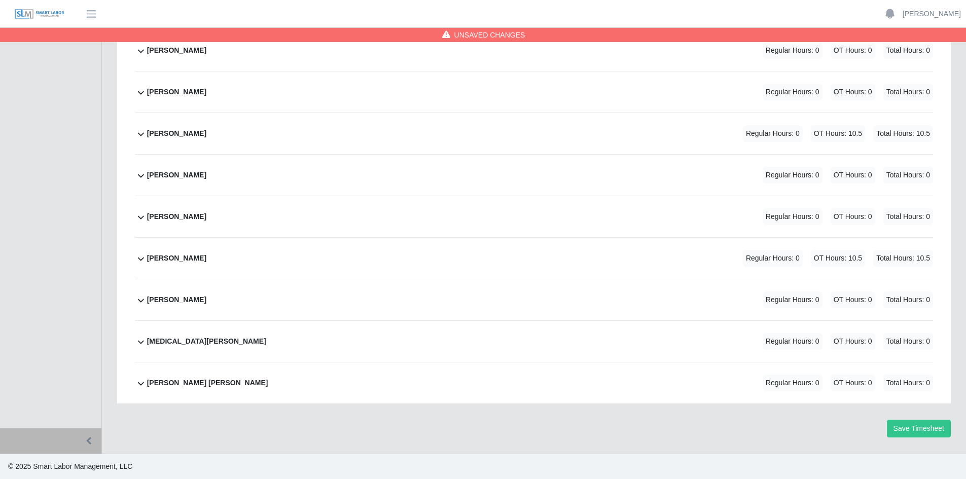
click at [244, 385] on b "Yesenia Guadalupe Angel Murillo" at bounding box center [207, 383] width 121 height 11
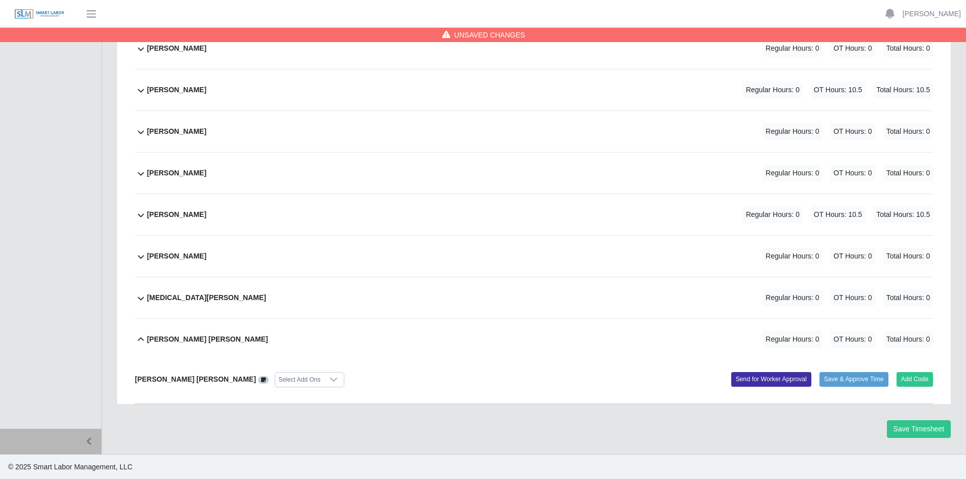
scroll to position [4888, 0]
click at [925, 379] on button "Add Code" at bounding box center [914, 379] width 37 height 14
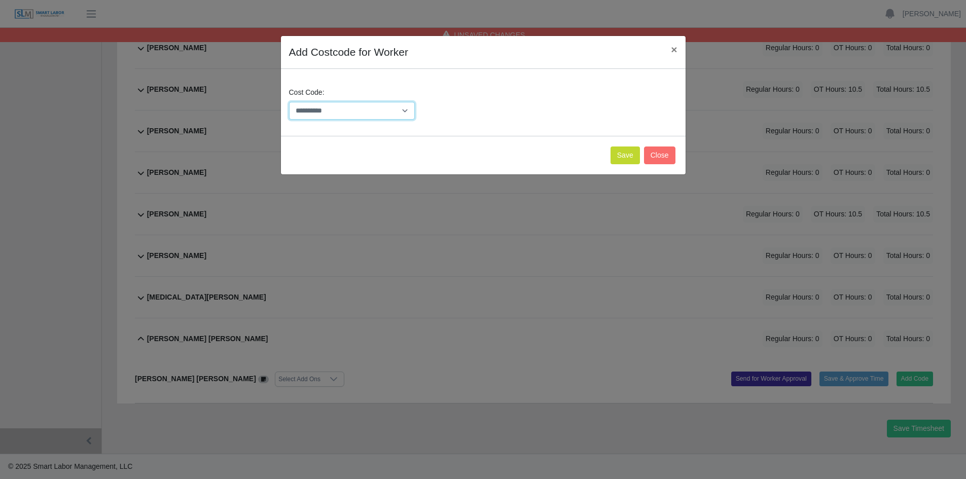
click at [395, 109] on select "**********" at bounding box center [352, 111] width 126 height 18
select select "**********"
click at [289, 102] on select "**********" at bounding box center [352, 111] width 126 height 18
click at [621, 157] on button "Save" at bounding box center [624, 155] width 29 height 18
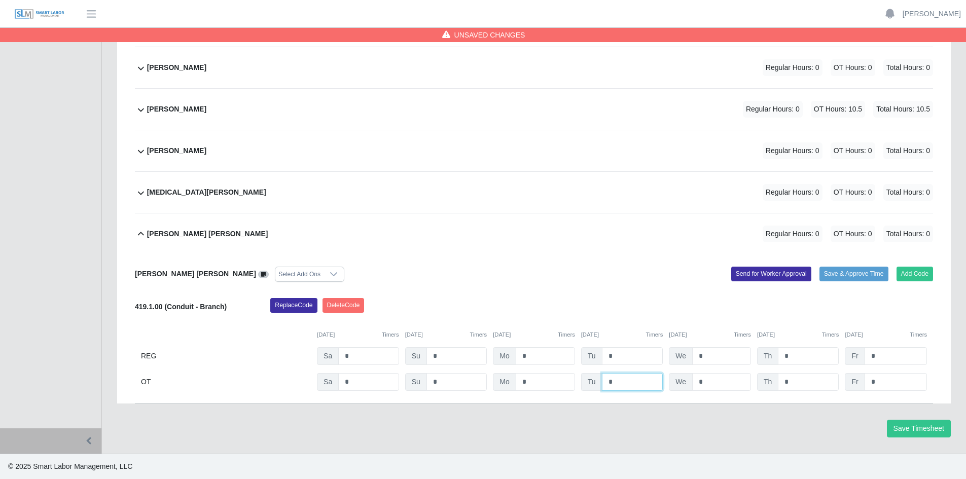
click at [628, 386] on input "*" at bounding box center [632, 382] width 61 height 18
type input "*"
drag, startPoint x: 718, startPoint y: 385, endPoint x: 730, endPoint y: 384, distance: 12.2
click at [719, 385] on input "*" at bounding box center [721, 382] width 59 height 18
type input "*"
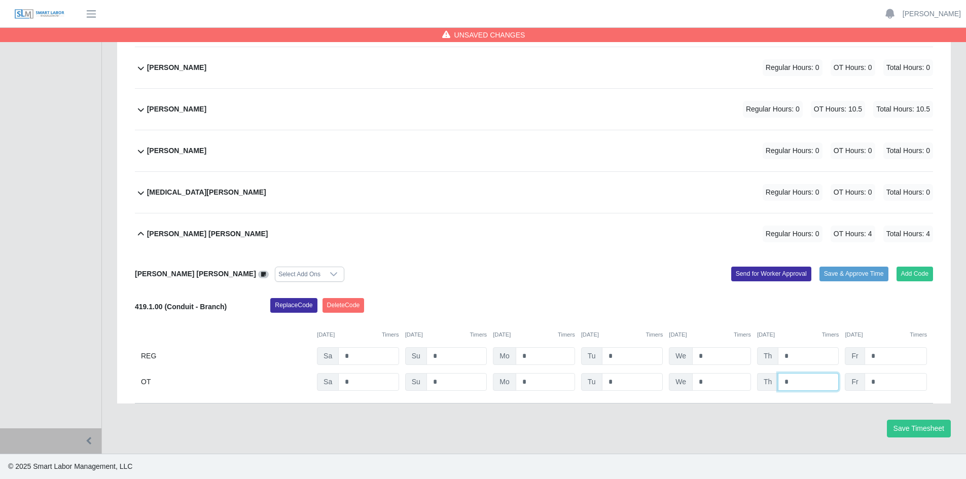
drag, startPoint x: 801, startPoint y: 382, endPoint x: 809, endPoint y: 382, distance: 8.1
click at [801, 382] on input "*" at bounding box center [807, 382] width 61 height 18
type input "*"
click at [888, 381] on input "*" at bounding box center [895, 382] width 62 height 18
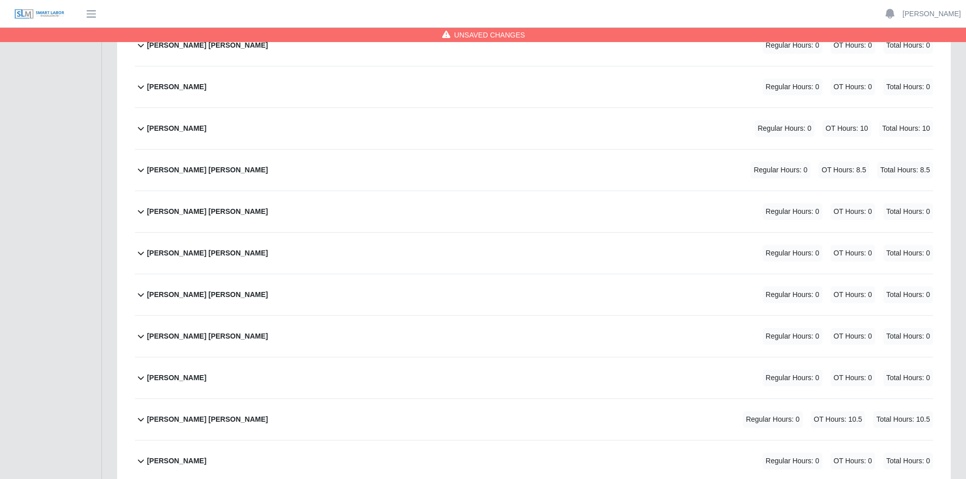
scroll to position [3726, 0]
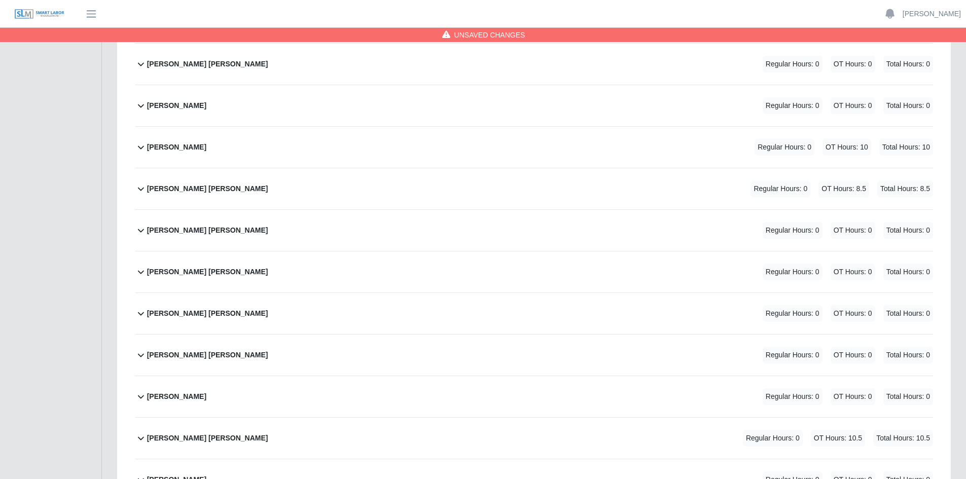
type input "*"
click at [337, 231] on div "Julio A. Perez Orduno Regular Hours: 0 OT Hours: 0 Total Hours: 0" at bounding box center [540, 230] width 786 height 41
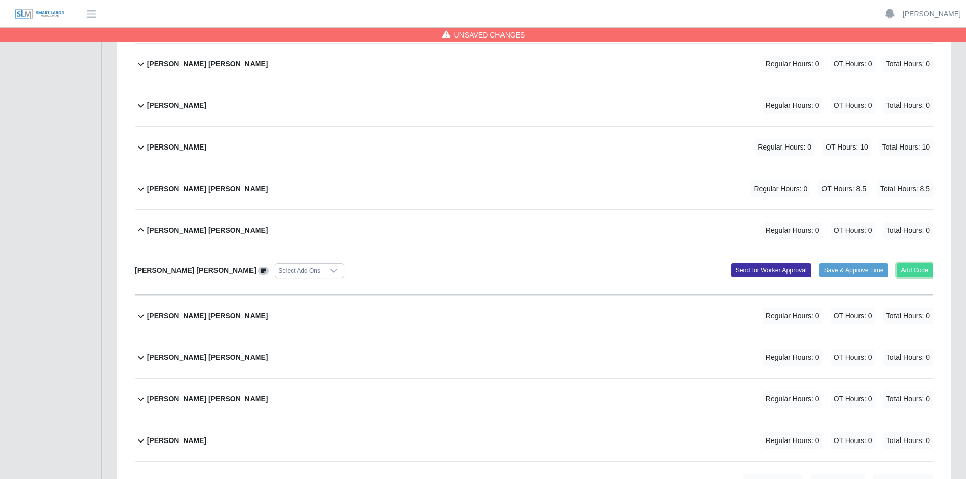
click at [916, 269] on button "Add Code" at bounding box center [914, 270] width 37 height 14
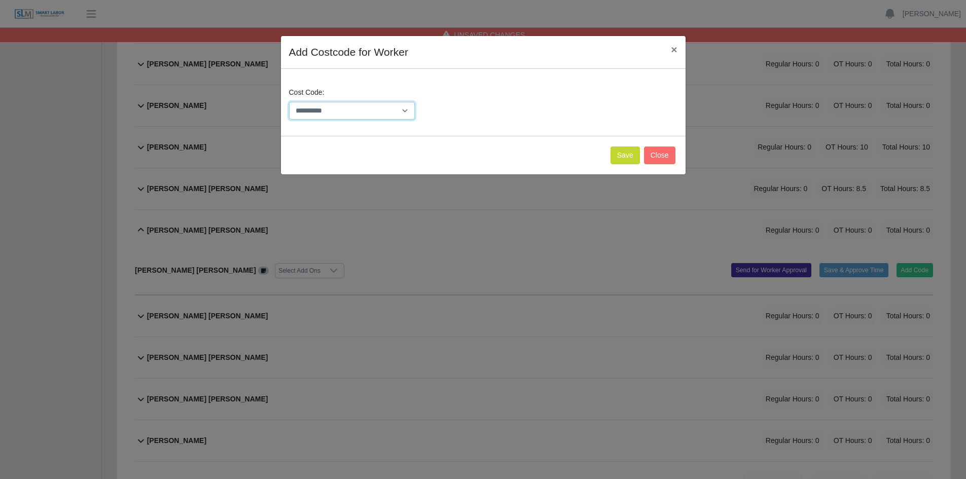
click at [402, 111] on select "**********" at bounding box center [352, 111] width 126 height 18
select select "**********"
click at [289, 102] on select "**********" at bounding box center [352, 111] width 126 height 18
click at [625, 154] on button "Save" at bounding box center [624, 155] width 29 height 18
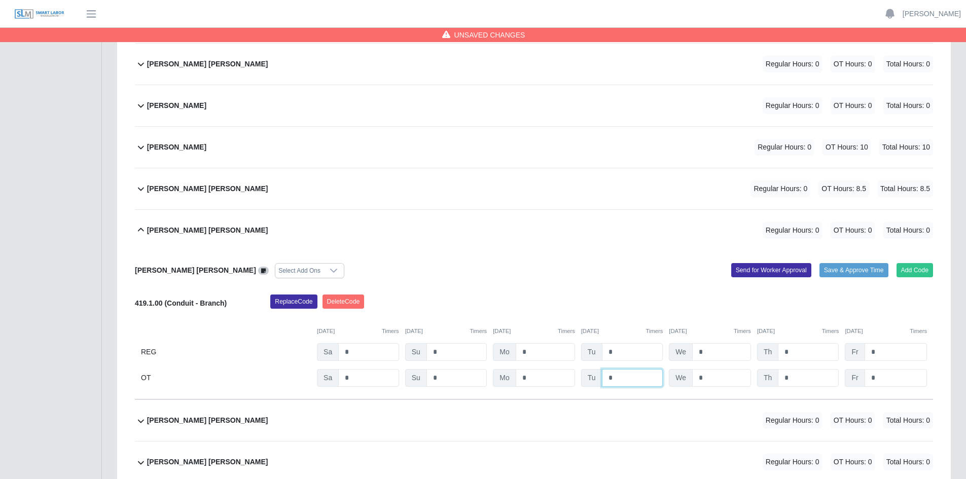
click at [622, 378] on input "*" at bounding box center [632, 378] width 61 height 18
type input "*"
drag, startPoint x: 715, startPoint y: 374, endPoint x: 722, endPoint y: 375, distance: 7.1
click at [715, 375] on input "*" at bounding box center [721, 378] width 59 height 18
type input "*"
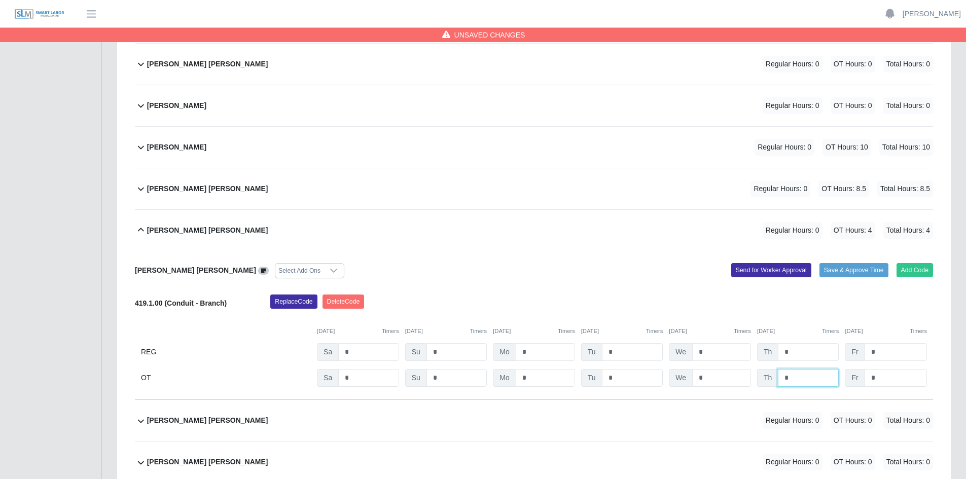
drag, startPoint x: 796, startPoint y: 378, endPoint x: 811, endPoint y: 377, distance: 15.2
click at [796, 378] on input "*" at bounding box center [807, 378] width 61 height 18
type input "*"
click at [880, 377] on input "*" at bounding box center [895, 378] width 62 height 18
type input "*"
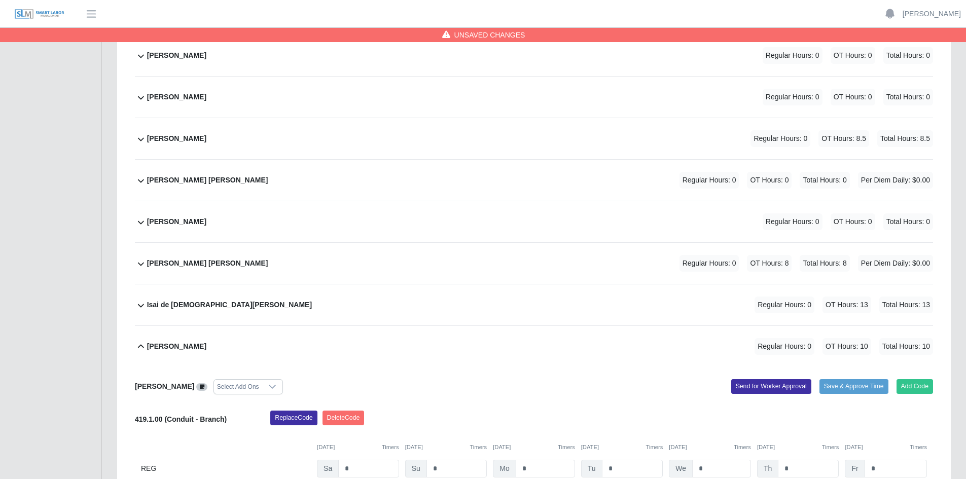
scroll to position [2357, 0]
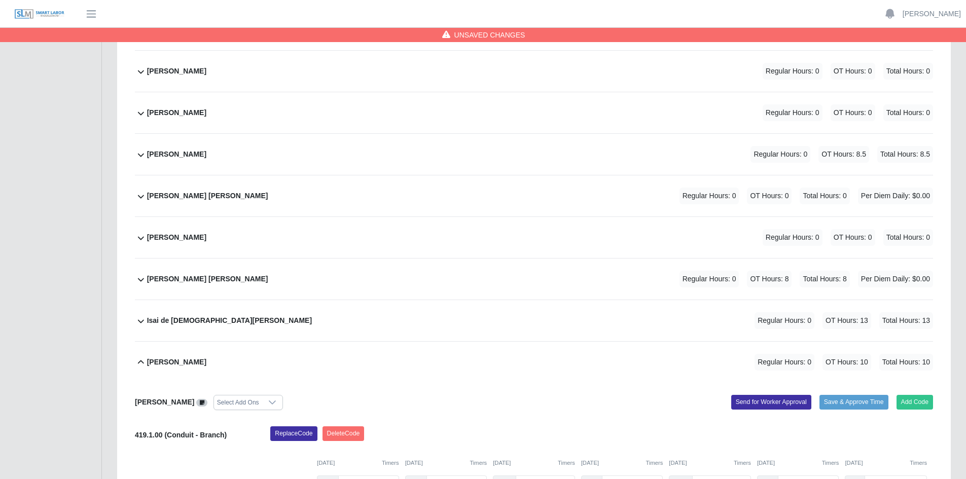
click at [401, 191] on div "Hogler Nehemias Miranda Lopez Regular Hours: 0 OT Hours: 0 Total Hours: 0 Per D…" at bounding box center [540, 195] width 786 height 41
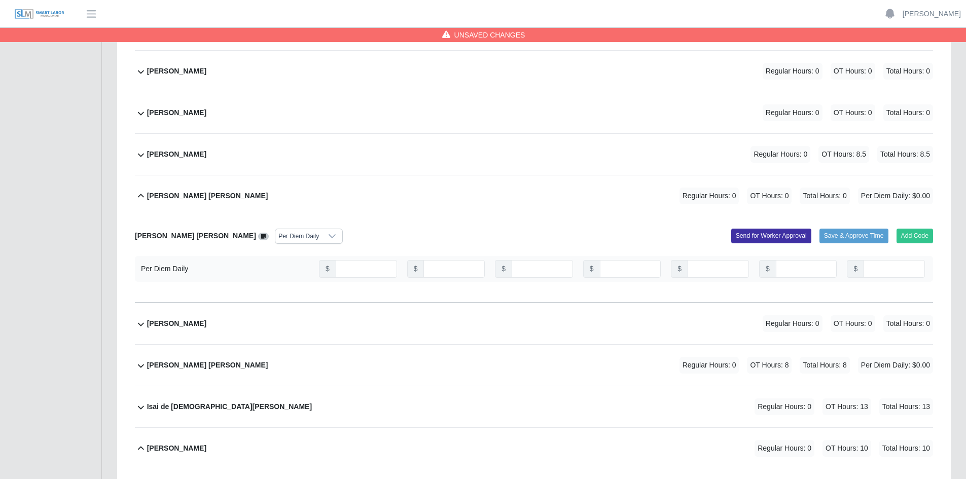
click at [328, 239] on icon at bounding box center [332, 236] width 8 height 8
drag, startPoint x: 315, startPoint y: 257, endPoint x: 332, endPoint y: 257, distance: 17.2
click at [315, 257] on span "Per Diem Daily" at bounding box center [309, 256] width 47 height 11
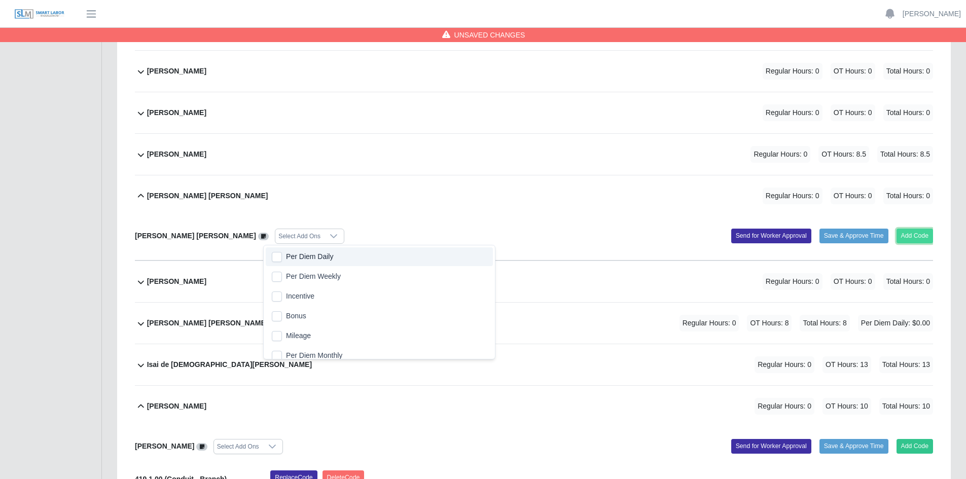
click at [917, 236] on button "Add Code" at bounding box center [914, 236] width 37 height 14
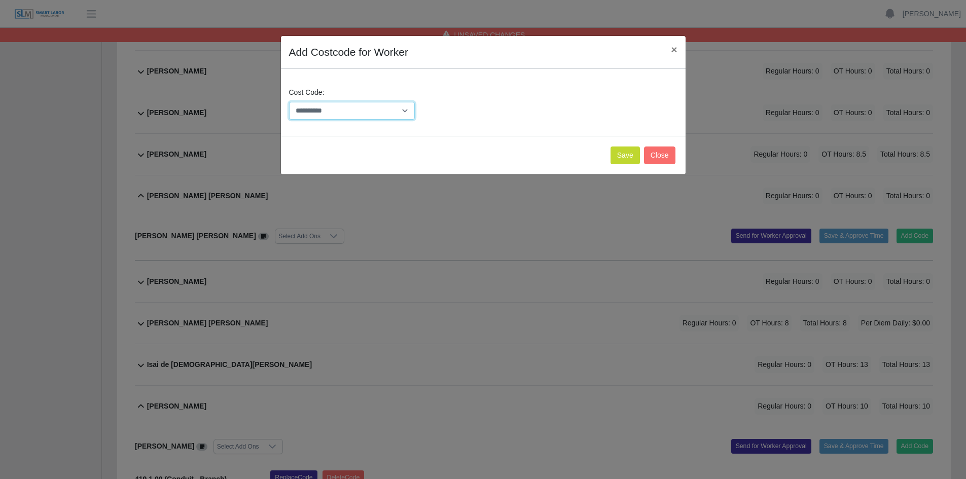
click at [403, 109] on select "**********" at bounding box center [352, 111] width 126 height 18
select select "**********"
click at [289, 102] on select "**********" at bounding box center [352, 111] width 126 height 18
click at [627, 153] on button "Save" at bounding box center [624, 155] width 29 height 18
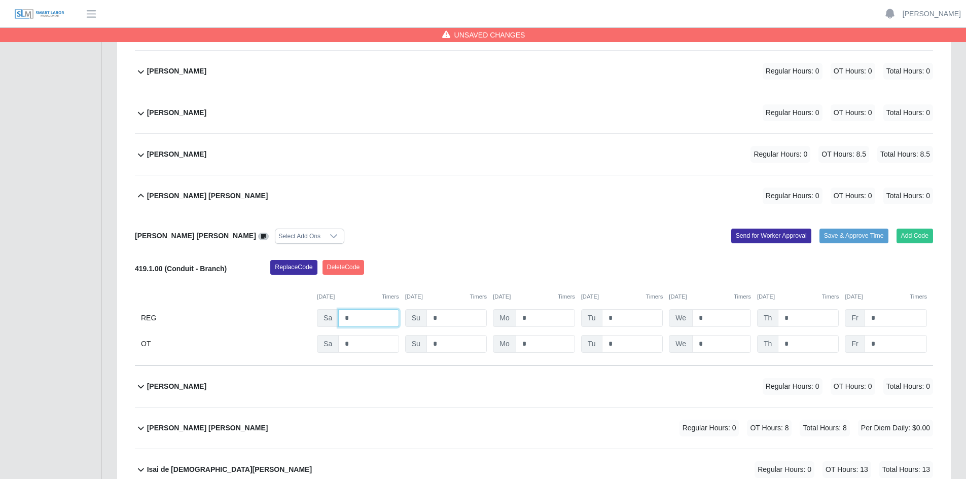
click at [358, 318] on input "*" at bounding box center [368, 318] width 60 height 18
type input "*"
click at [639, 319] on input "*" at bounding box center [632, 318] width 61 height 18
type input "*"
click at [718, 319] on input "*" at bounding box center [721, 318] width 59 height 18
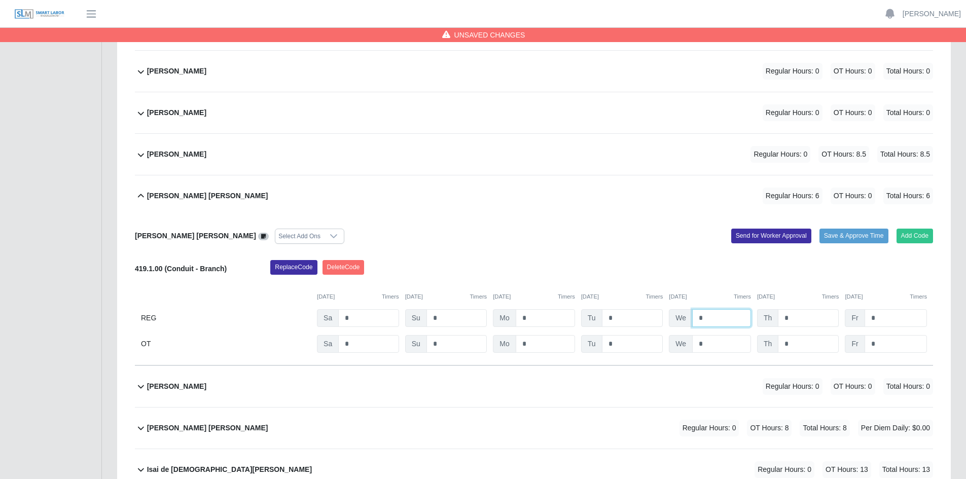
type input "*"
drag, startPoint x: 805, startPoint y: 318, endPoint x: 831, endPoint y: 320, distance: 26.4
click at [805, 318] on input "*" at bounding box center [807, 318] width 61 height 18
type input "*"
click at [893, 317] on input "*" at bounding box center [895, 318] width 62 height 18
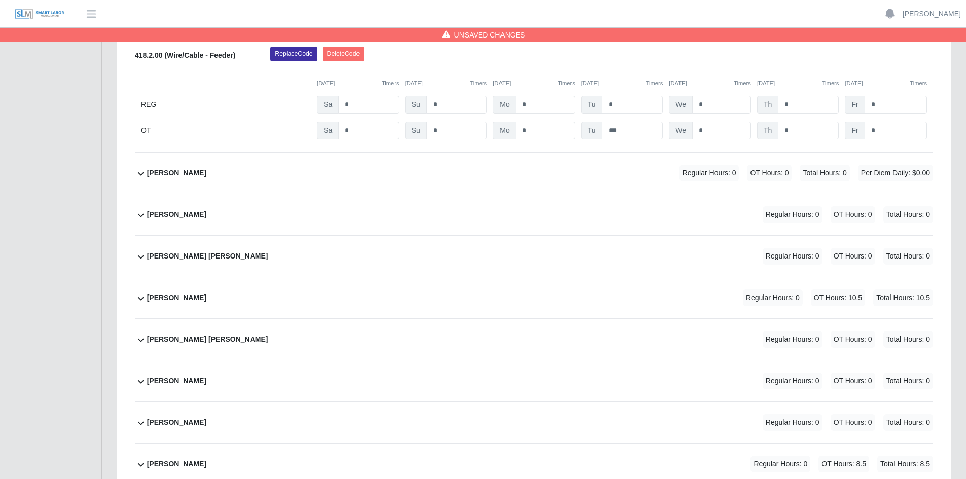
scroll to position [2047, 0]
type input "*"
click at [276, 336] on div "Garrett Michael Walker Regular Hours: 0 OT Hours: 0 Total Hours: 0" at bounding box center [540, 339] width 786 height 41
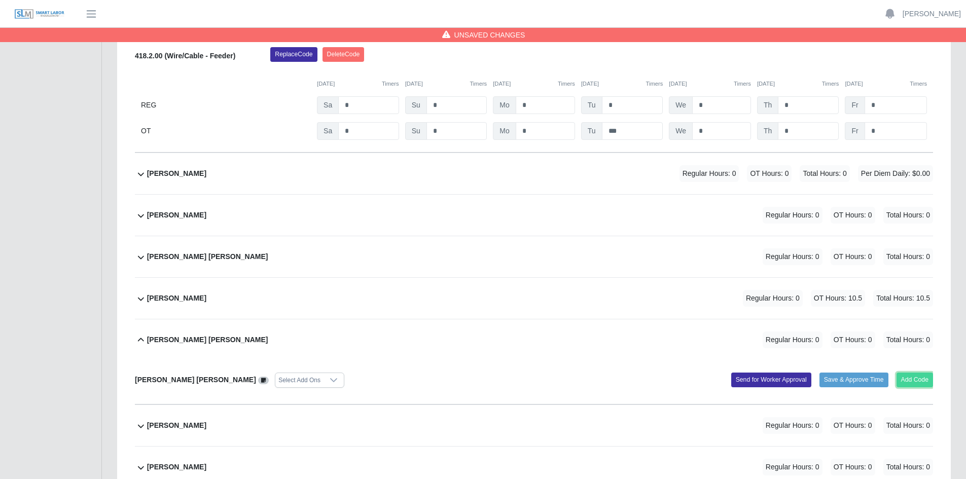
click at [914, 384] on button "Add Code" at bounding box center [914, 380] width 37 height 14
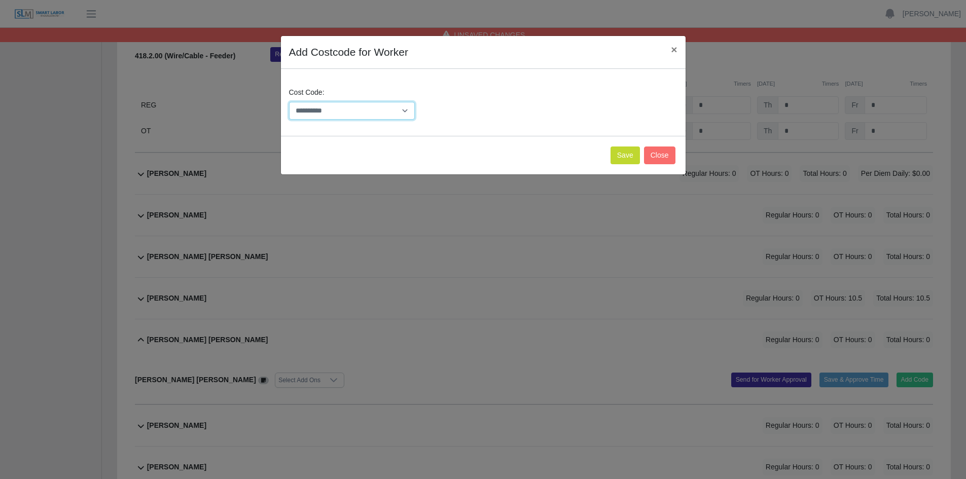
click at [402, 111] on select "**********" at bounding box center [352, 111] width 126 height 18
select select "**********"
click at [289, 102] on select "**********" at bounding box center [352, 111] width 126 height 18
click at [626, 159] on button "Save" at bounding box center [624, 155] width 29 height 18
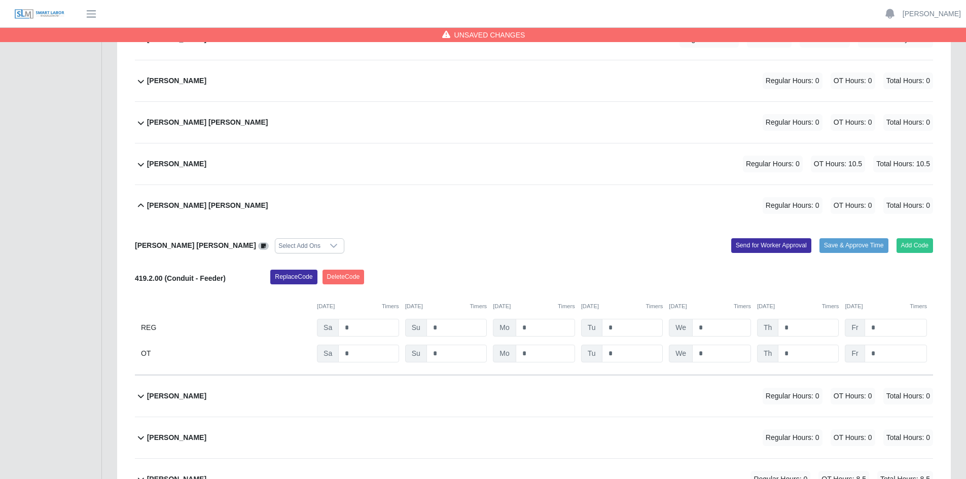
scroll to position [2199, 0]
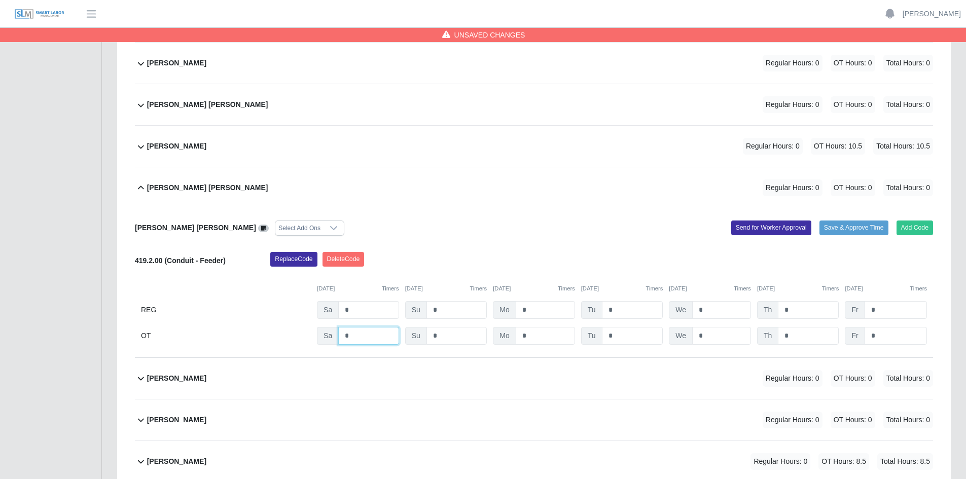
click at [361, 335] on input "*" at bounding box center [368, 336] width 60 height 18
type input "*"
click at [628, 337] on input "*" at bounding box center [632, 336] width 61 height 18
type input "***"
click at [713, 335] on input "*" at bounding box center [721, 336] width 59 height 18
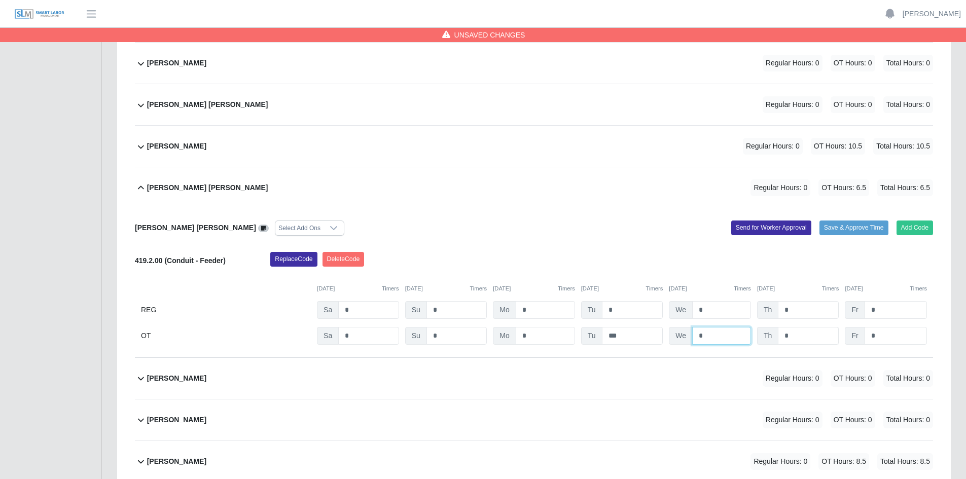
type input "*"
click at [810, 337] on input "*" at bounding box center [807, 336] width 61 height 18
type input "*"
click at [896, 336] on input "*" at bounding box center [895, 336] width 62 height 18
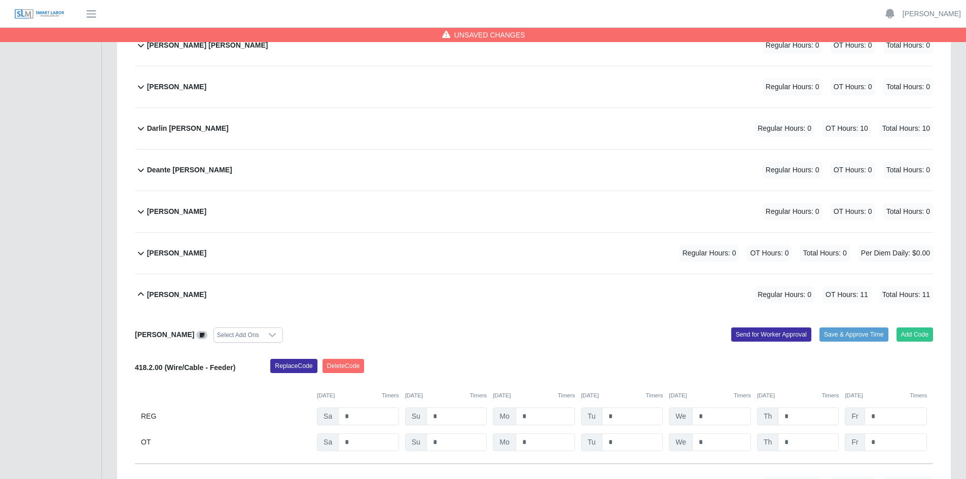
scroll to position [1084, 0]
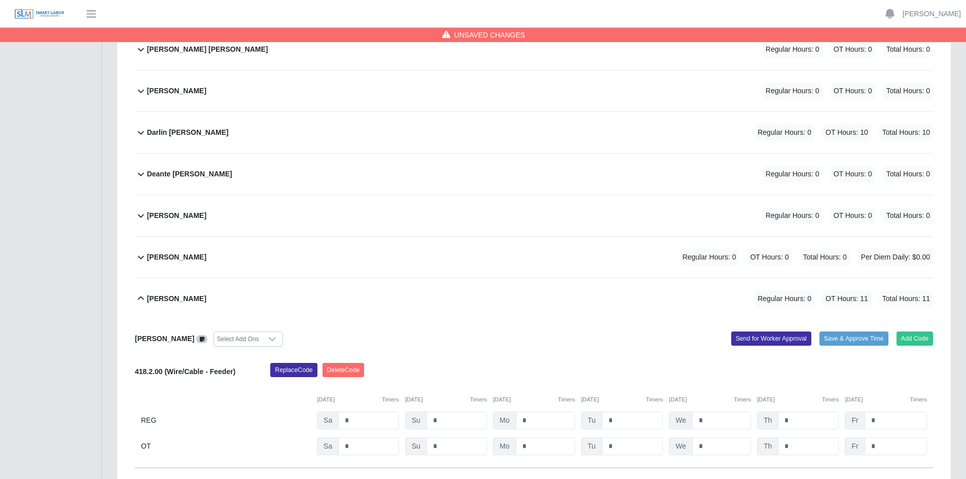
type input "*"
click at [378, 170] on div "Deante Myeshaud Shannon Regular Hours: 0 OT Hours: 0 Total Hours: 0" at bounding box center [540, 174] width 786 height 41
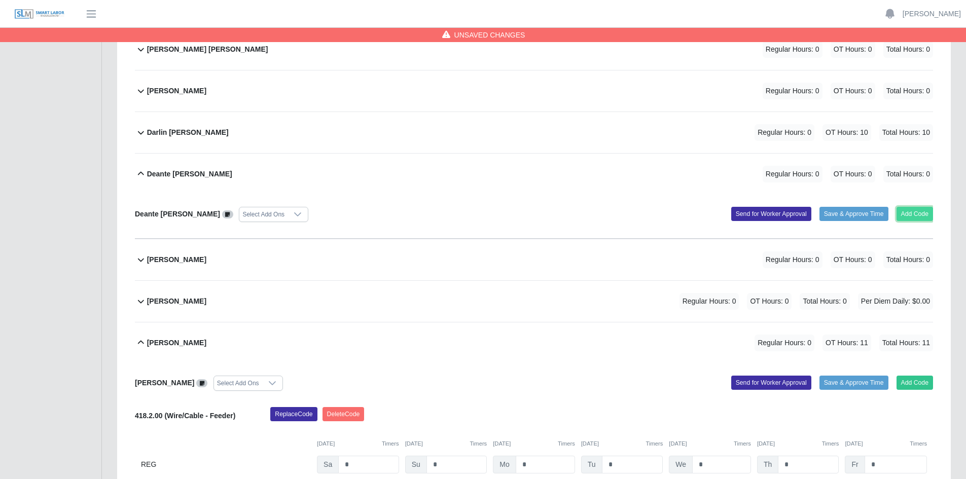
click at [915, 214] on button "Add Code" at bounding box center [914, 214] width 37 height 14
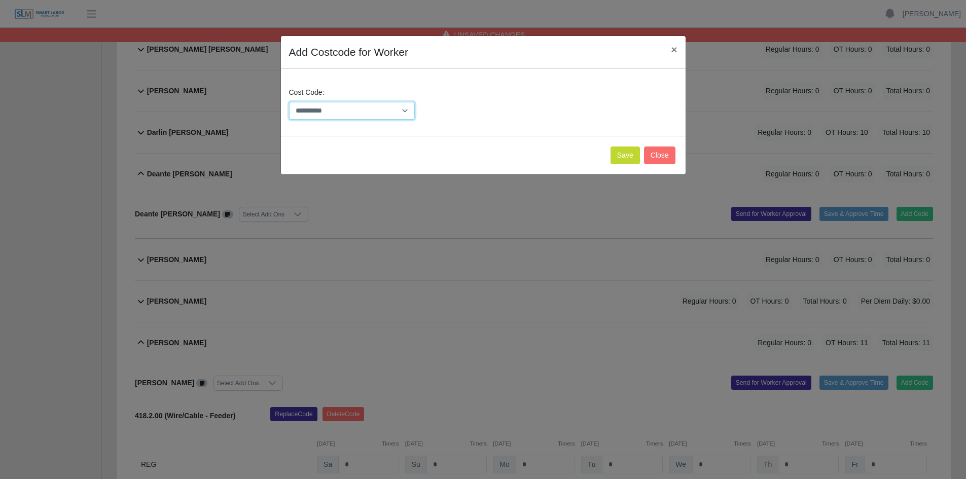
click at [400, 111] on select "**********" at bounding box center [352, 111] width 126 height 18
select select "**********"
click at [289, 102] on select "**********" at bounding box center [352, 111] width 126 height 18
click at [627, 155] on button "Save" at bounding box center [624, 155] width 29 height 18
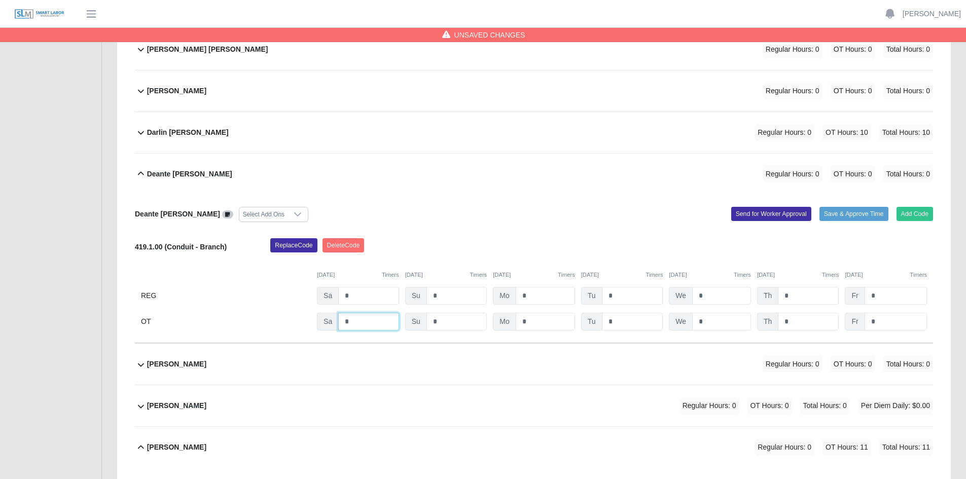
click at [354, 323] on input "*" at bounding box center [368, 322] width 60 height 18
type input "*"
click at [614, 321] on input "*" at bounding box center [632, 322] width 61 height 18
type input "*"
drag, startPoint x: 712, startPoint y: 318, endPoint x: 723, endPoint y: 320, distance: 10.8
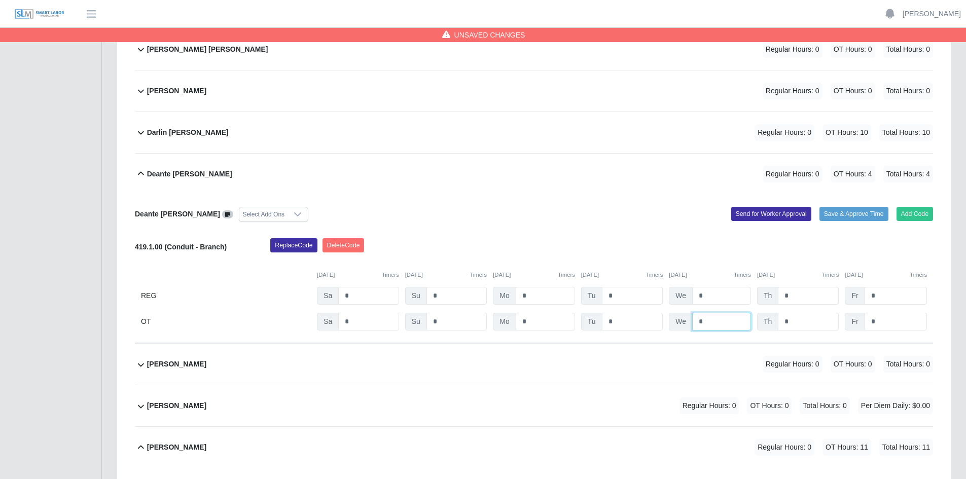
click at [713, 319] on input "*" at bounding box center [721, 322] width 59 height 18
type input "*"
drag, startPoint x: 795, startPoint y: 321, endPoint x: 801, endPoint y: 321, distance: 6.1
click at [795, 321] on input "*" at bounding box center [807, 322] width 61 height 18
type input "*"
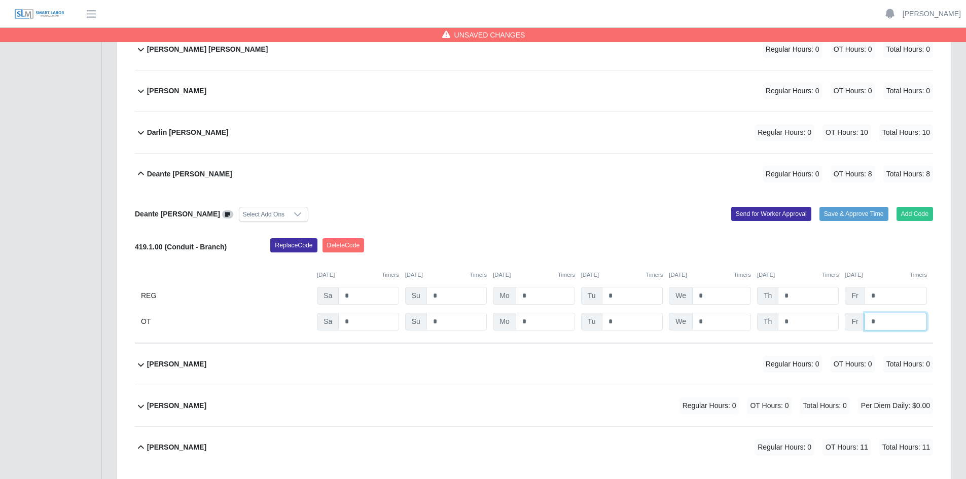
click at [878, 320] on input "*" at bounding box center [895, 322] width 62 height 18
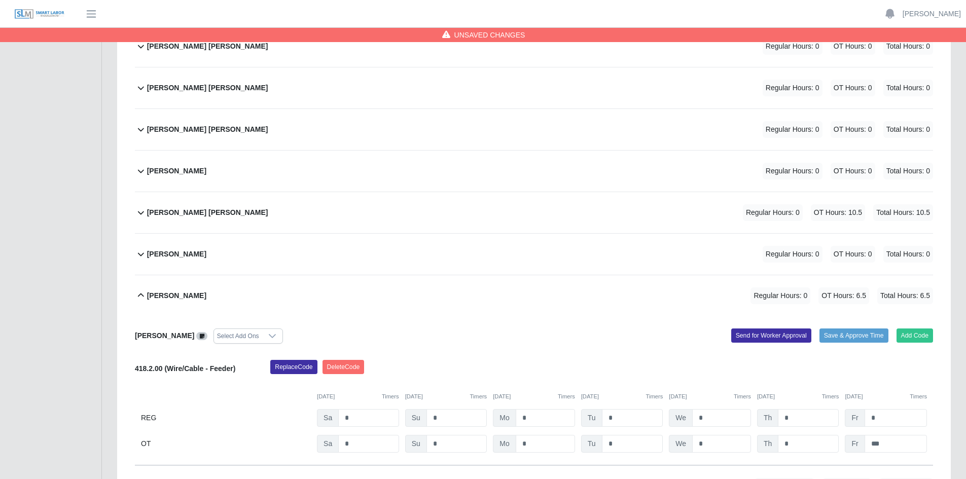
scroll to position [4480, 0]
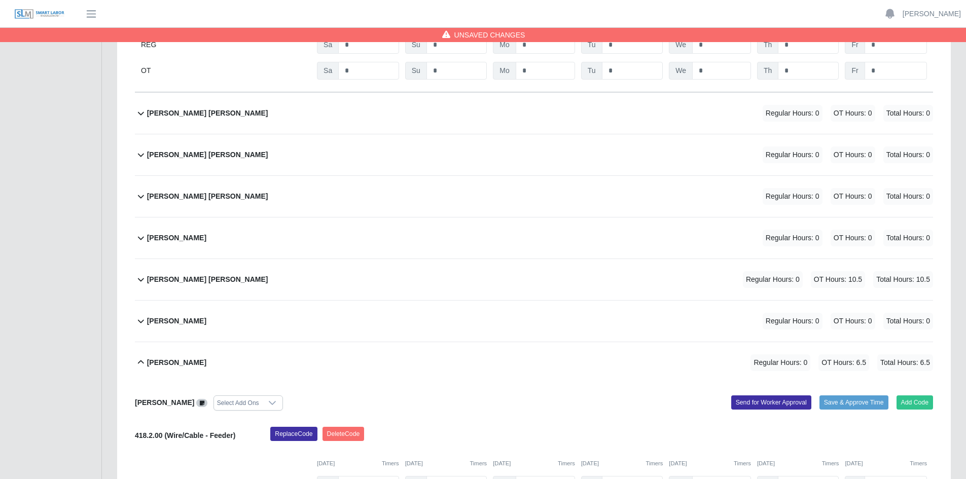
type input "*"
click at [349, 233] on div "Luis Gunera Cruz Regular Hours: 0 OT Hours: 0 Total Hours: 0" at bounding box center [540, 237] width 786 height 41
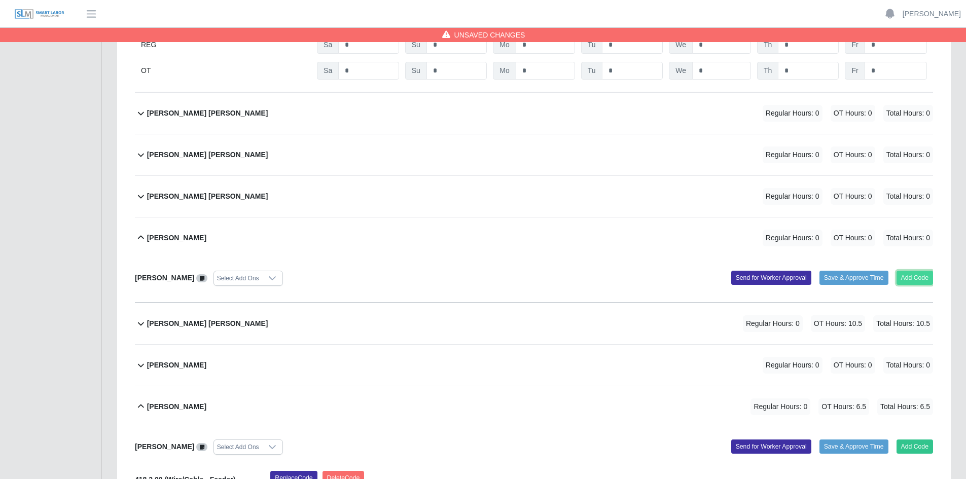
click at [916, 279] on button "Add Code" at bounding box center [914, 278] width 37 height 14
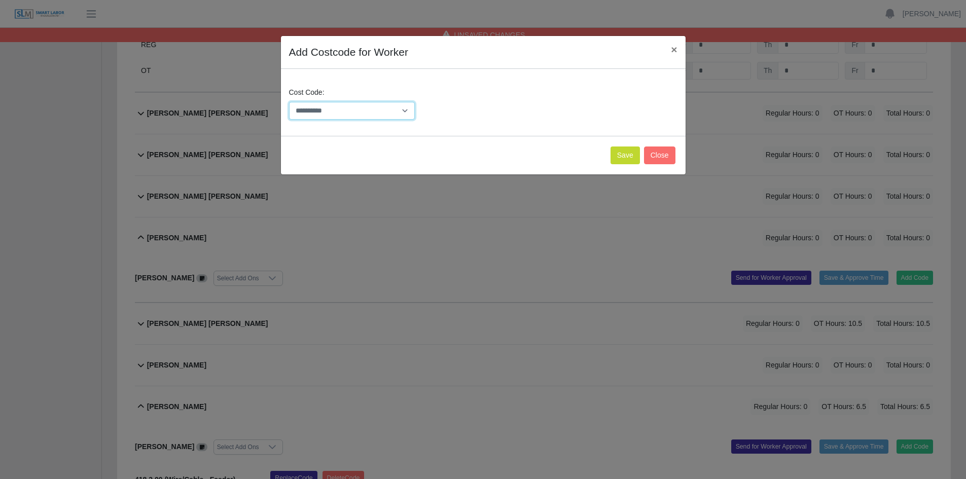
click at [398, 108] on select "**********" at bounding box center [352, 111] width 126 height 18
select select "**********"
click at [289, 102] on select "**********" at bounding box center [352, 111] width 126 height 18
click at [626, 156] on button "Save" at bounding box center [624, 155] width 29 height 18
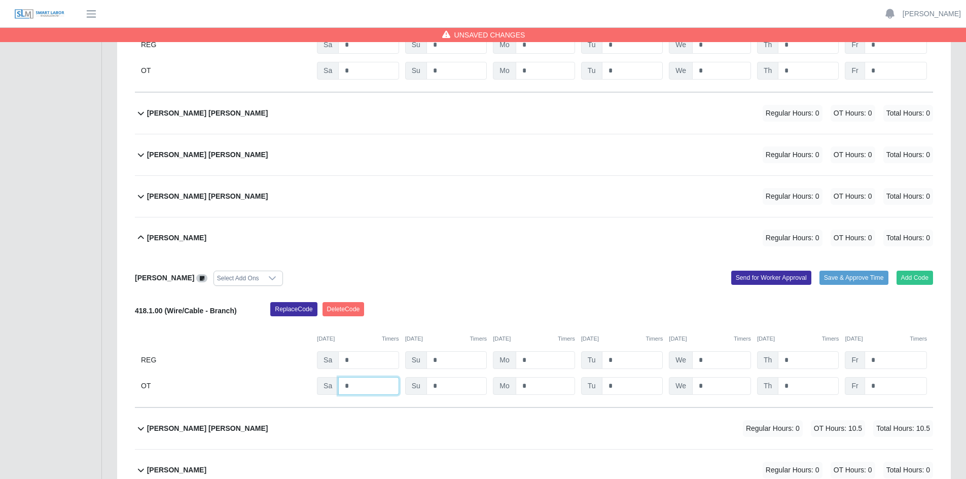
click at [355, 383] on input "*" at bounding box center [368, 386] width 60 height 18
type input "*"
click at [534, 386] on input "*" at bounding box center [544, 386] width 59 height 18
drag, startPoint x: 546, startPoint y: 388, endPoint x: 501, endPoint y: 389, distance: 45.1
click at [501, 389] on div "Mo *" at bounding box center [534, 386] width 82 height 18
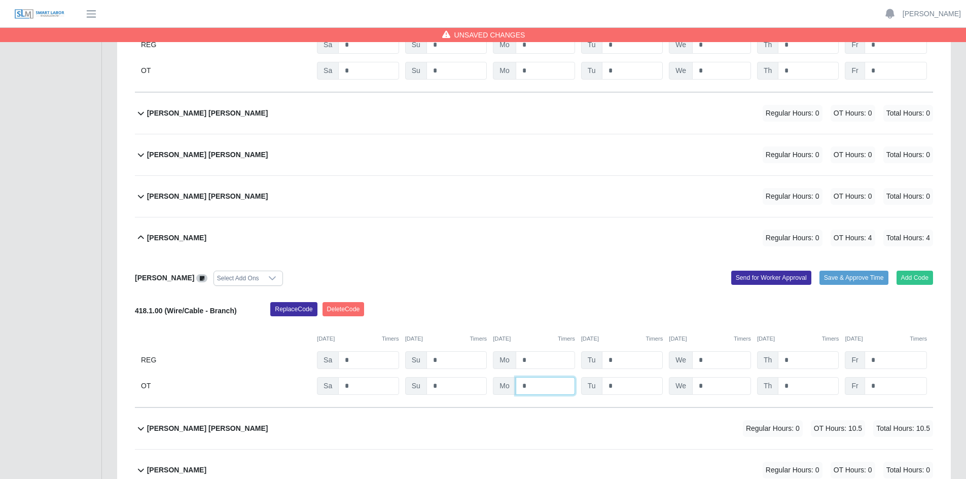
type input "*"
drag, startPoint x: 624, startPoint y: 385, endPoint x: 655, endPoint y: 389, distance: 30.7
click at [627, 385] on input "*" at bounding box center [632, 386] width 61 height 18
type input "*"
click at [718, 391] on input "*" at bounding box center [721, 386] width 59 height 18
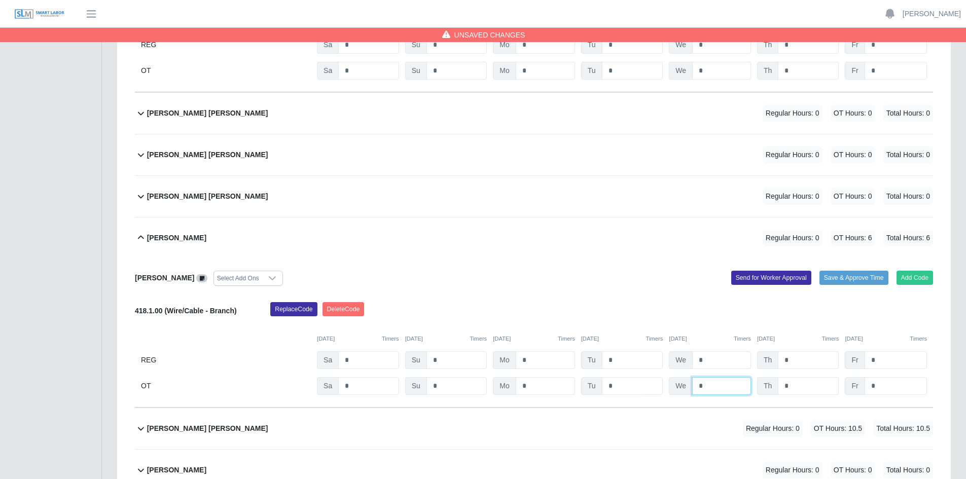
type input "*"
drag, startPoint x: 795, startPoint y: 386, endPoint x: 811, endPoint y: 386, distance: 16.2
click at [796, 386] on input "*" at bounding box center [807, 386] width 61 height 18
type input "*"
click at [887, 390] on input "*" at bounding box center [895, 386] width 62 height 18
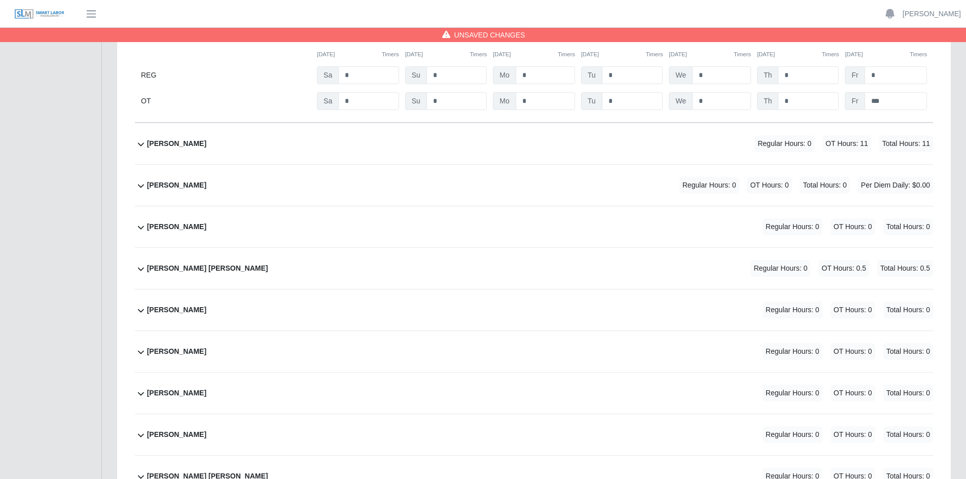
scroll to position [5037, 0]
type input "*"
click at [379, 350] on div "Neysin Gunera Cruz Regular Hours: 0 OT Hours: 0 Total Hours: 0" at bounding box center [540, 351] width 786 height 41
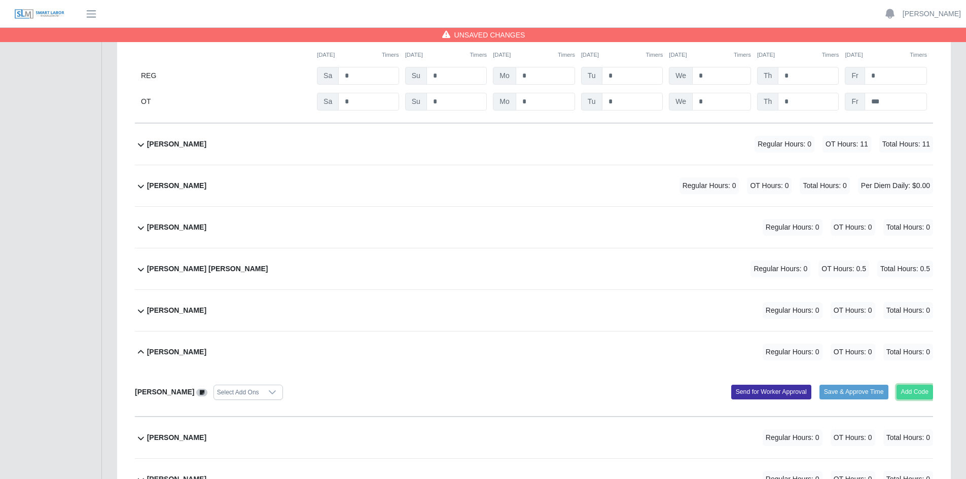
click at [921, 393] on button "Add Code" at bounding box center [914, 392] width 37 height 14
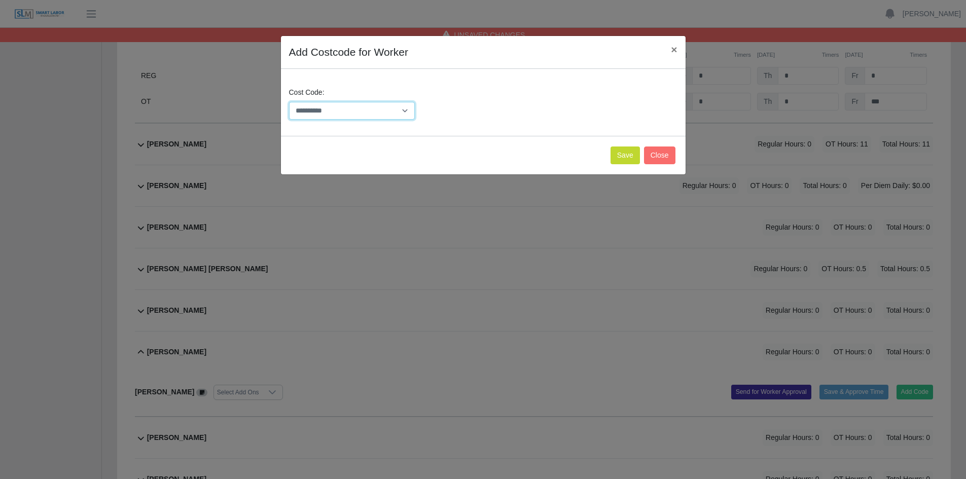
click at [410, 111] on select "**********" at bounding box center [352, 111] width 126 height 18
select select "**********"
click at [289, 102] on select "**********" at bounding box center [352, 111] width 126 height 18
click at [632, 151] on button "Save" at bounding box center [624, 155] width 29 height 18
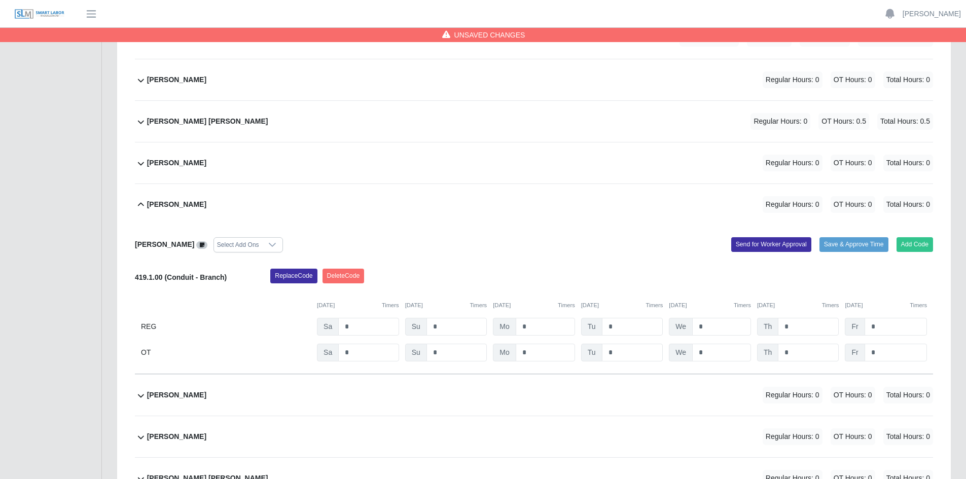
scroll to position [5189, 0]
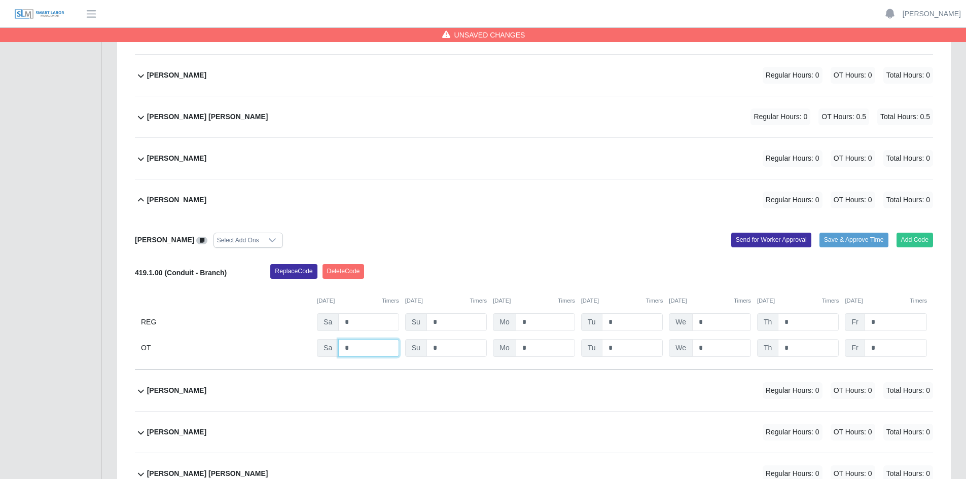
click at [354, 348] on input "*" at bounding box center [368, 348] width 60 height 18
type input "*"
click at [621, 346] on input "*" at bounding box center [632, 348] width 61 height 18
type input "***"
click at [713, 353] on input "*" at bounding box center [721, 348] width 59 height 18
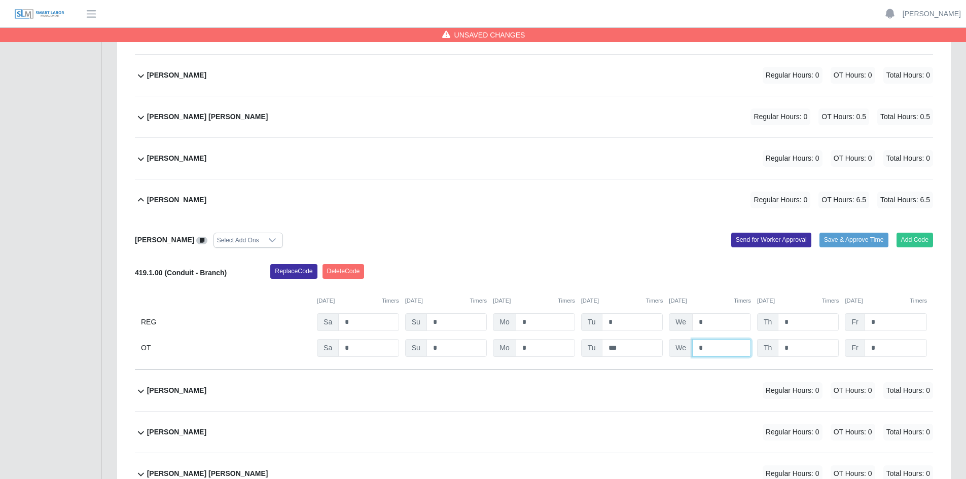
type input "*"
drag, startPoint x: 803, startPoint y: 348, endPoint x: 815, endPoint y: 348, distance: 12.2
click at [803, 348] on input "*" at bounding box center [807, 348] width 61 height 18
type input "*"
click at [886, 348] on input "*" at bounding box center [895, 348] width 62 height 18
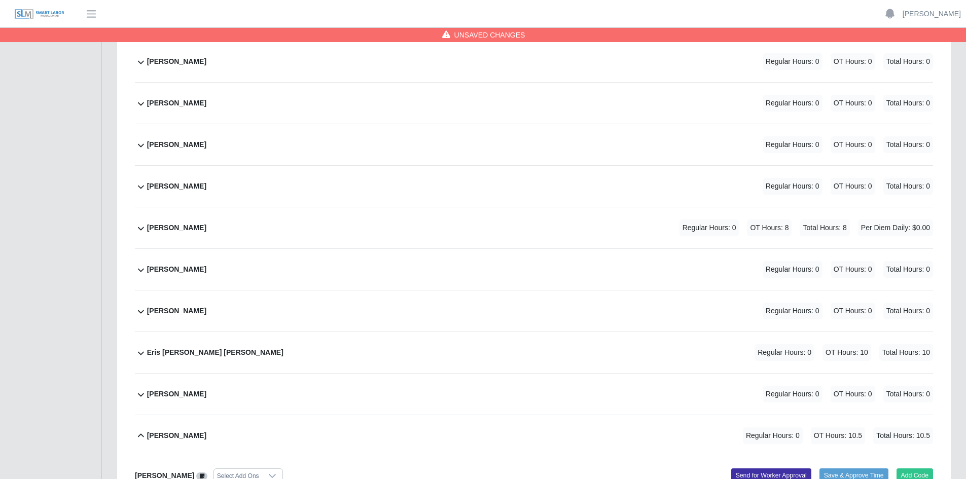
scroll to position [1743, 0]
type input "*"
click at [309, 194] on div "Enny Gunera Cruz Regular Hours: 0 OT Hours: 0 Total Hours: 0" at bounding box center [540, 186] width 786 height 41
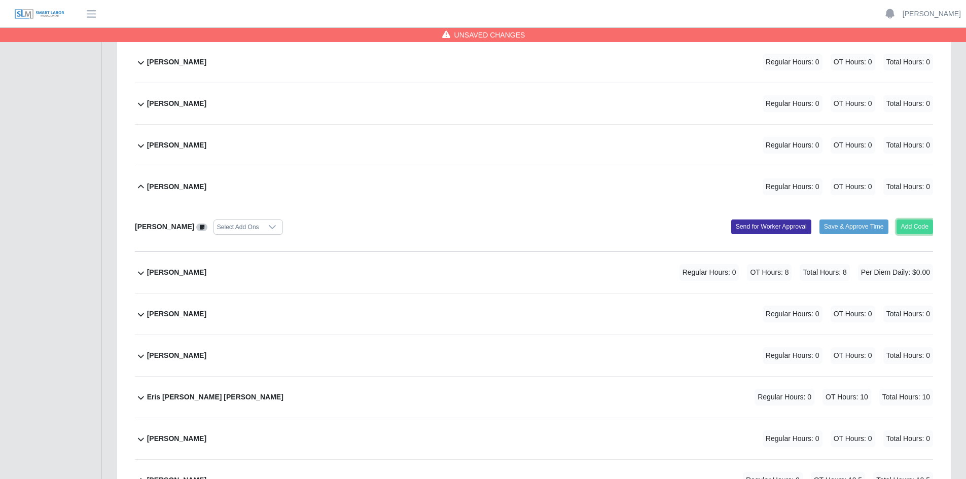
click at [914, 227] on button "Add Code" at bounding box center [914, 226] width 37 height 14
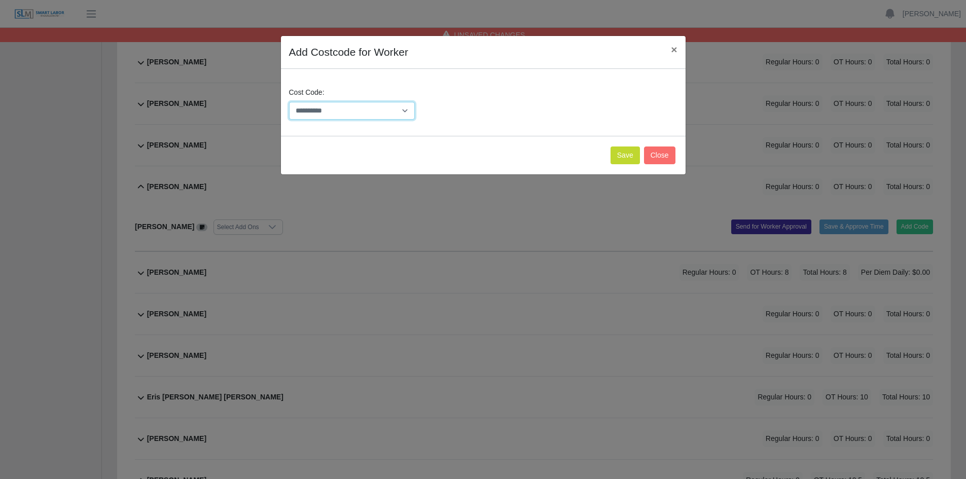
click at [405, 110] on select "**********" at bounding box center [352, 111] width 126 height 18
select select "**********"
click at [289, 102] on select "**********" at bounding box center [352, 111] width 126 height 18
click at [626, 157] on button "Save" at bounding box center [624, 155] width 29 height 18
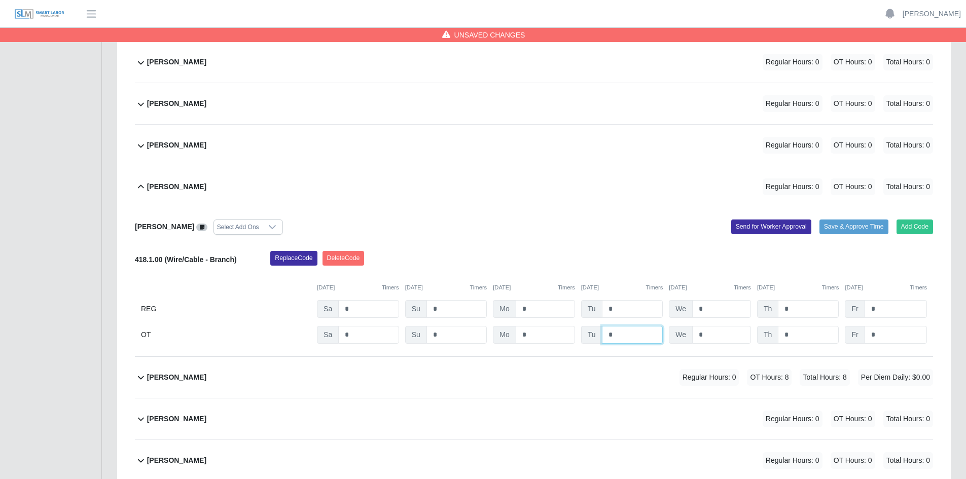
click at [623, 333] on input "*" at bounding box center [632, 335] width 61 height 18
type input "***"
click at [713, 336] on input "*" at bounding box center [721, 335] width 59 height 18
type input "*"
drag, startPoint x: 792, startPoint y: 334, endPoint x: 799, endPoint y: 335, distance: 7.7
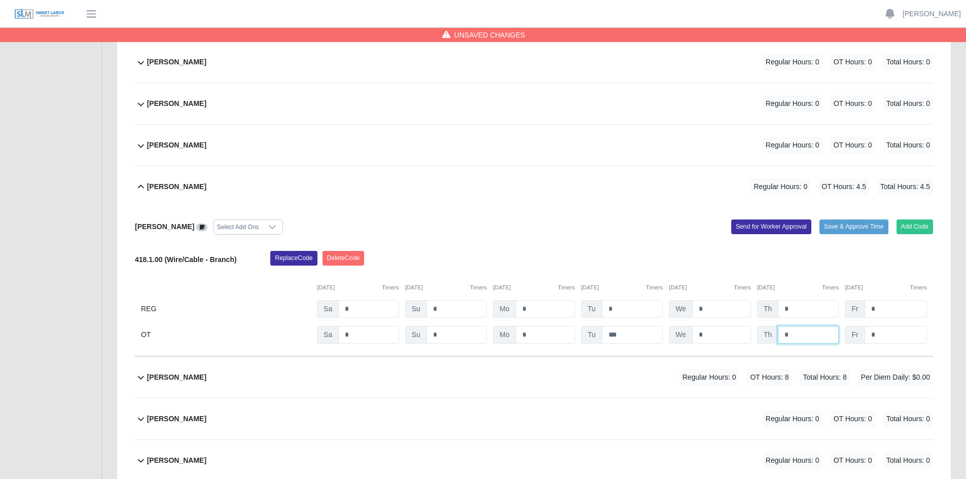
click at [794, 335] on input "*" at bounding box center [807, 335] width 61 height 18
type input "*"
click at [900, 331] on input "*" at bounding box center [895, 335] width 62 height 18
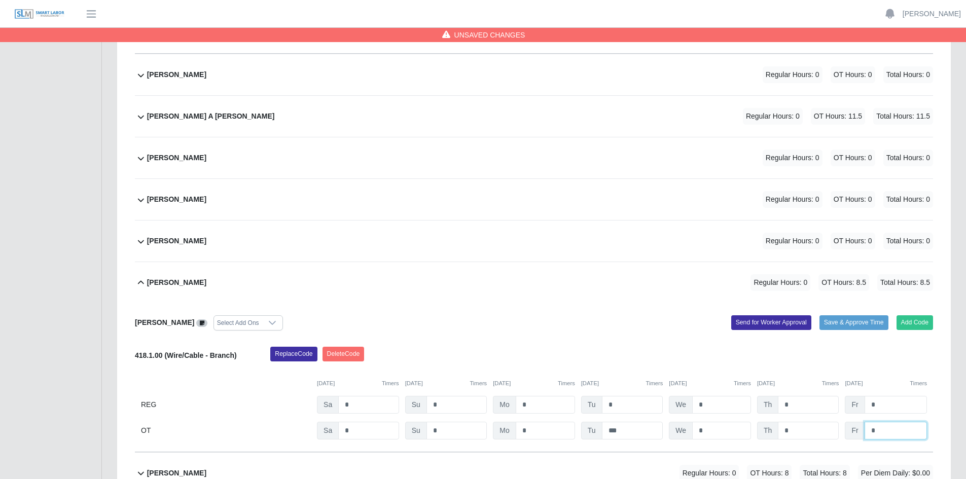
scroll to position [1642, 0]
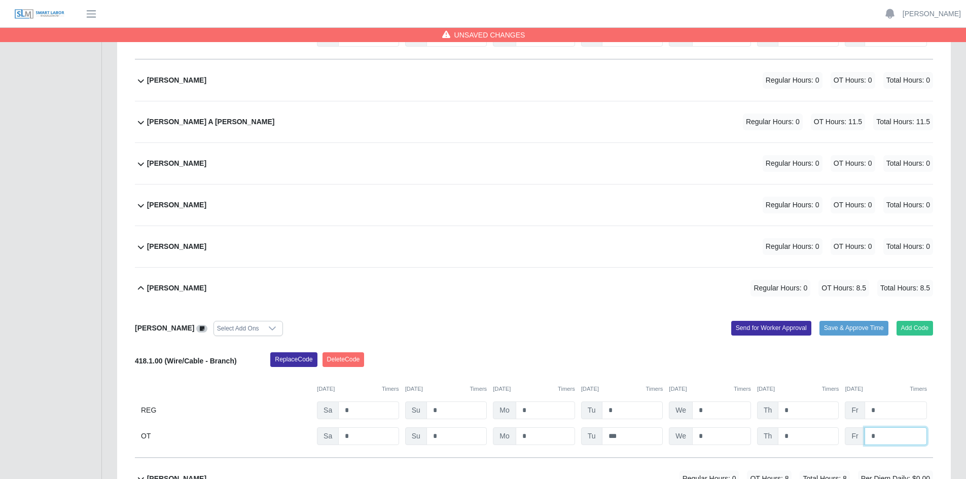
type input "*"
click at [451, 204] on div "Elyin Gunera Cruz Regular Hours: 0 OT Hours: 0 Total Hours: 0" at bounding box center [540, 204] width 786 height 41
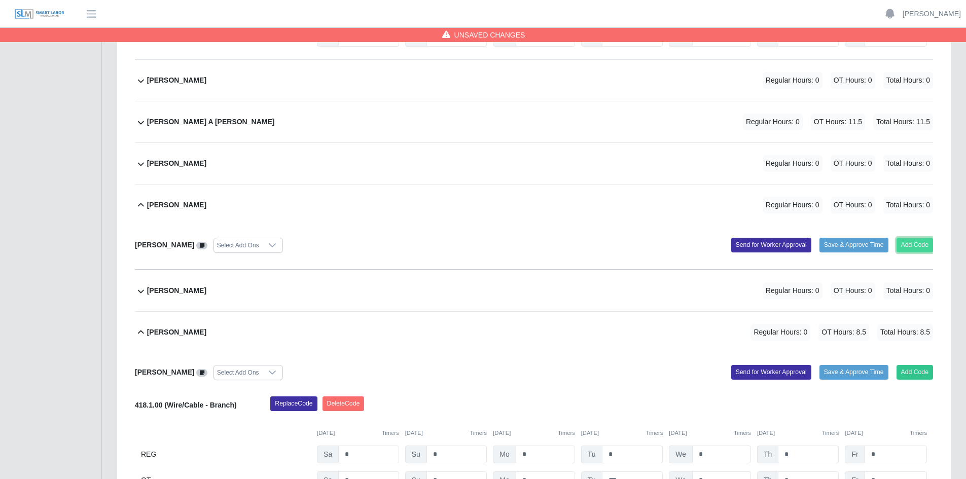
click at [903, 247] on button "Add Code" at bounding box center [914, 245] width 37 height 14
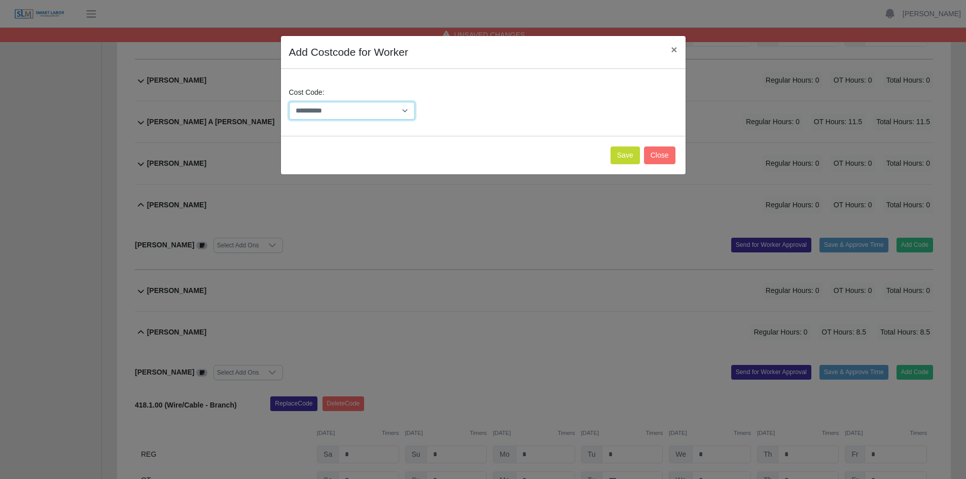
drag, startPoint x: 404, startPoint y: 108, endPoint x: 403, endPoint y: 117, distance: 8.7
click at [404, 108] on select "**********" at bounding box center [352, 111] width 126 height 18
select select "**********"
click at [289, 102] on select "**********" at bounding box center [352, 111] width 126 height 18
click at [622, 157] on button "Save" at bounding box center [624, 155] width 29 height 18
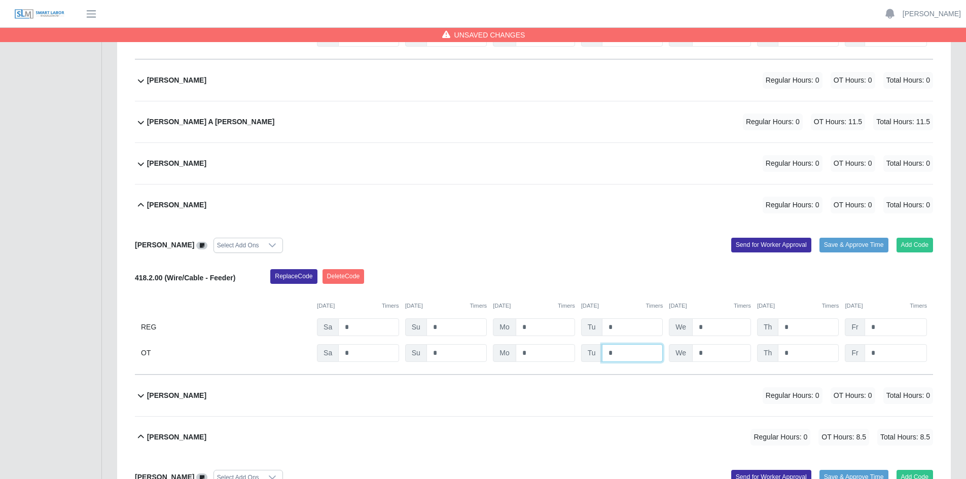
click at [628, 353] on input "*" at bounding box center [632, 353] width 61 height 18
type input "***"
click at [724, 355] on input "*" at bounding box center [721, 353] width 59 height 18
type input "*"
drag, startPoint x: 796, startPoint y: 354, endPoint x: 841, endPoint y: 350, distance: 44.8
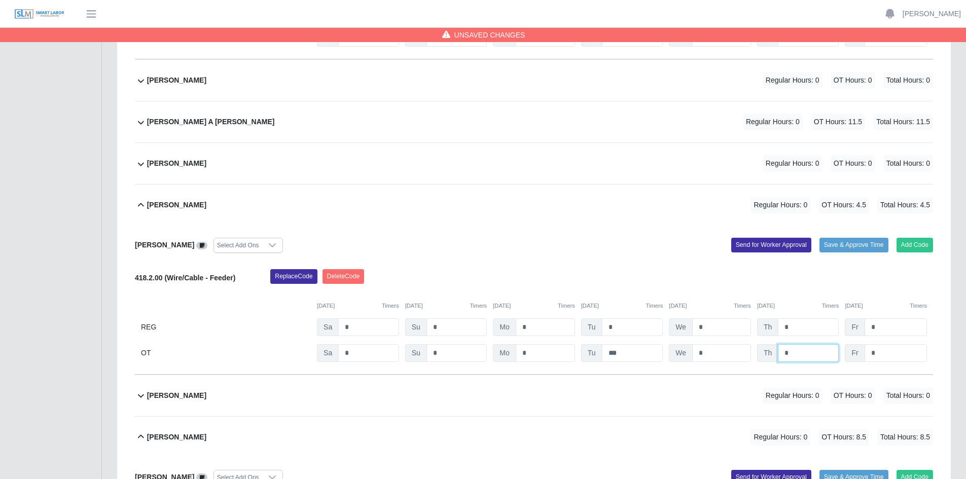
click at [798, 354] on input "*" at bounding box center [807, 353] width 61 height 18
type input "*"
click at [880, 353] on input "*" at bounding box center [895, 353] width 62 height 18
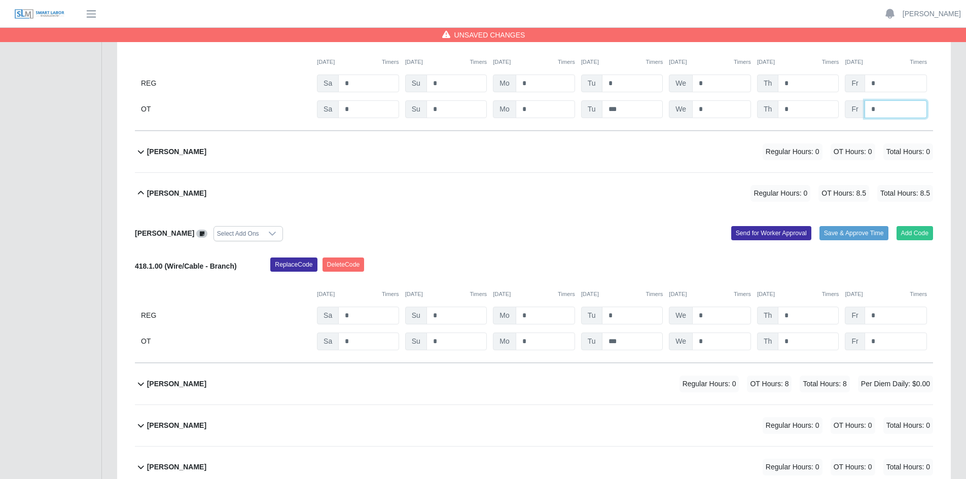
scroll to position [1895, 0]
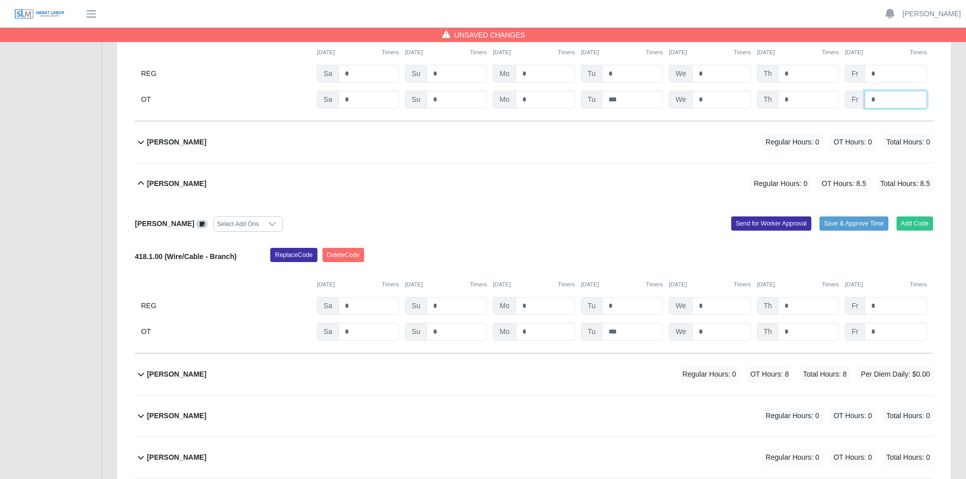
type input "*"
drag, startPoint x: 538, startPoint y: 332, endPoint x: 522, endPoint y: 333, distance: 15.7
click at [522, 333] on input "*" at bounding box center [544, 332] width 59 height 18
drag, startPoint x: 358, startPoint y: 333, endPoint x: 342, endPoint y: 335, distance: 16.3
click at [341, 333] on input "*" at bounding box center [368, 332] width 60 height 18
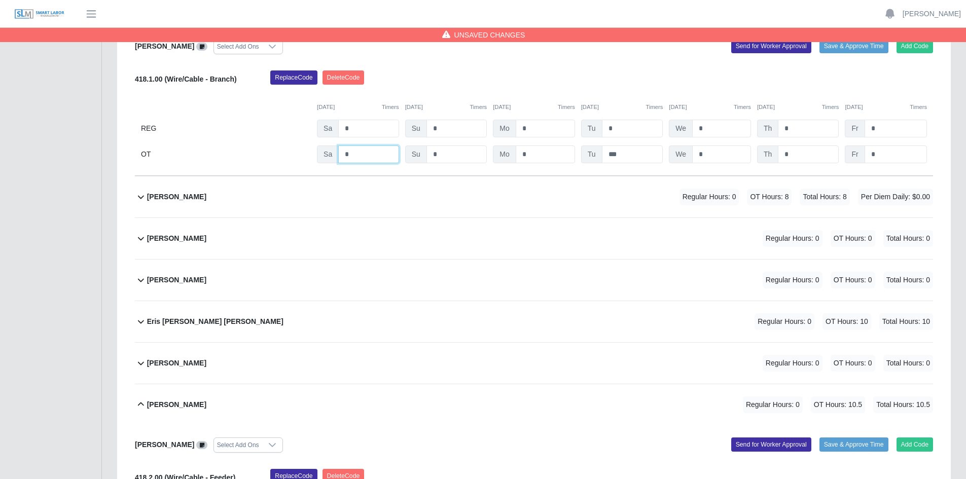
scroll to position [2098, 0]
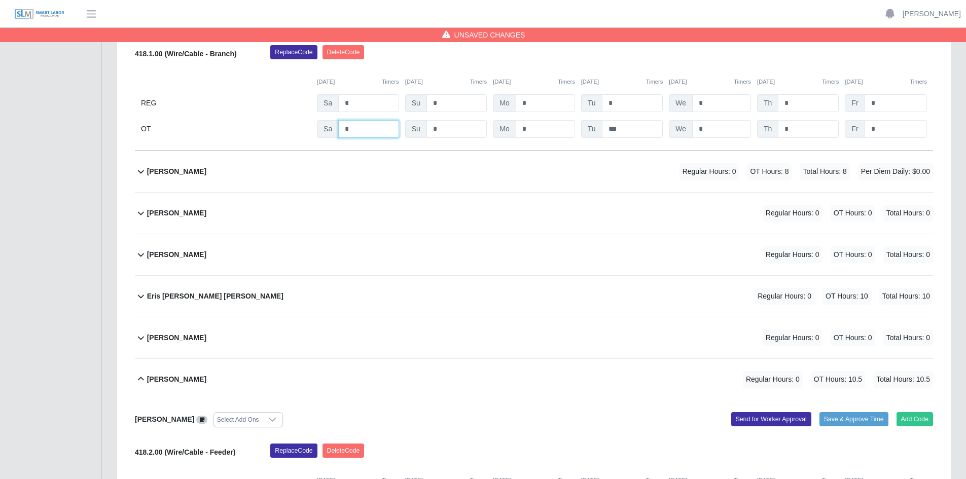
type input "*"
click at [330, 246] on div "Erika Barajas Regular Hours: 0 OT Hours: 0 Total Hours: 0" at bounding box center [540, 254] width 786 height 41
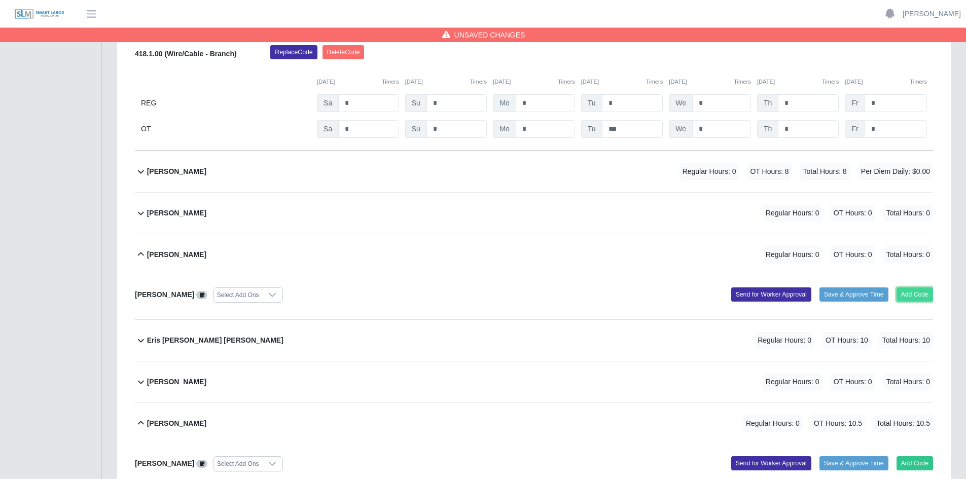
click at [911, 297] on button "Add Code" at bounding box center [914, 294] width 37 height 14
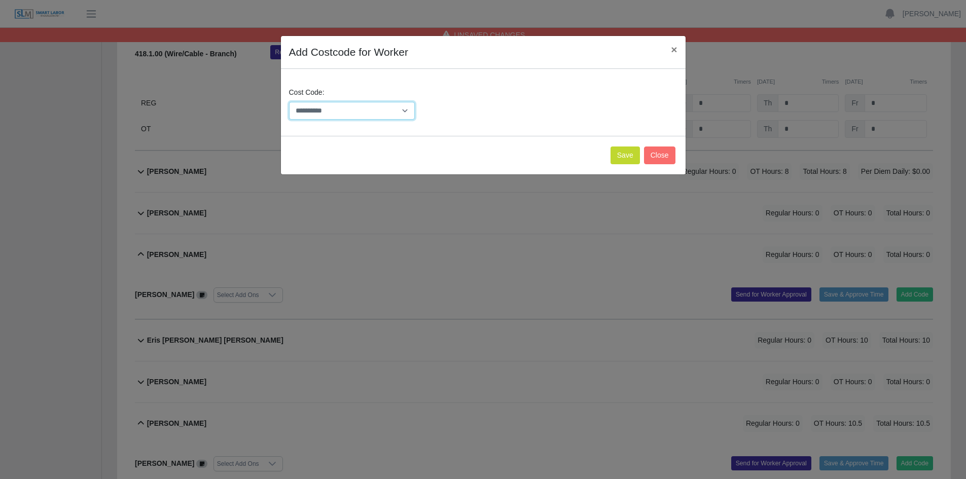
click at [401, 115] on select "**********" at bounding box center [352, 111] width 126 height 18
select select "**********"
click at [289, 102] on select "**********" at bounding box center [352, 111] width 126 height 18
click at [627, 157] on button "Save" at bounding box center [624, 155] width 29 height 18
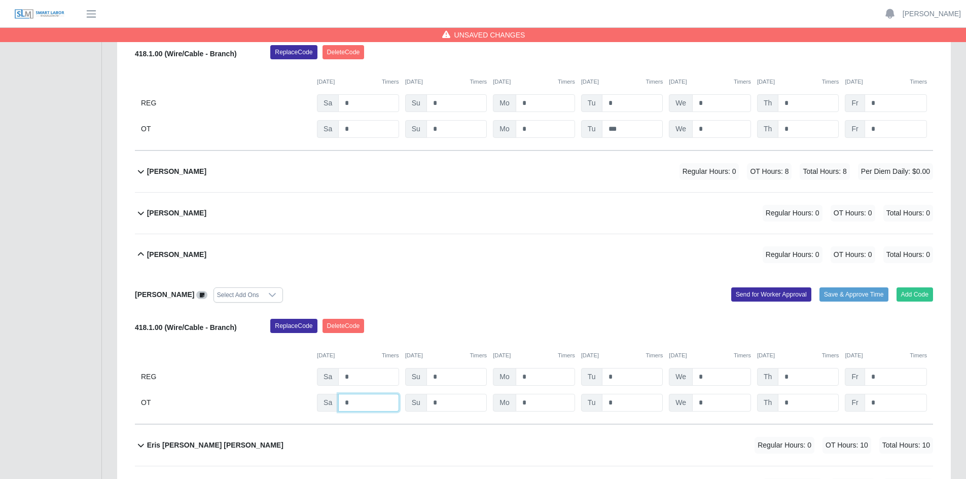
click at [365, 408] on input "*" at bounding box center [368, 403] width 60 height 18
type input "*"
click at [634, 402] on input "*" at bounding box center [632, 403] width 61 height 18
type input "*"
drag, startPoint x: 725, startPoint y: 401, endPoint x: 735, endPoint y: 397, distance: 10.9
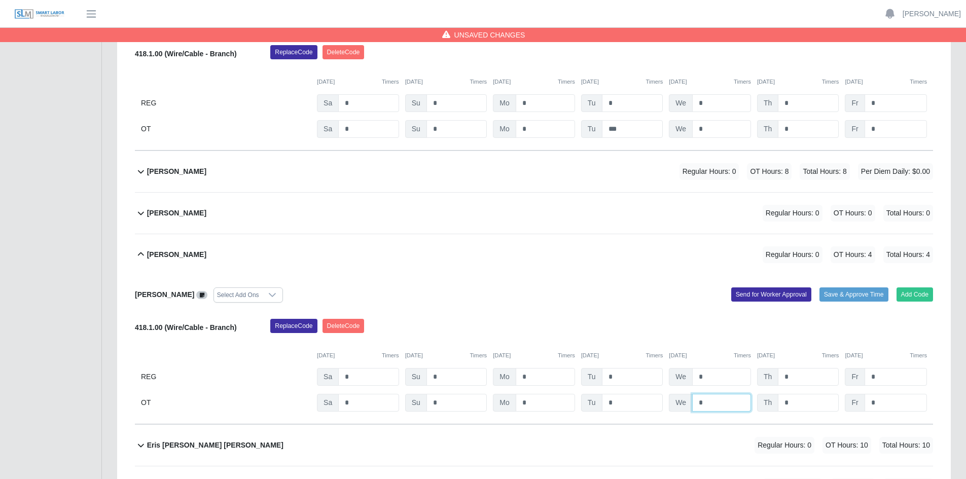
click at [726, 401] on input "*" at bounding box center [721, 403] width 59 height 18
type input "*"
click at [817, 407] on input "*" at bounding box center [807, 403] width 61 height 18
type input "*"
click at [896, 402] on input "*" at bounding box center [895, 403] width 62 height 18
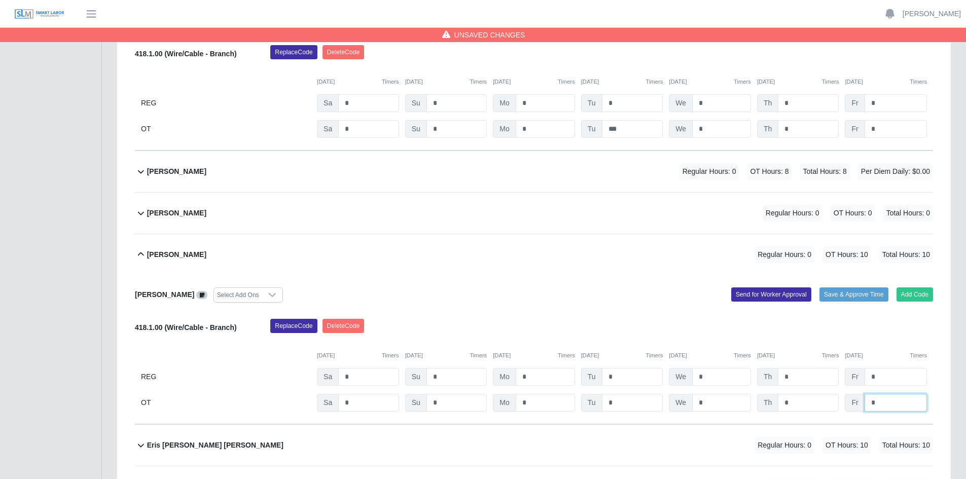
type input "*"
click at [611, 275] on div "Erika Barajas Regular Hours: 0 OT Hours: 10 Total Hours: 10 Erika Barajas Selec…" at bounding box center [534, 329] width 798 height 191
click at [602, 272] on div "Erika Barajas Regular Hours: 0 OT Hours: 10 Total Hours: 10" at bounding box center [540, 254] width 786 height 41
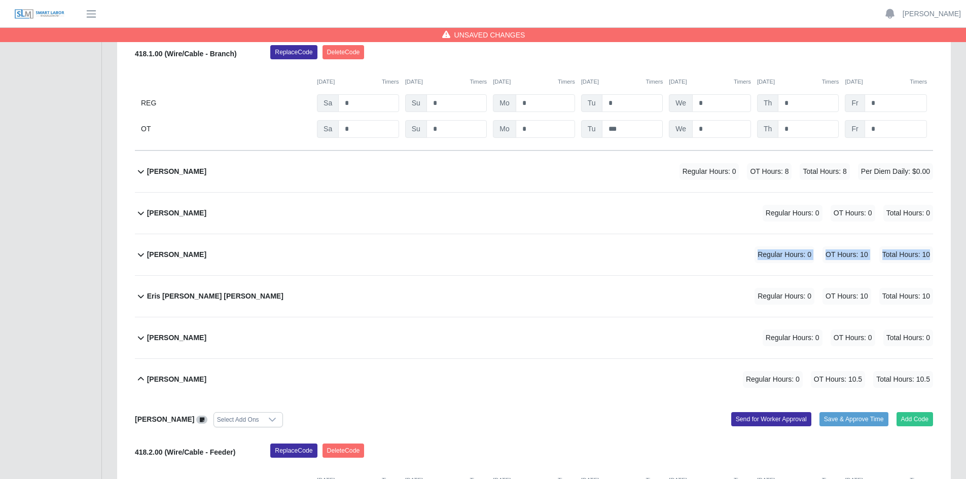
click at [591, 255] on div "Erika Barajas Regular Hours: 0 OT Hours: 10 Total Hours: 10" at bounding box center [540, 254] width 786 height 41
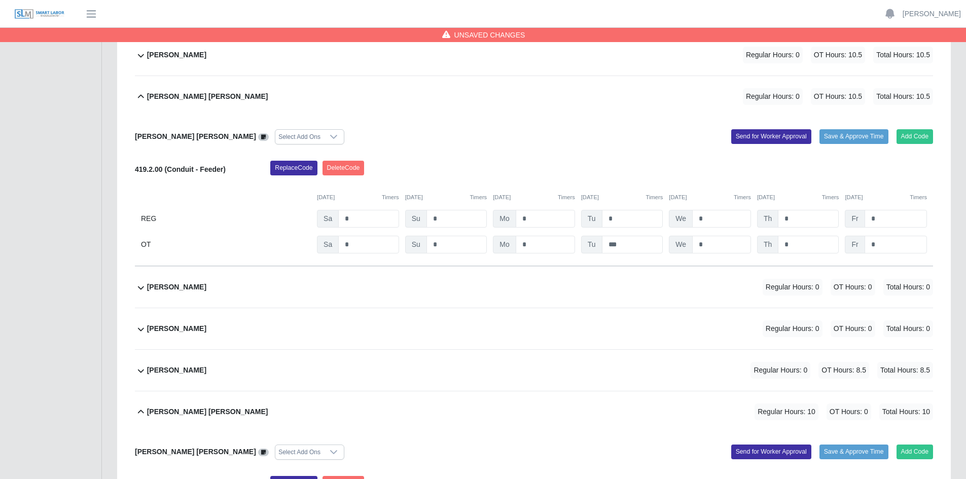
scroll to position [2909, 0]
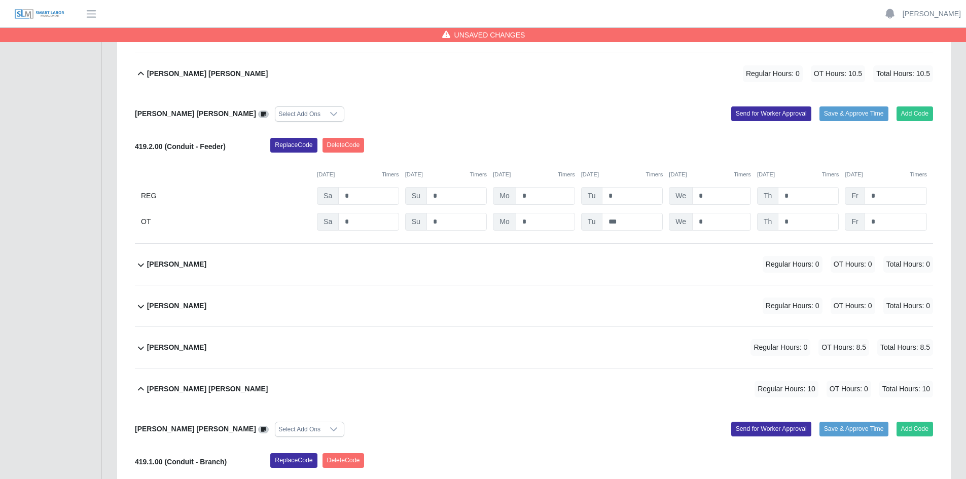
drag, startPoint x: 502, startPoint y: 300, endPoint x: 513, endPoint y: 297, distance: 11.9
click at [509, 310] on div "Greisy Cancini Regular Hours: 0 OT Hours: 0 Total Hours: 0" at bounding box center [540, 305] width 786 height 41
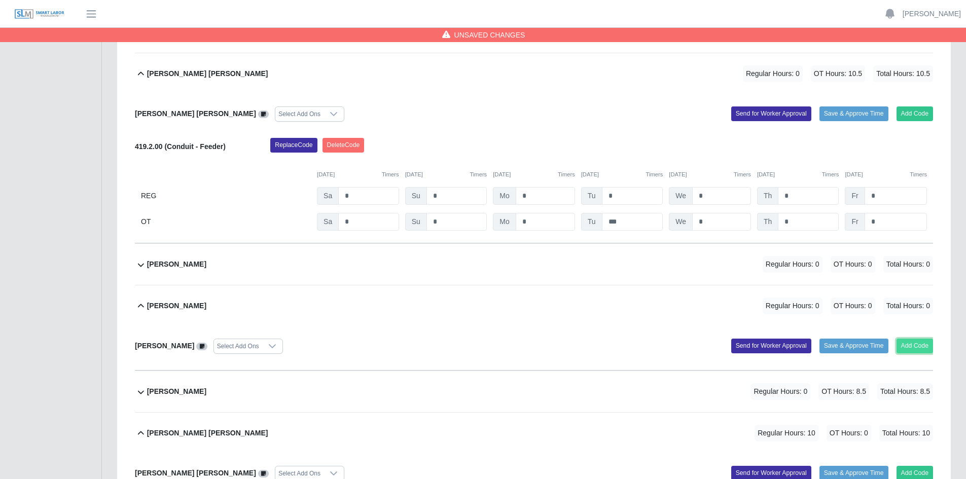
click at [909, 345] on button "Add Code" at bounding box center [914, 346] width 37 height 14
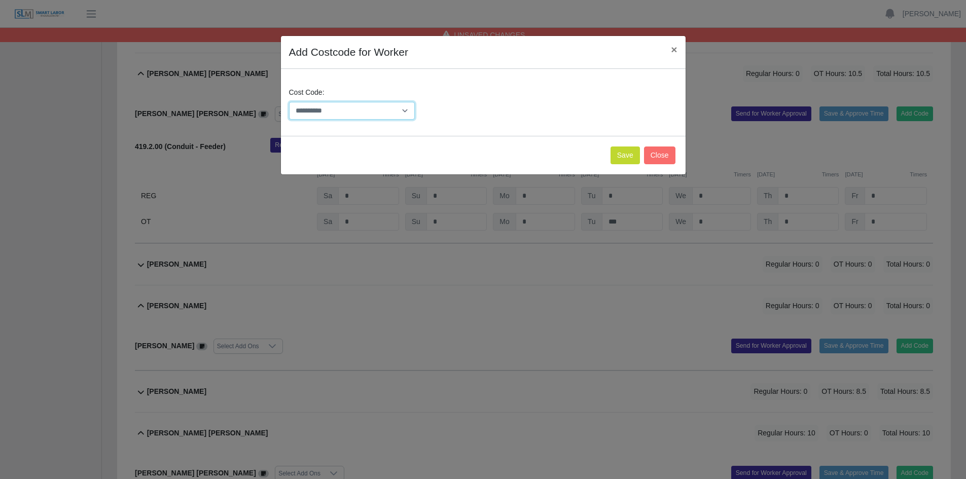
click at [404, 113] on select "**********" at bounding box center [352, 111] width 126 height 18
select select "**********"
click at [289, 102] on select "**********" at bounding box center [352, 111] width 126 height 18
click at [632, 155] on button "Save" at bounding box center [624, 155] width 29 height 18
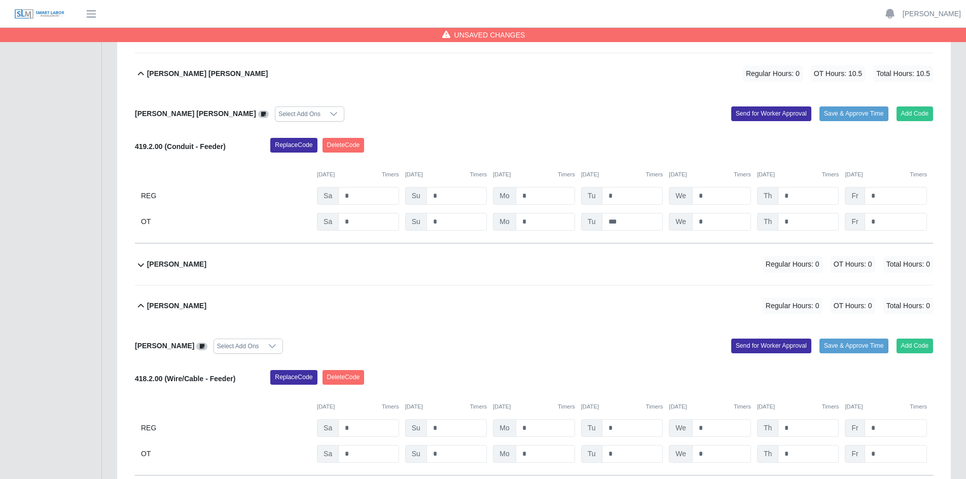
scroll to position [2959, 0]
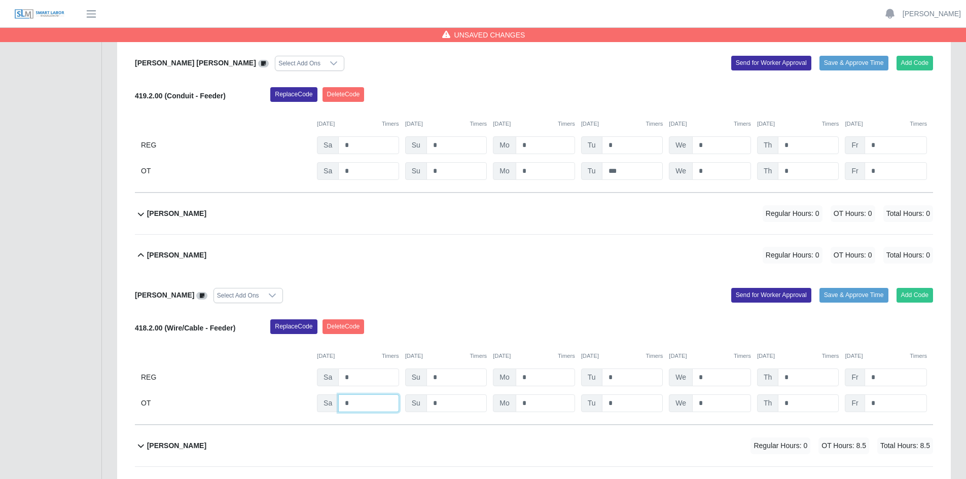
click at [349, 402] on input "*" at bounding box center [368, 403] width 60 height 18
type input "*"
click at [615, 403] on input "*" at bounding box center [632, 403] width 61 height 18
type input "***"
click at [715, 404] on input "*" at bounding box center [721, 403] width 59 height 18
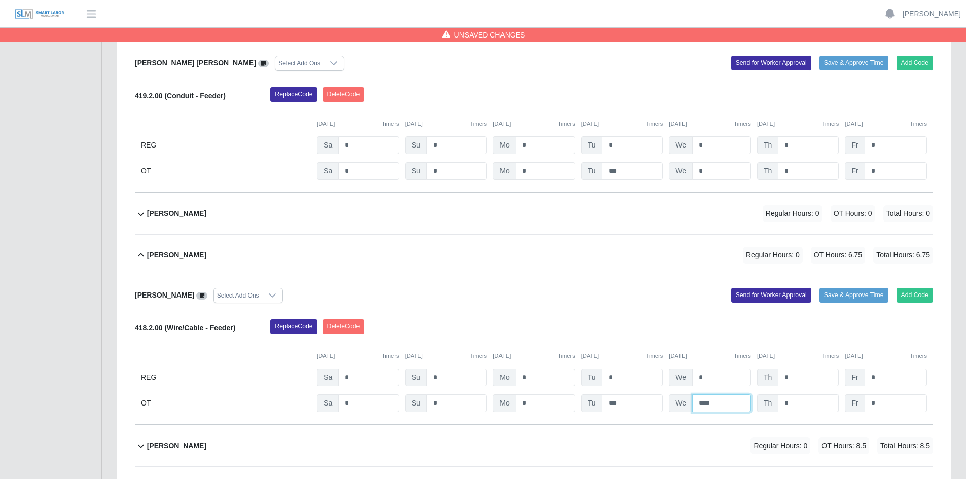
type input "****"
click at [806, 405] on input "*" at bounding box center [807, 403] width 61 height 18
type input "*"
click at [885, 406] on input "*" at bounding box center [895, 403] width 62 height 18
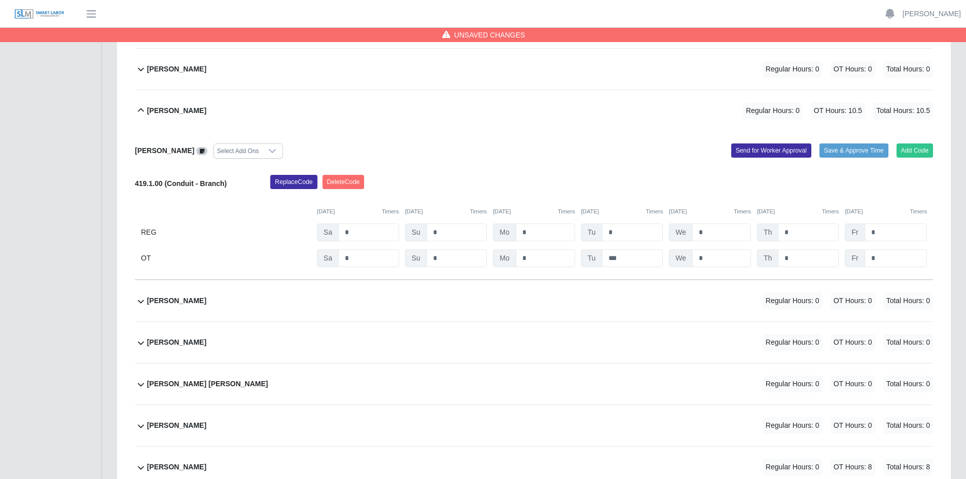
scroll to position [5899, 0]
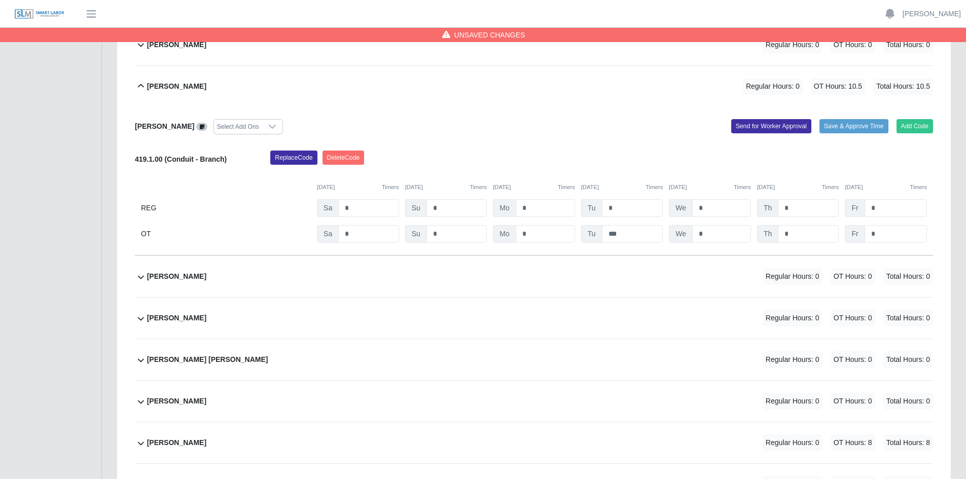
type input "*"
click at [423, 362] on div "Osman Noe Banegas Padilla Regular Hours: 0 OT Hours: 0 Total Hours: 0" at bounding box center [540, 359] width 786 height 41
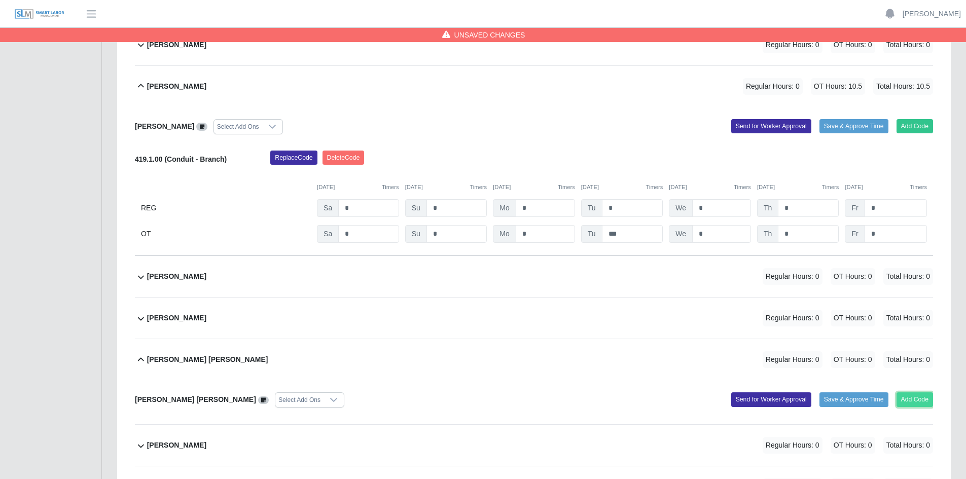
click at [913, 398] on button "Add Code" at bounding box center [914, 399] width 37 height 14
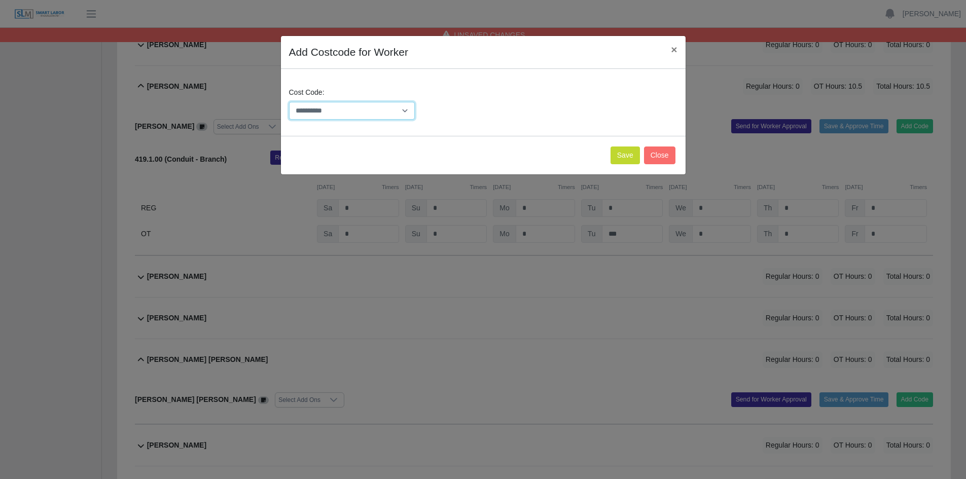
click at [406, 113] on select "**********" at bounding box center [352, 111] width 126 height 18
select select "**********"
click at [289, 102] on select "**********" at bounding box center [352, 111] width 126 height 18
click at [624, 156] on button "Save" at bounding box center [624, 155] width 29 height 18
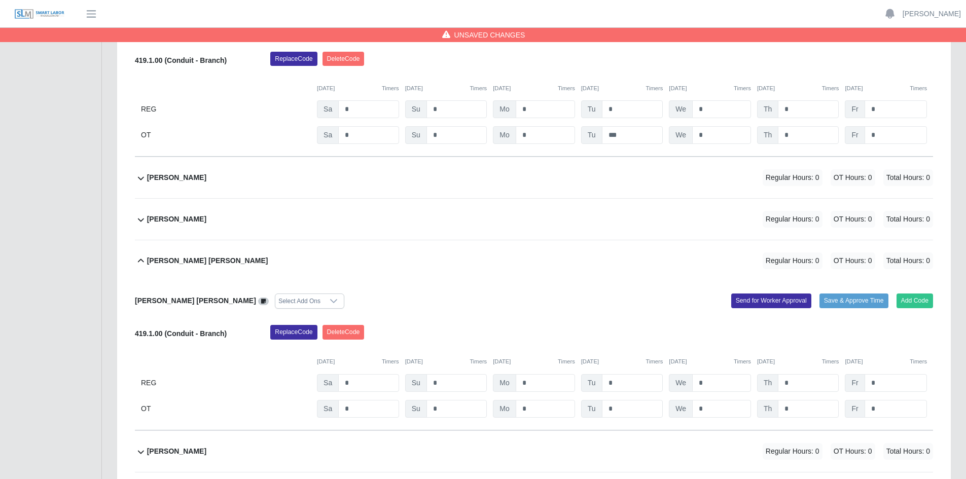
scroll to position [6000, 0]
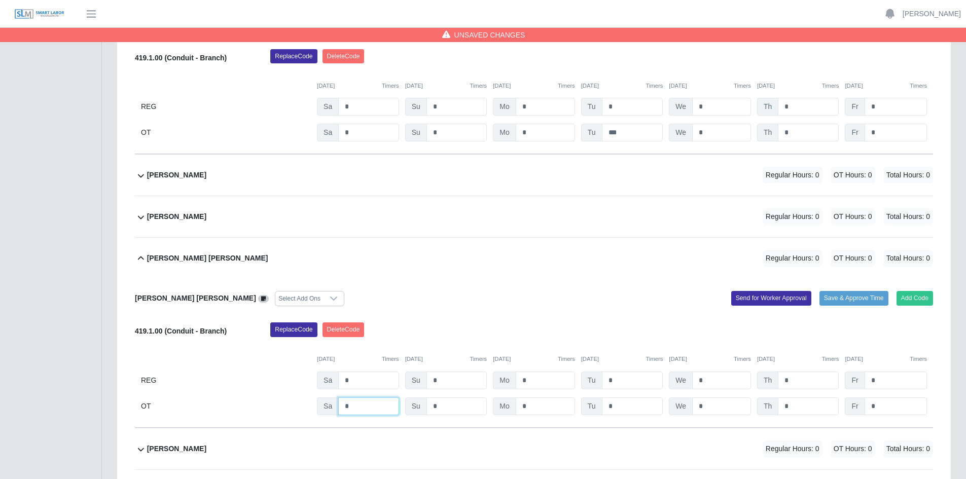
click at [359, 409] on input "*" at bounding box center [368, 406] width 60 height 18
type input "*"
drag, startPoint x: 626, startPoint y: 411, endPoint x: 634, endPoint y: 411, distance: 7.1
click at [626, 411] on input "*" at bounding box center [632, 406] width 61 height 18
type input "*"
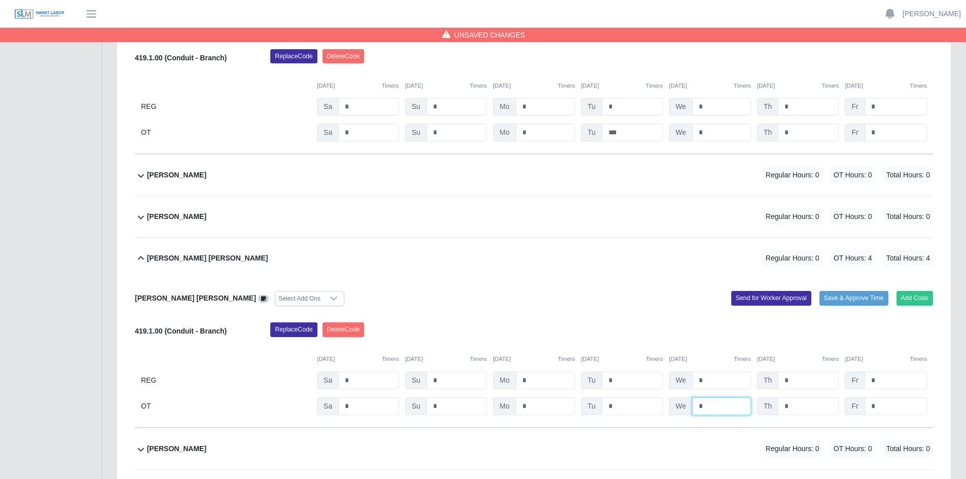
drag, startPoint x: 712, startPoint y: 410, endPoint x: 726, endPoint y: 410, distance: 14.7
click at [713, 410] on input "*" at bounding box center [721, 406] width 59 height 18
type input "*"
click at [807, 409] on input "*" at bounding box center [807, 406] width 61 height 18
type input "*"
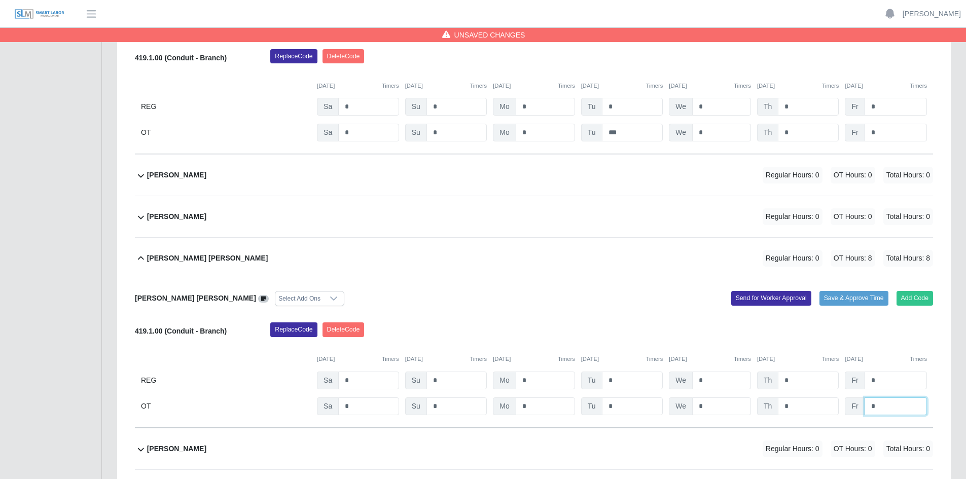
click at [885, 407] on input "*" at bounding box center [895, 406] width 62 height 18
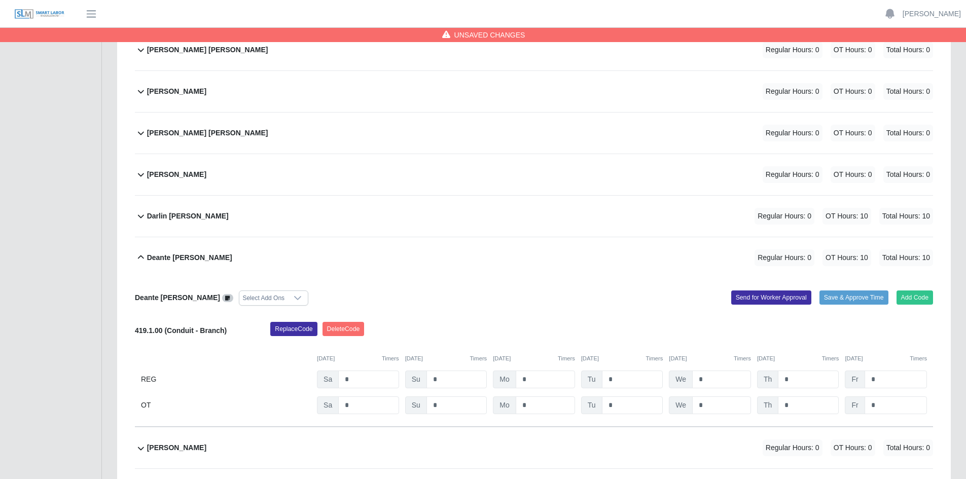
scroll to position [983, 0]
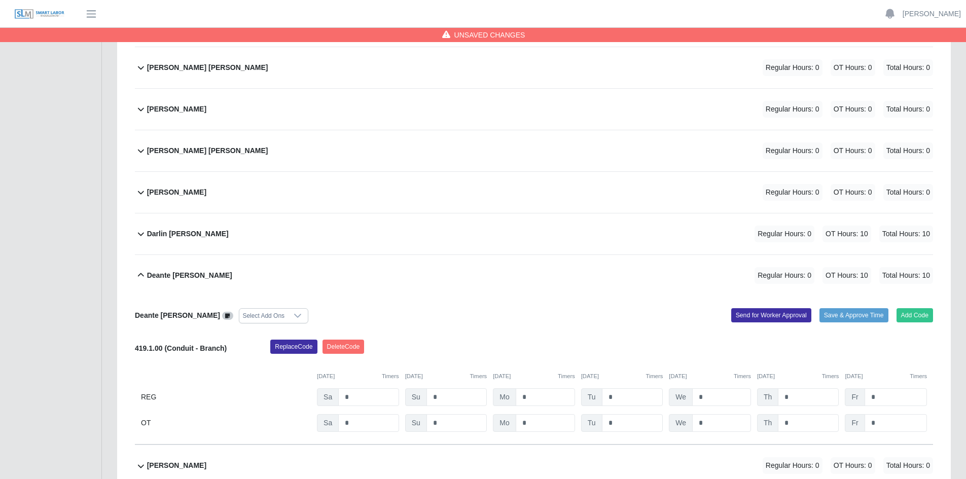
type input "*"
click at [428, 193] on div "Daniel Ibarra Regular Hours: 0 OT Hours: 0 Total Hours: 0" at bounding box center [540, 192] width 786 height 41
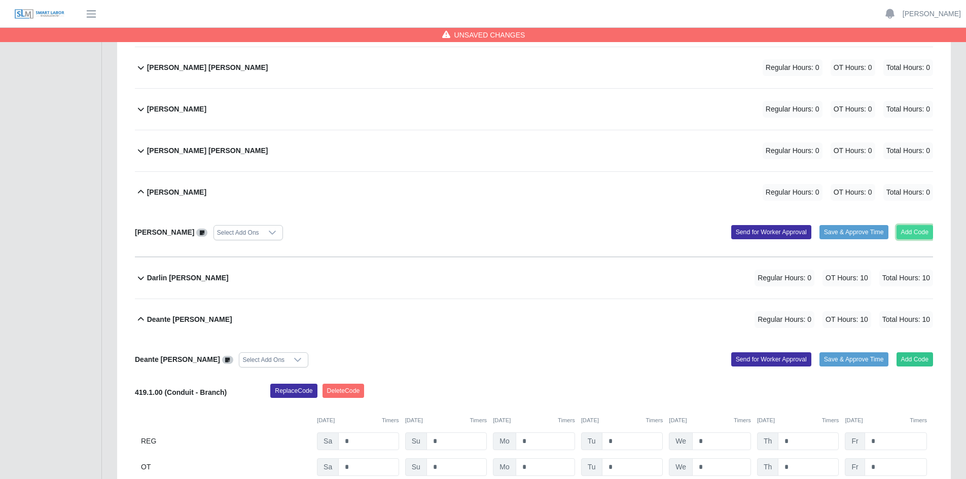
click at [914, 232] on button "Add Code" at bounding box center [914, 232] width 37 height 14
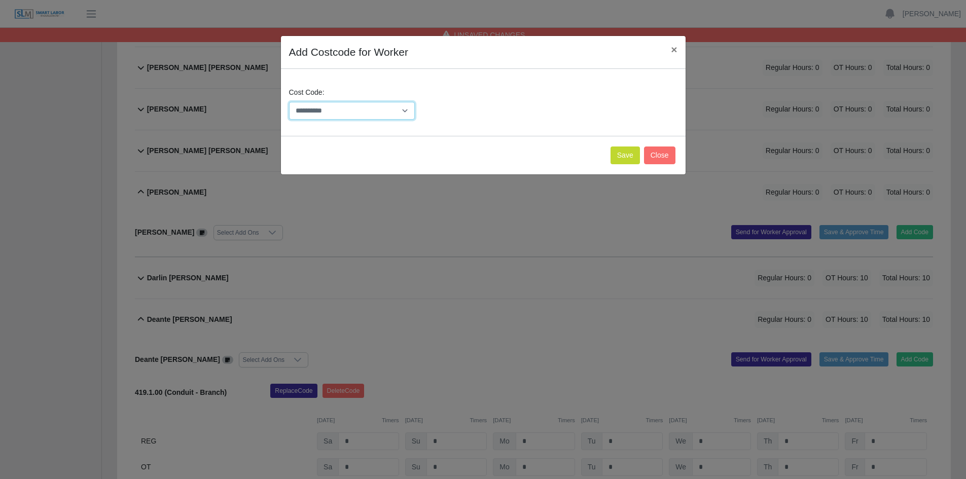
drag, startPoint x: 408, startPoint y: 109, endPoint x: 398, endPoint y: 114, distance: 10.9
click at [408, 109] on select "**********" at bounding box center [352, 111] width 126 height 18
select select "**********"
click at [289, 102] on select "**********" at bounding box center [352, 111] width 126 height 18
click at [626, 156] on button "Save" at bounding box center [624, 155] width 29 height 18
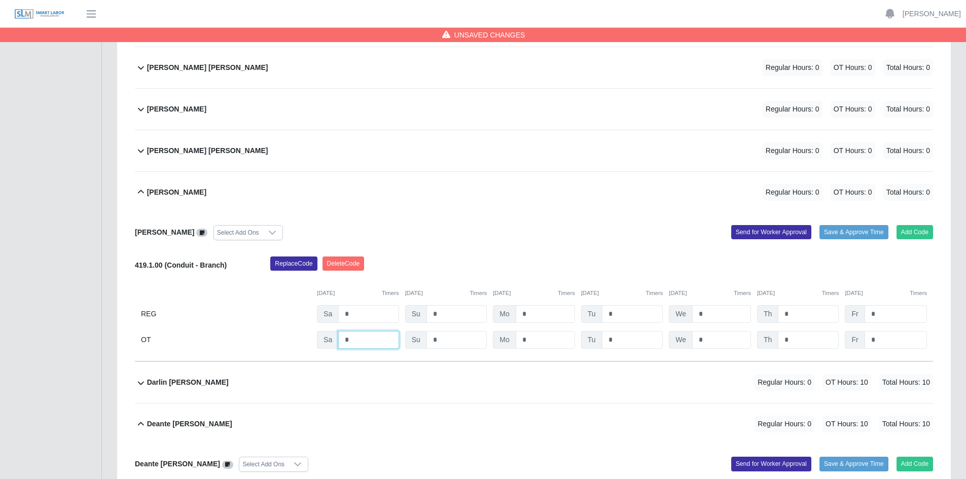
click at [360, 342] on input "*" at bounding box center [368, 340] width 60 height 18
type input "*"
click at [626, 340] on input "*" at bounding box center [632, 340] width 61 height 18
type input "*"
drag, startPoint x: 713, startPoint y: 342, endPoint x: 747, endPoint y: 343, distance: 34.0
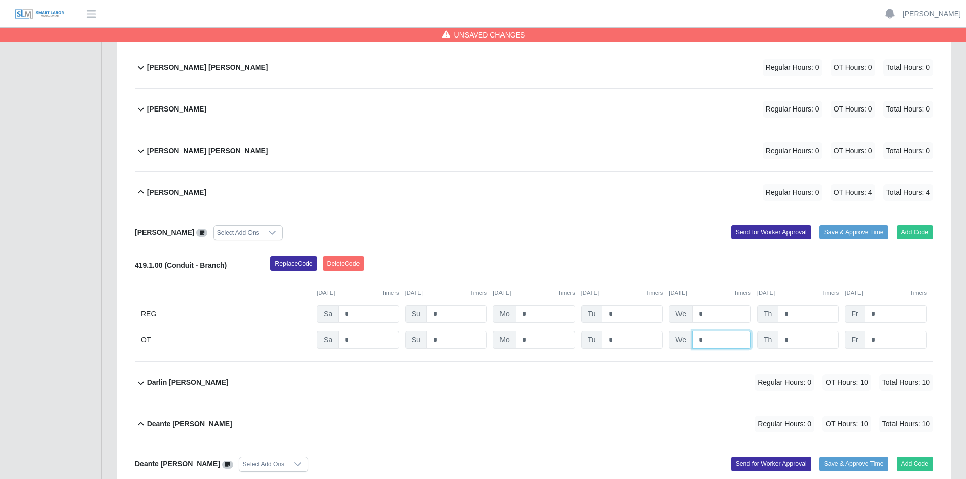
click at [714, 342] on input "*" at bounding box center [721, 340] width 59 height 18
type input "*"
drag, startPoint x: 795, startPoint y: 340, endPoint x: 810, endPoint y: 339, distance: 15.2
click at [797, 340] on input "*" at bounding box center [807, 340] width 61 height 18
type input "*"
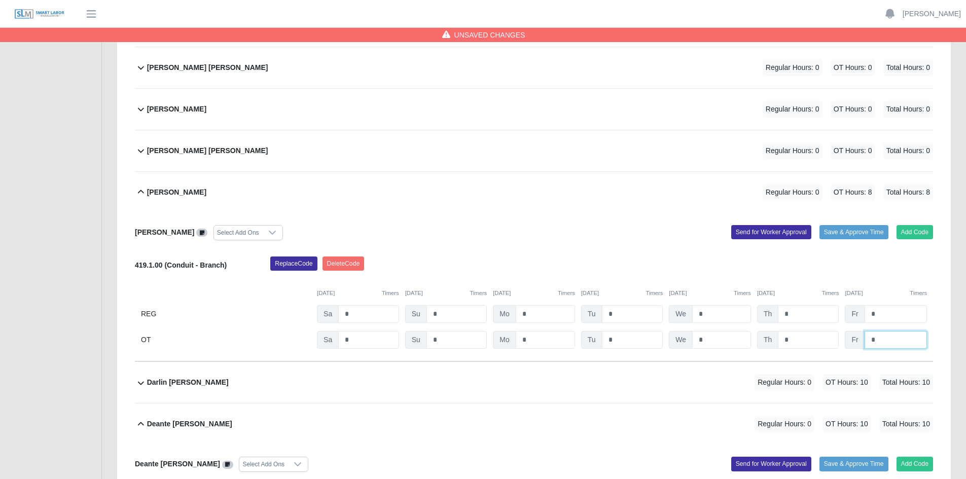
click at [888, 341] on input "*" at bounding box center [895, 340] width 62 height 18
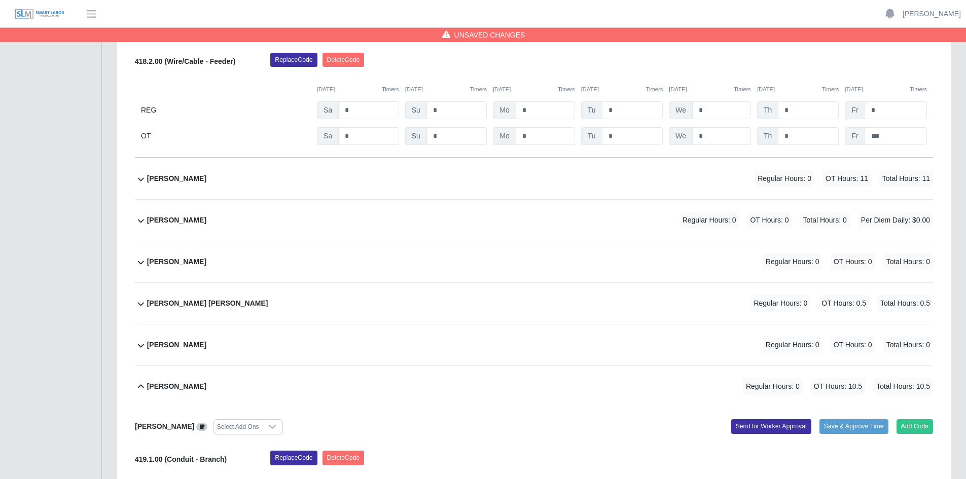
scroll to position [5798, 0]
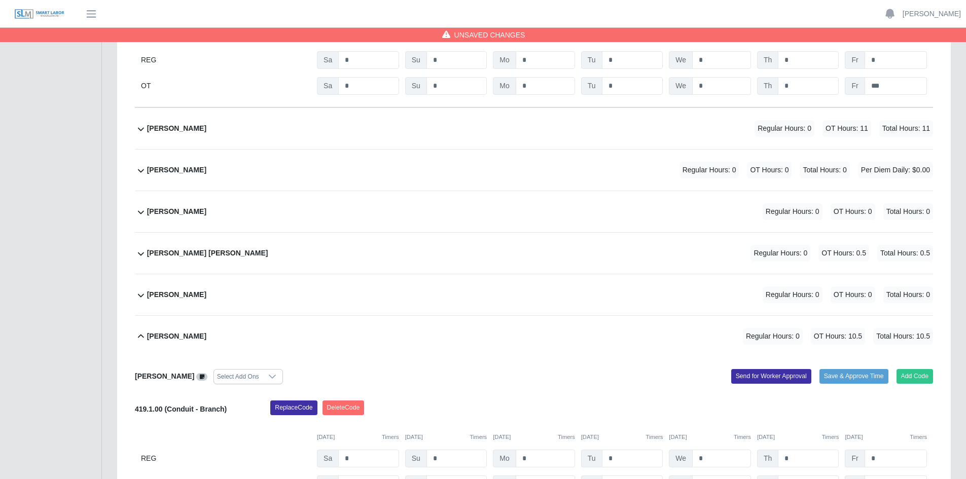
type input "*"
click at [456, 300] on div "Neftali Ramirez Chavez Regular Hours: 0 OT Hours: 0 Total Hours: 0" at bounding box center [540, 294] width 786 height 41
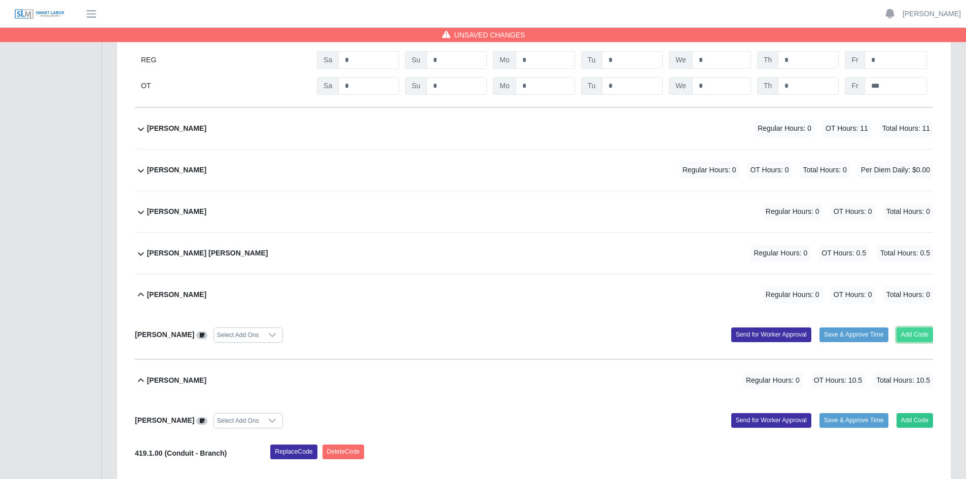
click at [914, 335] on button "Add Code" at bounding box center [914, 334] width 37 height 14
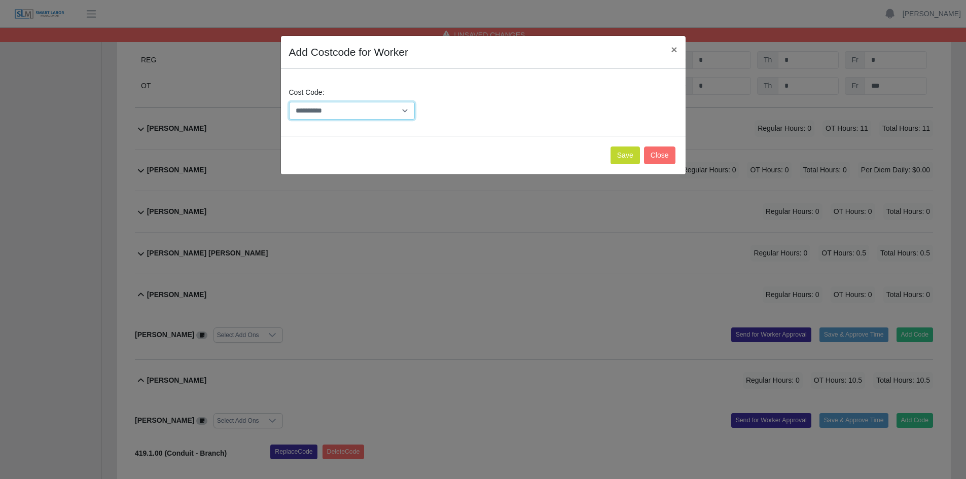
click at [406, 108] on select "**********" at bounding box center [352, 111] width 126 height 18
select select "**********"
click at [289, 102] on select "**********" at bounding box center [352, 111] width 126 height 18
click at [628, 155] on button "Save" at bounding box center [624, 155] width 29 height 18
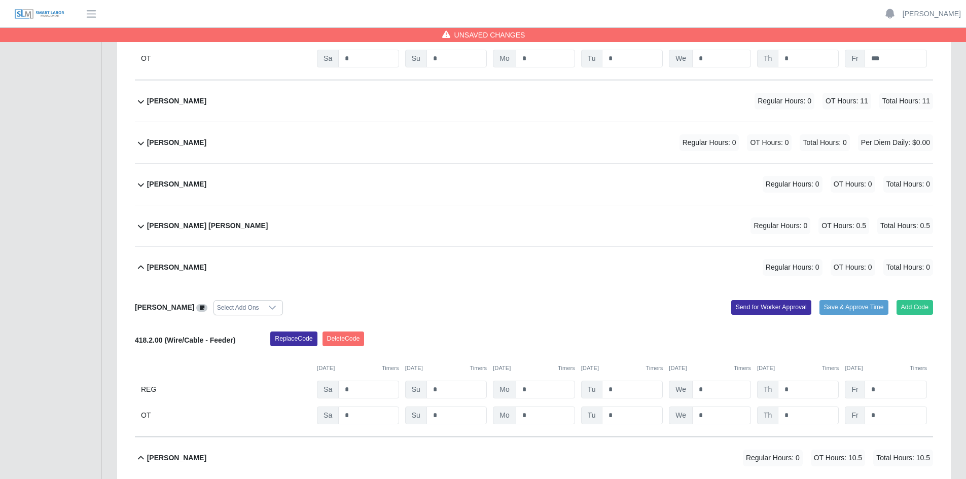
scroll to position [5848, 0]
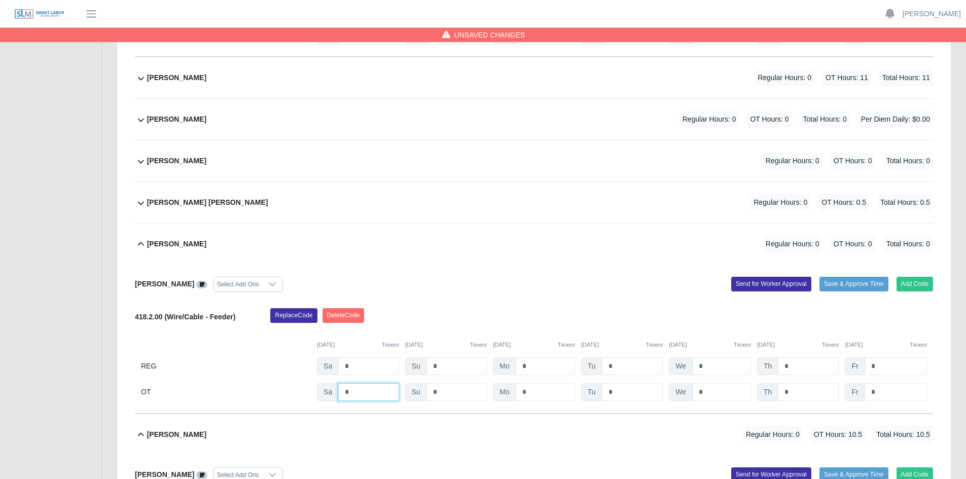
click at [360, 391] on input "*" at bounding box center [368, 392] width 60 height 18
type input "*"
click at [637, 393] on input "*" at bounding box center [632, 392] width 61 height 18
type input "*"
drag, startPoint x: 718, startPoint y: 394, endPoint x: 734, endPoint y: 393, distance: 16.7
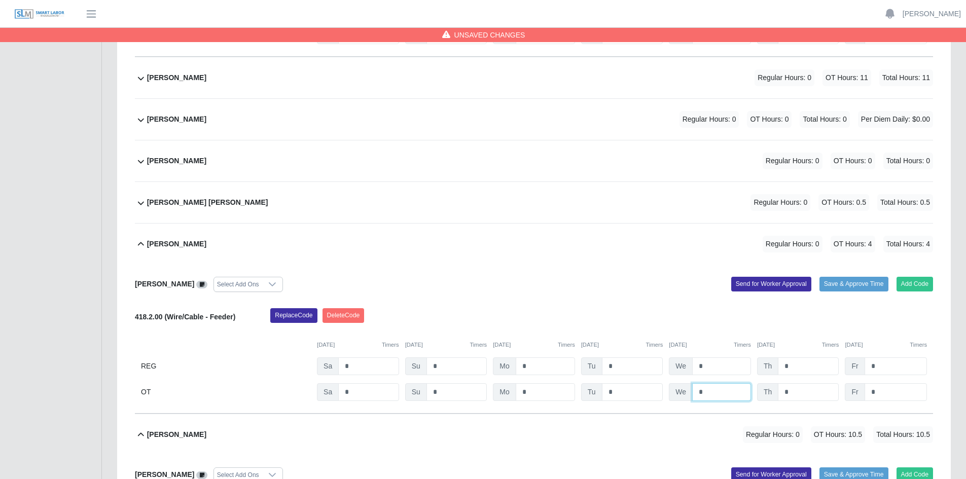
click at [720, 393] on input "*" at bounding box center [721, 392] width 59 height 18
type input "*"
drag, startPoint x: 793, startPoint y: 391, endPoint x: 806, endPoint y: 391, distance: 12.7
click at [794, 391] on input "*" at bounding box center [807, 392] width 61 height 18
type input "*"
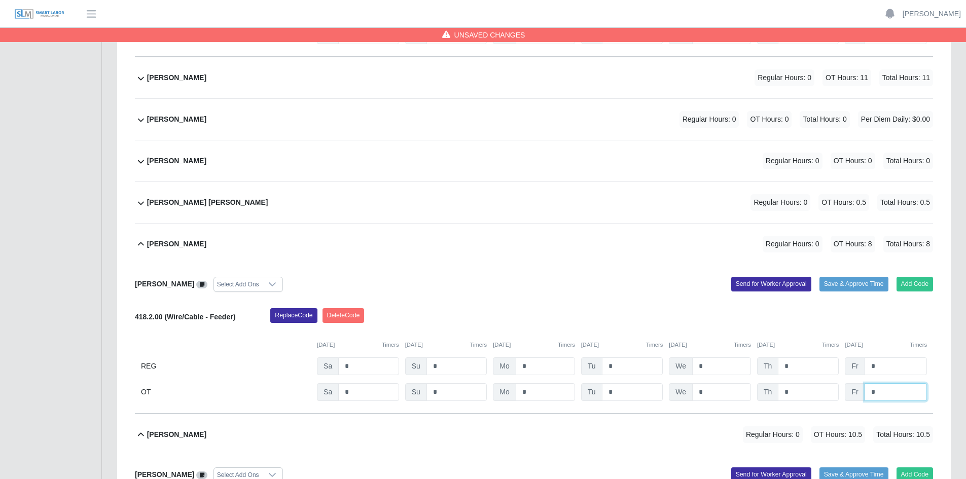
click at [889, 393] on input "*" at bounding box center [895, 392] width 62 height 18
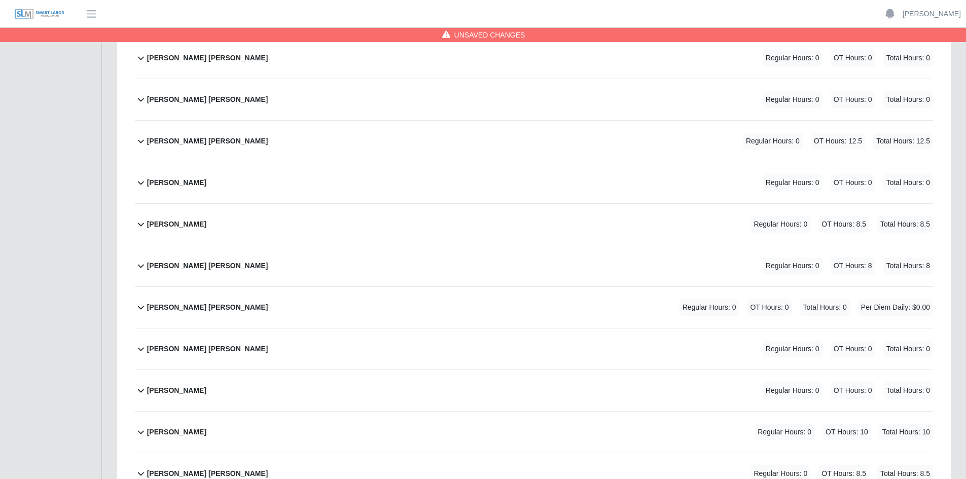
scroll to position [4581, 0]
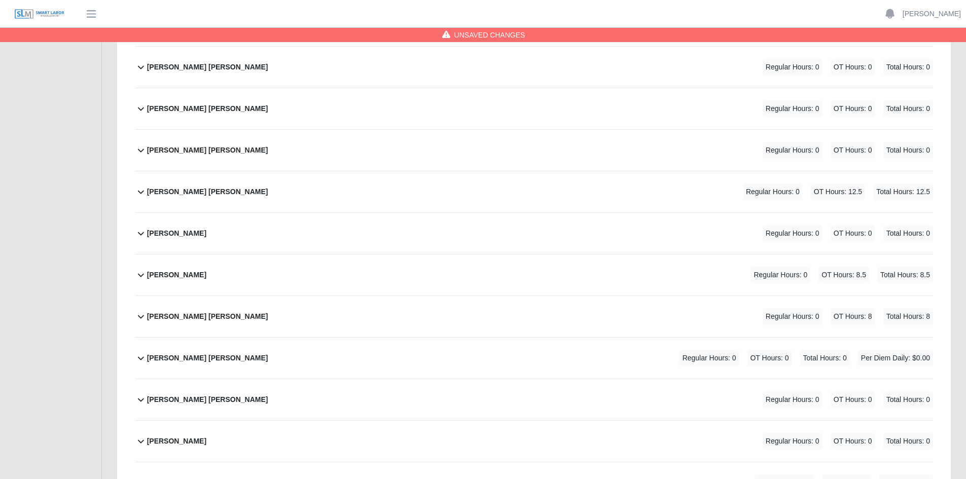
type input "*"
click at [344, 146] on div "John Reyes Alonso Regular Hours: 0 OT Hours: 0 Total Hours: 0" at bounding box center [540, 150] width 786 height 41
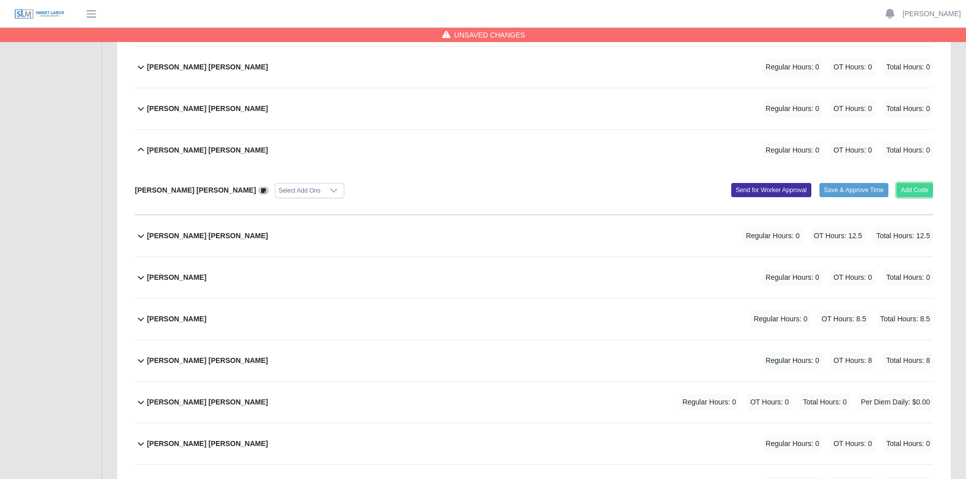
click at [910, 190] on button "Add Code" at bounding box center [914, 190] width 37 height 14
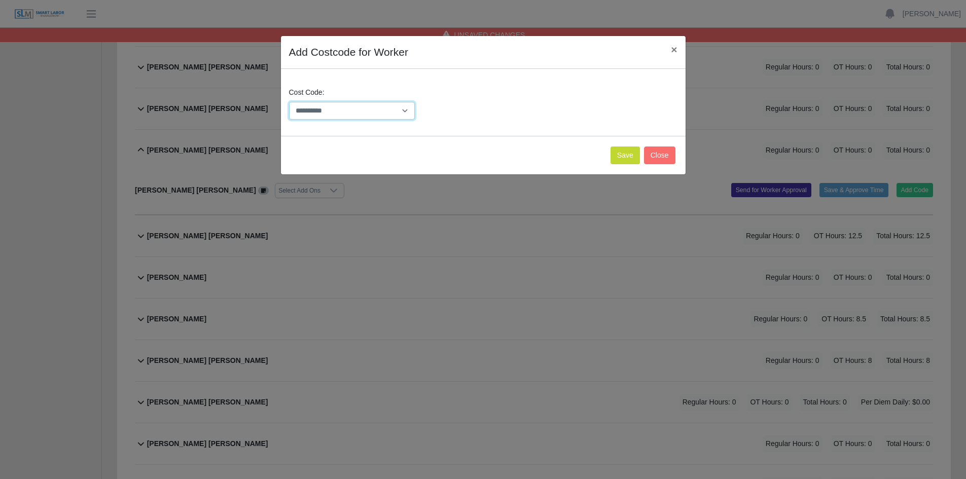
click at [402, 110] on select "**********" at bounding box center [352, 111] width 126 height 18
select select "**********"
click at [289, 102] on select "**********" at bounding box center [352, 111] width 126 height 18
click at [630, 157] on button "Save" at bounding box center [624, 155] width 29 height 18
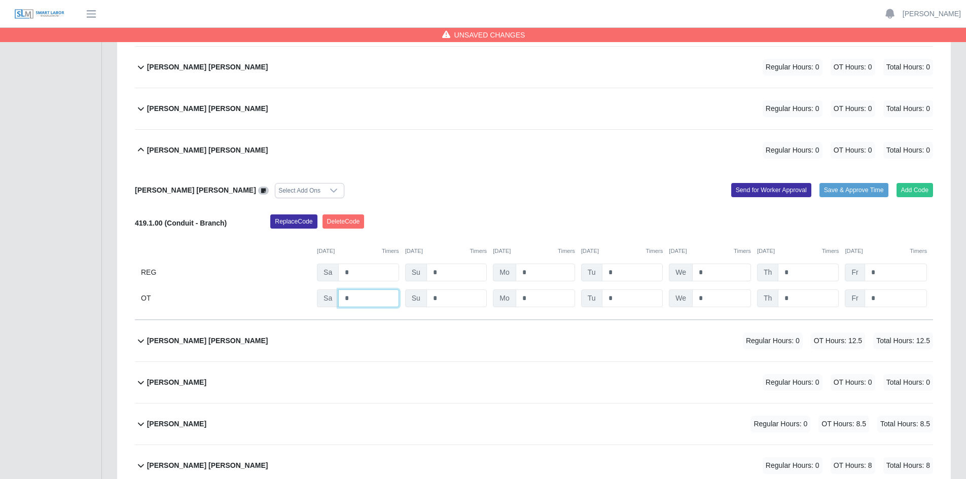
click at [359, 299] on input "*" at bounding box center [368, 298] width 60 height 18
type input "*"
click at [626, 298] on input "*" at bounding box center [632, 298] width 61 height 18
type input "*"
click at [720, 299] on input "*" at bounding box center [721, 298] width 59 height 18
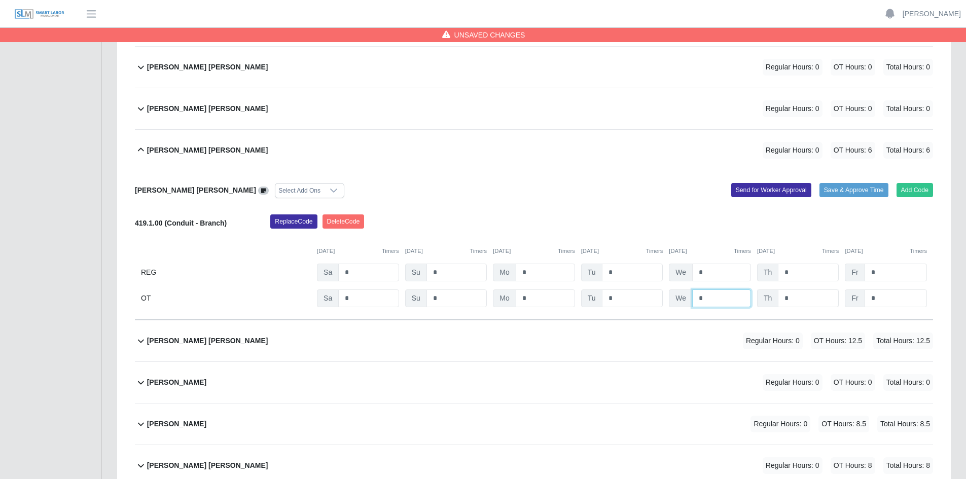
type input "*"
click at [799, 298] on input "*" at bounding box center [807, 298] width 61 height 18
type input "*"
click at [887, 298] on input "*" at bounding box center [895, 298] width 62 height 18
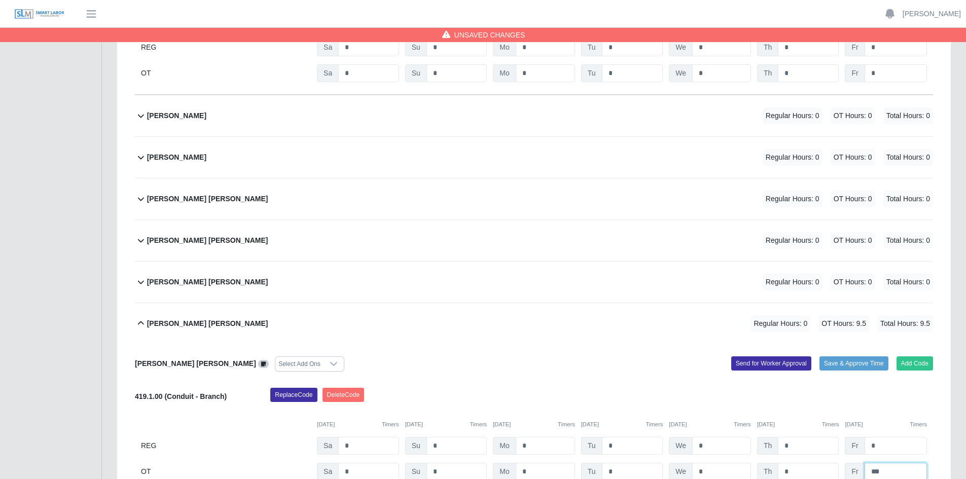
scroll to position [4378, 0]
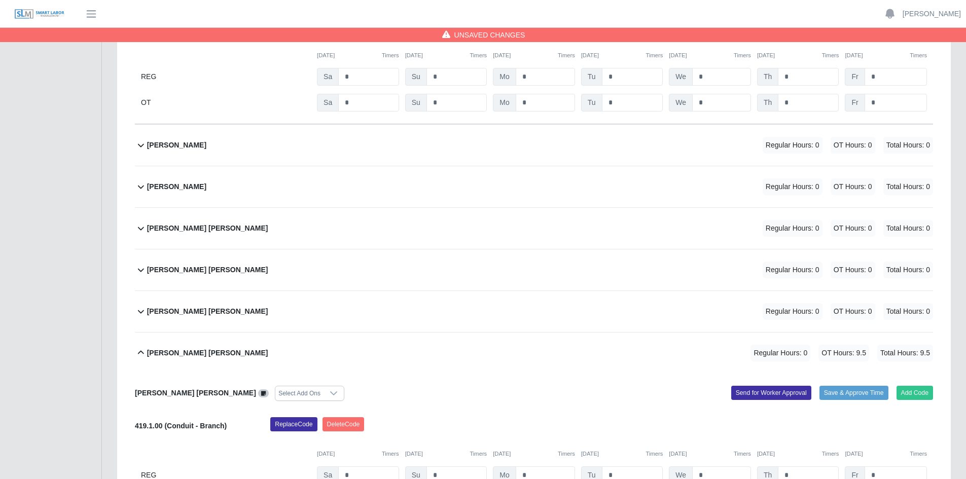
type input "***"
click at [503, 147] on div "Jeffery Thomas Regular Hours: 0 OT Hours: 0 Total Hours: 0" at bounding box center [540, 145] width 786 height 41
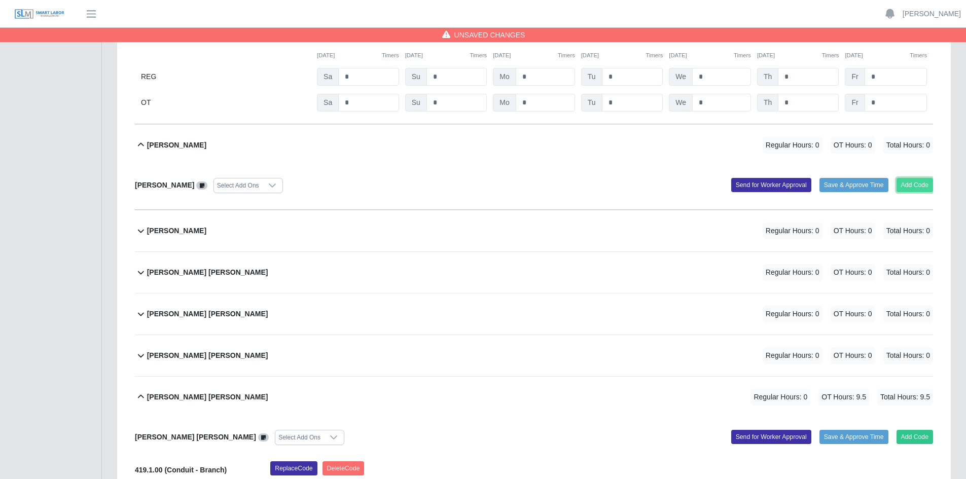
click at [925, 185] on button "Add Code" at bounding box center [914, 185] width 37 height 14
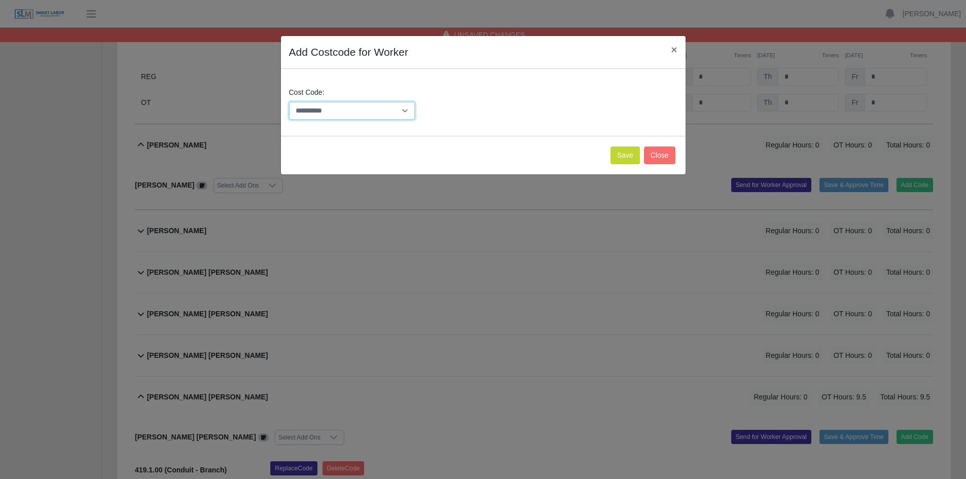
drag, startPoint x: 408, startPoint y: 112, endPoint x: 402, endPoint y: 119, distance: 9.0
click at [408, 111] on select "**********" at bounding box center [352, 111] width 126 height 18
select select "**********"
click at [289, 102] on select "**********" at bounding box center [352, 111] width 126 height 18
click at [625, 154] on button "Save" at bounding box center [624, 155] width 29 height 18
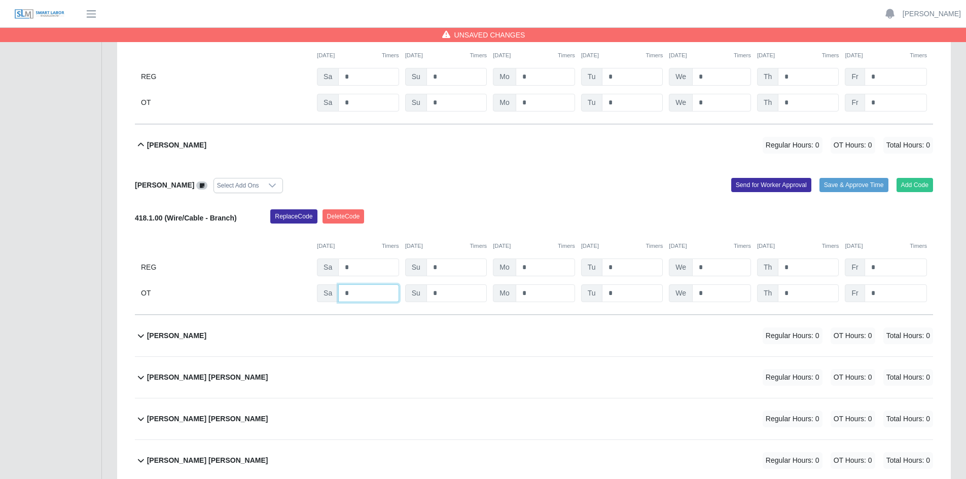
click at [374, 290] on input "*" at bounding box center [368, 293] width 60 height 18
type input "*"
click at [630, 296] on input "*" at bounding box center [632, 293] width 61 height 18
type input "*"
click at [714, 296] on input "*" at bounding box center [721, 293] width 59 height 18
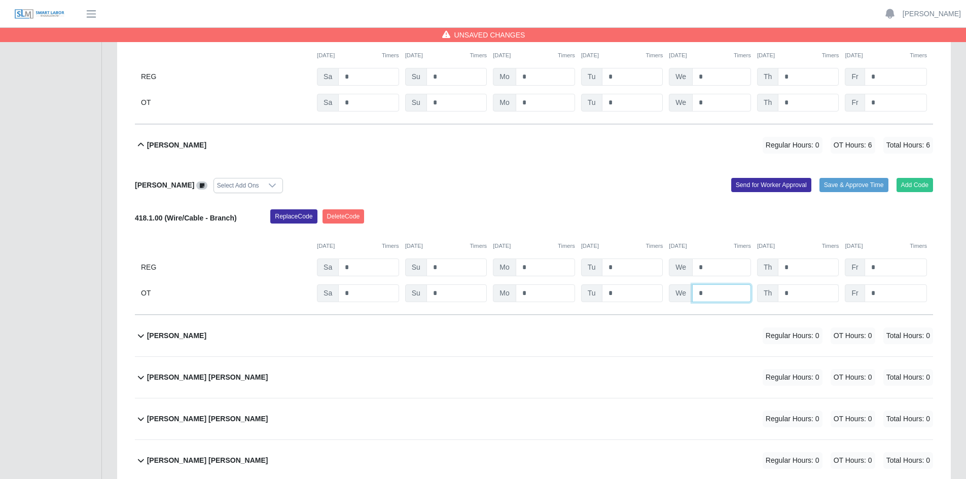
type input "*"
drag, startPoint x: 798, startPoint y: 295, endPoint x: 814, endPoint y: 295, distance: 15.7
click at [799, 295] on input "*" at bounding box center [807, 293] width 61 height 18
type input "*"
click at [888, 295] on input "*" at bounding box center [895, 293] width 62 height 18
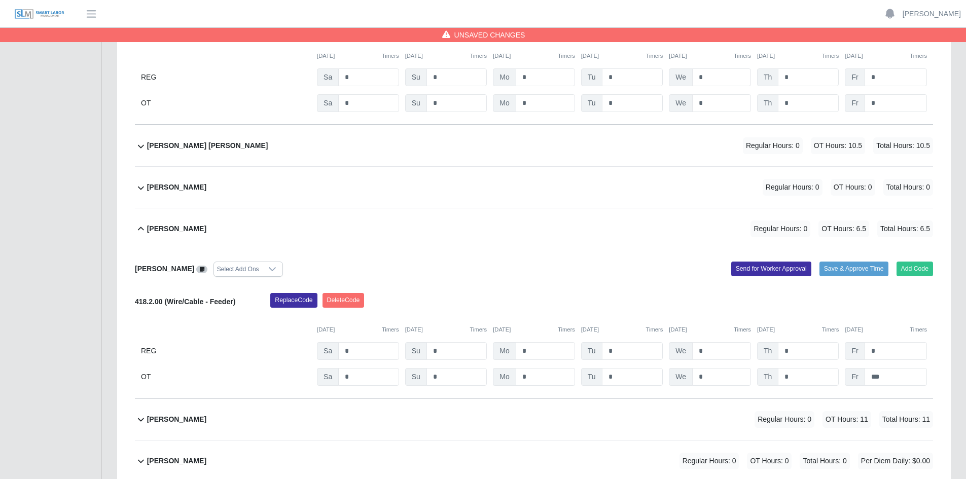
scroll to position [5798, 0]
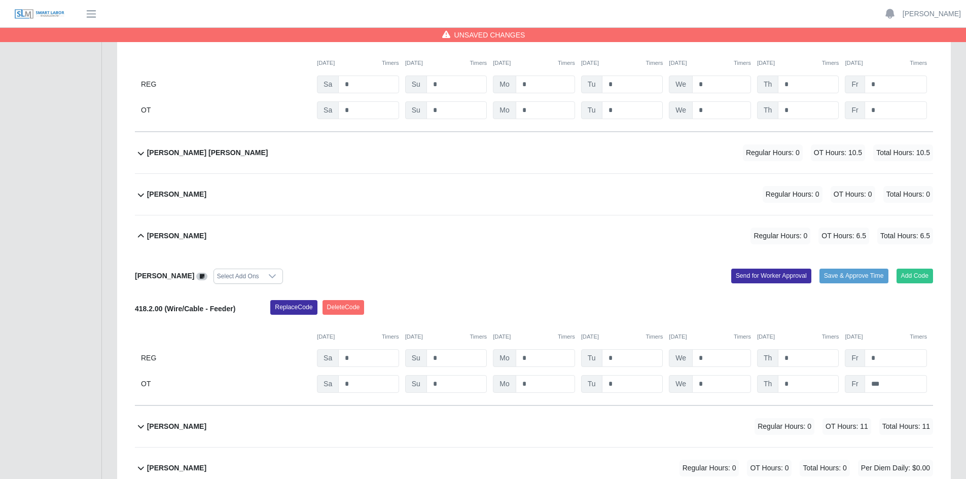
type input "***"
click at [278, 192] on div "Manuel Medina Regular Hours: 0 OT Hours: 0 Total Hours: 0" at bounding box center [540, 194] width 786 height 41
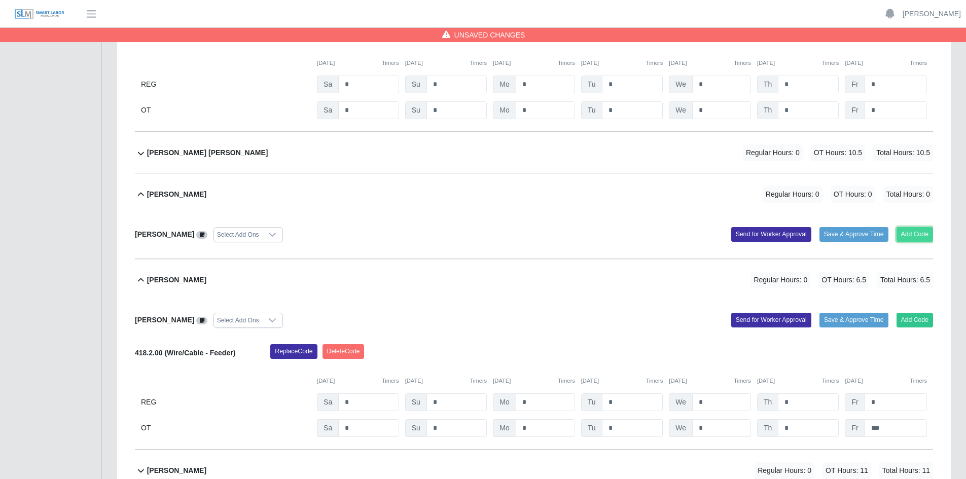
click at [920, 232] on button "Add Code" at bounding box center [914, 234] width 37 height 14
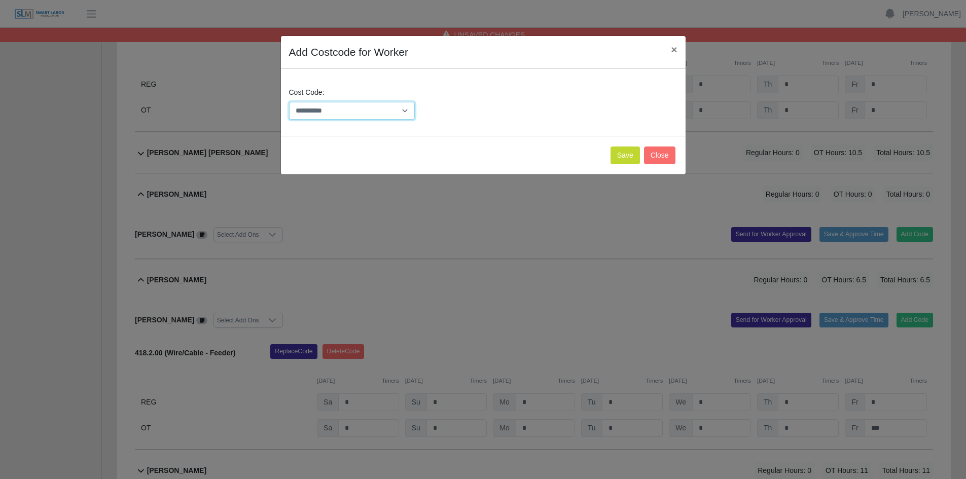
click at [399, 112] on select "**********" at bounding box center [352, 111] width 126 height 18
select select "**********"
click at [289, 102] on select "**********" at bounding box center [352, 111] width 126 height 18
click at [623, 155] on button "Save" at bounding box center [624, 155] width 29 height 18
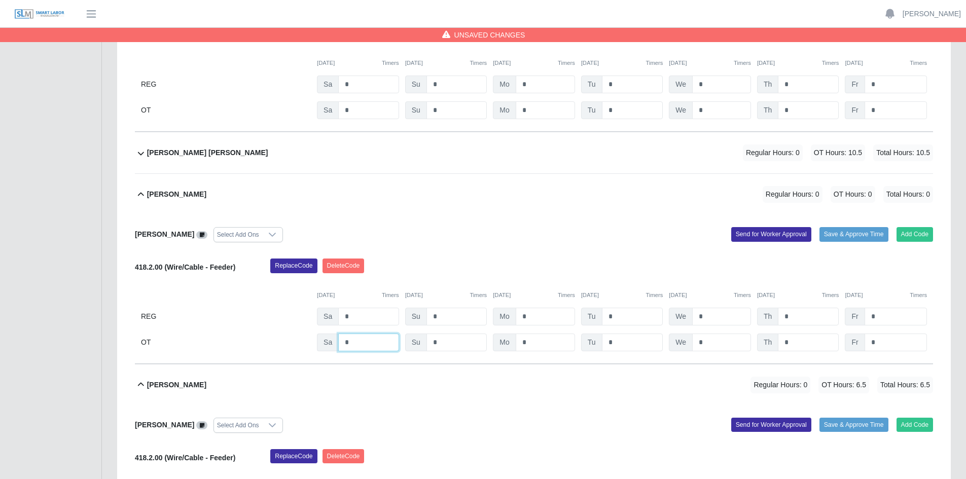
click at [365, 342] on input "*" at bounding box center [368, 342] width 60 height 18
type input "*"
click at [635, 343] on input "*" at bounding box center [632, 342] width 61 height 18
type input "***"
drag, startPoint x: 723, startPoint y: 342, endPoint x: 728, endPoint y: 343, distance: 5.1
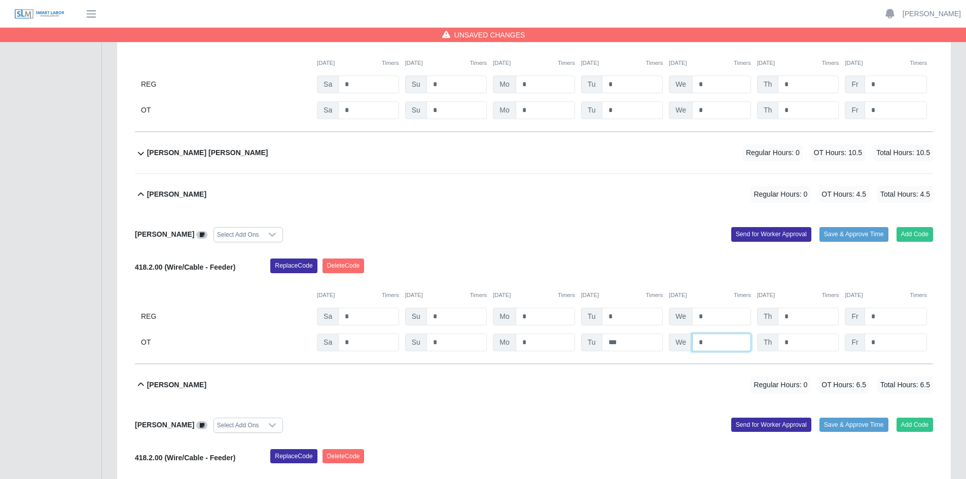
click at [724, 343] on input "*" at bounding box center [721, 342] width 59 height 18
type input "*"
drag, startPoint x: 811, startPoint y: 339, endPoint x: 826, endPoint y: 342, distance: 15.0
click at [813, 339] on input "*" at bounding box center [807, 342] width 61 height 18
type input "*"
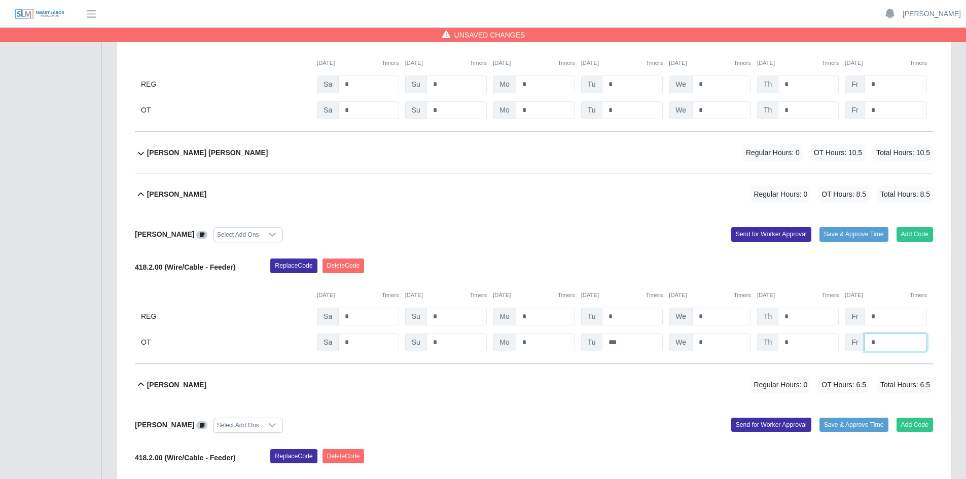
click at [887, 343] on input "*" at bounding box center [895, 342] width 62 height 18
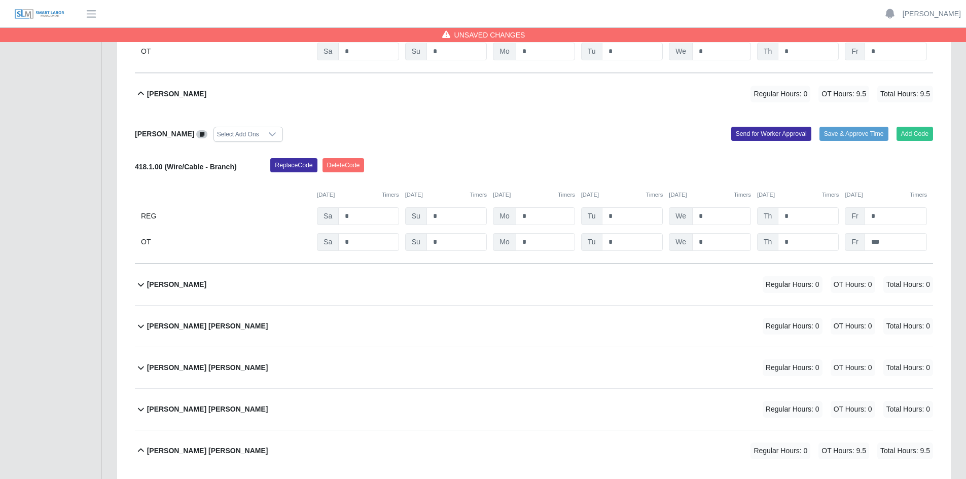
scroll to position [4429, 0]
type input "*"
click at [505, 285] on div "Jeffery Walker Regular Hours: 0 OT Hours: 0 Total Hours: 0" at bounding box center [540, 285] width 786 height 41
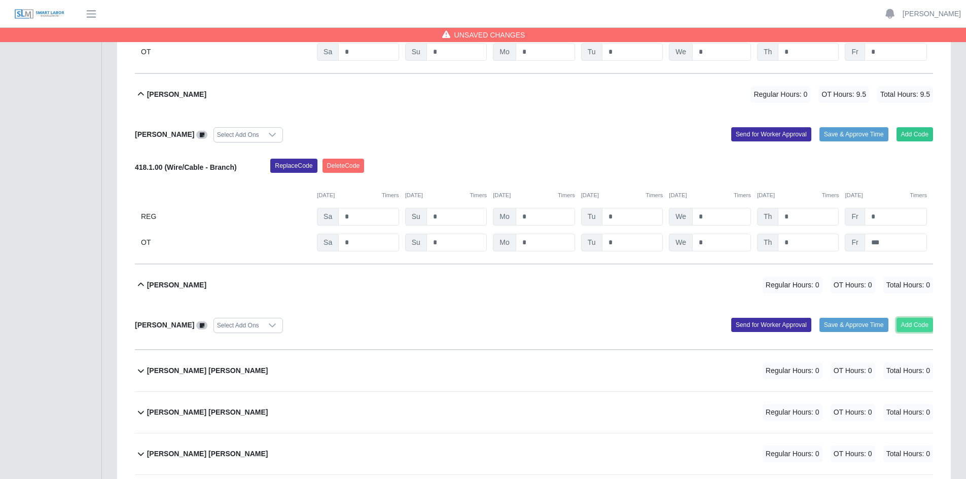
click at [910, 324] on button "Add Code" at bounding box center [914, 325] width 37 height 14
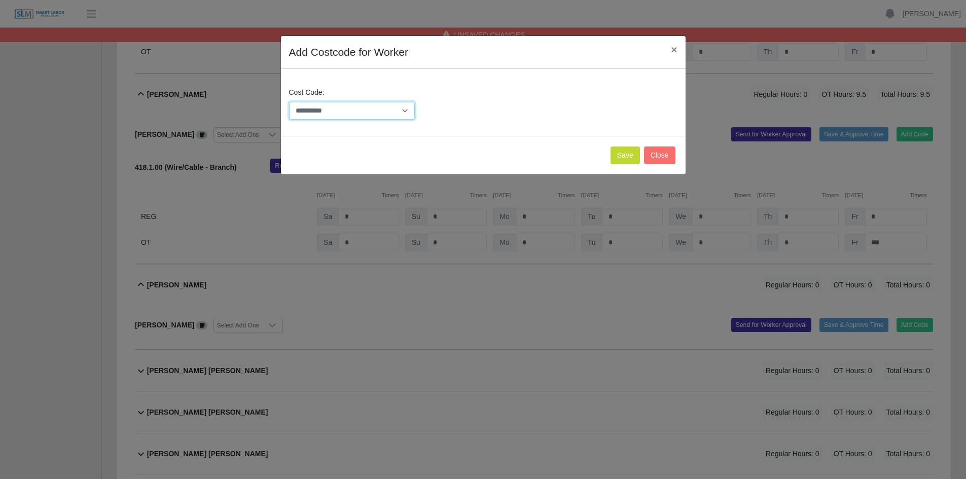
drag, startPoint x: 401, startPoint y: 107, endPoint x: 393, endPoint y: 115, distance: 10.8
click at [401, 107] on select "**********" at bounding box center [352, 111] width 126 height 18
select select "**********"
click at [289, 102] on select "**********" at bounding box center [352, 111] width 126 height 18
click at [633, 154] on button "Save" at bounding box center [624, 155] width 29 height 18
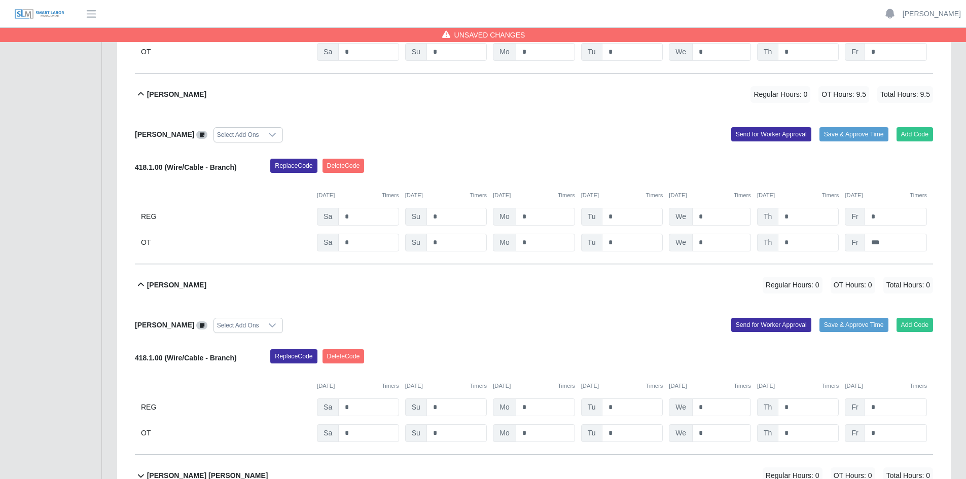
scroll to position [4480, 0]
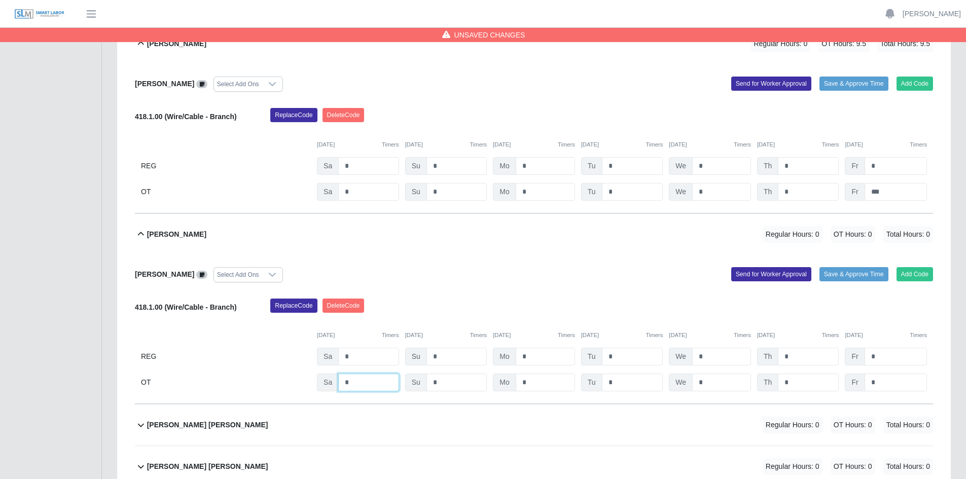
click at [358, 379] on input "*" at bounding box center [368, 383] width 60 height 18
type input "*"
click at [616, 381] on input "*" at bounding box center [632, 383] width 61 height 18
type input "*"
click at [702, 384] on input "*" at bounding box center [721, 383] width 59 height 18
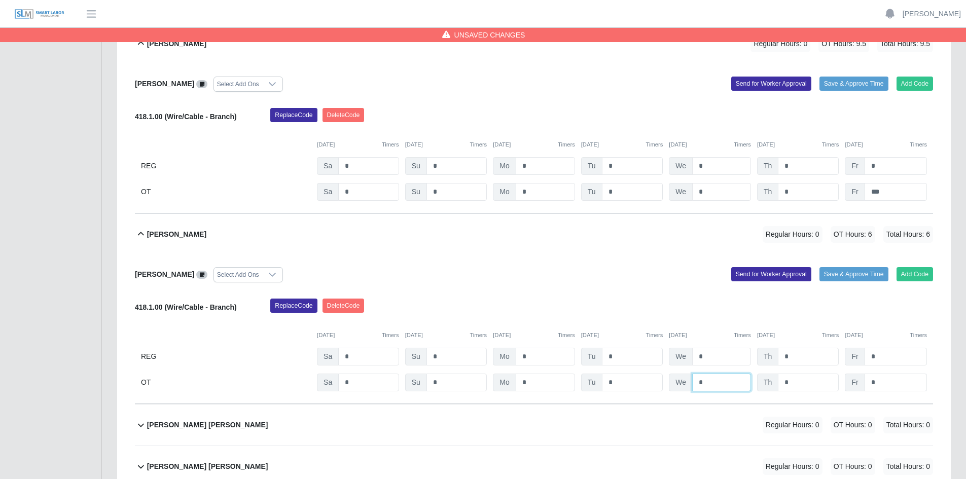
type input "*"
click at [879, 383] on input "*" at bounding box center [895, 383] width 62 height 18
type input "***"
click at [651, 290] on div "Jeffery Walker Select Add Ons Add Code Save & Approve Time Send for Worker Appr…" at bounding box center [534, 329] width 798 height 149
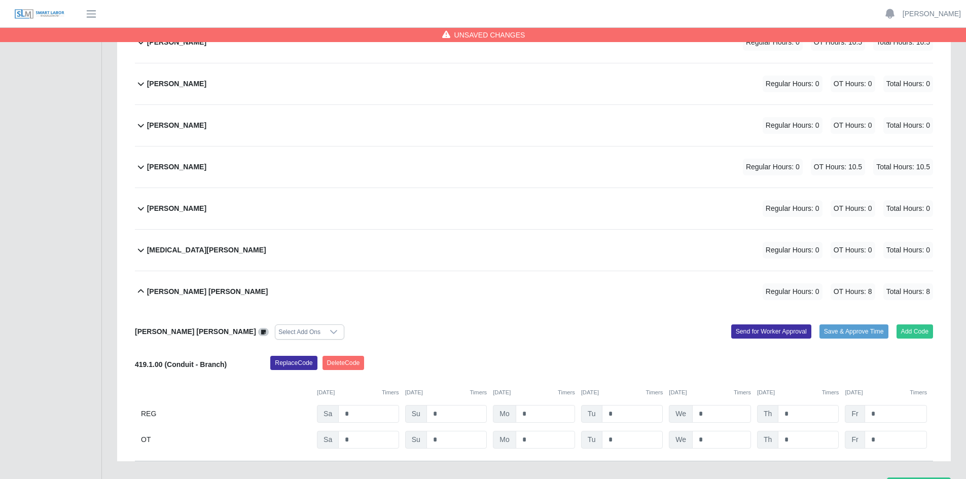
scroll to position [7524, 0]
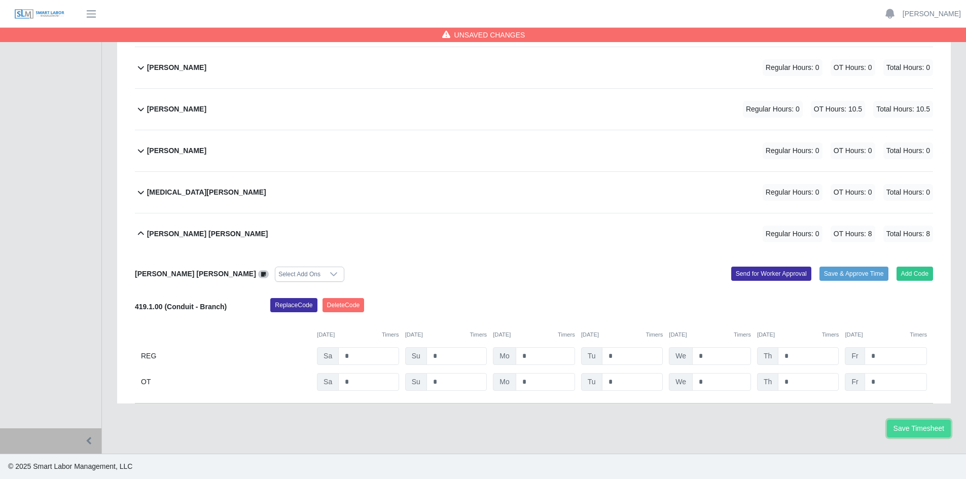
click at [894, 428] on button "Save Timesheet" at bounding box center [918, 429] width 64 height 18
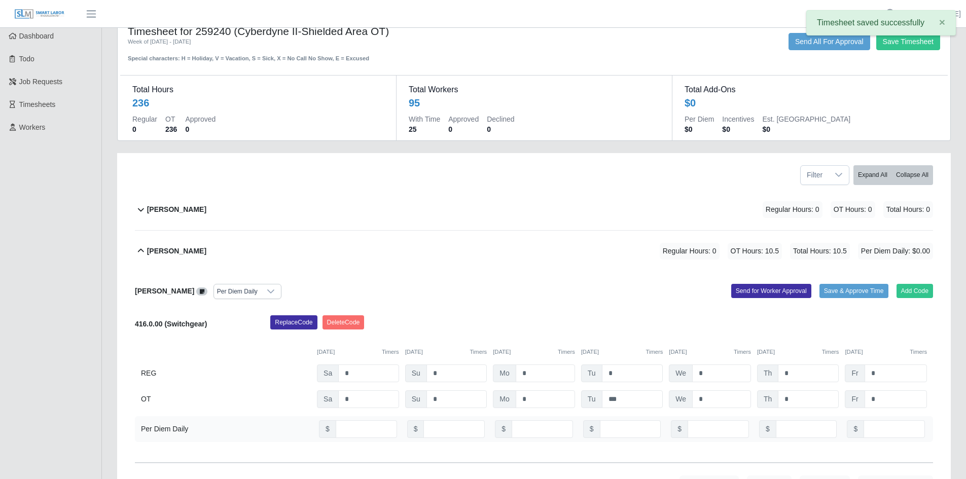
scroll to position [0, 0]
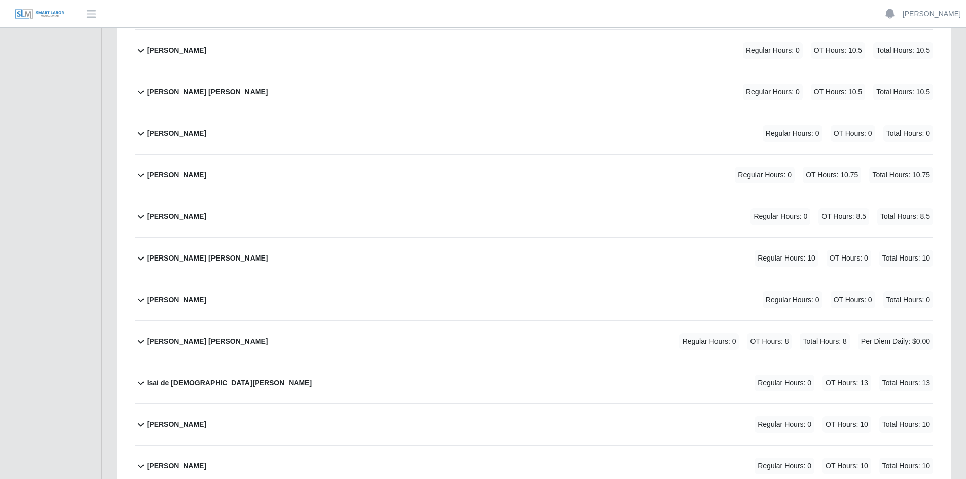
scroll to position [1825, 0]
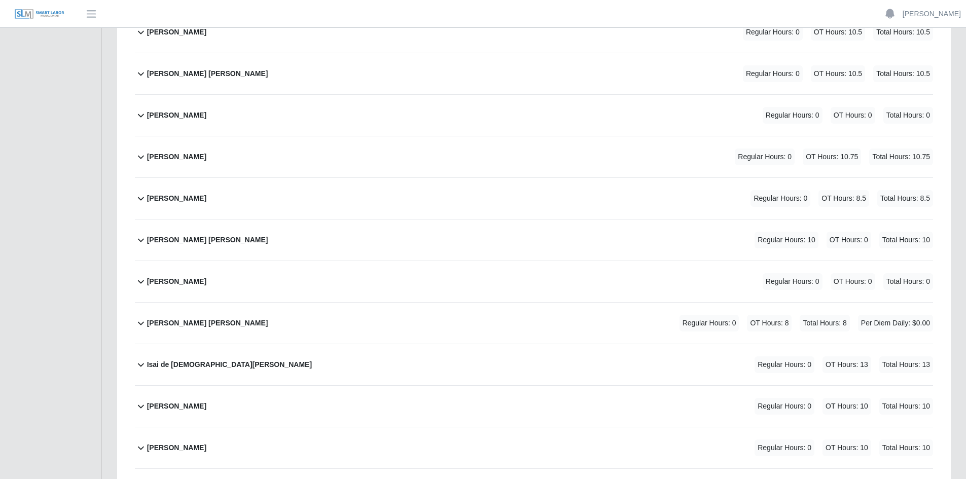
click at [648, 243] on div "[PERSON_NAME] [PERSON_NAME] Regular Hours: 10 OT Hours: 0 Total Hours: 10" at bounding box center [540, 239] width 786 height 41
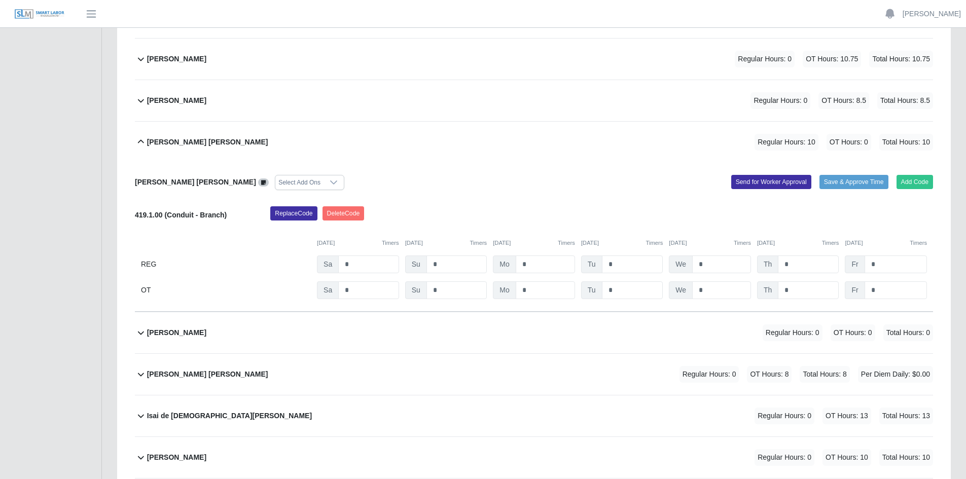
scroll to position [1926, 0]
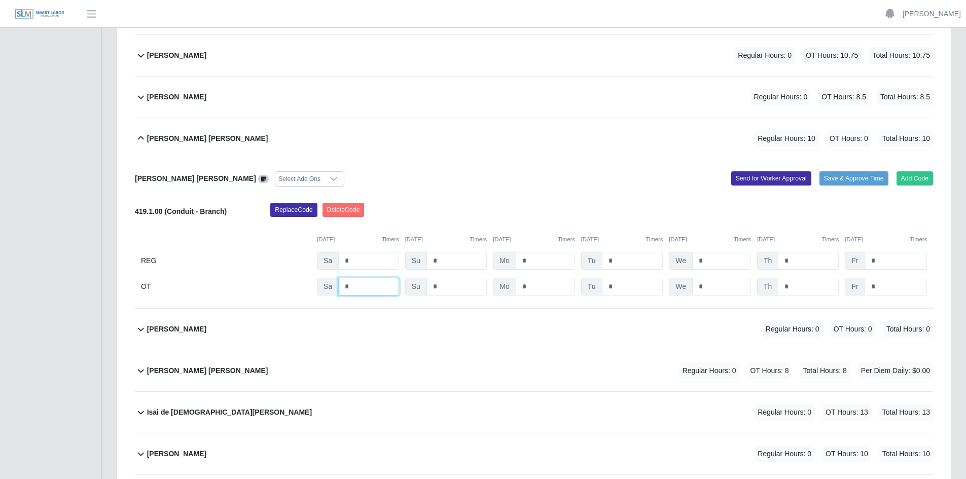
click at [370, 284] on input "*" at bounding box center [368, 287] width 60 height 18
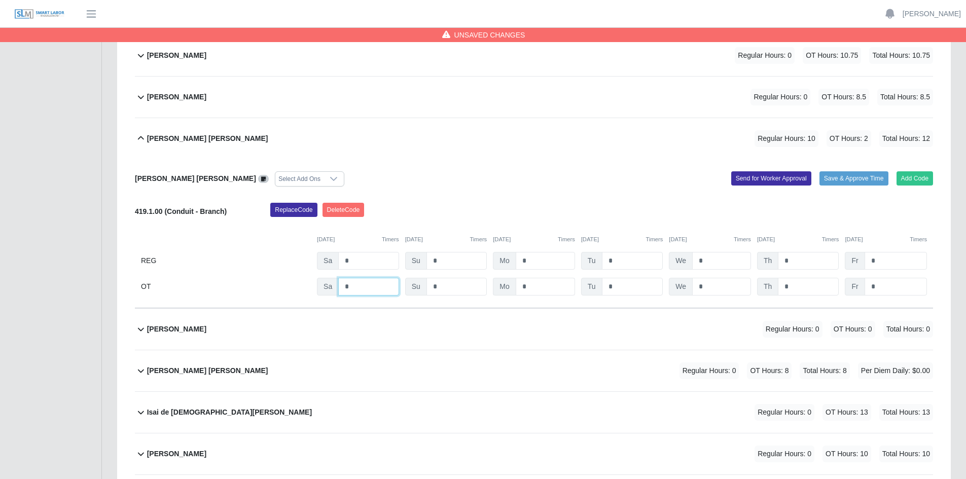
type input "*"
click at [542, 286] on input "*" at bounding box center [544, 287] width 59 height 18
drag, startPoint x: 625, startPoint y: 287, endPoint x: 638, endPoint y: 287, distance: 12.7
click at [625, 287] on input "*" at bounding box center [632, 287] width 61 height 18
type input "*"
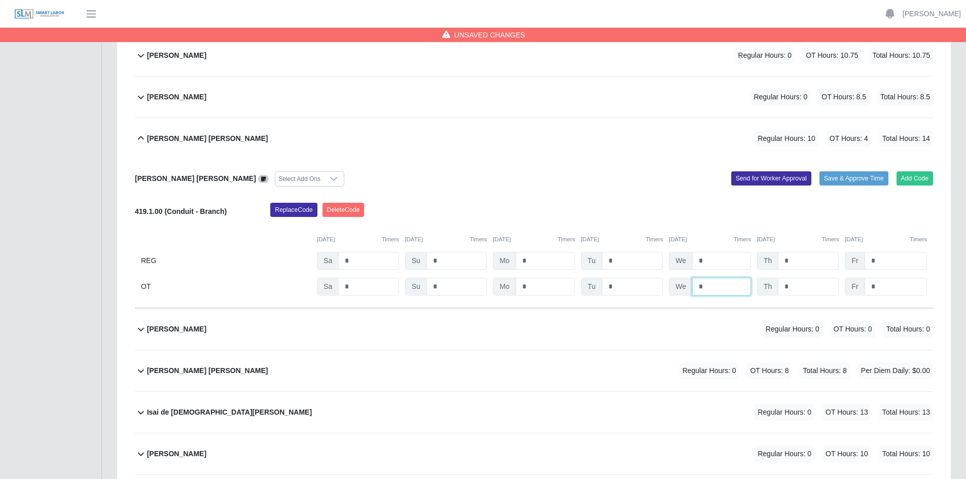
click at [723, 287] on input "*" at bounding box center [721, 287] width 59 height 18
type input "*"
click at [798, 286] on input "*" at bounding box center [807, 287] width 61 height 18
type input "*"
click at [882, 285] on input "*" at bounding box center [895, 287] width 62 height 18
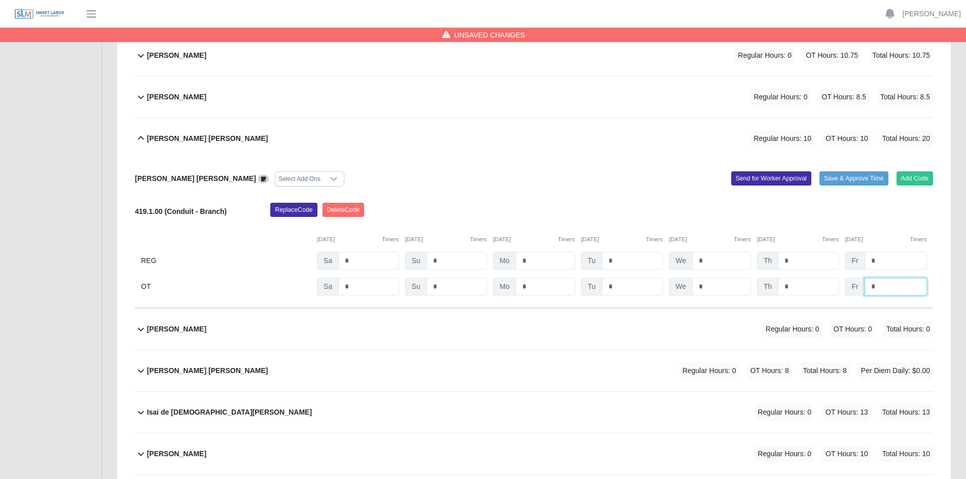
type input "*"
drag, startPoint x: 882, startPoint y: 259, endPoint x: 859, endPoint y: 263, distance: 24.2
click at [859, 263] on div "Fr *" at bounding box center [885, 261] width 82 height 18
type input "*"
drag, startPoint x: 814, startPoint y: 260, endPoint x: 768, endPoint y: 266, distance: 46.0
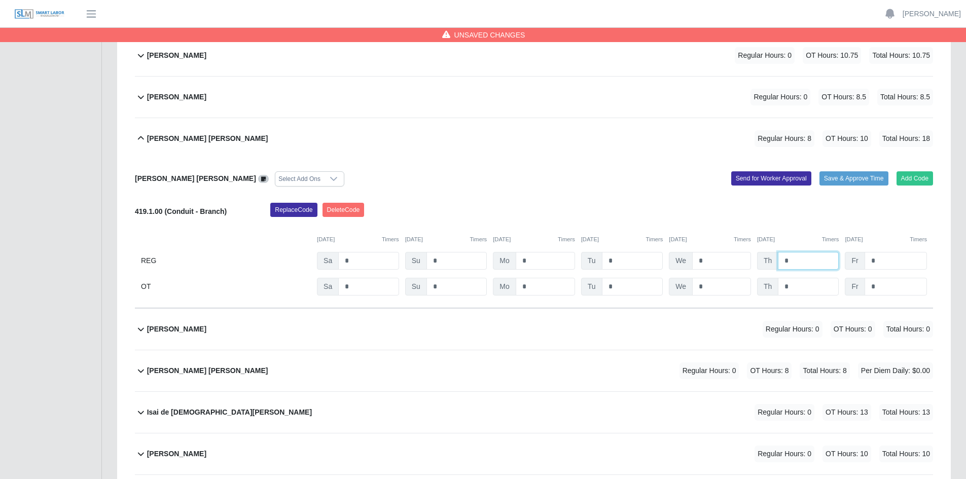
click at [768, 265] on div "Th *" at bounding box center [798, 261] width 82 height 18
type input "*"
drag, startPoint x: 716, startPoint y: 258, endPoint x: 679, endPoint y: 263, distance: 37.3
click at [682, 263] on div "We *" at bounding box center [710, 261] width 82 height 18
type input "*"
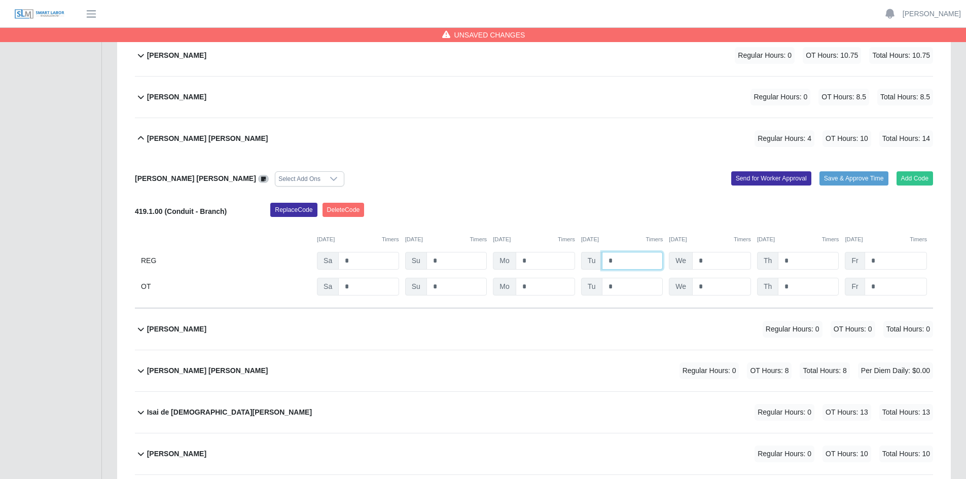
drag, startPoint x: 616, startPoint y: 261, endPoint x: 583, endPoint y: 263, distance: 32.5
click at [584, 262] on div "Tu *" at bounding box center [622, 261] width 82 height 18
type input "*"
drag, startPoint x: 538, startPoint y: 259, endPoint x: 515, endPoint y: 263, distance: 23.2
click at [517, 261] on input "text" at bounding box center [544, 261] width 59 height 18
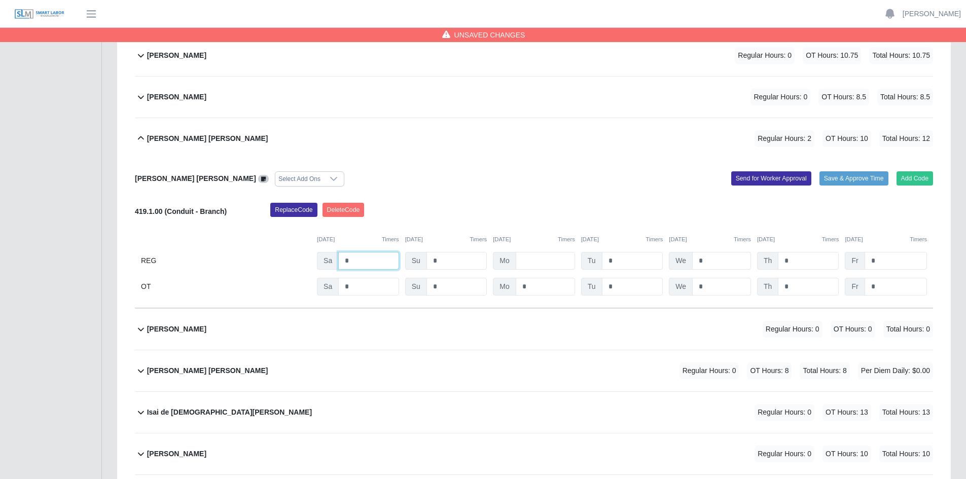
drag, startPoint x: 347, startPoint y: 259, endPoint x: 336, endPoint y: 261, distance: 11.8
click at [336, 261] on div "Sa *" at bounding box center [358, 261] width 82 height 18
type input "*"
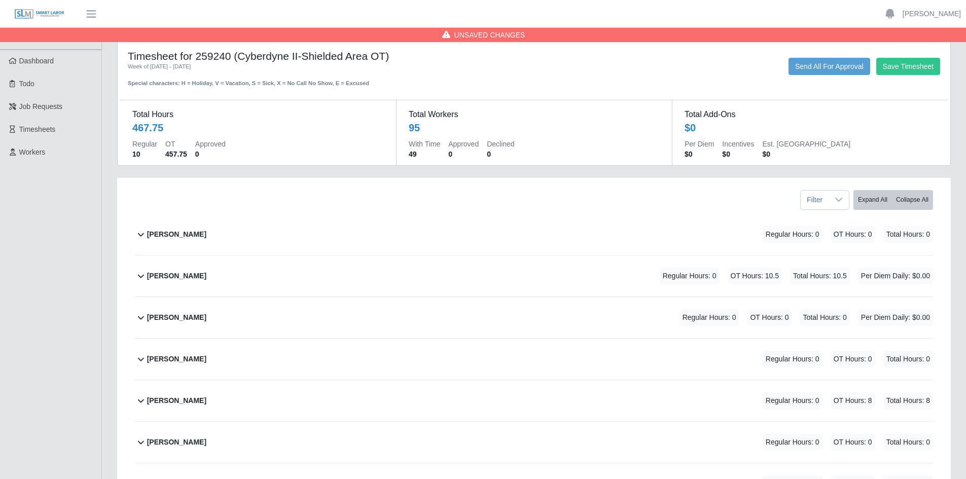
scroll to position [0, 0]
type input "*"
click at [902, 67] on button "Save Timesheet" at bounding box center [908, 67] width 64 height 17
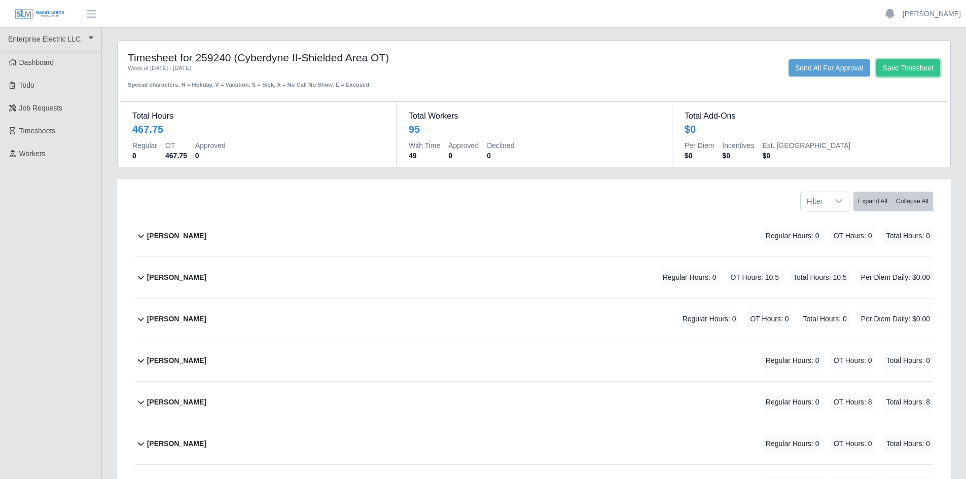
drag, startPoint x: 900, startPoint y: 68, endPoint x: 620, endPoint y: 256, distance: 337.4
click at [900, 68] on button "Save Timesheet" at bounding box center [908, 67] width 64 height 17
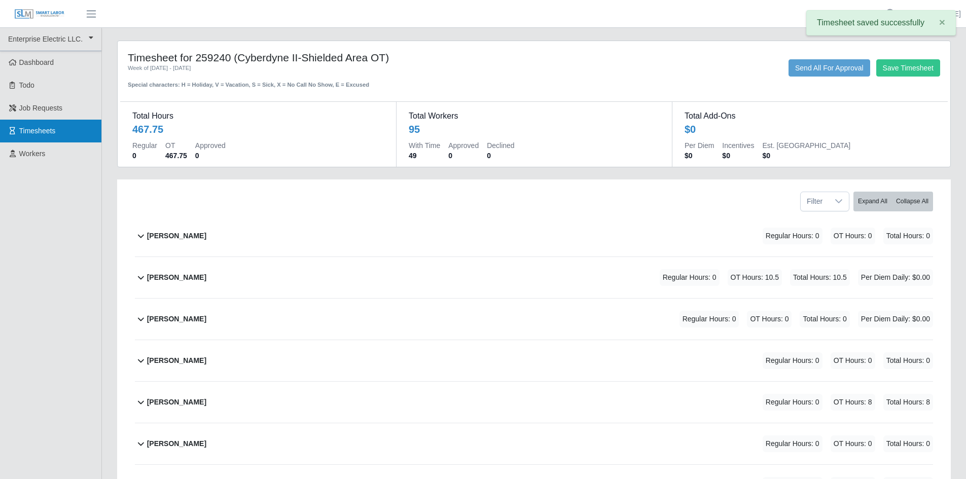
click at [36, 130] on span "Timesheets" at bounding box center [37, 131] width 36 height 8
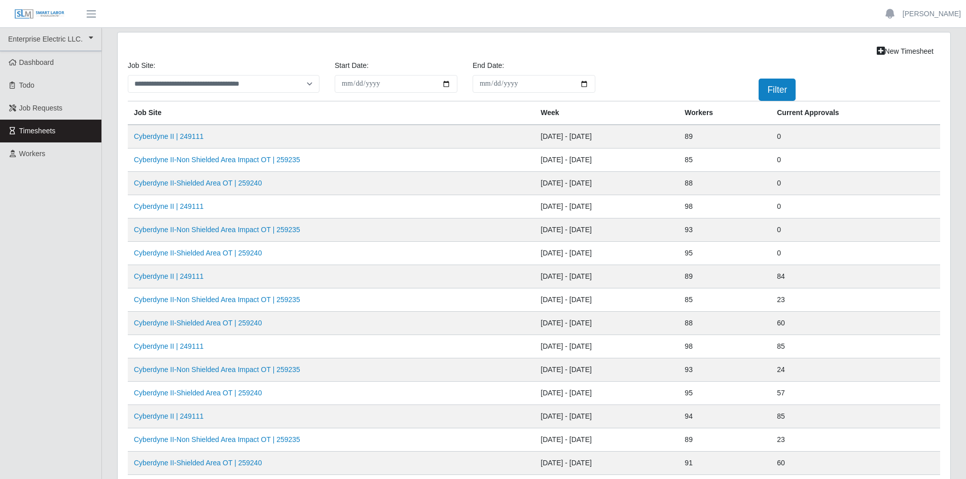
click at [224, 235] on td "Cyberdyne II-Non Shielded Area Impact OT | 259235" at bounding box center [331, 229] width 406 height 23
click at [226, 230] on link "Cyberdyne II-Non Shielded Area Impact OT | 259235" at bounding box center [217, 230] width 166 height 8
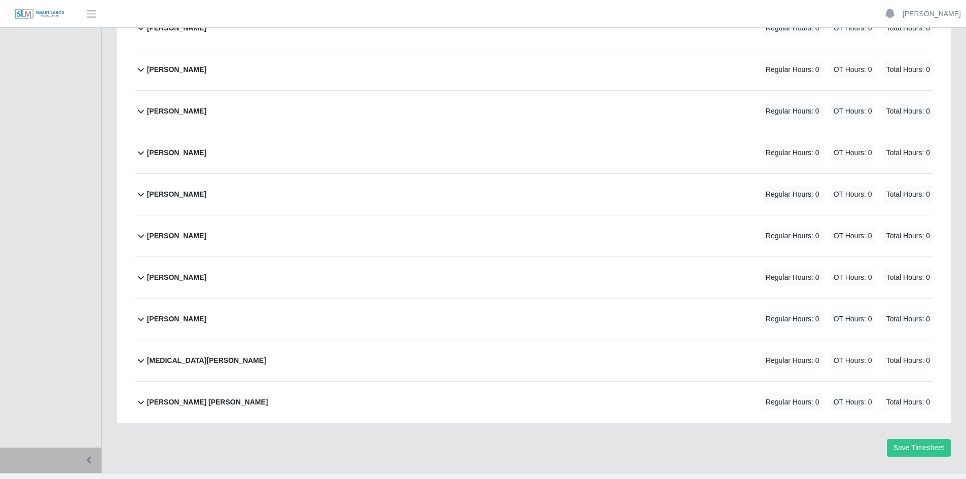
scroll to position [3677, 0]
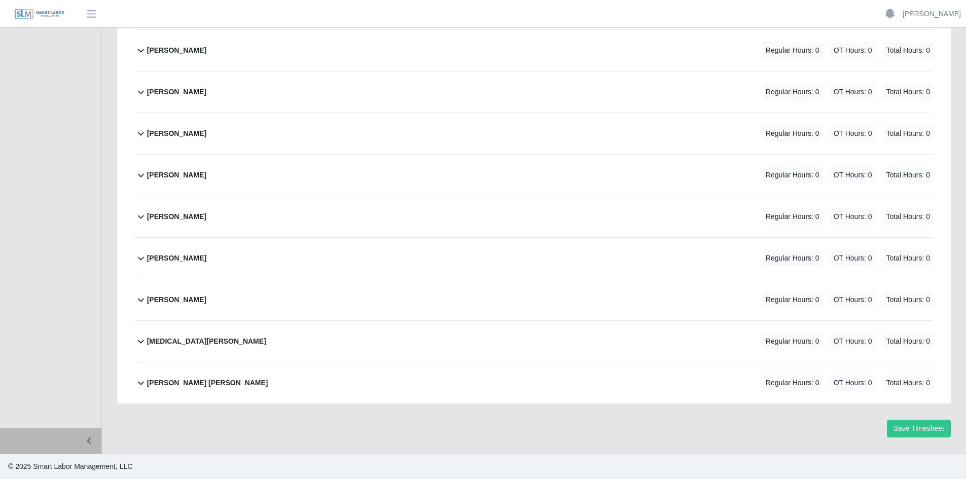
click at [267, 302] on div "[PERSON_NAME] Regular Hours: 0 OT Hours: 0 Total Hours: 0" at bounding box center [540, 299] width 786 height 41
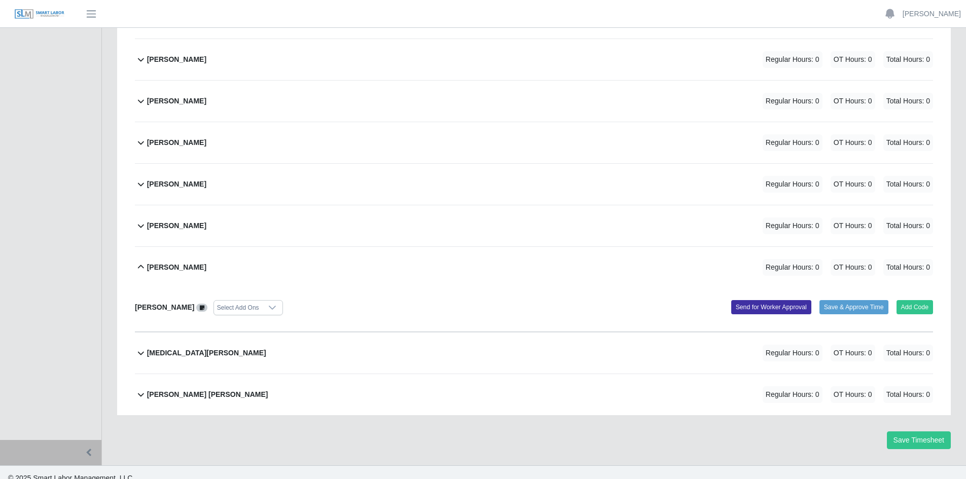
scroll to position [3721, 0]
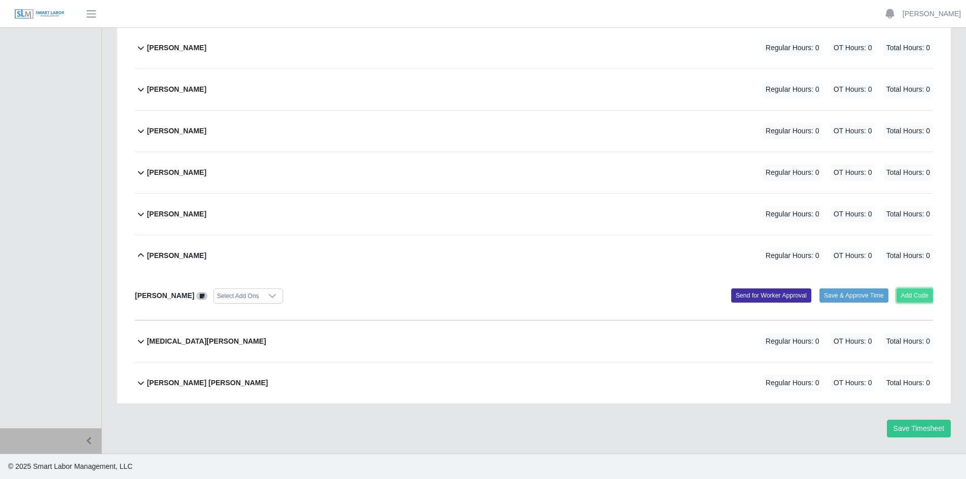
click at [912, 294] on button "Add Code" at bounding box center [914, 295] width 37 height 14
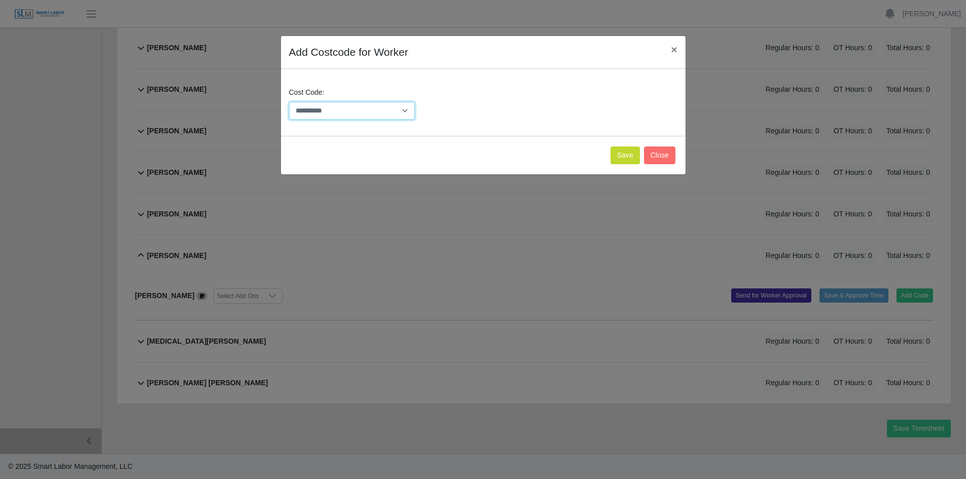
click at [391, 112] on select "**********" at bounding box center [352, 111] width 126 height 18
select select "**********"
click at [289, 102] on select "**********" at bounding box center [352, 111] width 126 height 18
click at [626, 152] on button "Save" at bounding box center [624, 155] width 29 height 18
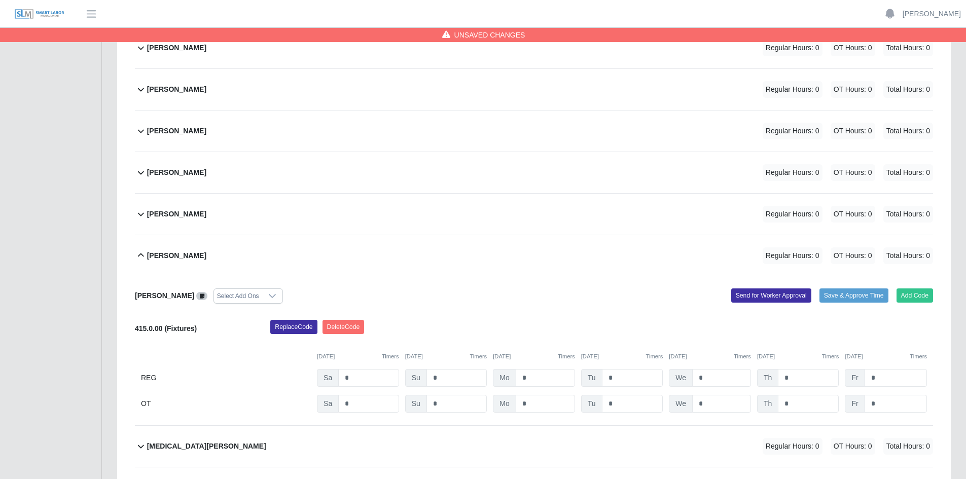
scroll to position [3826, 0]
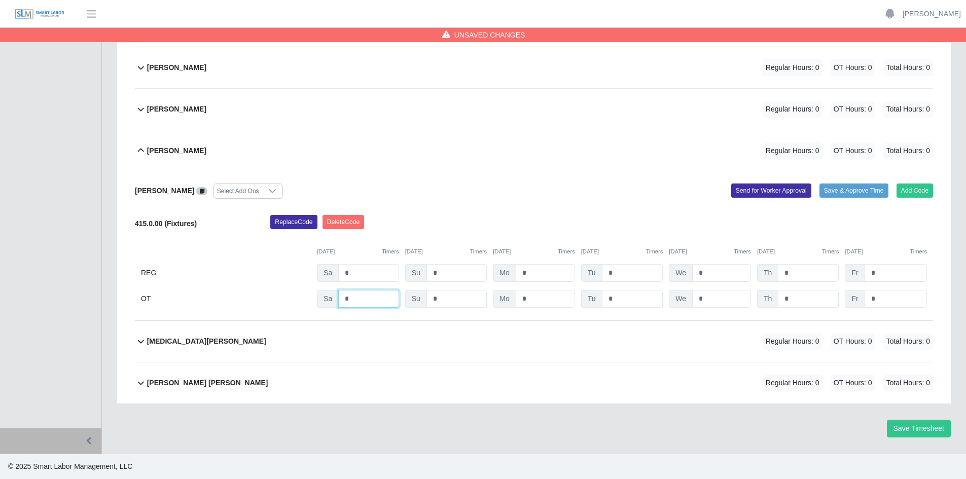
click at [360, 297] on input "*" at bounding box center [368, 299] width 60 height 18
type input "*"
click at [614, 298] on input "*" at bounding box center [632, 299] width 61 height 18
type input "*"
click at [716, 296] on input "*" at bounding box center [721, 299] width 59 height 18
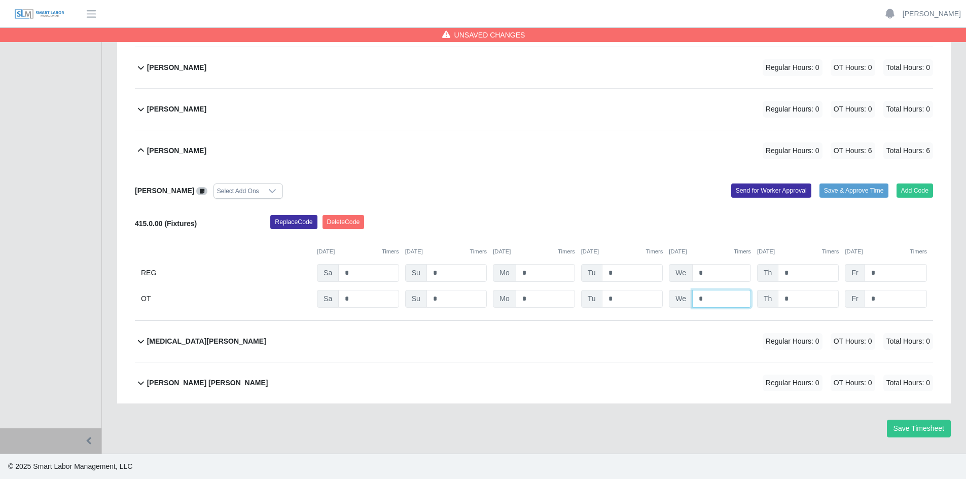
type input "*"
click at [797, 299] on input "*" at bounding box center [807, 299] width 61 height 18
type input "*"
click at [884, 300] on input "*" at bounding box center [895, 299] width 62 height 18
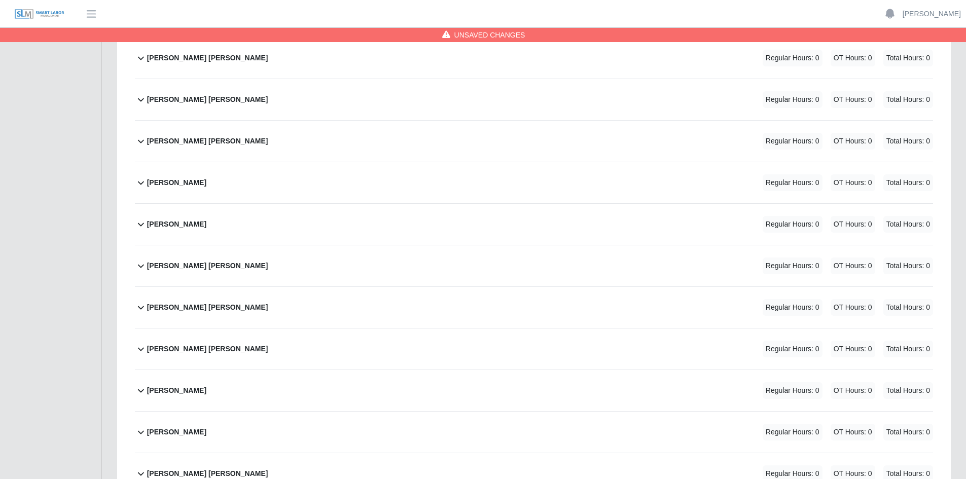
scroll to position [2558, 0]
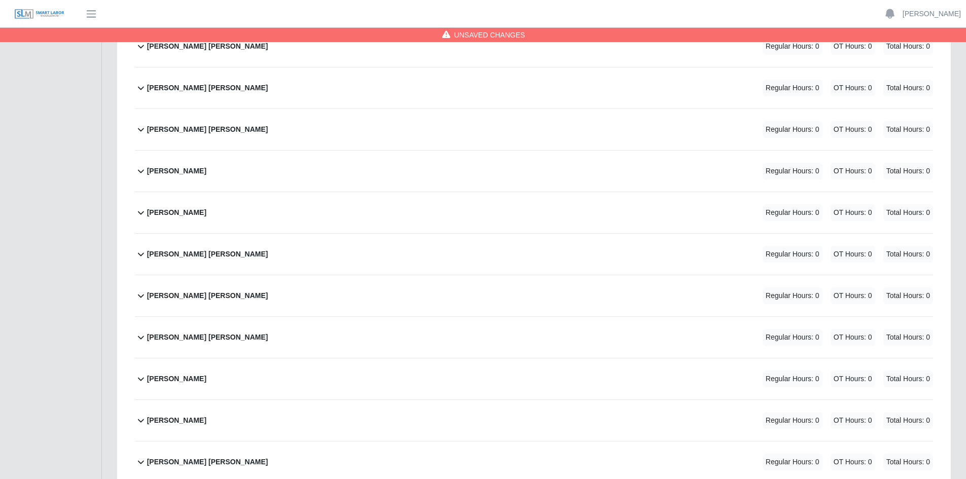
type input "*"
click at [412, 382] on div "[PERSON_NAME] Regular Hours: 0 OT Hours: 0 Total Hours: 0" at bounding box center [540, 378] width 786 height 41
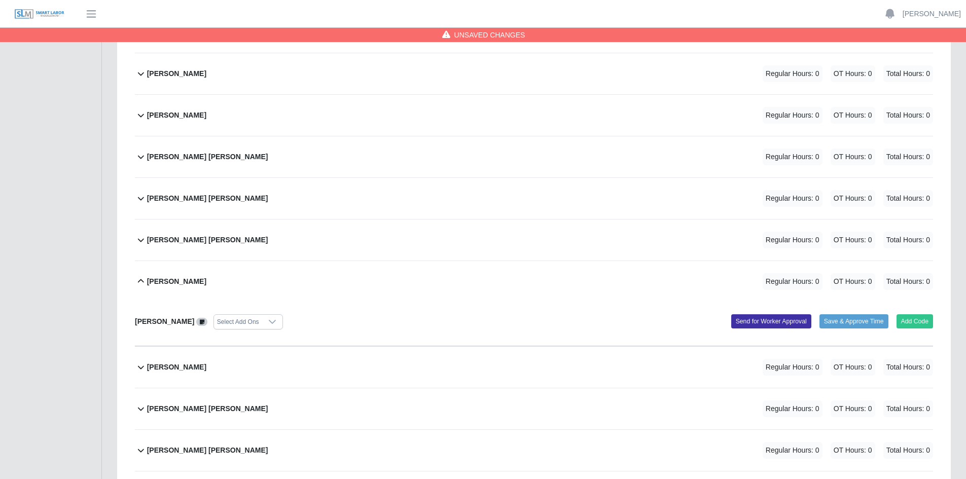
scroll to position [2711, 0]
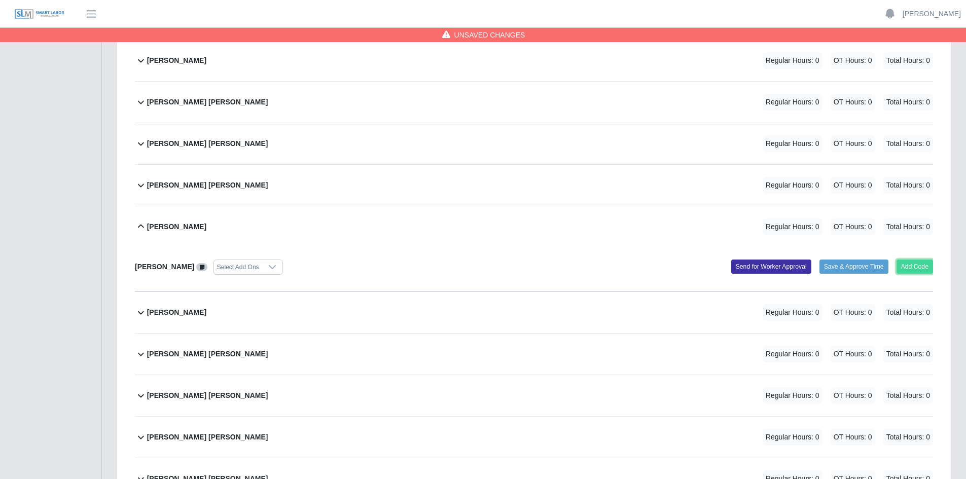
click at [920, 269] on button "Add Code" at bounding box center [914, 266] width 37 height 14
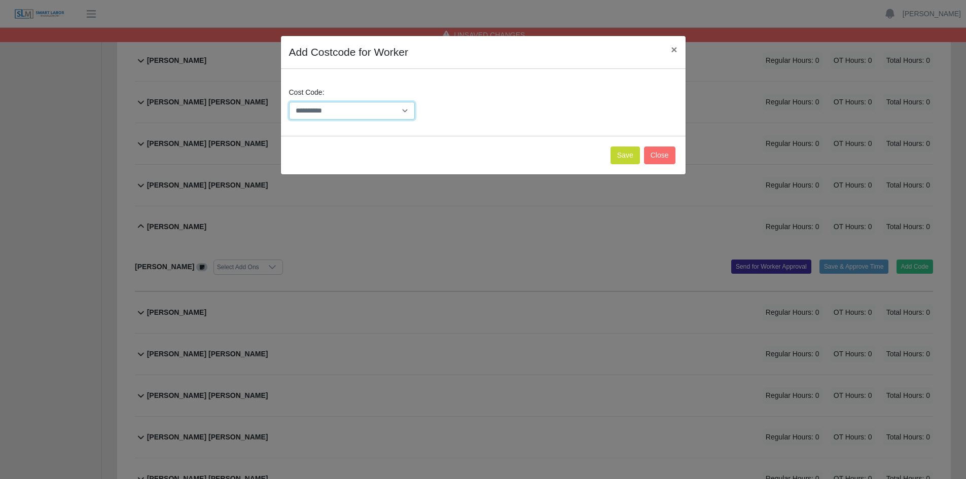
click at [403, 109] on select "**********" at bounding box center [352, 111] width 126 height 18
select select "**********"
click at [289, 102] on select "**********" at bounding box center [352, 111] width 126 height 18
click at [624, 154] on button "Save" at bounding box center [624, 155] width 29 height 18
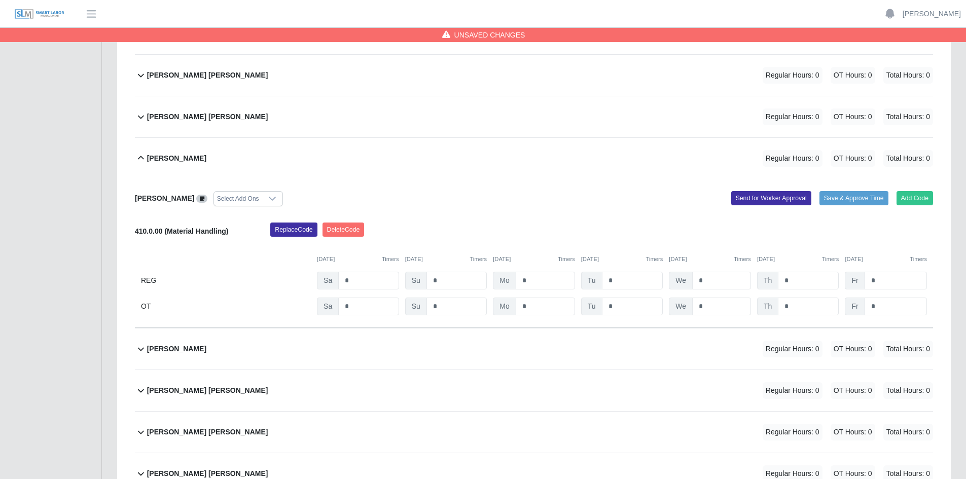
scroll to position [2812, 0]
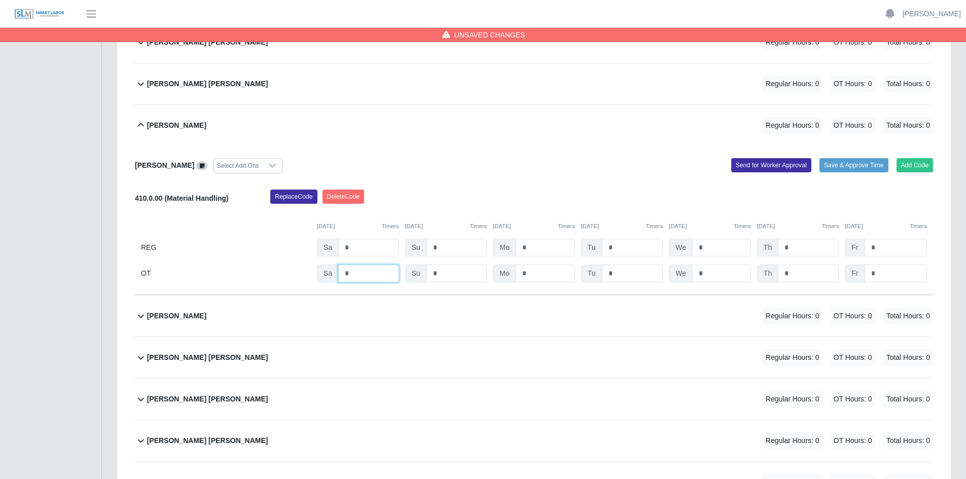
click at [351, 273] on input "*" at bounding box center [368, 274] width 60 height 18
type input "*"
click at [620, 272] on input "*" at bounding box center [632, 274] width 61 height 18
type input "***"
click at [716, 274] on input "*" at bounding box center [721, 274] width 59 height 18
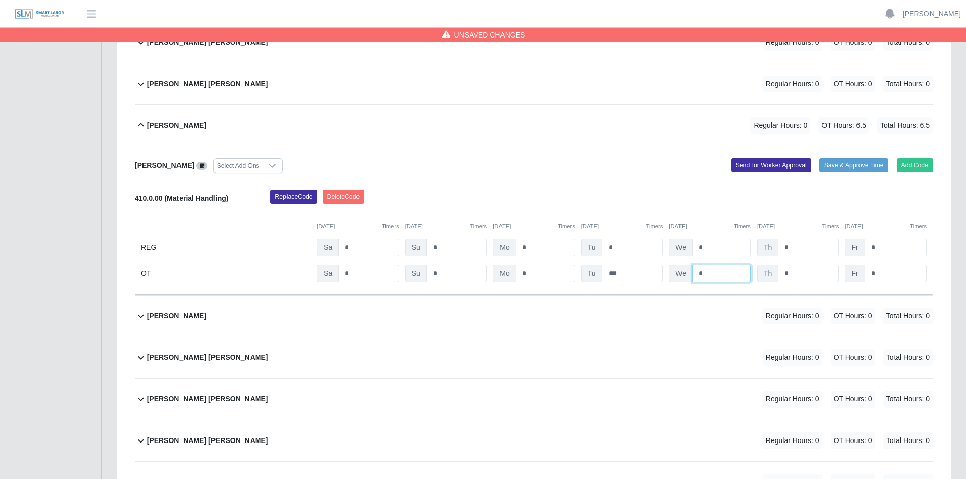
type input "*"
drag, startPoint x: 801, startPoint y: 275, endPoint x: 816, endPoint y: 272, distance: 15.4
click at [802, 275] on input "*" at bounding box center [807, 274] width 61 height 18
type input "*"
click at [889, 273] on input "*" at bounding box center [895, 274] width 62 height 18
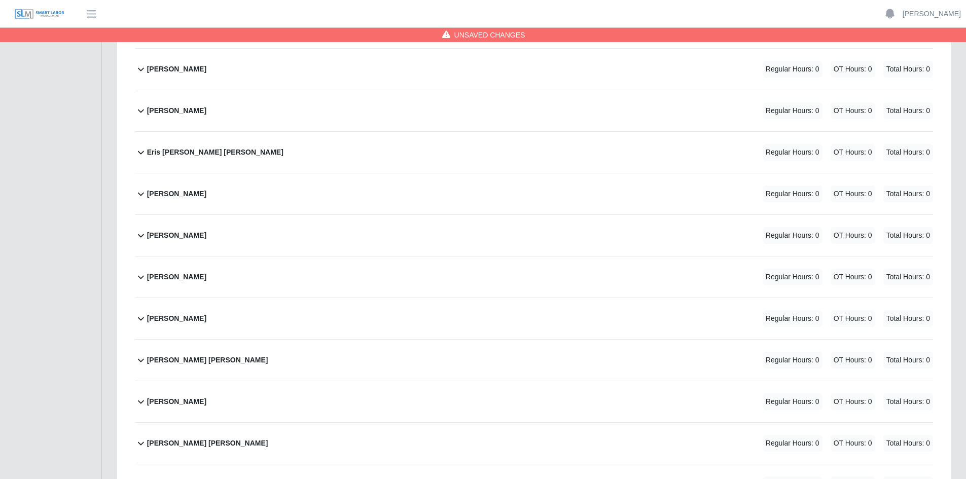
scroll to position [1494, 0]
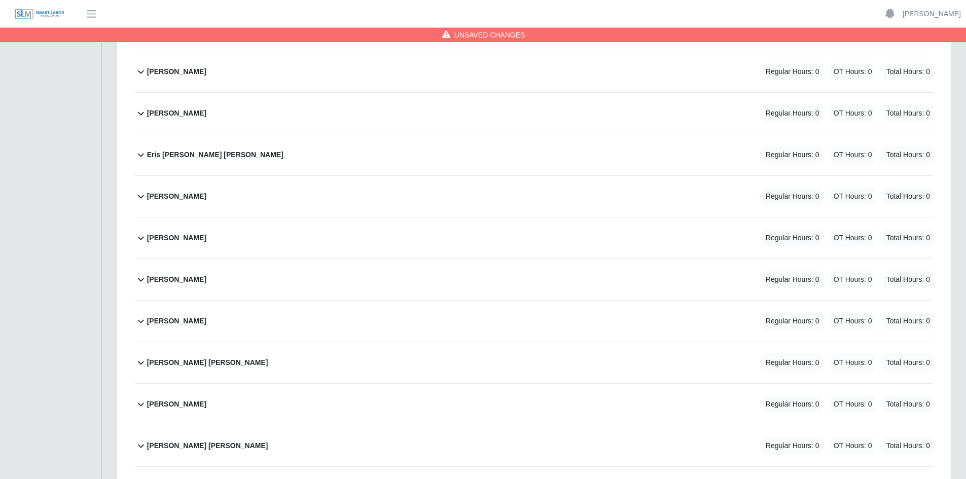
type input "*"
click at [467, 323] on div "[PERSON_NAME] Regular Hours: 0 OT Hours: 0 Total Hours: 0" at bounding box center [540, 321] width 786 height 41
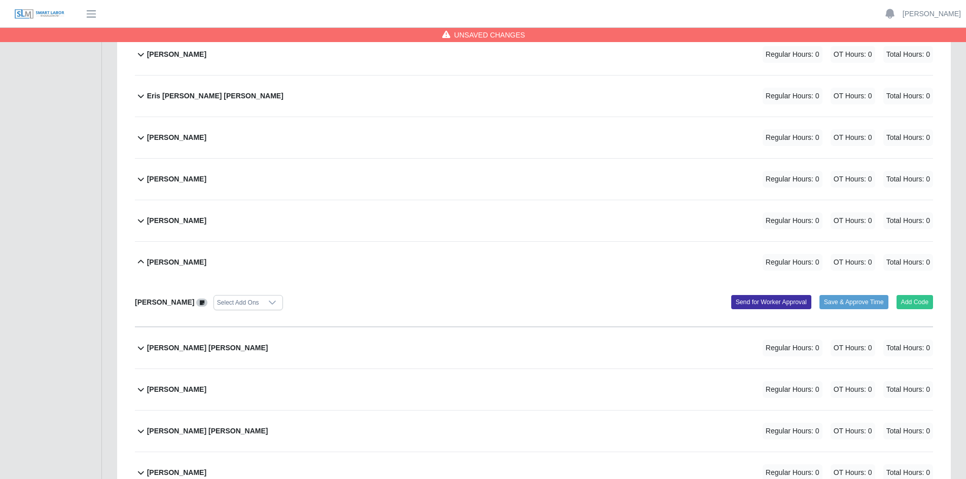
scroll to position [1545, 0]
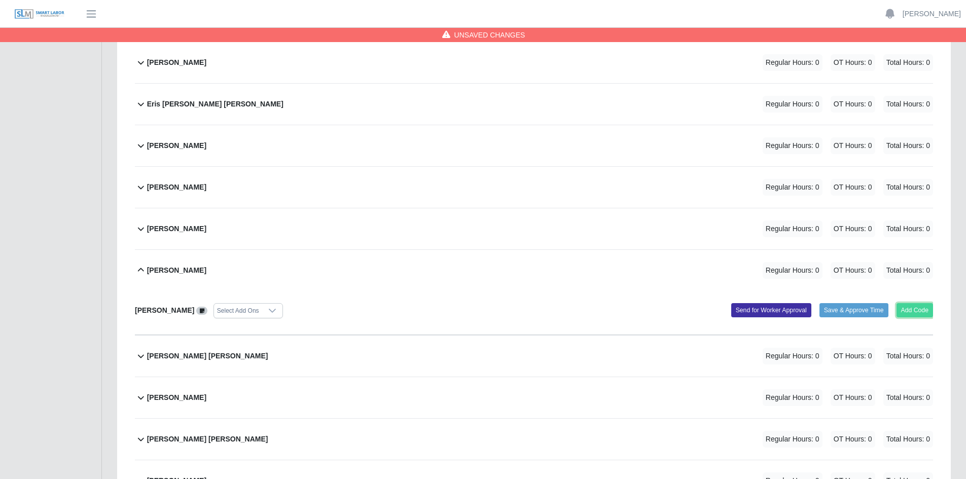
click at [913, 310] on button "Add Code" at bounding box center [914, 310] width 37 height 14
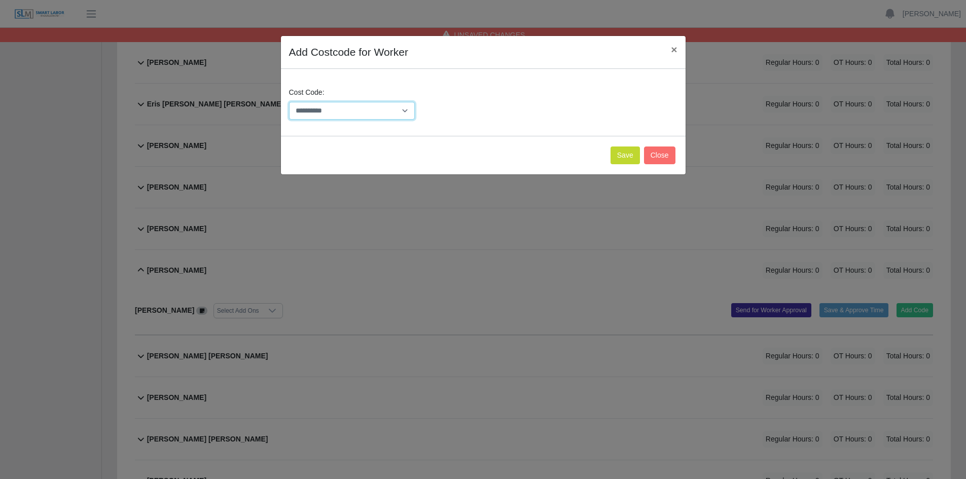
click at [408, 111] on select "**********" at bounding box center [352, 111] width 126 height 18
select select "**********"
click at [289, 102] on select "**********" at bounding box center [352, 111] width 126 height 18
click at [629, 152] on button "Save" at bounding box center [624, 155] width 29 height 18
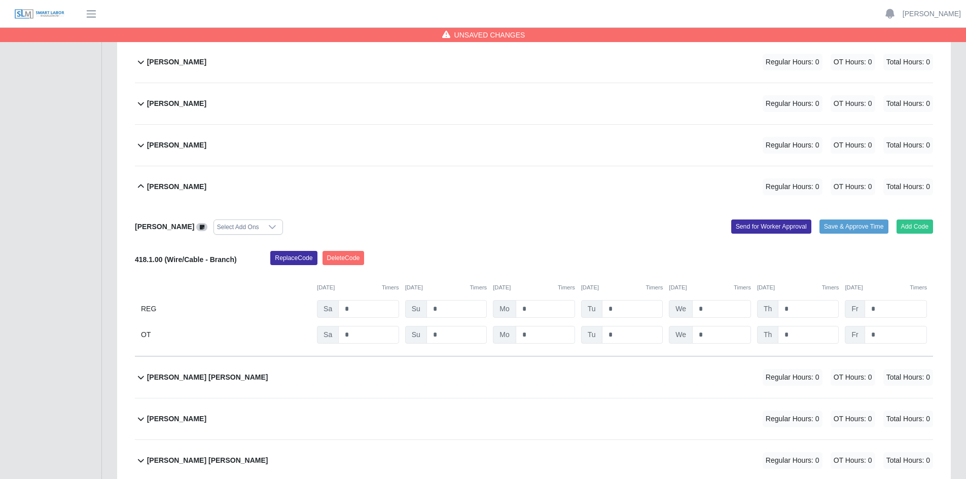
scroll to position [1646, 0]
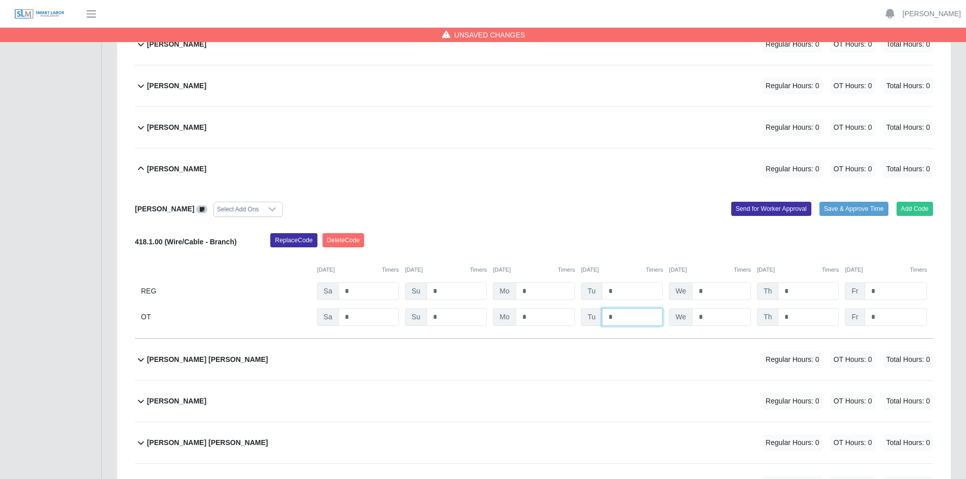
drag, startPoint x: 624, startPoint y: 319, endPoint x: 631, endPoint y: 317, distance: 6.9
click at [624, 319] on input "*" at bounding box center [632, 317] width 61 height 18
type input "*"
drag, startPoint x: 718, startPoint y: 318, endPoint x: 731, endPoint y: 317, distance: 13.2
click at [719, 317] on input "*" at bounding box center [721, 317] width 59 height 18
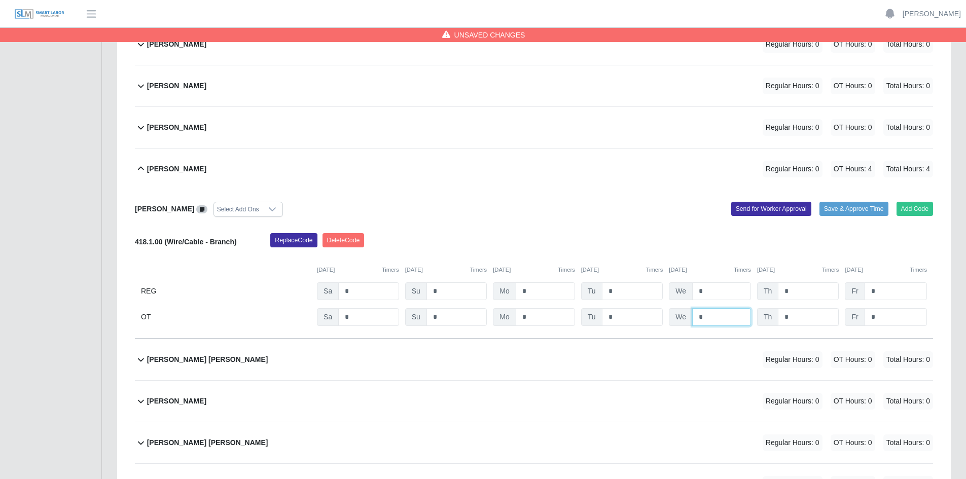
type input "*"
drag, startPoint x: 797, startPoint y: 318, endPoint x: 809, endPoint y: 318, distance: 12.2
click at [797, 318] on input "*" at bounding box center [807, 317] width 61 height 18
type input "*"
click at [897, 320] on input "*" at bounding box center [895, 317] width 62 height 18
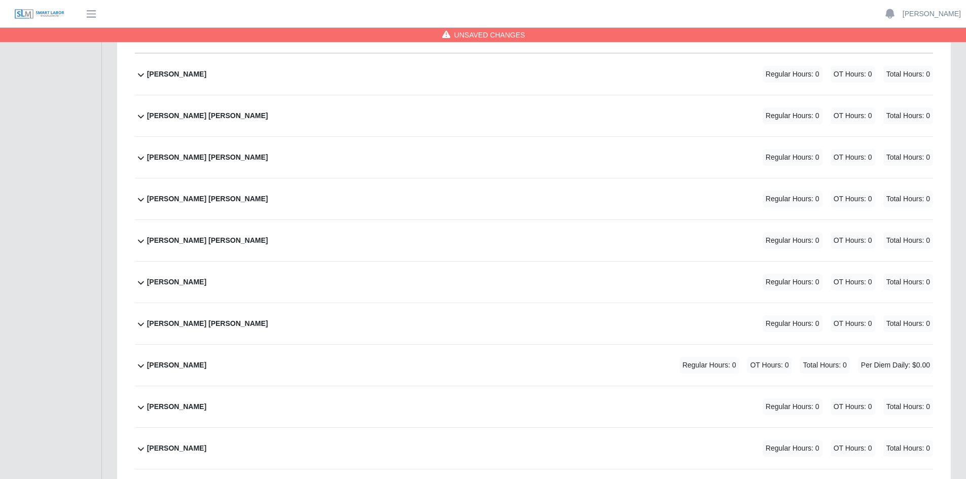
scroll to position [3217, 0]
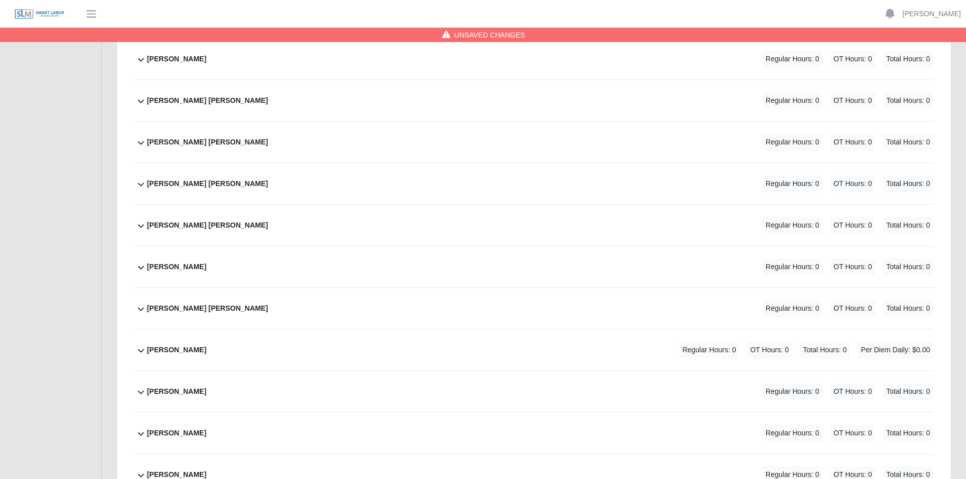
type input "*"
click at [461, 228] on div "[PERSON_NAME] [PERSON_NAME] Regular Hours: 0 OT Hours: 0 Total Hours: 0" at bounding box center [540, 225] width 786 height 41
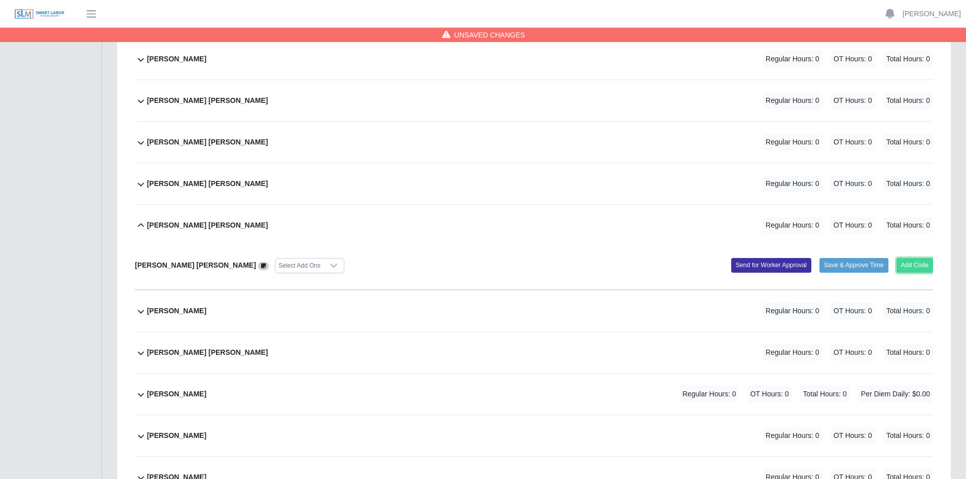
click at [906, 264] on button "Add Code" at bounding box center [914, 265] width 37 height 14
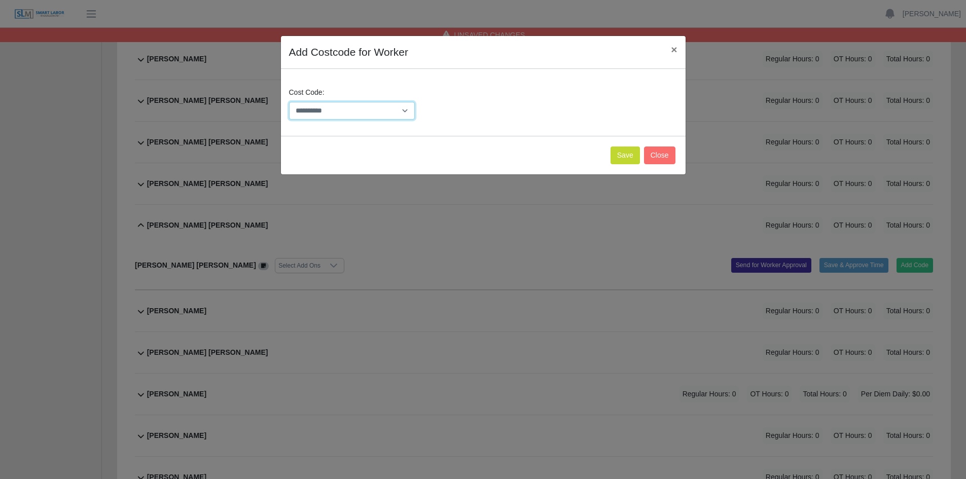
drag, startPoint x: 408, startPoint y: 109, endPoint x: 403, endPoint y: 111, distance: 5.5
click at [408, 109] on select "**********" at bounding box center [352, 111] width 126 height 18
select select "**********"
click at [289, 102] on select "**********" at bounding box center [352, 111] width 126 height 18
click at [630, 155] on button "Save" at bounding box center [624, 155] width 29 height 18
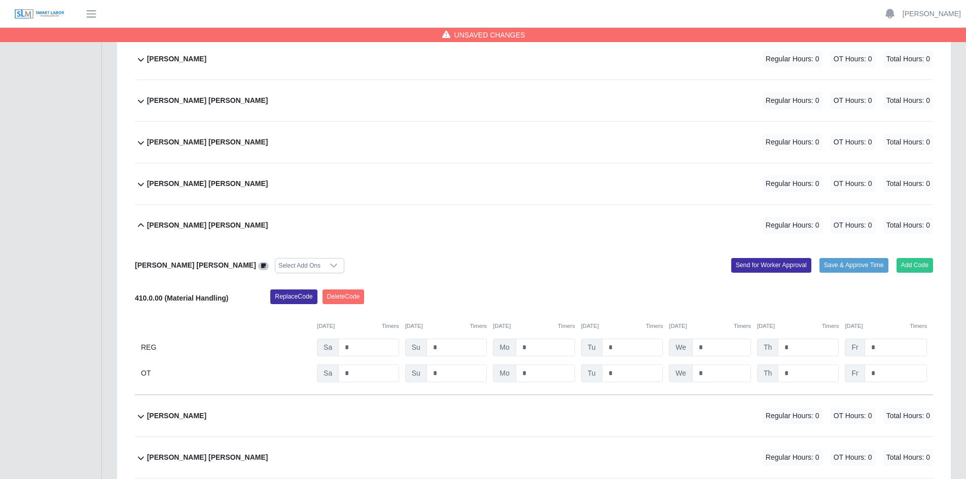
scroll to position [3268, 0]
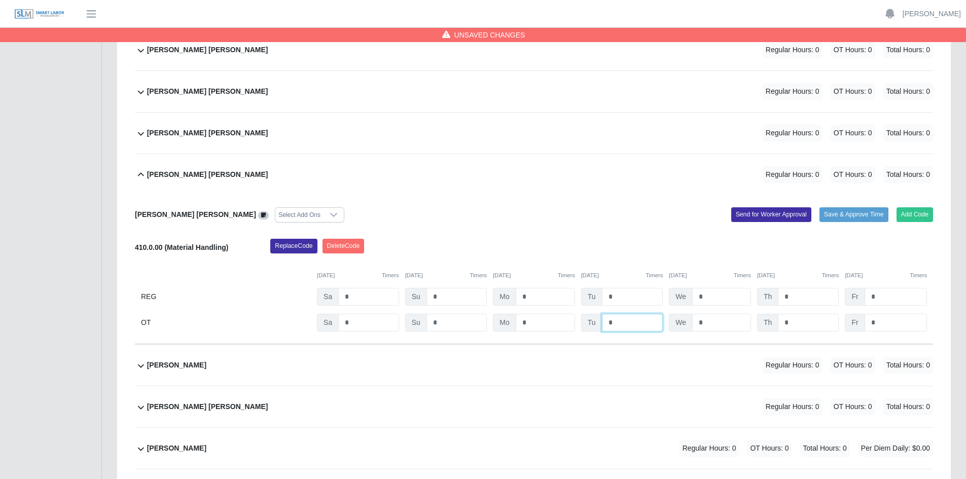
click at [648, 320] on input "*" at bounding box center [632, 323] width 61 height 18
type input "*"
drag, startPoint x: 732, startPoint y: 322, endPoint x: 743, endPoint y: 323, distance: 11.2
click at [733, 322] on input "*" at bounding box center [721, 323] width 59 height 18
type input "*"
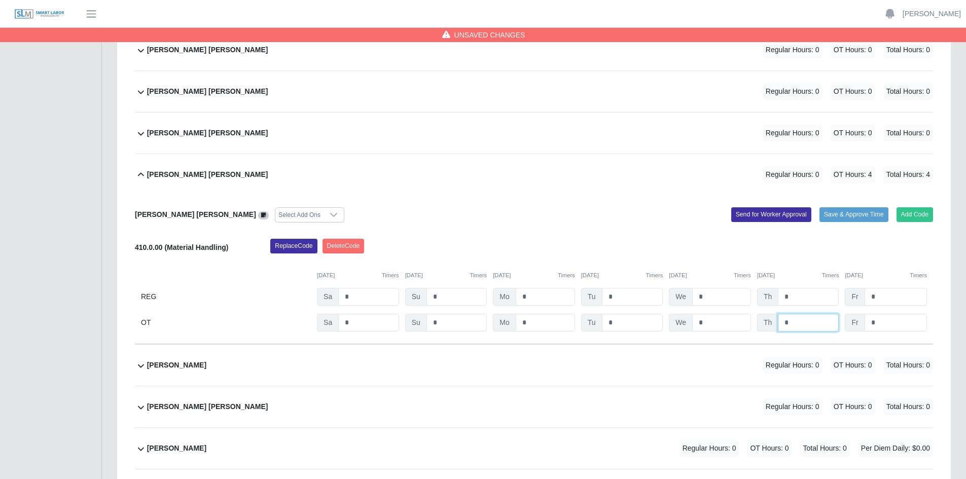
click at [815, 320] on input "*" at bounding box center [807, 323] width 61 height 18
type input "*"
click at [896, 321] on input "*" at bounding box center [895, 323] width 62 height 18
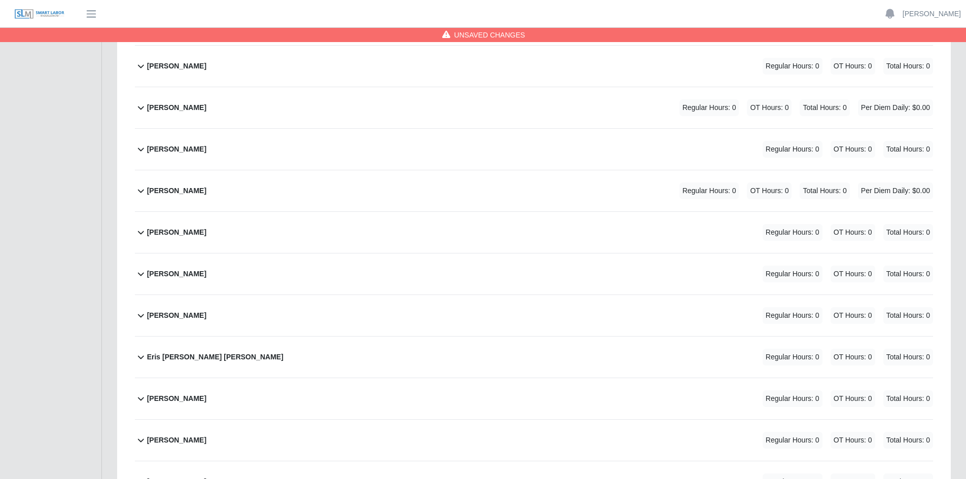
scroll to position [1291, 0]
type input "*"
click at [467, 149] on div "Emmanuel Urrutia Vargas Regular Hours: 0 OT Hours: 0 Total Hours: 0" at bounding box center [540, 149] width 786 height 41
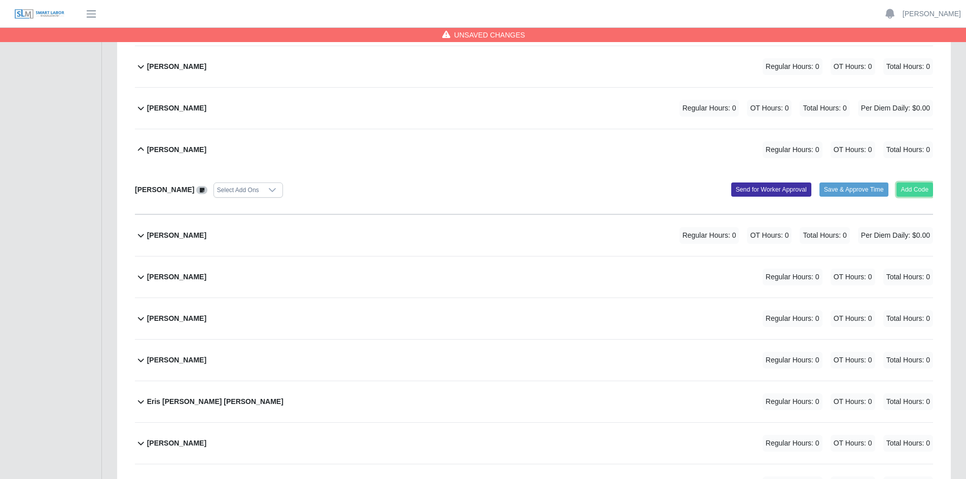
click at [920, 187] on button "Add Code" at bounding box center [914, 189] width 37 height 14
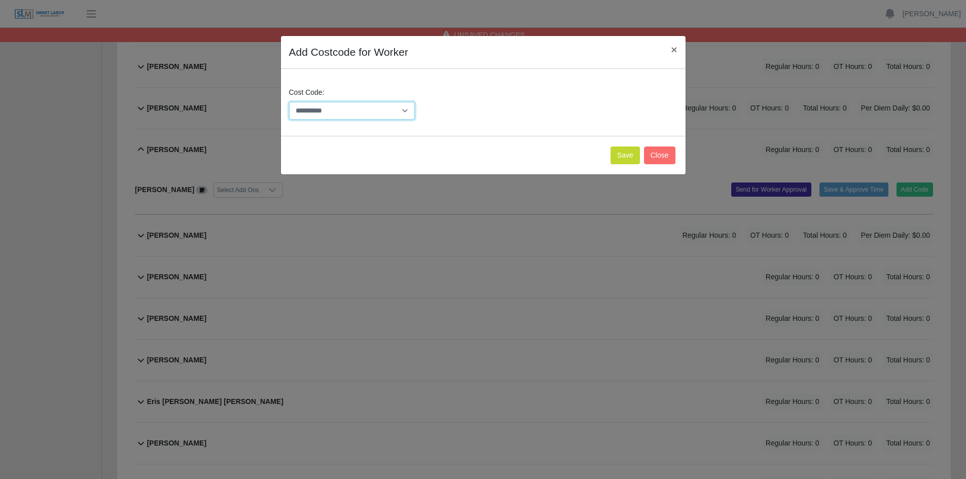
click at [407, 110] on select "**********" at bounding box center [352, 111] width 126 height 18
select select "**********"
click at [289, 102] on select "**********" at bounding box center [352, 111] width 126 height 18
click at [629, 157] on button "Save" at bounding box center [624, 155] width 29 height 18
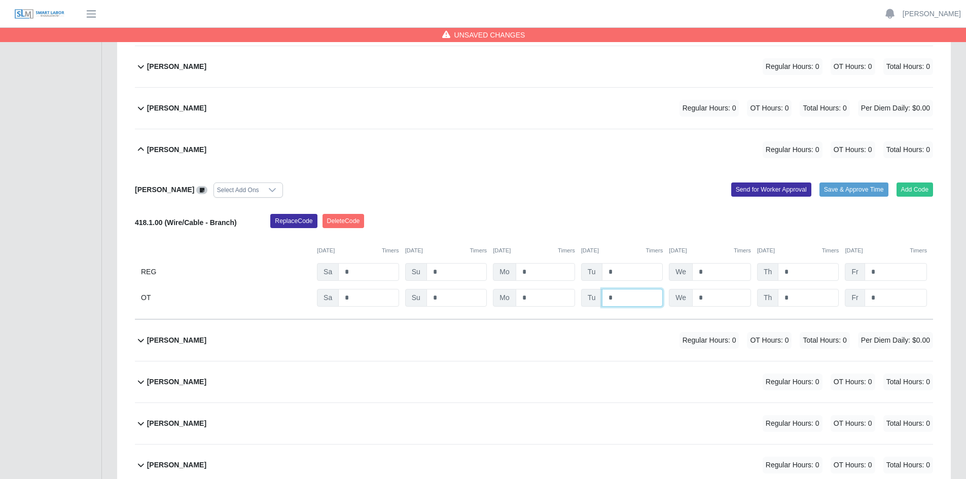
click at [622, 301] on input "*" at bounding box center [632, 298] width 61 height 18
type input "***"
click at [718, 296] on input "*" at bounding box center [721, 298] width 59 height 18
type input "*"
click at [794, 299] on input "*" at bounding box center [807, 298] width 61 height 18
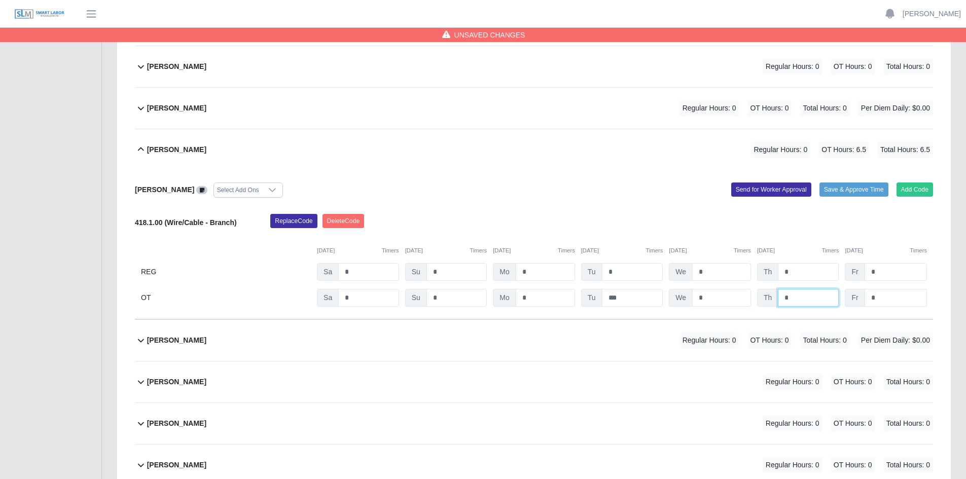
type input "*"
click at [888, 301] on input "*" at bounding box center [895, 298] width 62 height 18
type input "***"
click at [668, 204] on div "Emmanuel Urrutia Vargas Select Add Ons Add Code Save & Approve Time Send for Wo…" at bounding box center [534, 244] width 798 height 149
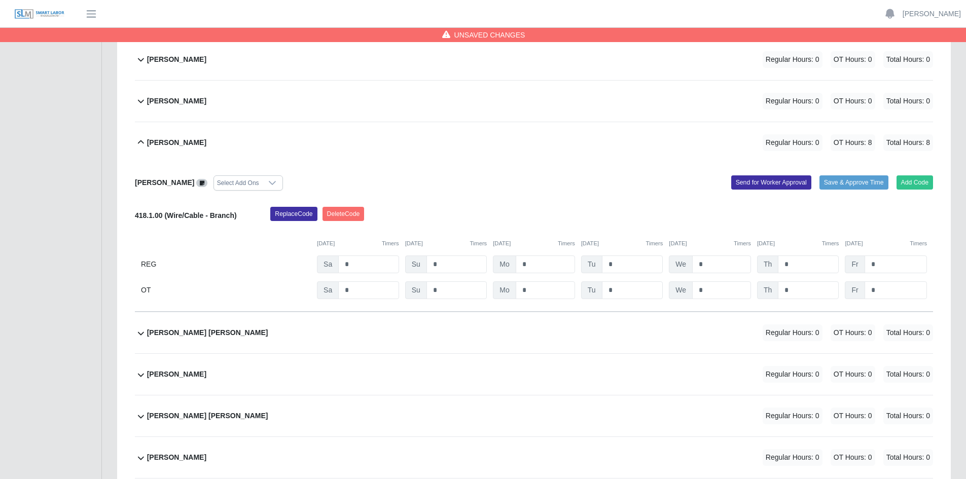
scroll to position [1950, 0]
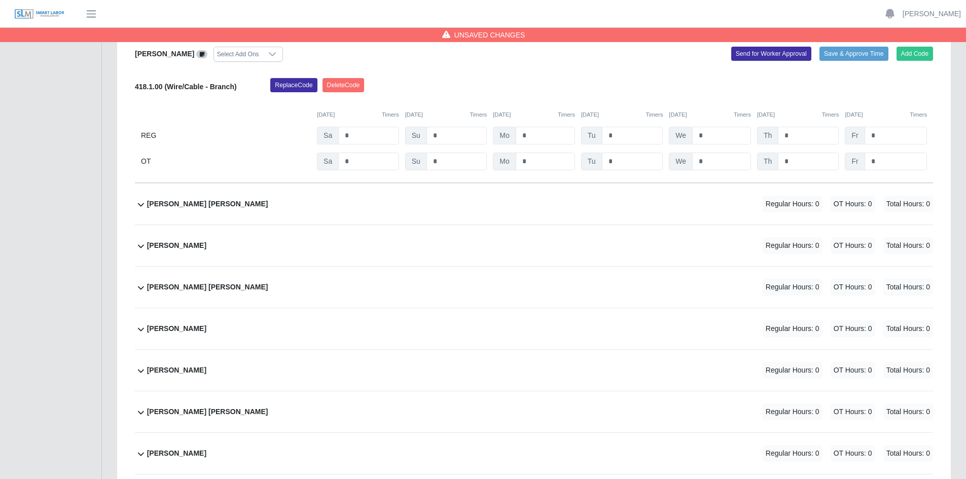
click at [432, 330] on div "Gilberto Zabala Estrada Regular Hours: 0 OT Hours: 0 Total Hours: 0" at bounding box center [540, 328] width 786 height 41
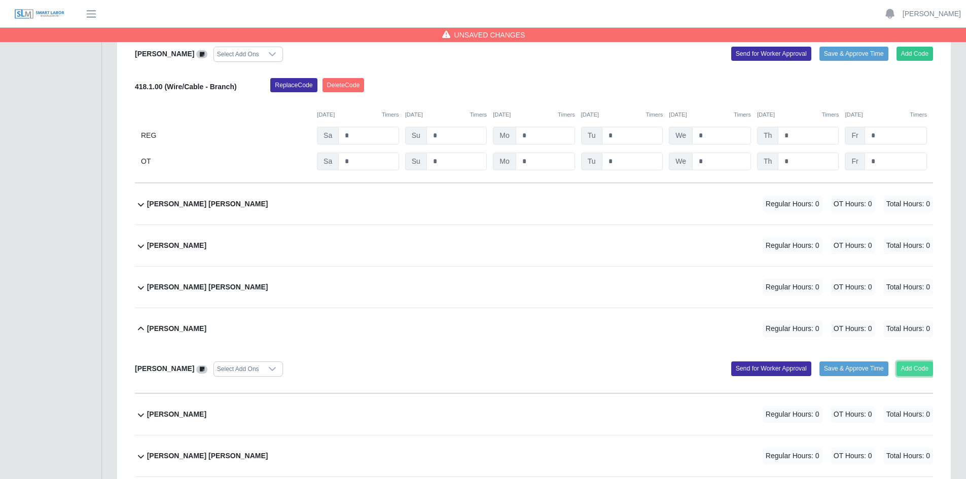
click at [912, 367] on button "Add Code" at bounding box center [914, 368] width 37 height 14
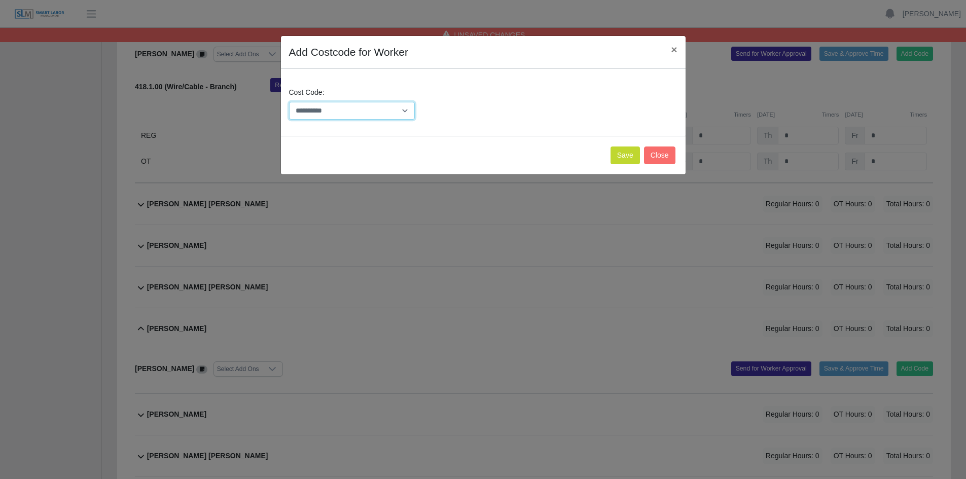
click at [409, 109] on select "**********" at bounding box center [352, 111] width 126 height 18
select select "**********"
click at [289, 102] on select "**********" at bounding box center [352, 111] width 126 height 18
click at [638, 152] on button "Save" at bounding box center [624, 155] width 29 height 18
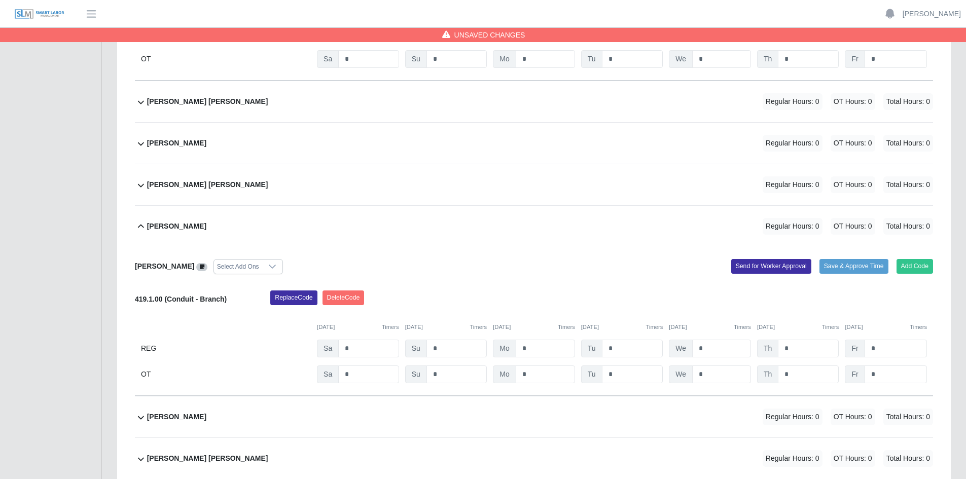
scroll to position [2102, 0]
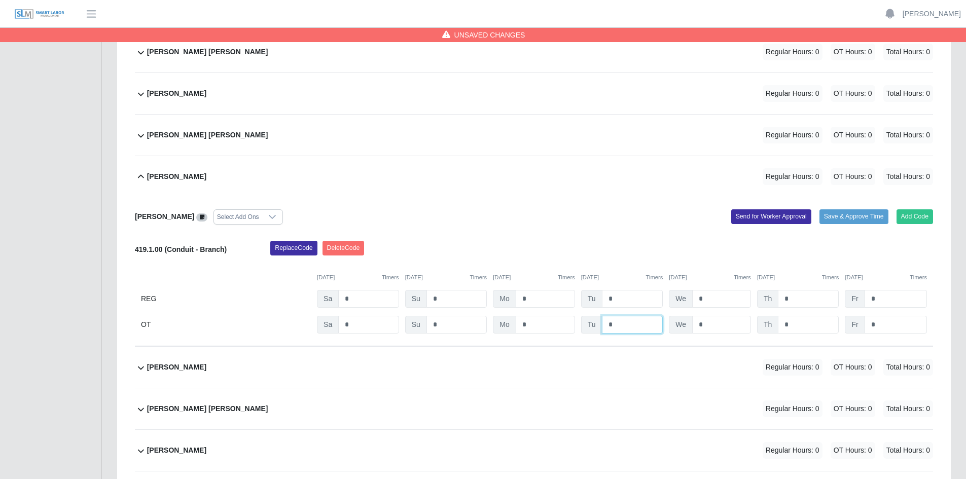
click at [617, 323] on input "*" at bounding box center [632, 325] width 61 height 18
type input "*"
click at [723, 324] on input "*" at bounding box center [721, 325] width 59 height 18
type input "*"
click at [794, 323] on input "*" at bounding box center [807, 325] width 61 height 18
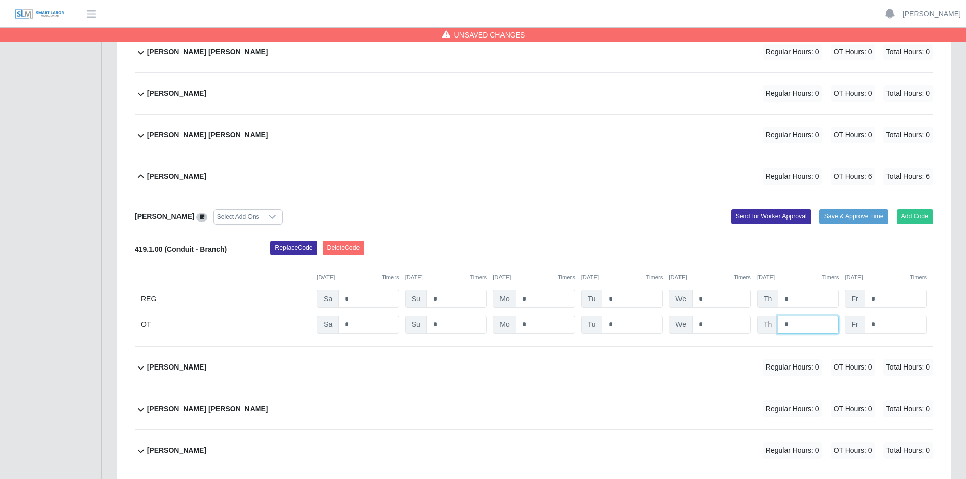
type input "*"
drag, startPoint x: 884, startPoint y: 321, endPoint x: 855, endPoint y: 322, distance: 29.9
click at [884, 321] on input "*" at bounding box center [895, 325] width 62 height 18
type input "*"
click at [348, 325] on input "*" at bounding box center [368, 325] width 60 height 18
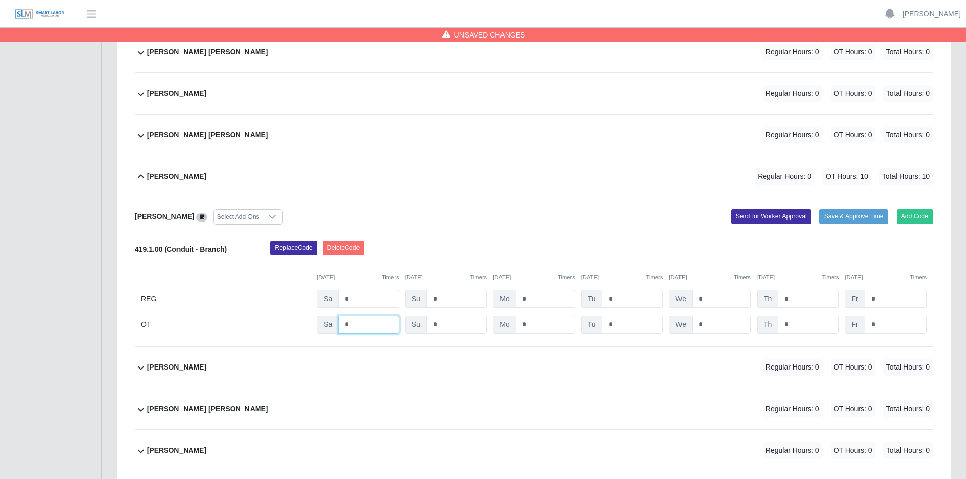
type input "*"
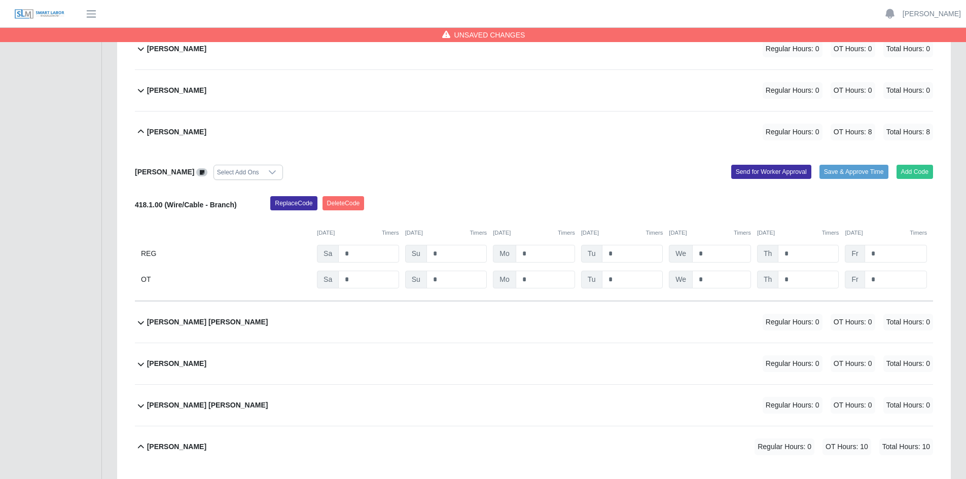
scroll to position [1748, 0]
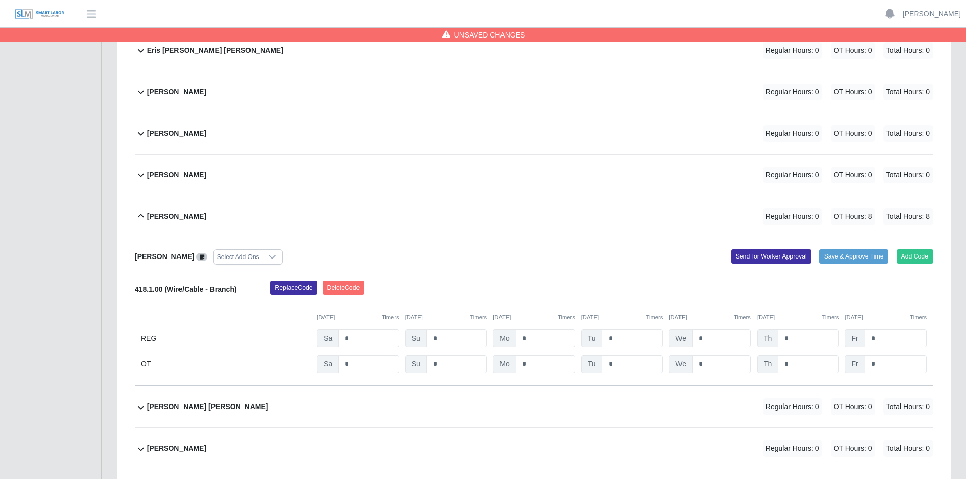
click at [465, 179] on div "Felipe Lucas Lucas Regular Hours: 0 OT Hours: 0 Total Hours: 0" at bounding box center [540, 175] width 786 height 41
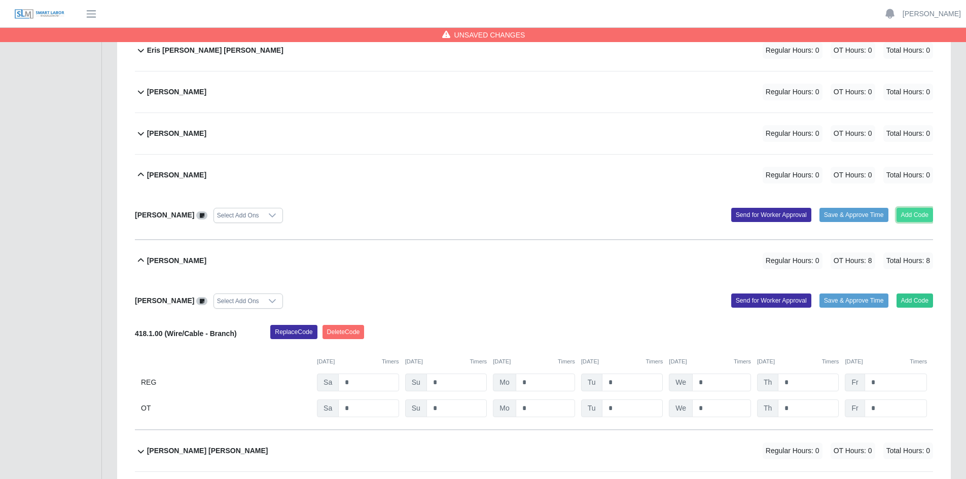
click at [909, 213] on button "Add Code" at bounding box center [914, 215] width 37 height 14
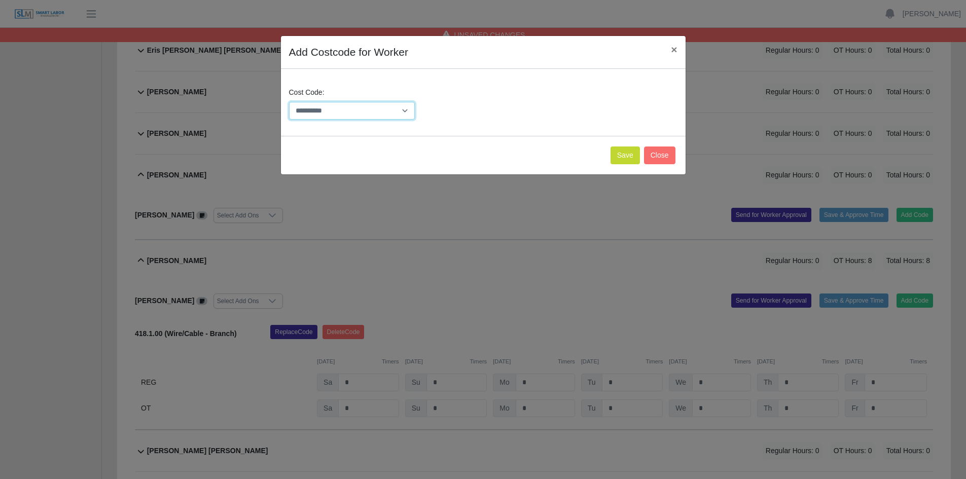
drag, startPoint x: 404, startPoint y: 110, endPoint x: 397, endPoint y: 114, distance: 8.6
click at [404, 110] on select "**********" at bounding box center [352, 111] width 126 height 18
select select "**********"
click at [289, 102] on select "**********" at bounding box center [352, 111] width 126 height 18
click at [621, 157] on button "Save" at bounding box center [624, 155] width 29 height 18
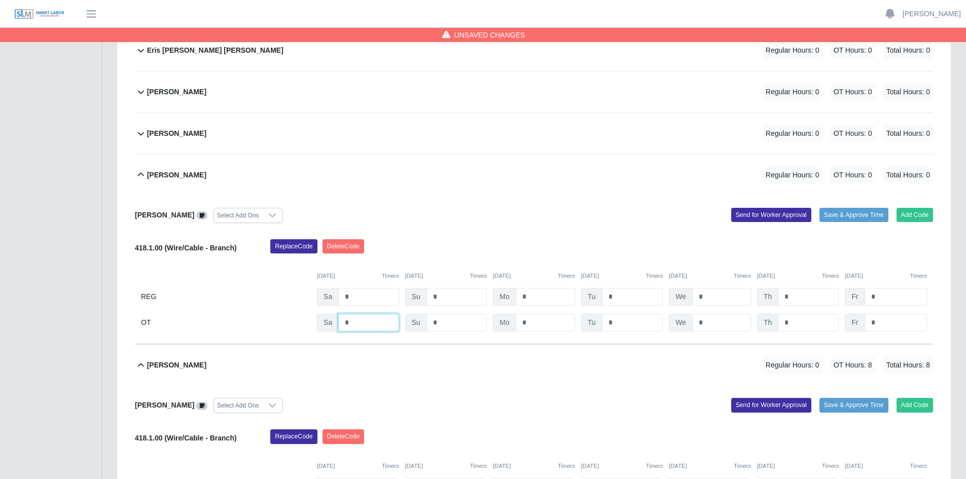
click at [362, 321] on input "*" at bounding box center [368, 323] width 60 height 18
type input "*"
click at [621, 324] on input "*" at bounding box center [632, 323] width 61 height 18
type input "*"
drag, startPoint x: 710, startPoint y: 324, endPoint x: 717, endPoint y: 324, distance: 6.6
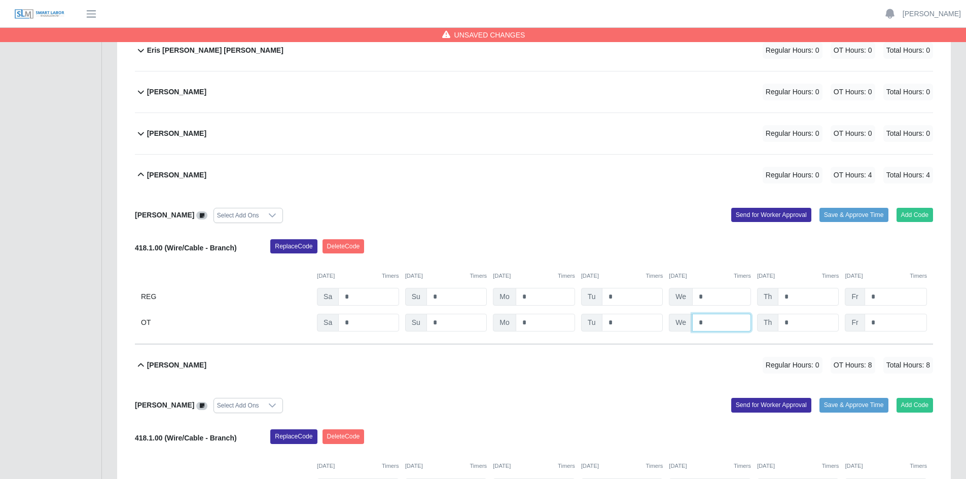
click at [711, 324] on input "*" at bounding box center [721, 323] width 59 height 18
type input "*"
click at [799, 324] on input "*" at bounding box center [807, 323] width 61 height 18
type input "*"
click at [894, 325] on input "*" at bounding box center [895, 323] width 62 height 18
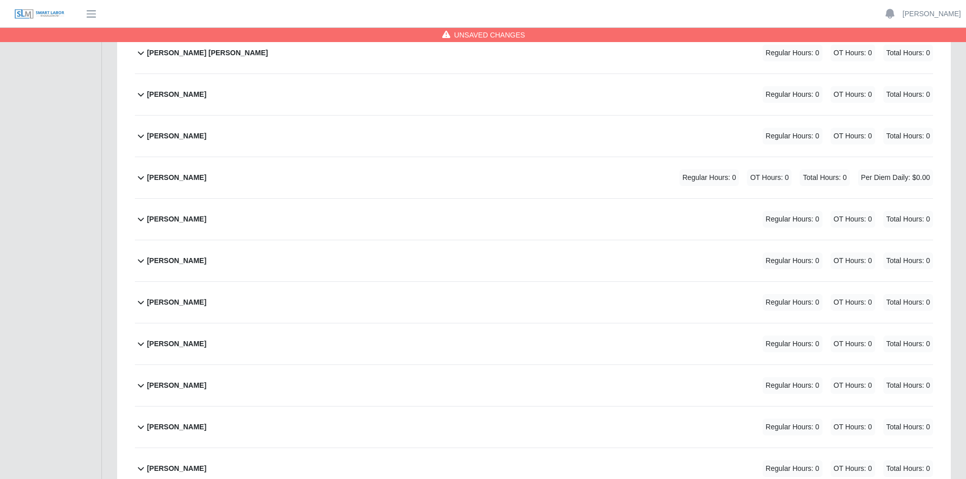
scroll to position [4332, 0]
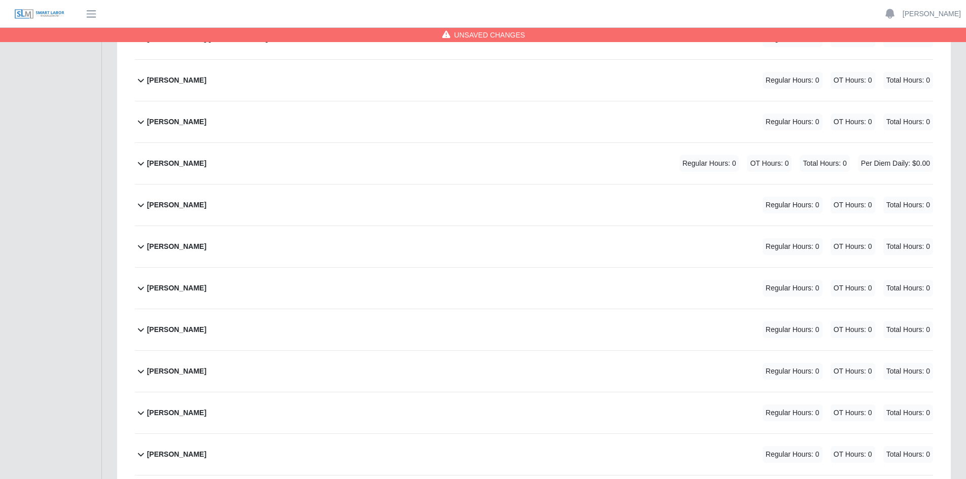
type input "*"
click at [485, 255] on div "Osmany Aguilar Regular Hours: 0 OT Hours: 0 Total Hours: 0" at bounding box center [540, 246] width 786 height 41
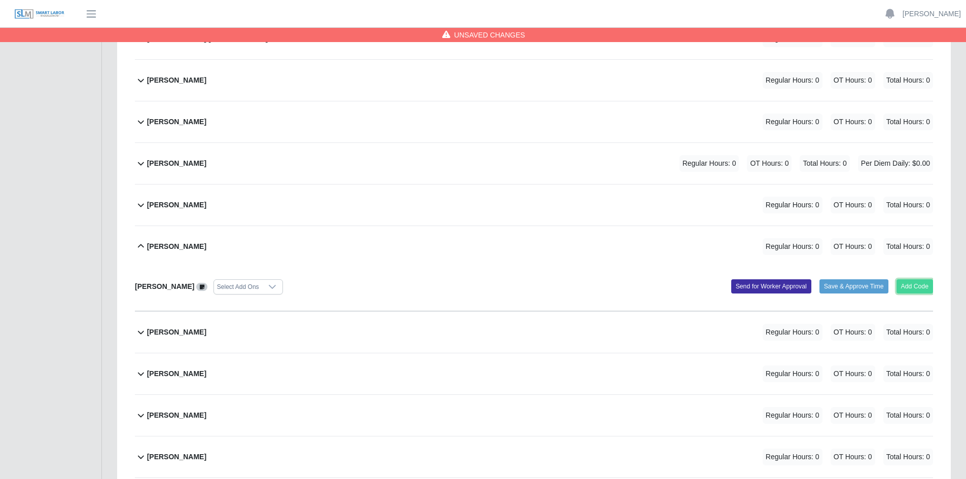
click at [925, 286] on button "Add Code" at bounding box center [914, 286] width 37 height 14
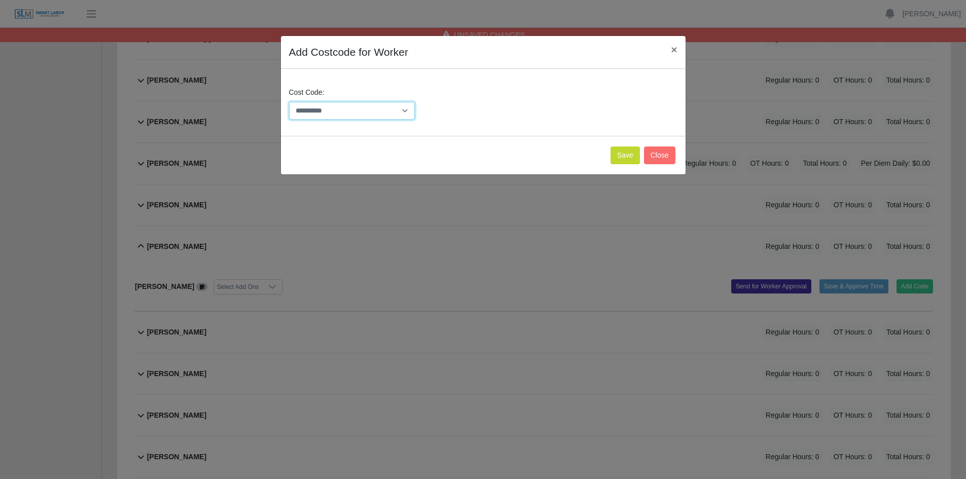
click at [406, 109] on select "**********" at bounding box center [352, 111] width 126 height 18
select select "**********"
click at [289, 102] on select "**********" at bounding box center [352, 111] width 126 height 18
click at [629, 155] on button "Save" at bounding box center [624, 155] width 29 height 18
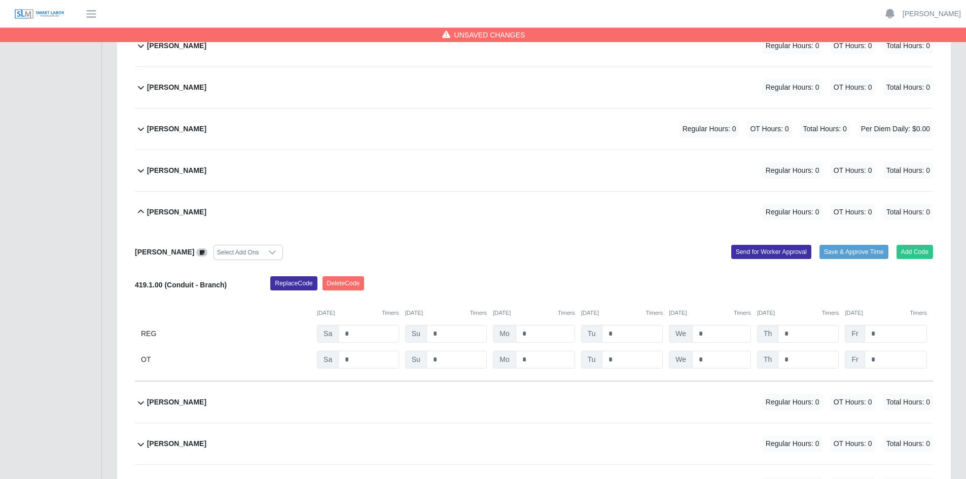
scroll to position [4383, 0]
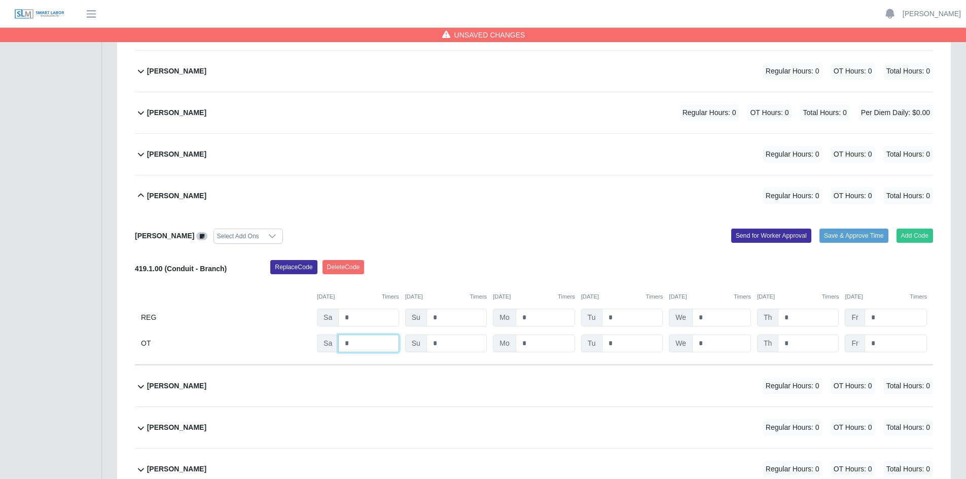
click at [354, 345] on input "*" at bounding box center [368, 344] width 60 height 18
type input "*"
click at [633, 345] on input "*" at bounding box center [632, 344] width 61 height 18
type input "*"
click at [712, 341] on input "*" at bounding box center [721, 344] width 59 height 18
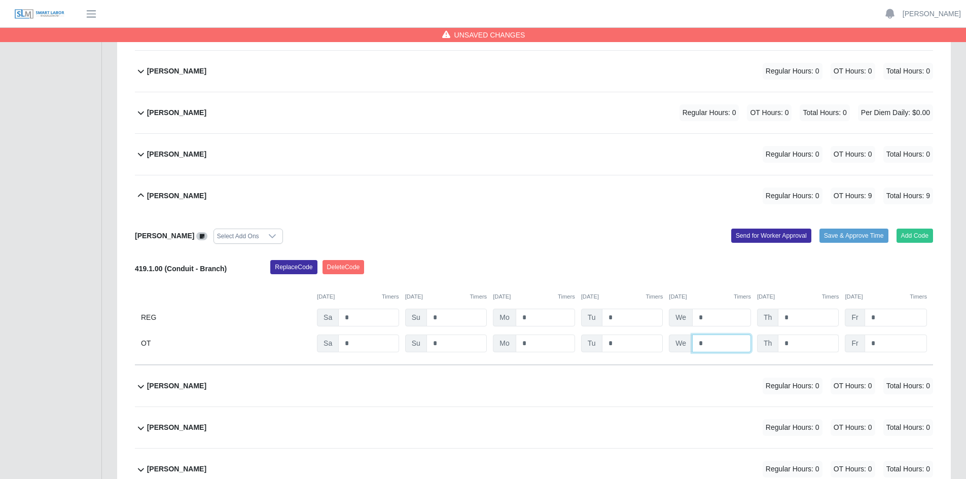
type input "*"
click at [807, 346] on input "*" at bounding box center [807, 344] width 61 height 18
type input "*"
click at [893, 343] on input "*" at bounding box center [895, 344] width 62 height 18
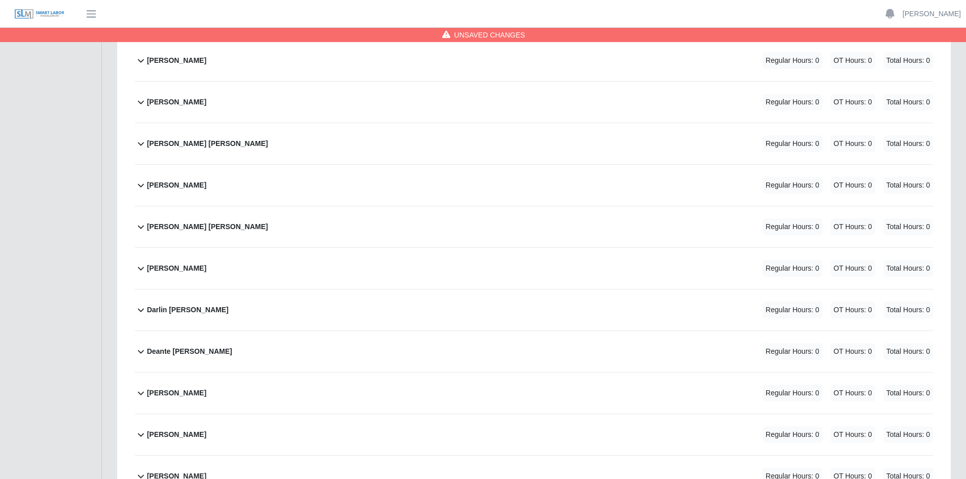
scroll to position [785, 0]
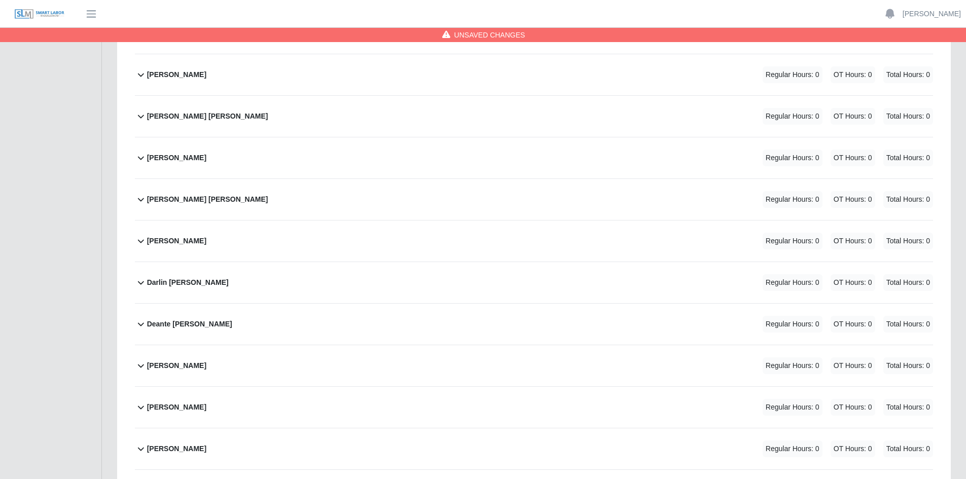
type input "*"
click at [366, 404] on div "Diana Luis Regular Hours: 0 OT Hours: 0 Total Hours: 0" at bounding box center [540, 407] width 786 height 41
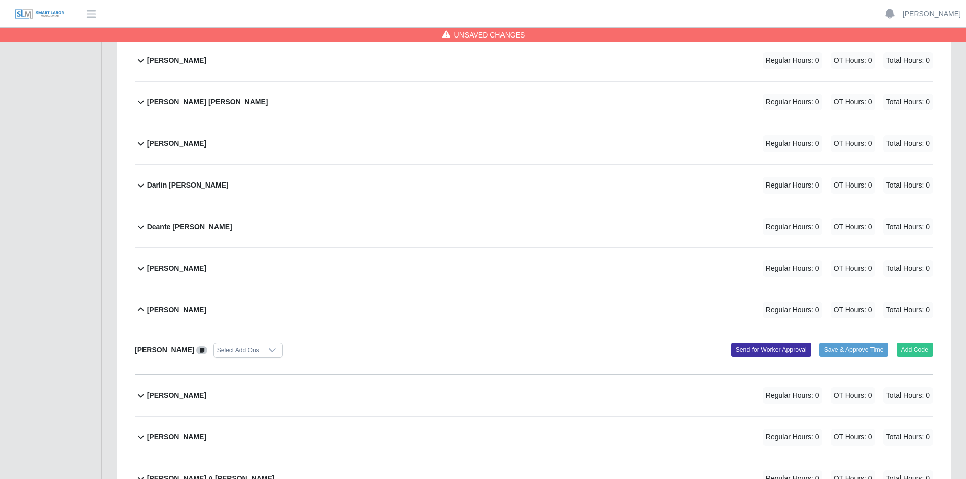
scroll to position [886, 0]
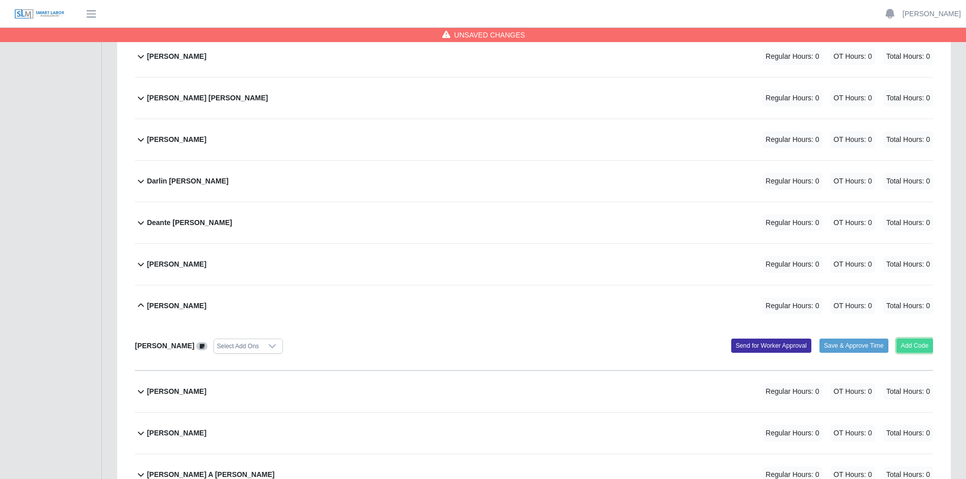
click at [912, 345] on button "Add Code" at bounding box center [914, 346] width 37 height 14
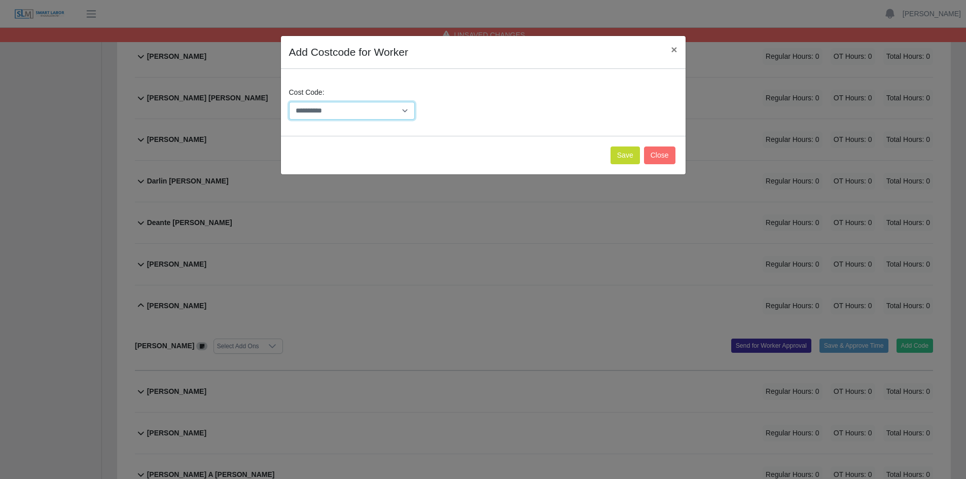
click at [409, 109] on select "**********" at bounding box center [352, 111] width 126 height 18
select select "**********"
click at [289, 102] on select "**********" at bounding box center [352, 111] width 126 height 18
click at [625, 154] on button "Save" at bounding box center [624, 155] width 29 height 18
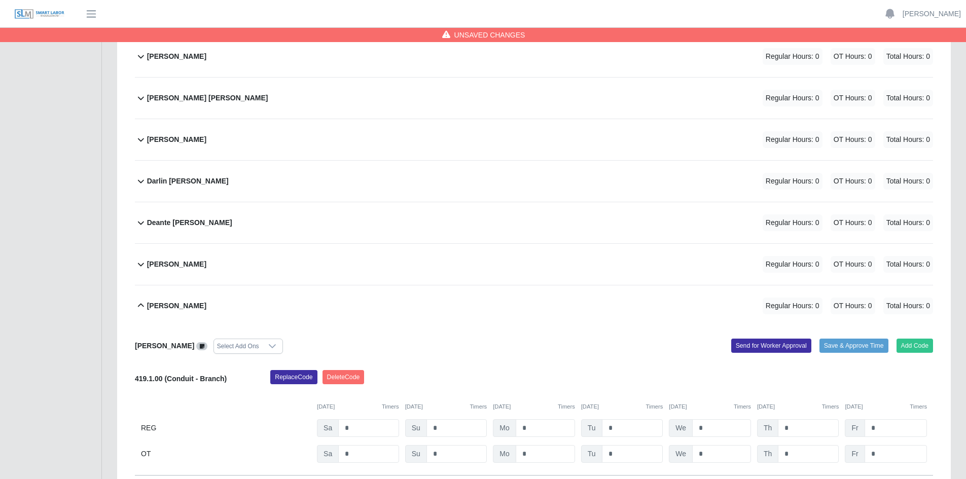
scroll to position [937, 0]
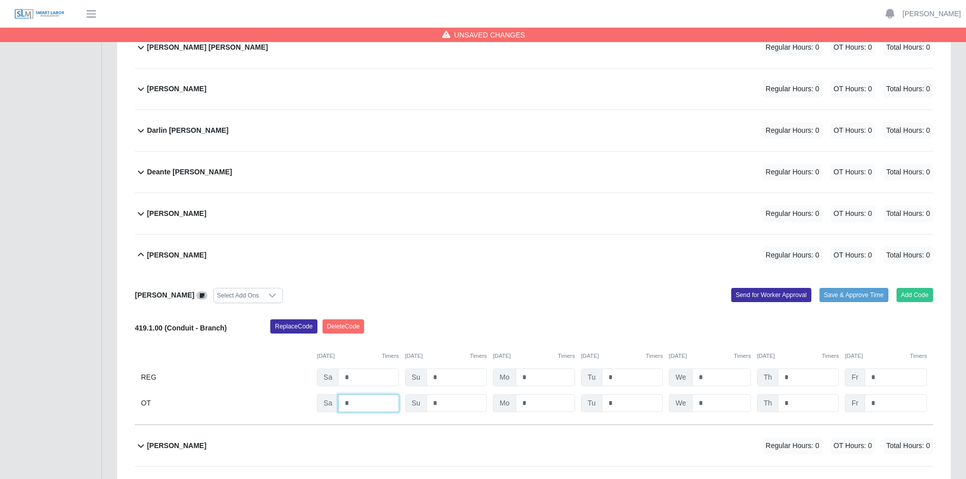
click at [350, 404] on input "*" at bounding box center [368, 403] width 60 height 18
type input "*"
click at [633, 403] on input "*" at bounding box center [632, 403] width 61 height 18
type input "***"
click at [709, 402] on input "*" at bounding box center [721, 403] width 59 height 18
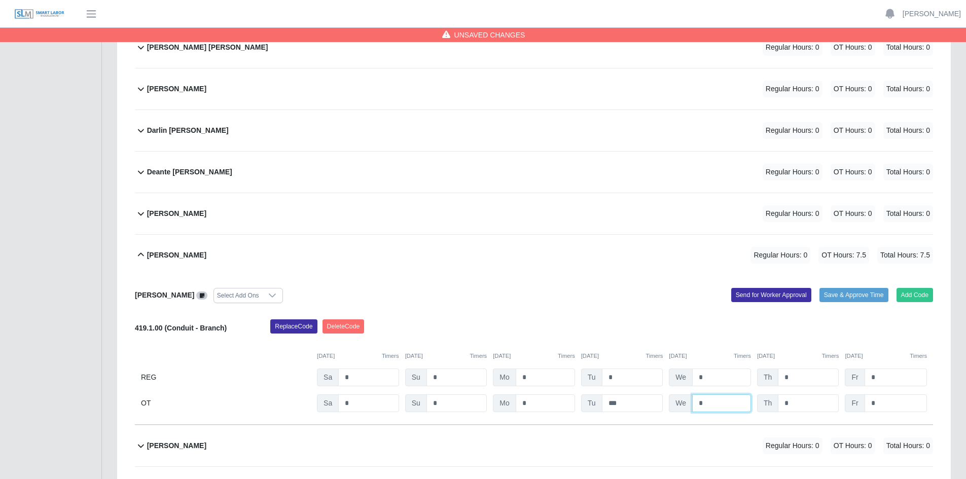
type input "*"
click at [796, 404] on input "*" at bounding box center [807, 403] width 61 height 18
type input "*"
click at [881, 403] on input "*" at bounding box center [895, 403] width 62 height 18
type input "*"
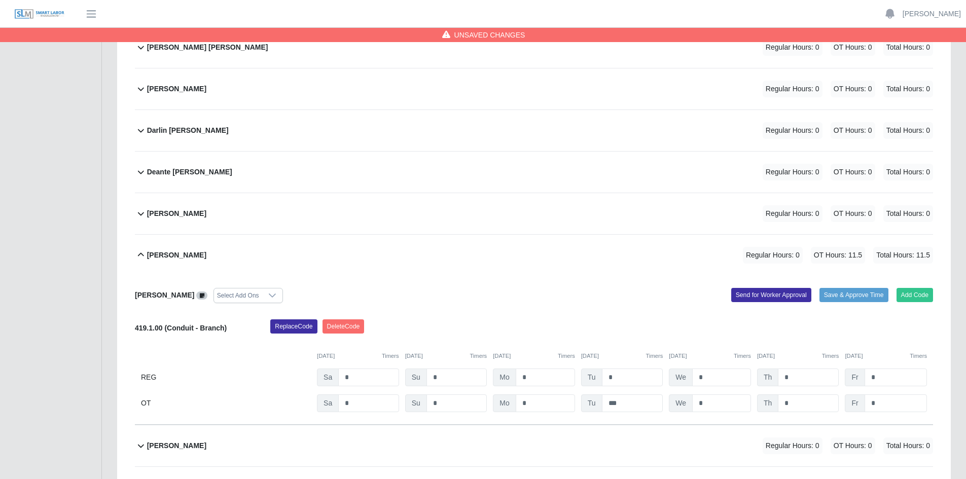
click at [521, 295] on div "Diana Luis Select Add Ons" at bounding box center [330, 295] width 406 height 15
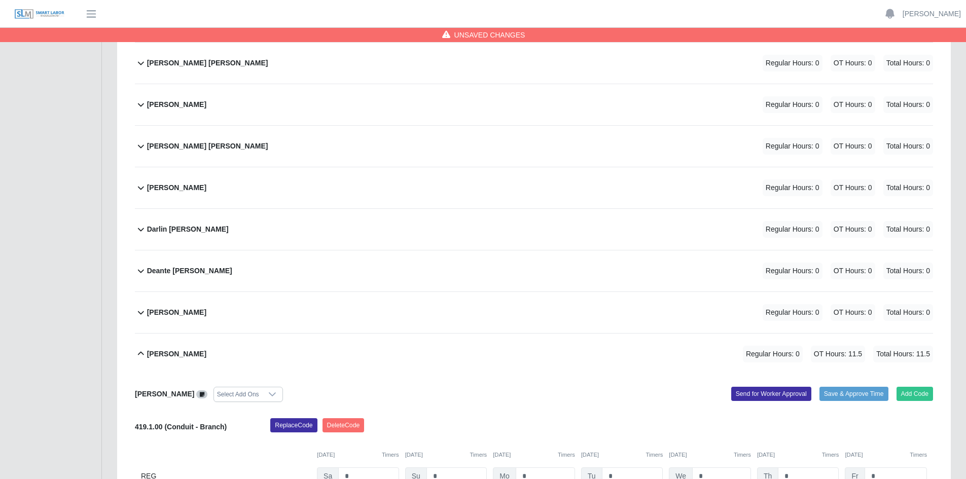
scroll to position [835, 0]
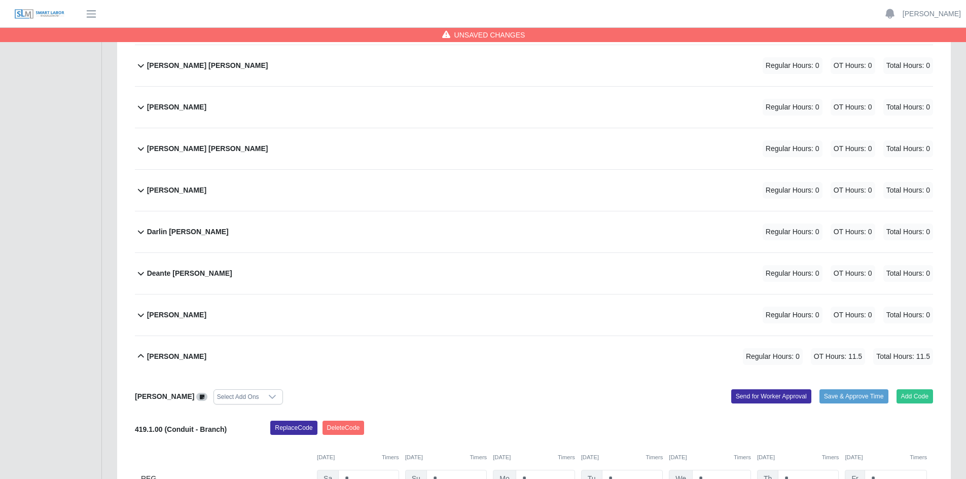
click at [477, 154] on div "Daniel Salas Davila Regular Hours: 0 OT Hours: 0 Total Hours: 0" at bounding box center [540, 148] width 786 height 41
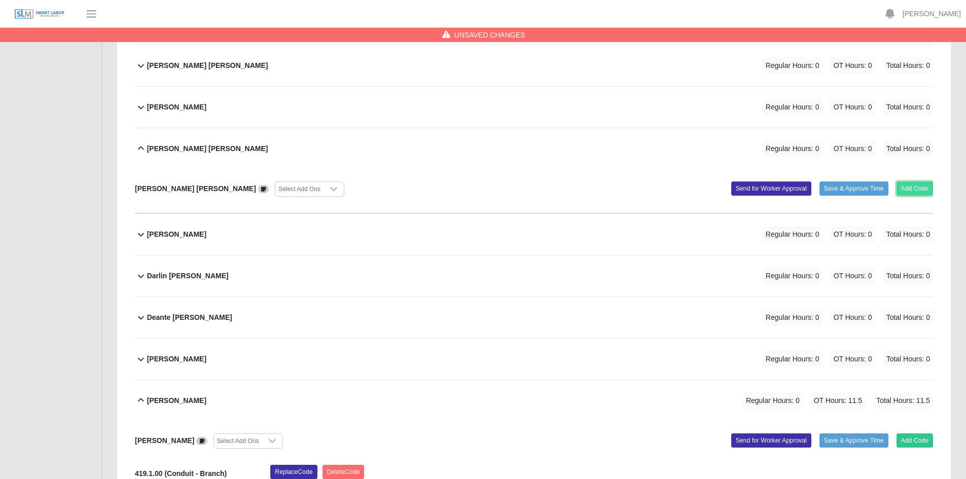
click at [921, 182] on button "Add Code" at bounding box center [914, 188] width 37 height 14
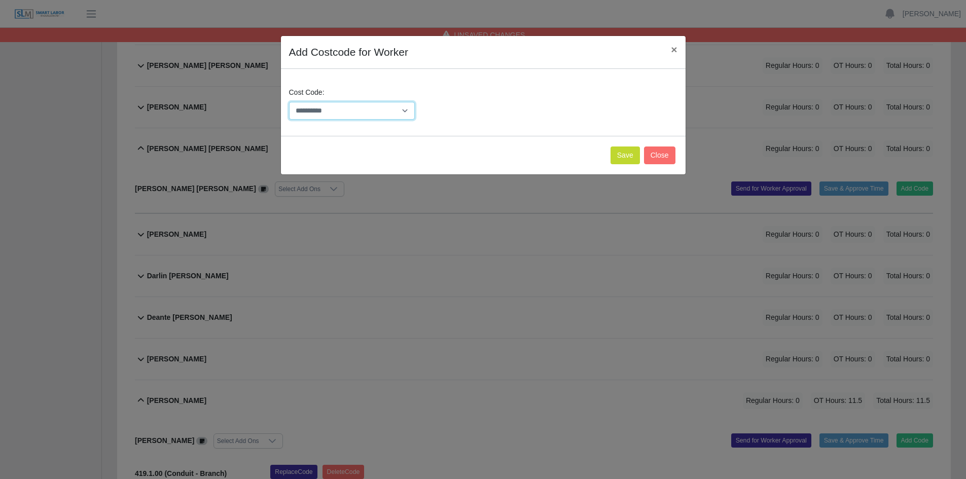
click at [402, 113] on select "**********" at bounding box center [352, 111] width 126 height 18
select select "**********"
click at [289, 102] on select "**********" at bounding box center [352, 111] width 126 height 18
click at [636, 152] on button "Save" at bounding box center [624, 155] width 29 height 18
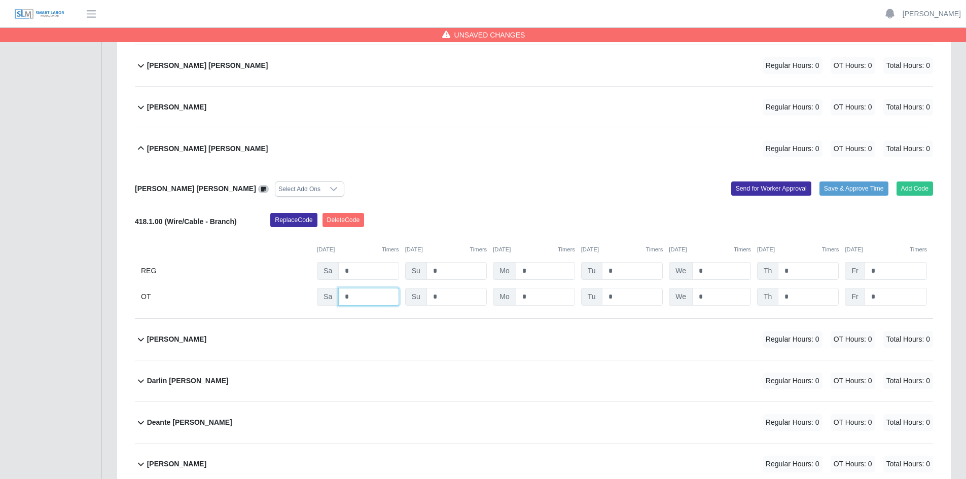
click at [356, 295] on input "*" at bounding box center [368, 297] width 60 height 18
type input "*"
click at [625, 295] on input "*" at bounding box center [632, 297] width 61 height 18
type input "*"
click at [716, 296] on input "*" at bounding box center [721, 297] width 59 height 18
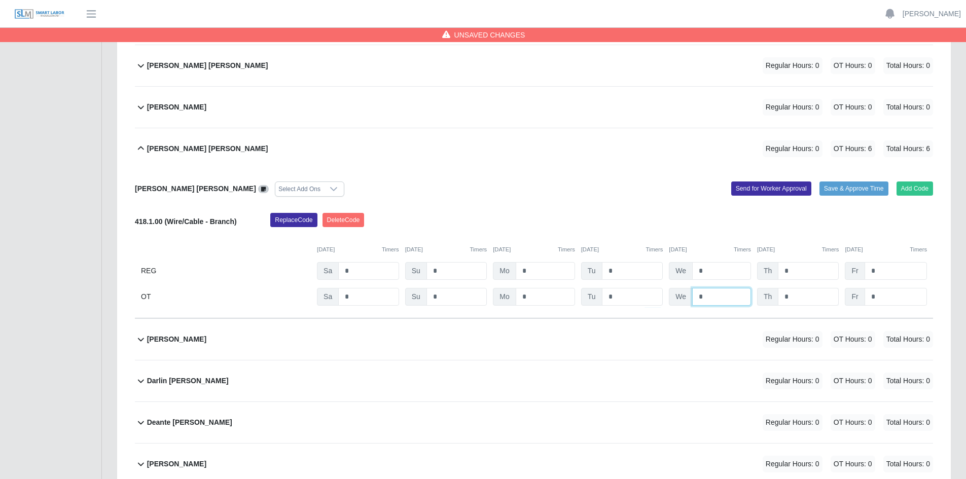
type input "*"
drag, startPoint x: 792, startPoint y: 295, endPoint x: 802, endPoint y: 295, distance: 10.1
click at [793, 295] on input "*" at bounding box center [807, 297] width 61 height 18
type input "*"
click at [888, 293] on input "*" at bounding box center [895, 297] width 62 height 18
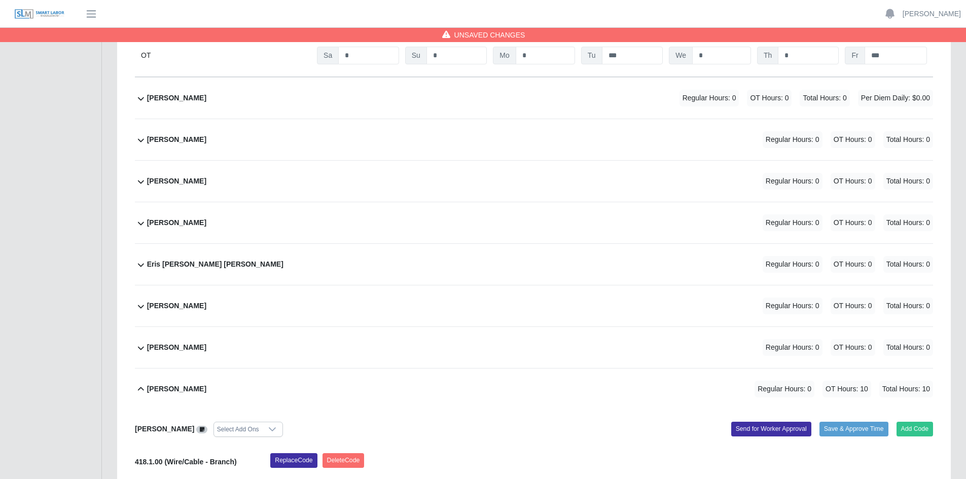
scroll to position [1849, 0]
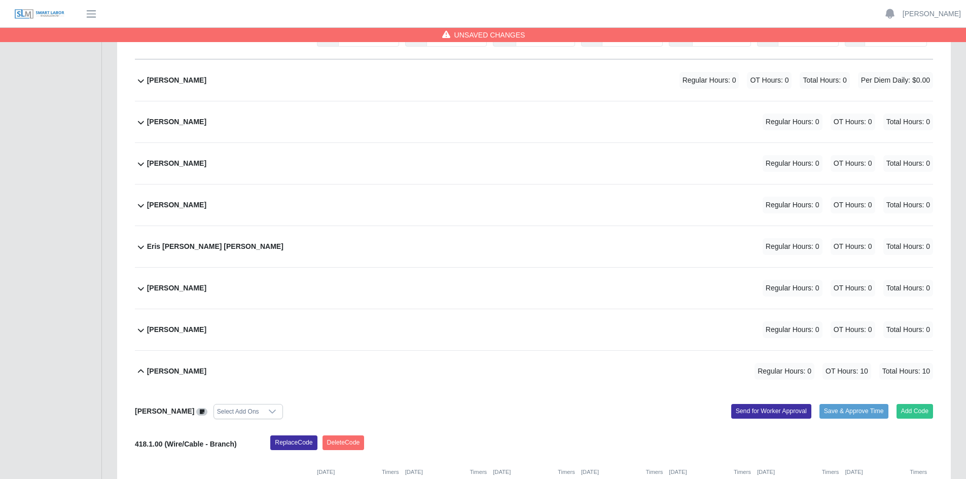
type input "*"
click at [384, 289] on div "Fabiola Briceno De Castillo Regular Hours: 0 OT Hours: 0 Total Hours: 0" at bounding box center [540, 288] width 786 height 41
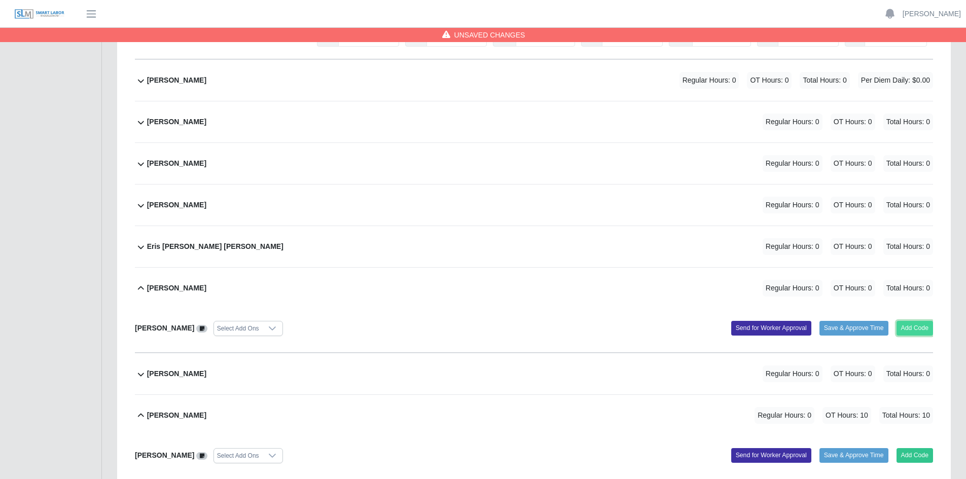
click at [914, 329] on button "Add Code" at bounding box center [914, 328] width 37 height 14
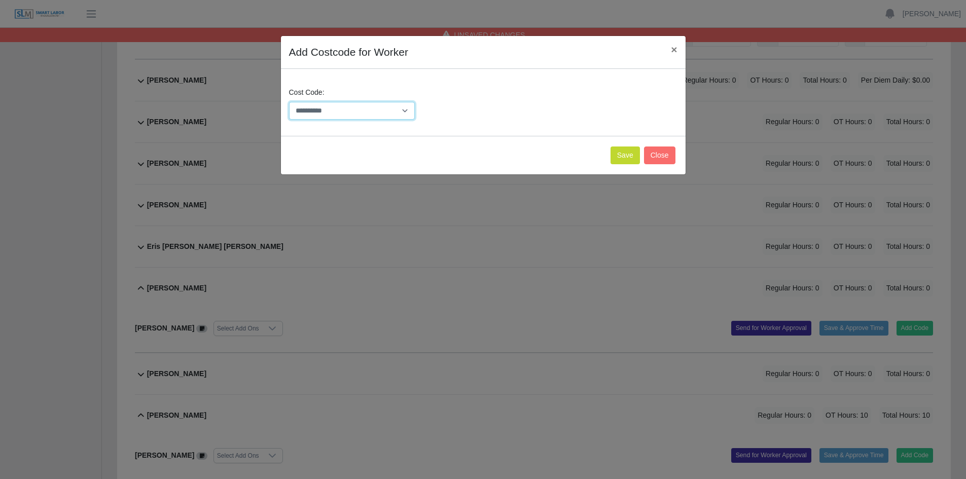
click at [404, 108] on select "**********" at bounding box center [352, 111] width 126 height 18
select select "**********"
click at [289, 102] on select "**********" at bounding box center [352, 111] width 126 height 18
click at [629, 155] on button "Save" at bounding box center [624, 155] width 29 height 18
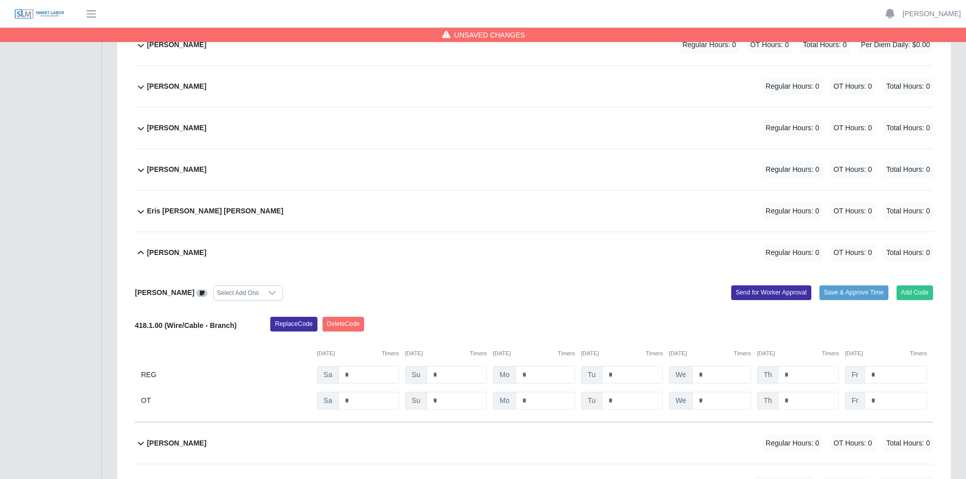
scroll to position [1900, 0]
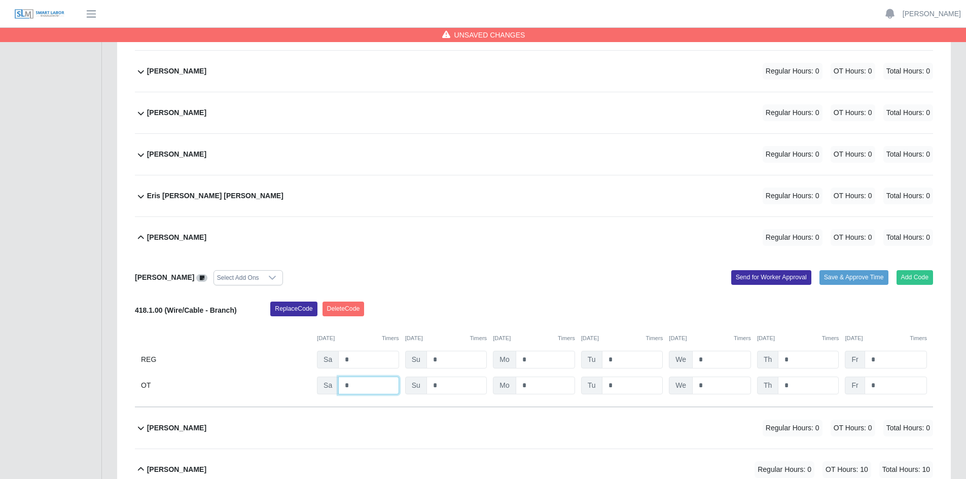
click at [369, 386] on input "*" at bounding box center [368, 386] width 60 height 18
type input "*"
drag, startPoint x: 636, startPoint y: 386, endPoint x: 641, endPoint y: 387, distance: 5.3
click at [636, 386] on input "*" at bounding box center [632, 386] width 61 height 18
type input "*"
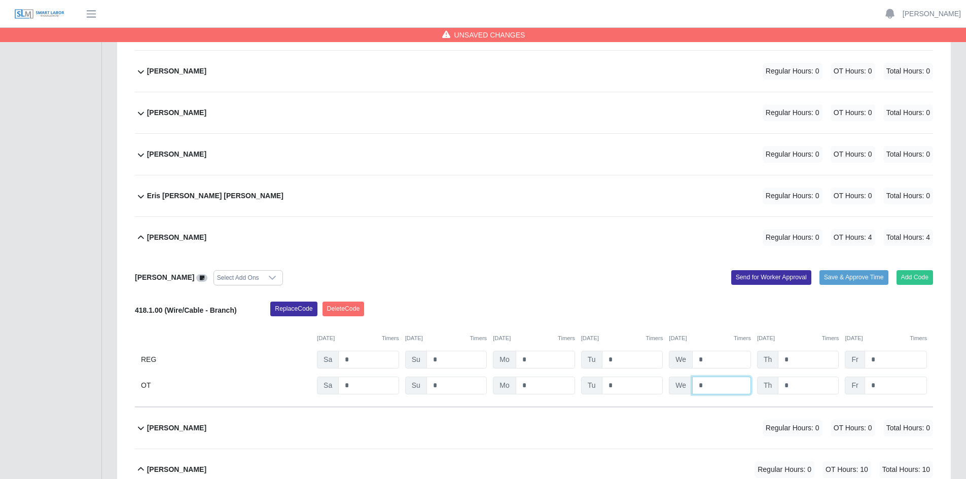
click at [725, 386] on input "*" at bounding box center [721, 386] width 59 height 18
type input "*"
click at [803, 387] on input "*" at bounding box center [807, 386] width 61 height 18
type input "*"
click at [897, 388] on input "*" at bounding box center [895, 386] width 62 height 18
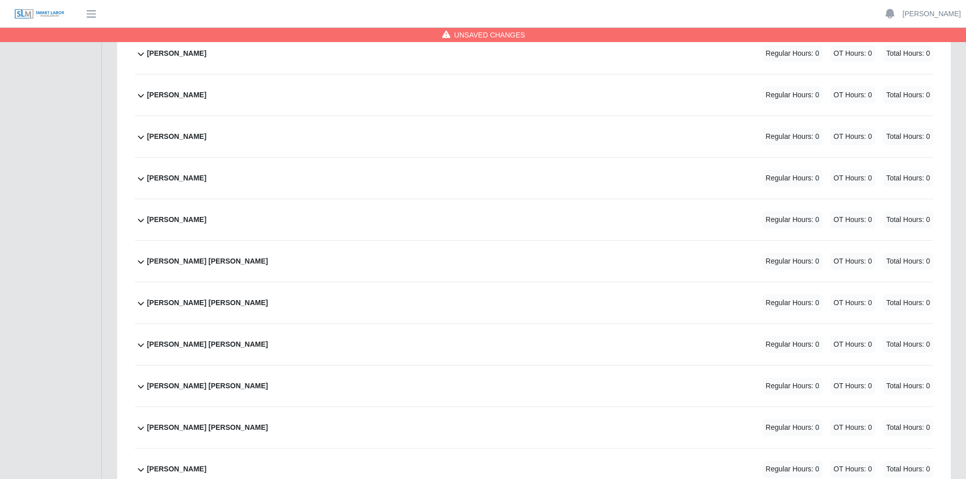
scroll to position [3319, 0]
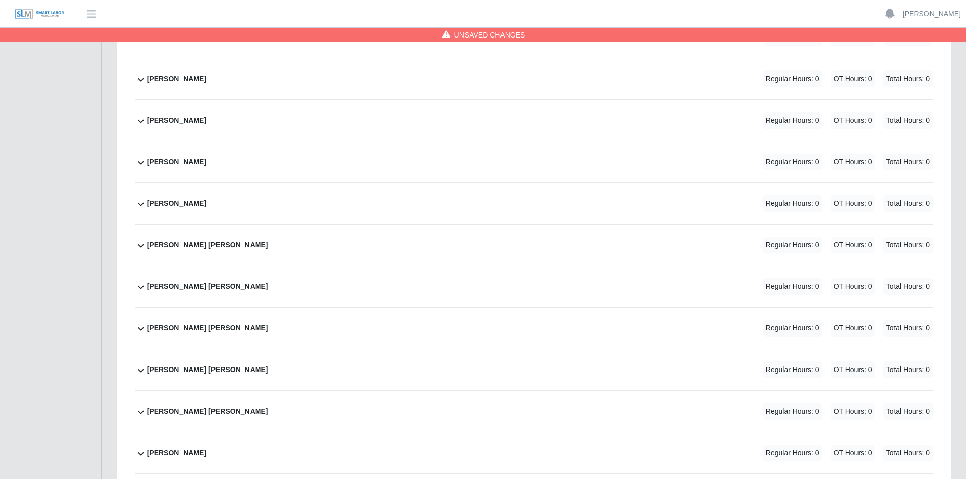
type input "*"
click at [446, 329] on div "Johan A. Aquino Morales Regular Hours: 0 OT Hours: 0 Total Hours: 0" at bounding box center [540, 328] width 786 height 41
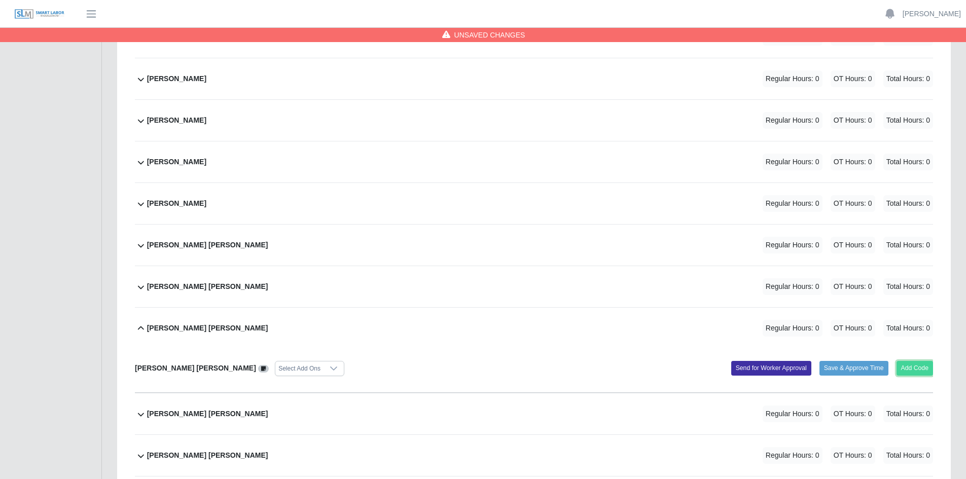
click at [910, 368] on button "Add Code" at bounding box center [914, 368] width 37 height 14
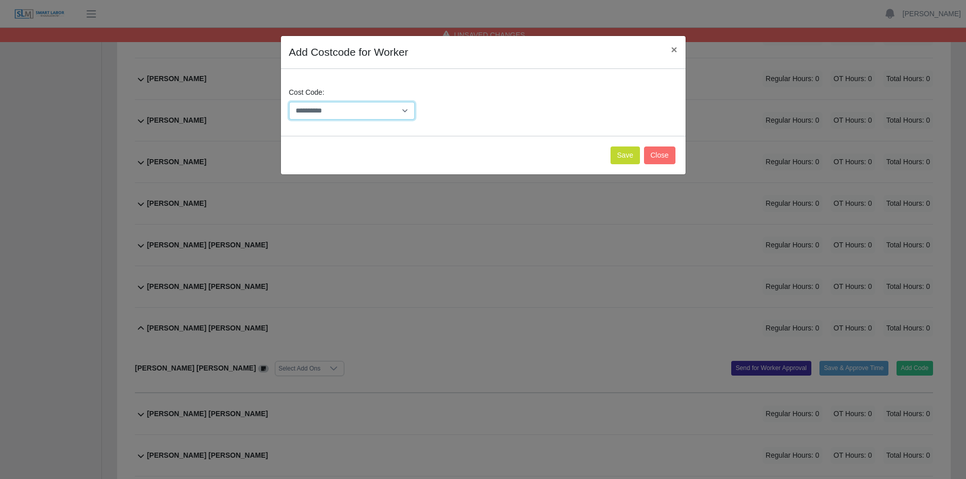
click at [404, 109] on select "**********" at bounding box center [352, 111] width 126 height 18
select select "**********"
click at [289, 102] on select "**********" at bounding box center [352, 111] width 126 height 18
click at [626, 155] on button "Save" at bounding box center [624, 155] width 29 height 18
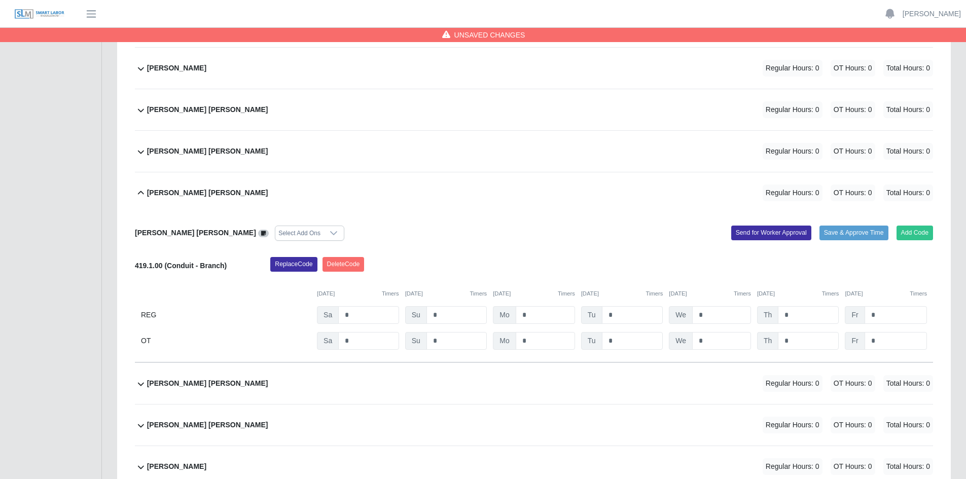
scroll to position [3471, 0]
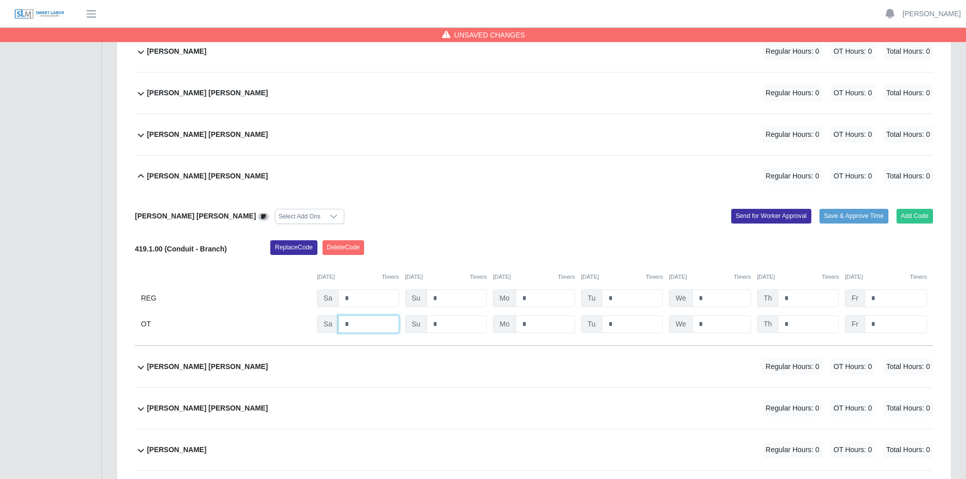
click at [382, 325] on input "*" at bounding box center [368, 324] width 60 height 18
type input "*"
click at [634, 322] on input "*" at bounding box center [632, 324] width 61 height 18
type input "*"
click at [724, 324] on input "*" at bounding box center [721, 324] width 59 height 18
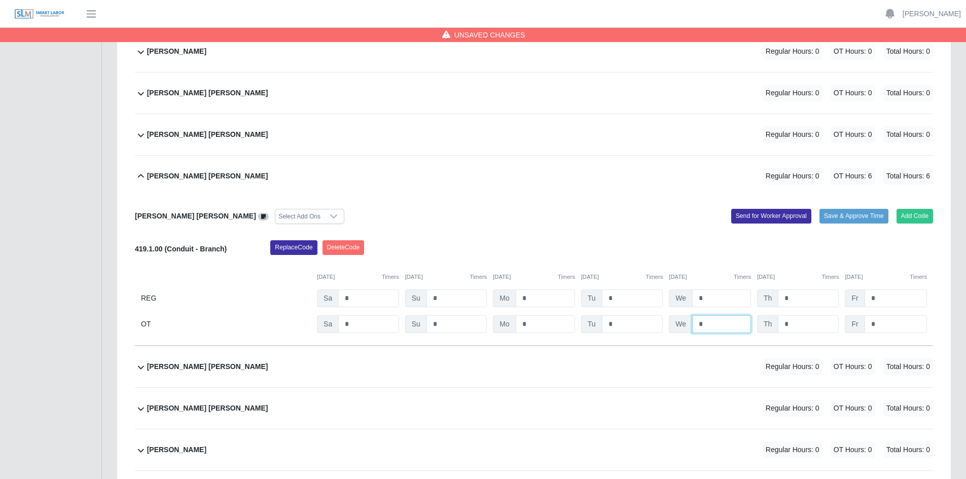
type input "*"
click at [810, 324] on input "*" at bounding box center [807, 324] width 61 height 18
type input "*"
click at [897, 325] on input "*" at bounding box center [895, 324] width 62 height 18
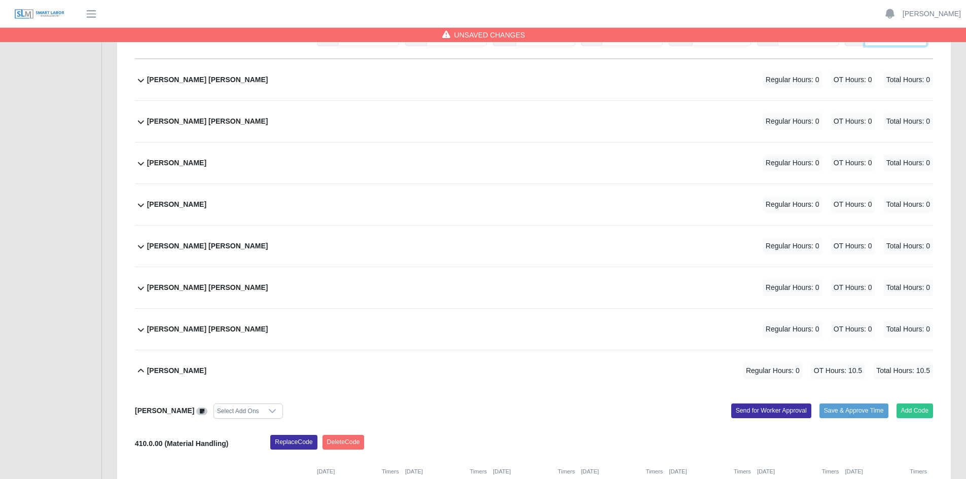
scroll to position [3775, 0]
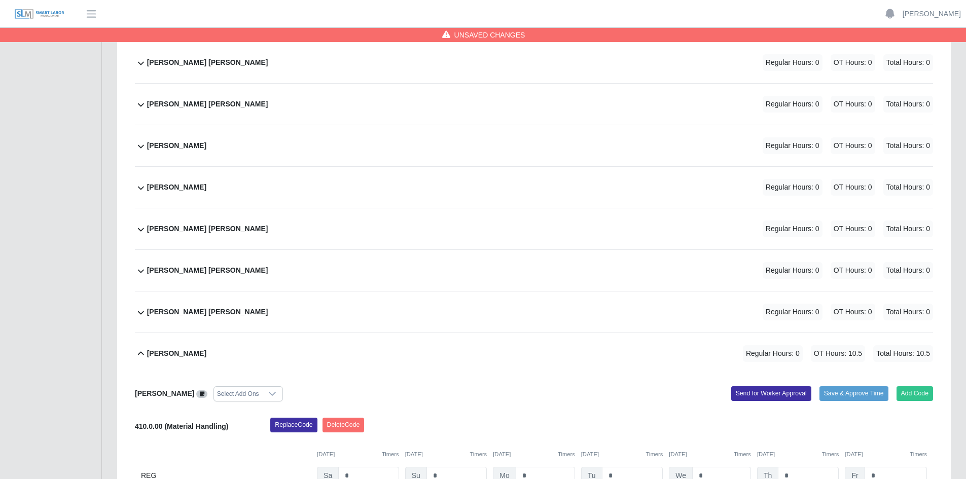
type input "*"
click at [419, 314] on div "Jose Roberto Quinones Quinones Regular Hours: 0 OT Hours: 0 Total Hours: 0" at bounding box center [540, 311] width 786 height 41
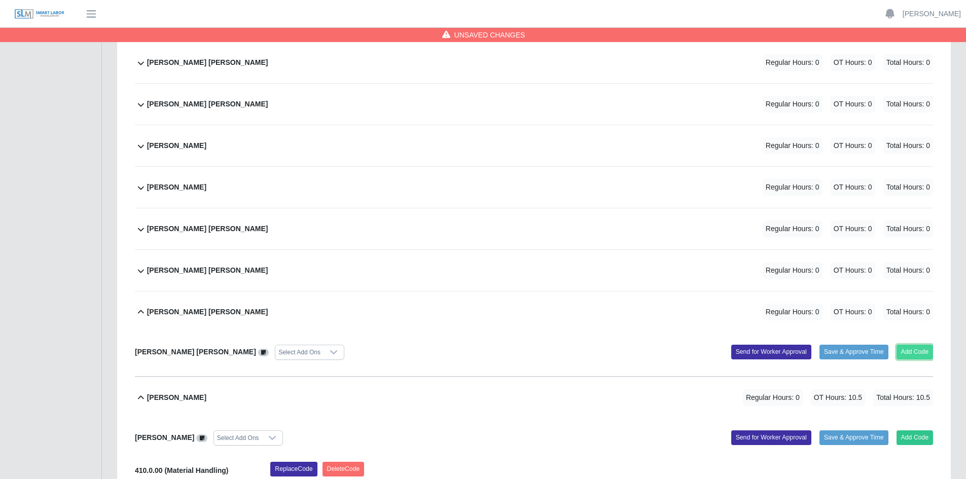
click at [907, 352] on button "Add Code" at bounding box center [914, 352] width 37 height 14
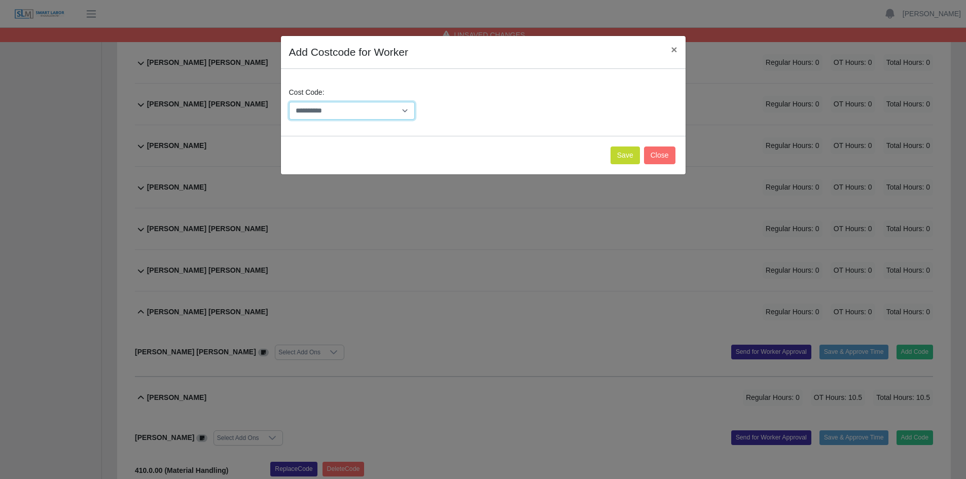
click at [407, 109] on select "**********" at bounding box center [352, 111] width 126 height 18
select select "**********"
click at [289, 102] on select "**********" at bounding box center [352, 111] width 126 height 18
click at [618, 157] on button "Save" at bounding box center [624, 155] width 29 height 18
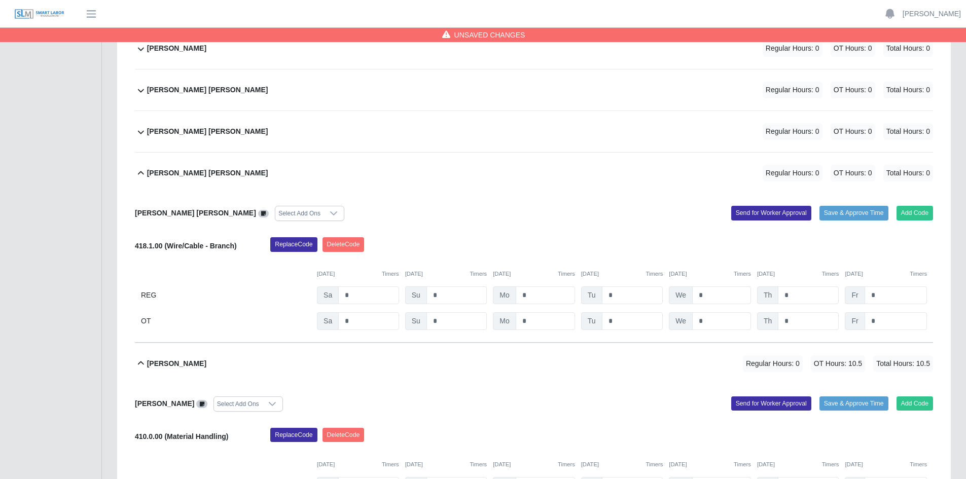
scroll to position [3927, 0]
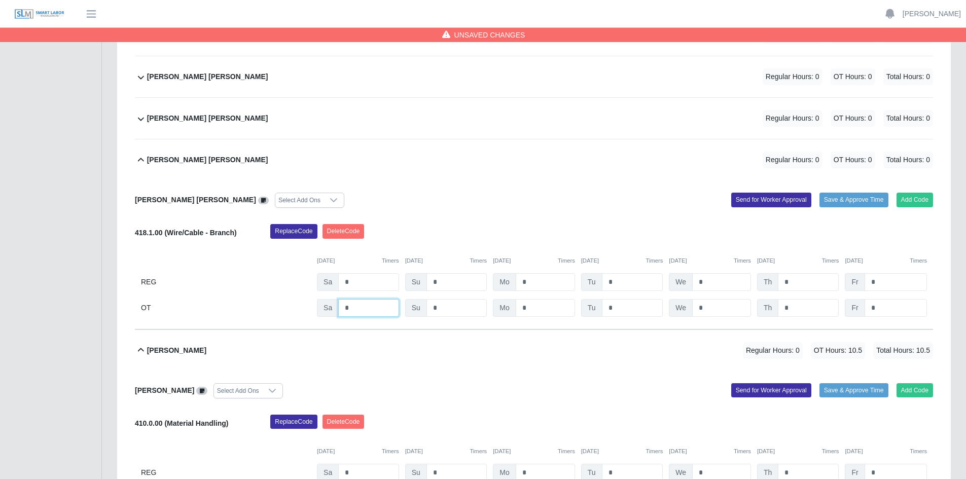
click at [357, 307] on input "*" at bounding box center [368, 308] width 60 height 18
type input "*"
click at [629, 308] on input "*" at bounding box center [632, 308] width 61 height 18
type input "*"
click at [716, 308] on input "*" at bounding box center [721, 308] width 59 height 18
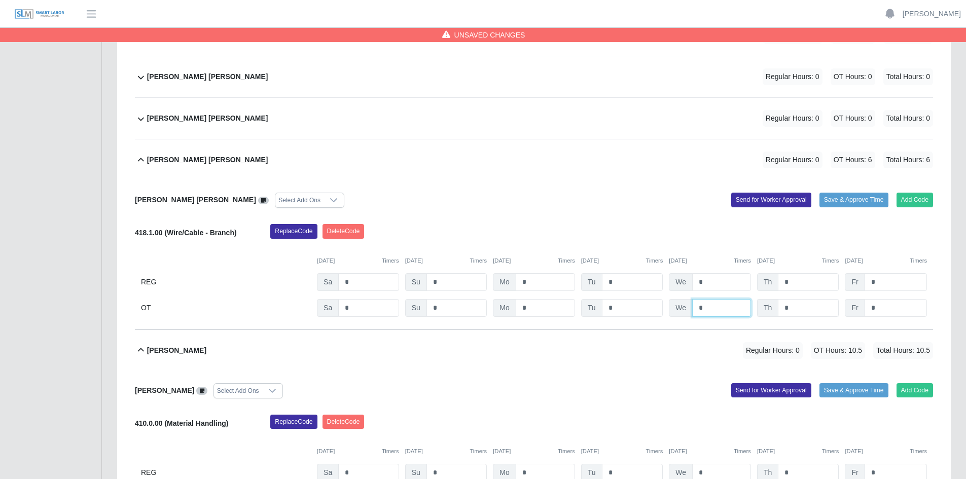
type input "*"
click at [804, 305] on input "*" at bounding box center [807, 308] width 61 height 18
type input "*"
click at [887, 307] on input "*" at bounding box center [895, 308] width 62 height 18
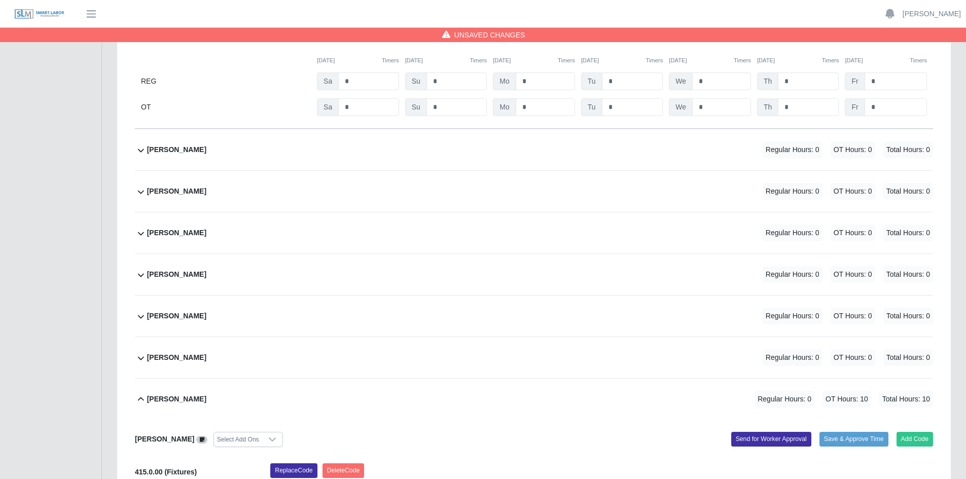
scroll to position [5346, 0]
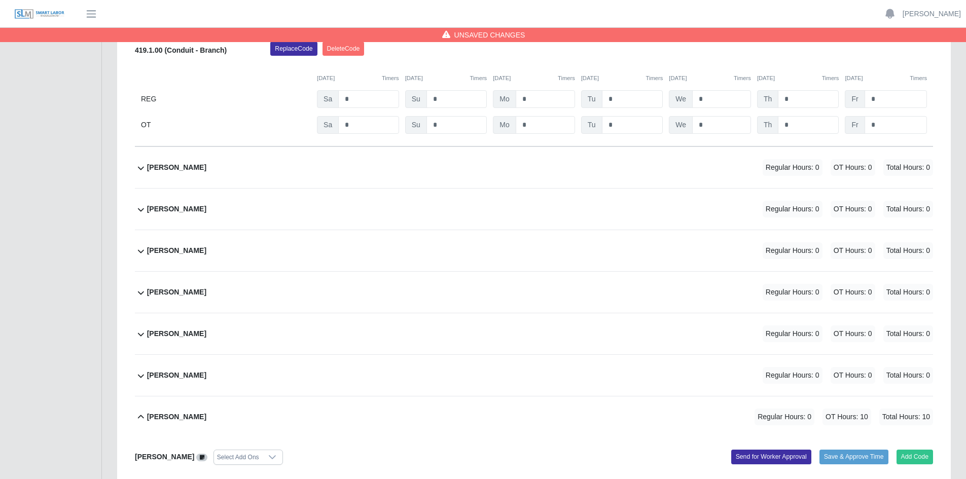
type input "*"
click at [300, 291] on div "Tomas Zaldivar Velazquez Regular Hours: 0 OT Hours: 0 Total Hours: 0" at bounding box center [540, 292] width 786 height 41
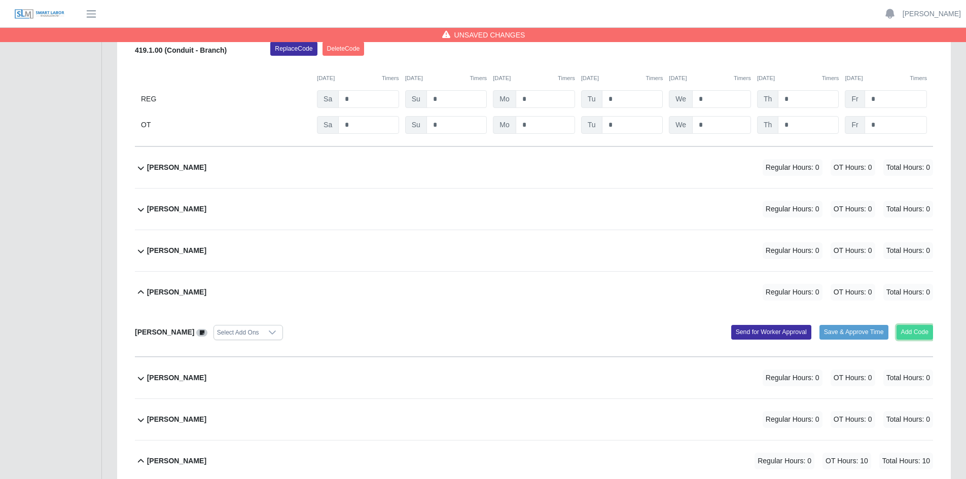
click at [926, 330] on button "Add Code" at bounding box center [914, 332] width 37 height 14
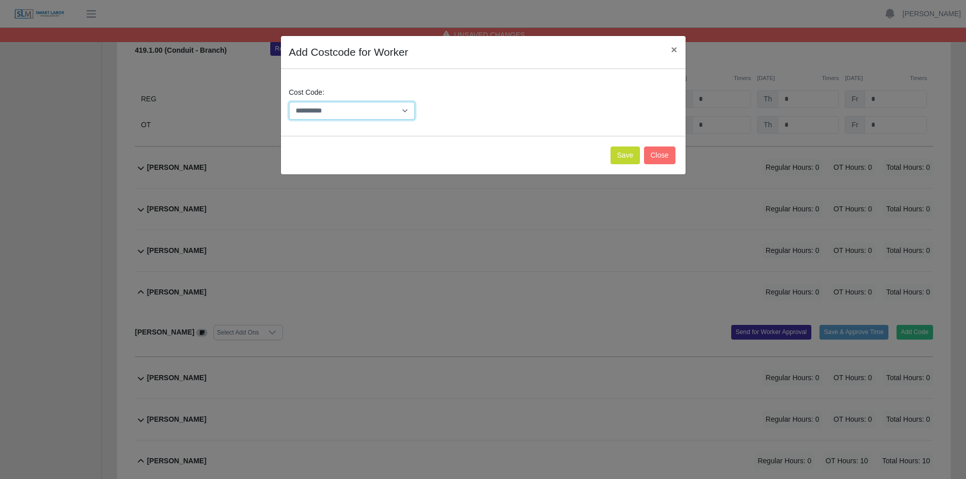
click at [403, 109] on select "**********" at bounding box center [352, 111] width 126 height 18
select select "**********"
click at [289, 102] on select "**********" at bounding box center [352, 111] width 126 height 18
click at [621, 157] on button "Save" at bounding box center [624, 155] width 29 height 18
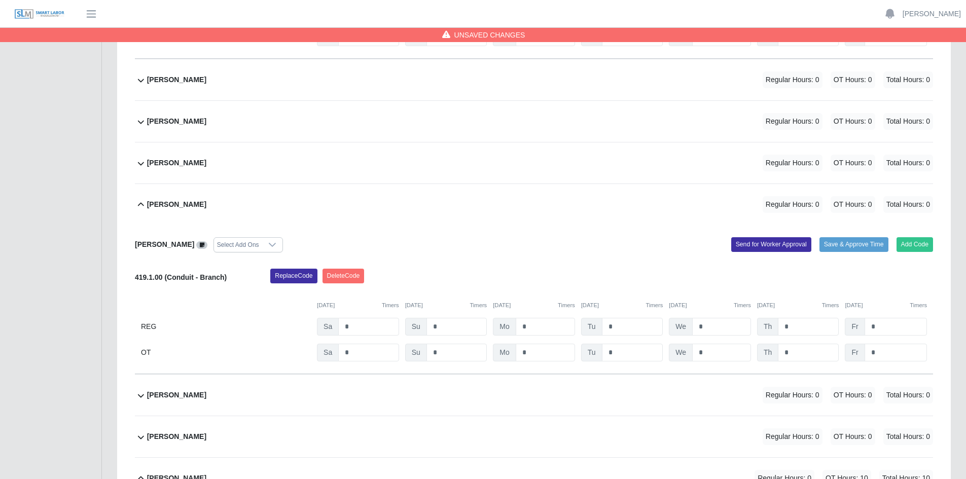
scroll to position [5447, 0]
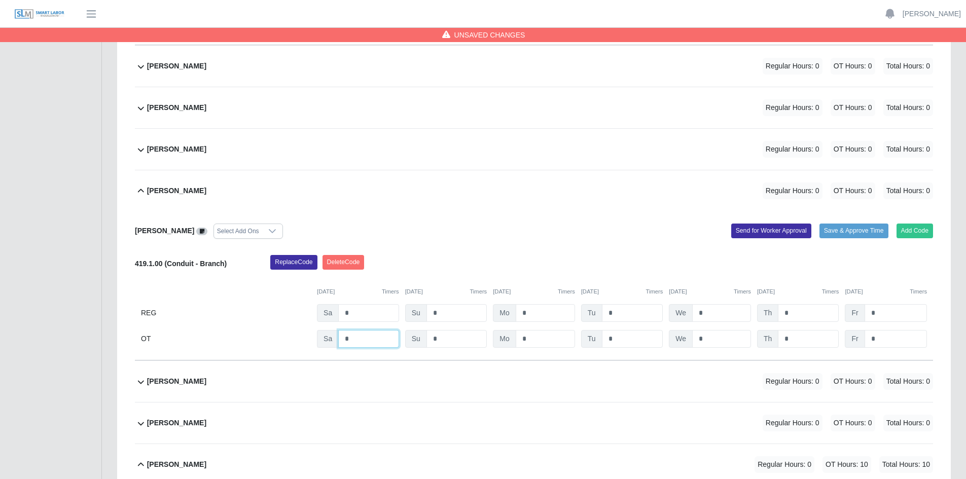
click at [358, 336] on input "*" at bounding box center [368, 339] width 60 height 18
type input "*"
click at [614, 340] on input "*" at bounding box center [632, 339] width 61 height 18
type input "*"
click at [730, 341] on input "*" at bounding box center [721, 339] width 59 height 18
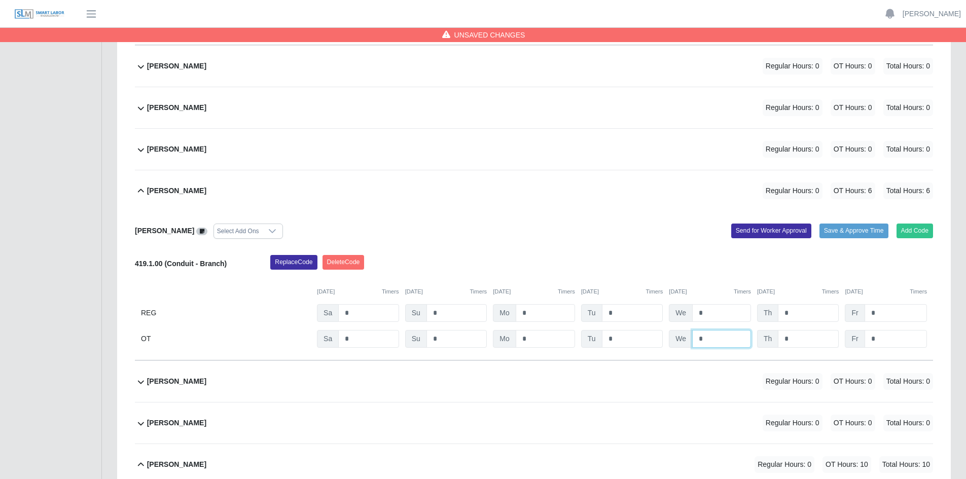
type input "*"
click at [795, 338] on input "*" at bounding box center [807, 339] width 61 height 18
type input "*"
click at [880, 341] on input "*" at bounding box center [895, 339] width 62 height 18
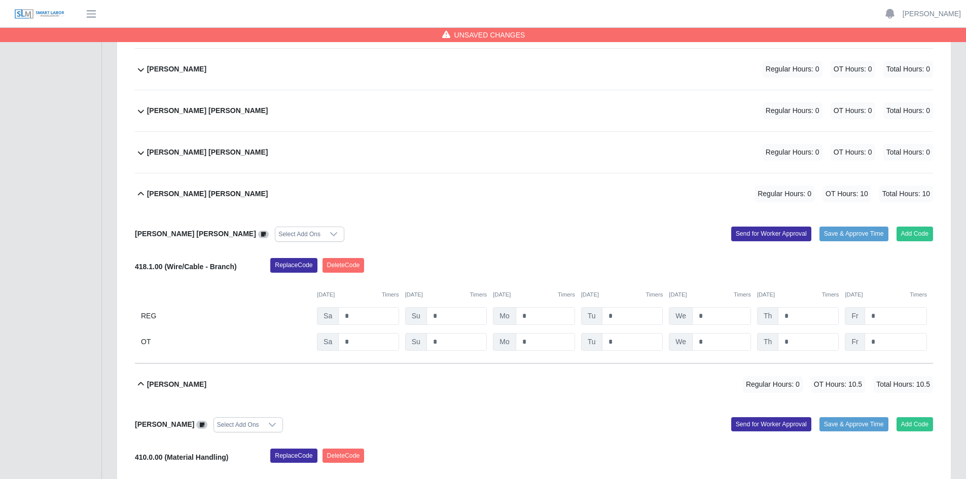
scroll to position [3876, 0]
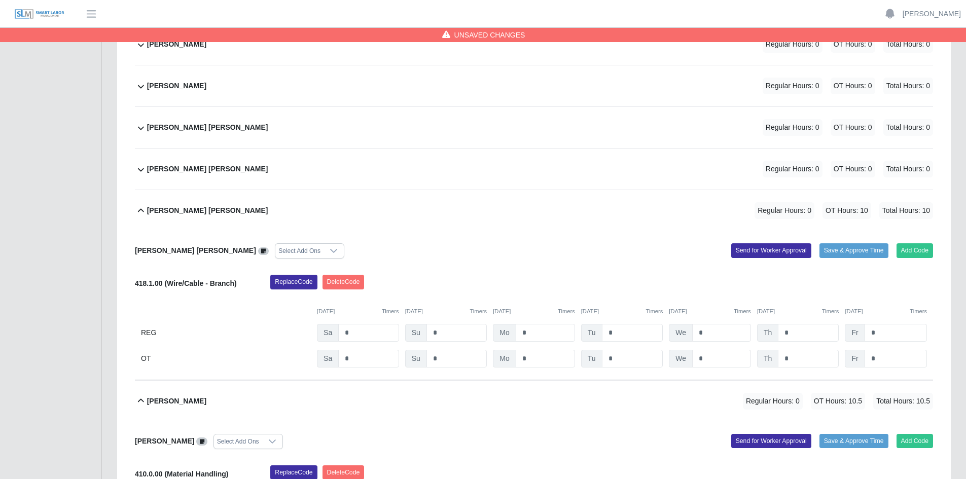
type input "***"
click at [468, 167] on div "Jose Lucas Perez Regular Hours: 0 OT Hours: 0 Total Hours: 0" at bounding box center [540, 169] width 786 height 41
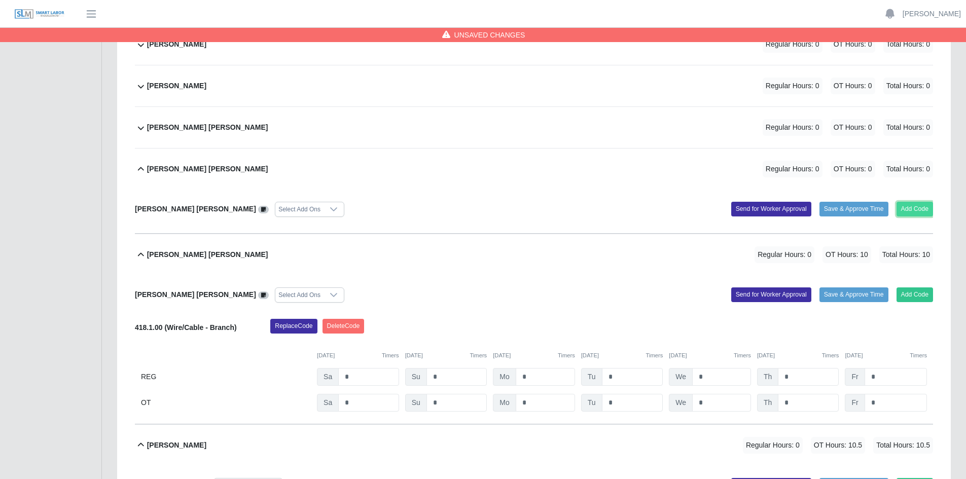
click at [920, 211] on button "Add Code" at bounding box center [914, 209] width 37 height 14
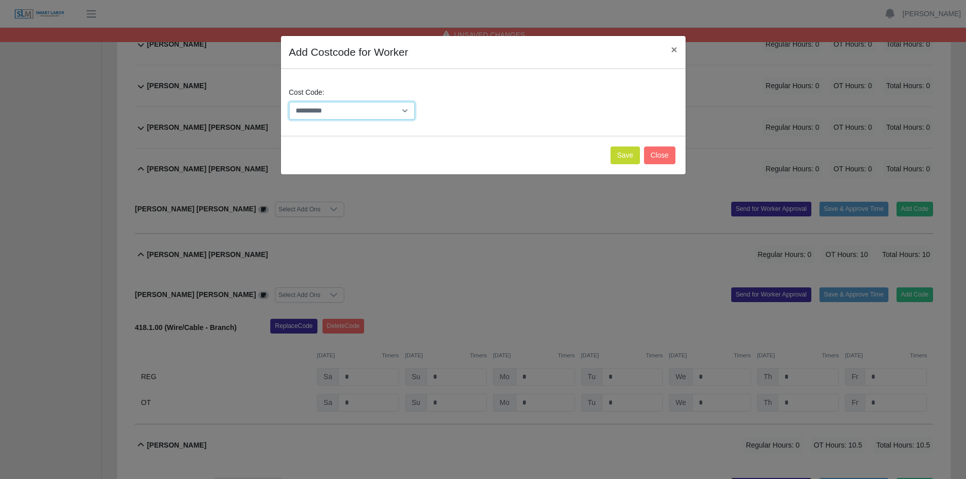
click at [410, 109] on select "**********" at bounding box center [352, 111] width 126 height 18
select select "**********"
click at [289, 102] on select "**********" at bounding box center [352, 111] width 126 height 18
click at [629, 152] on button "Save" at bounding box center [624, 155] width 29 height 18
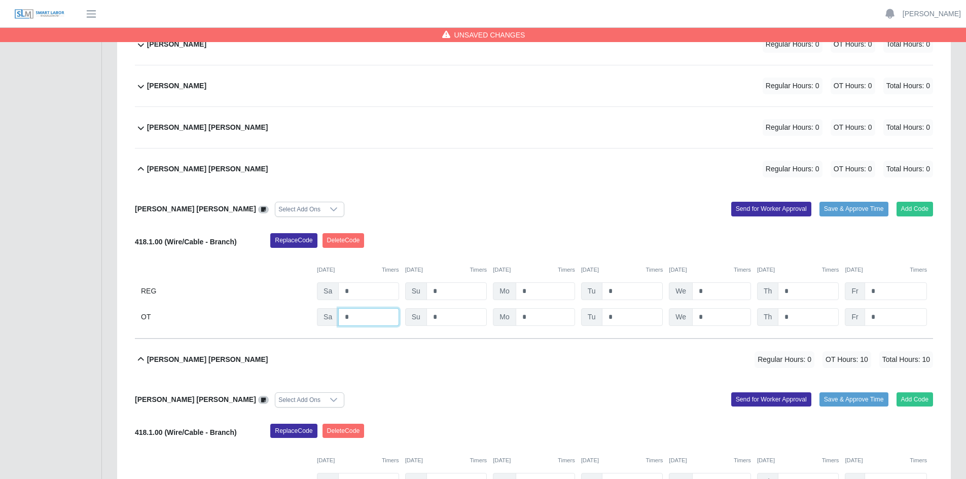
click at [359, 315] on input "*" at bounding box center [368, 317] width 60 height 18
type input "*"
drag, startPoint x: 622, startPoint y: 314, endPoint x: 628, endPoint y: 315, distance: 6.6
click at [622, 314] on input "*" at bounding box center [632, 317] width 61 height 18
type input "*"
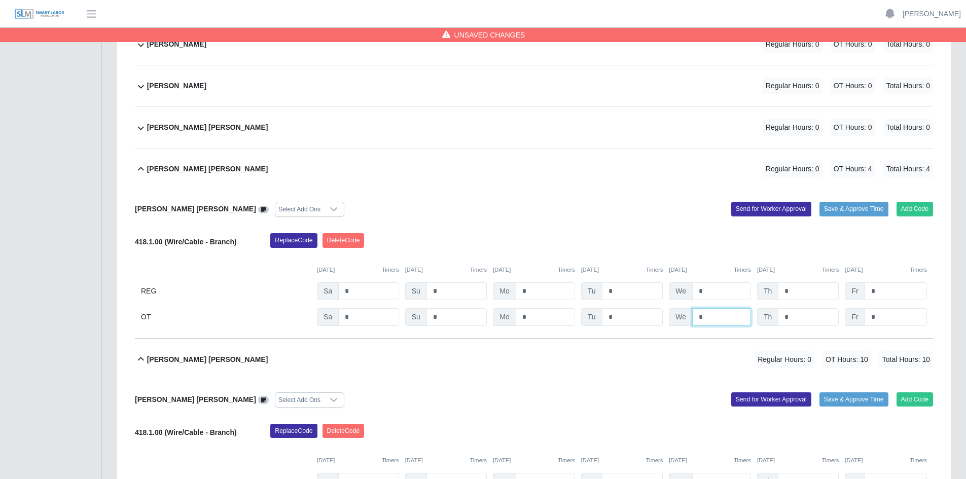
click at [720, 319] on input "*" at bounding box center [721, 317] width 59 height 18
click at [804, 317] on input "*" at bounding box center [807, 317] width 61 height 18
click at [713, 316] on input "**" at bounding box center [721, 317] width 59 height 18
drag, startPoint x: 713, startPoint y: 316, endPoint x: 683, endPoint y: 320, distance: 29.7
click at [681, 316] on div "We **" at bounding box center [710, 317] width 82 height 18
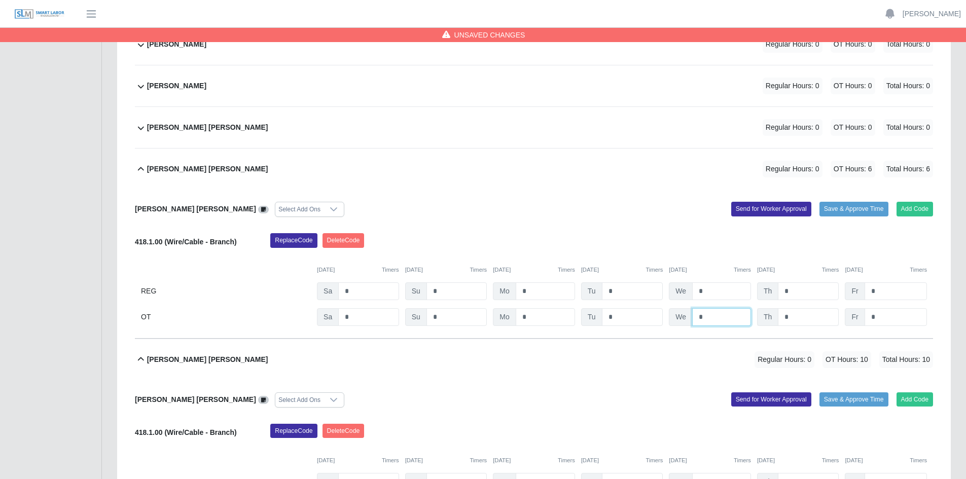
type input "*"
click at [797, 316] on input "*" at bounding box center [807, 317] width 61 height 18
type input "*"
click at [891, 316] on input "*" at bounding box center [895, 317] width 62 height 18
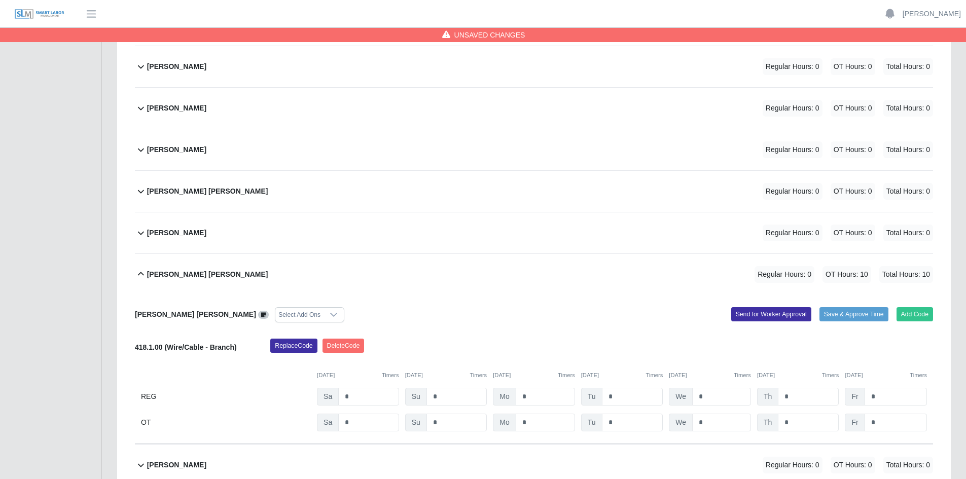
scroll to position [659, 0]
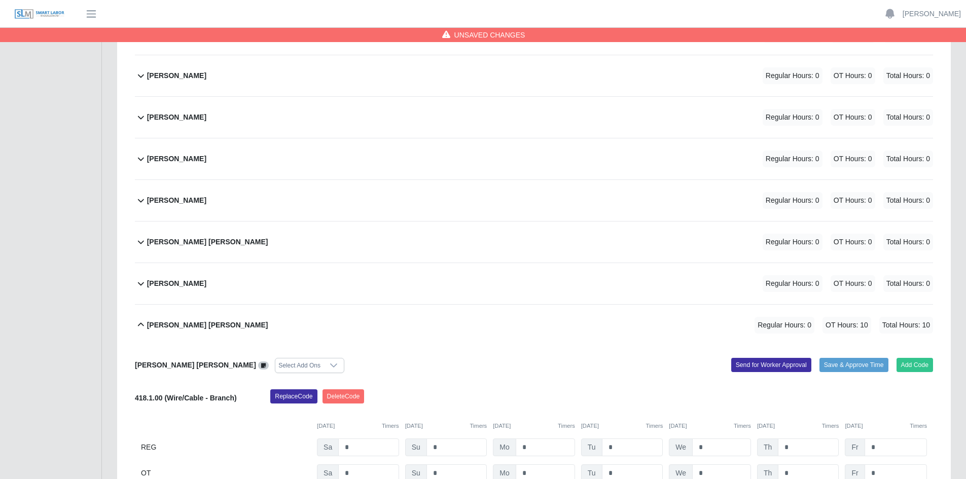
type input "*"
click at [519, 162] on div "Bertilia Magaly Rodriguez Regular Hours: 0 OT Hours: 0 Total Hours: 0" at bounding box center [540, 158] width 786 height 41
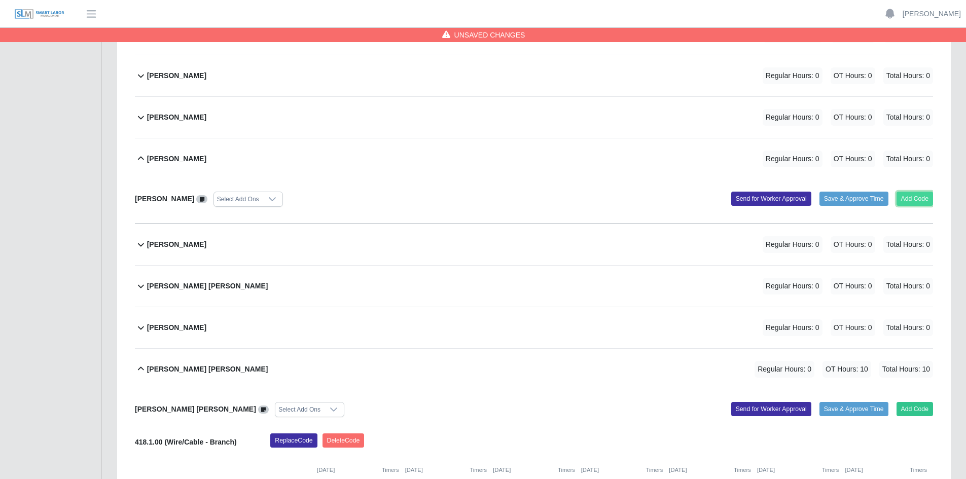
click at [912, 199] on button "Add Code" at bounding box center [914, 199] width 37 height 14
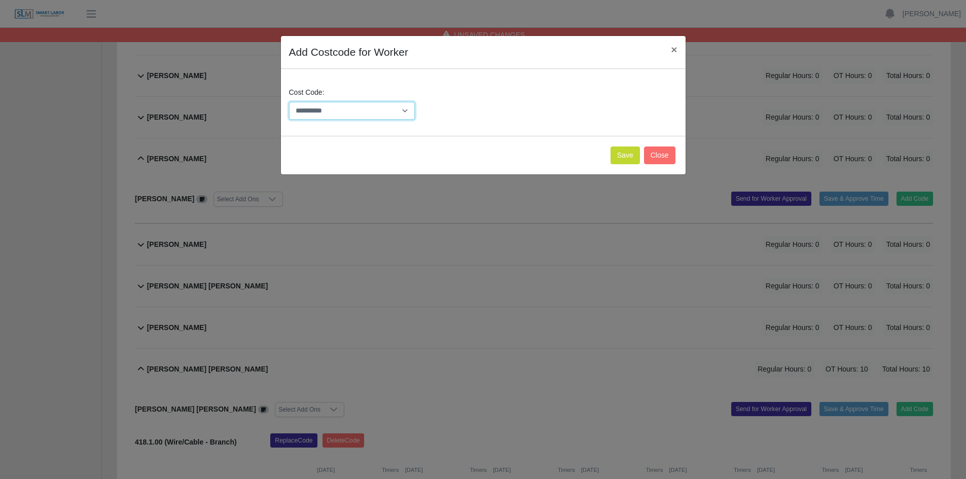
click at [403, 109] on select "**********" at bounding box center [352, 111] width 126 height 18
select select "**********"
click at [289, 102] on select "**********" at bounding box center [352, 111] width 126 height 18
click at [627, 155] on button "Save" at bounding box center [624, 155] width 29 height 18
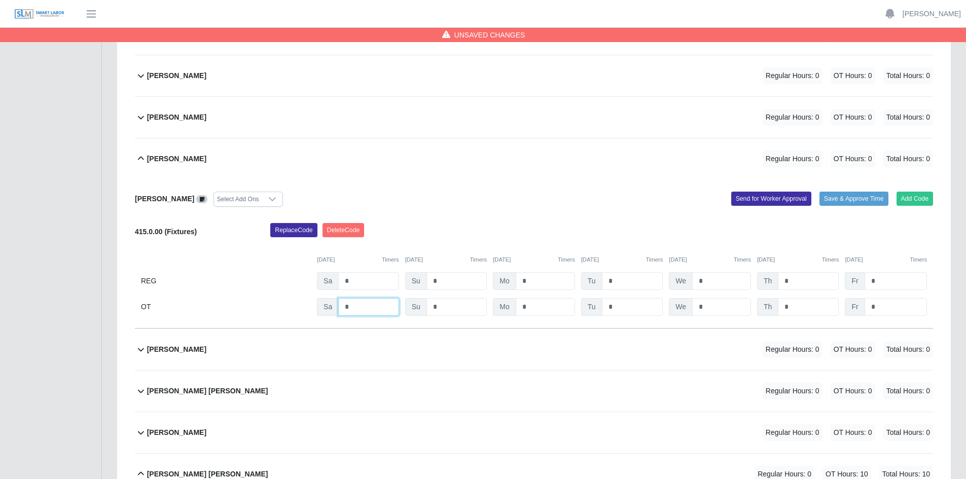
click at [353, 308] on input "*" at bounding box center [368, 307] width 60 height 18
type input "*"
click at [624, 307] on input "*" at bounding box center [632, 307] width 61 height 18
type input "*"
drag, startPoint x: 722, startPoint y: 307, endPoint x: 739, endPoint y: 307, distance: 17.2
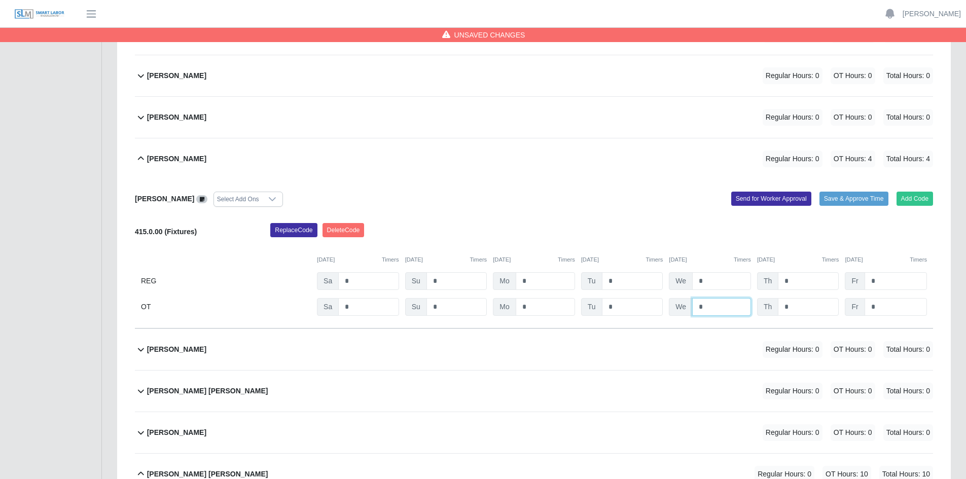
click at [725, 307] on input "*" at bounding box center [721, 307] width 59 height 18
type input "*"
click at [798, 306] on input "*" at bounding box center [807, 307] width 61 height 18
type input "*"
click at [889, 304] on input "*" at bounding box center [895, 307] width 62 height 18
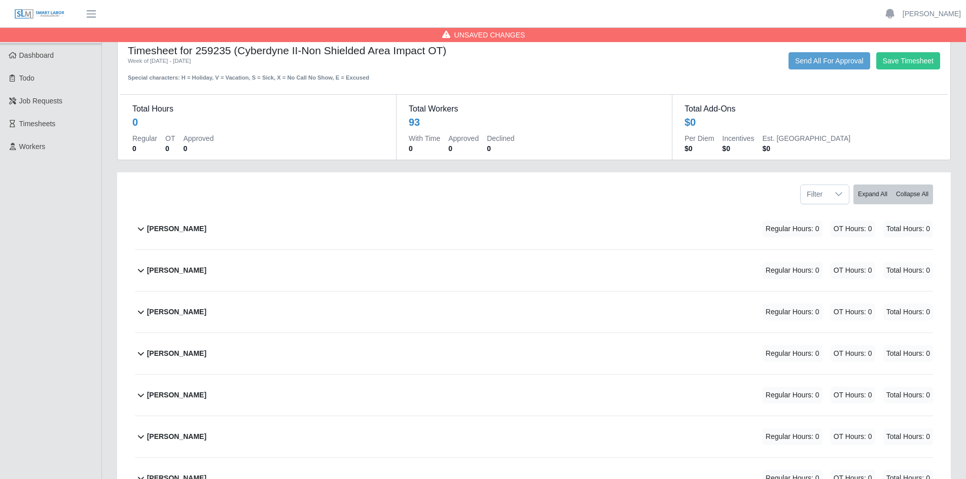
scroll to position [0, 0]
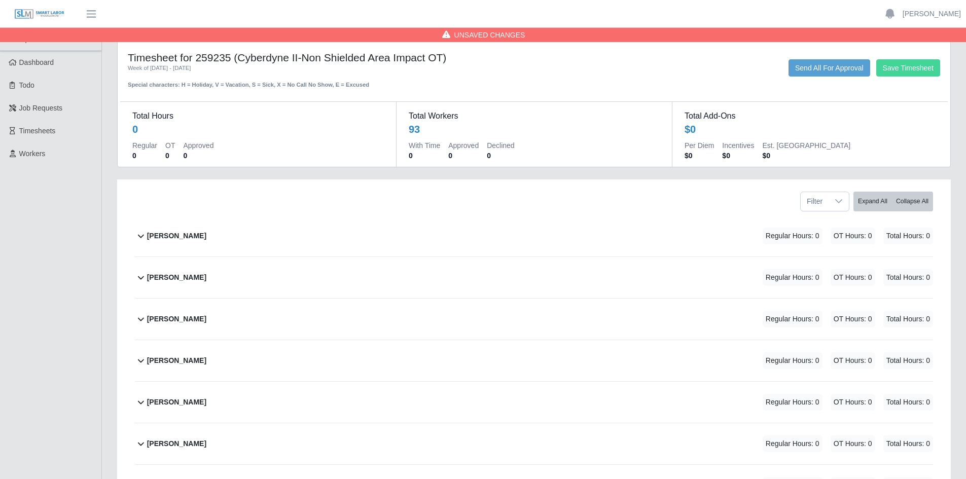
type input "*"
click at [903, 70] on button "Save Timesheet" at bounding box center [908, 67] width 64 height 17
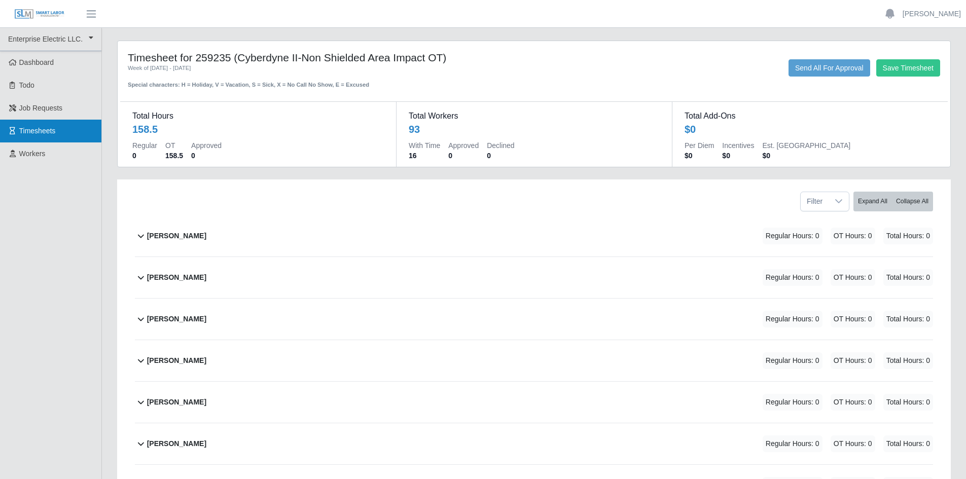
click at [40, 128] on span "Timesheets" at bounding box center [37, 131] width 36 height 8
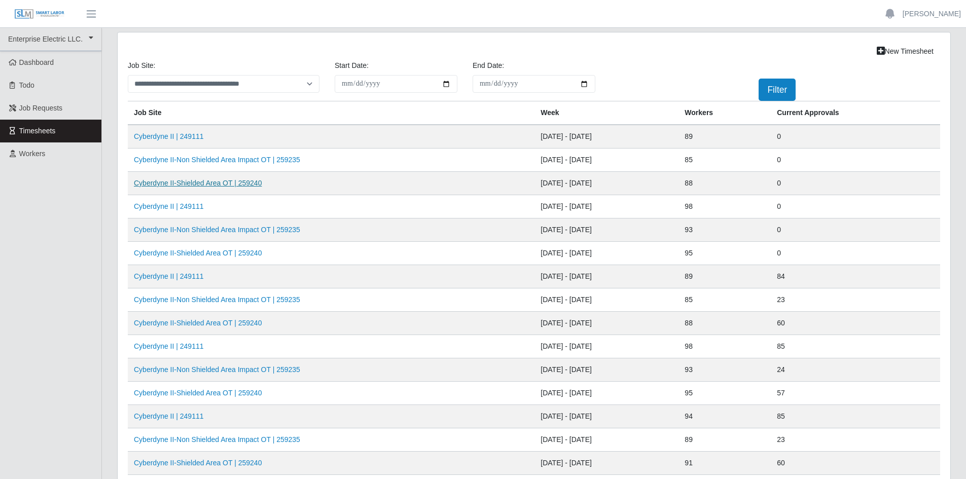
click at [193, 183] on link "Cyberdyne II-Shielded Area OT | 259240" at bounding box center [198, 183] width 128 height 8
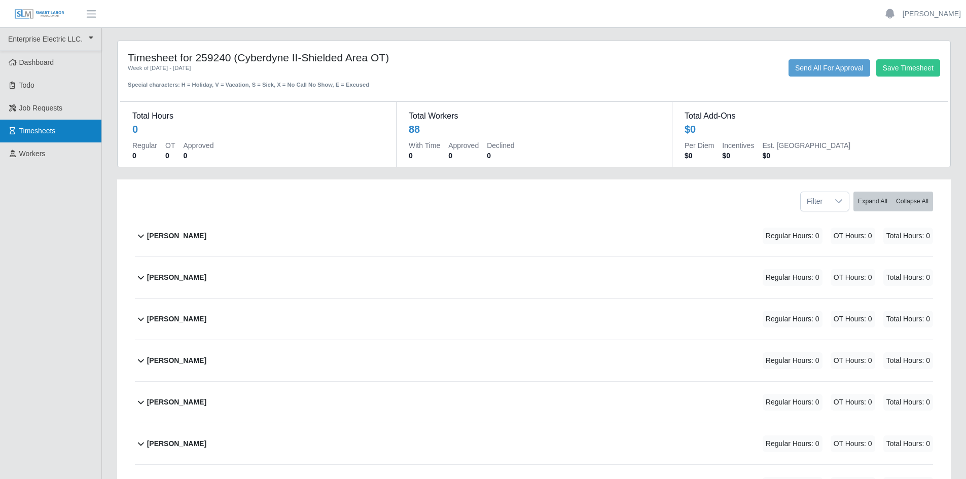
click at [49, 131] on span "Timesheets" at bounding box center [37, 131] width 36 height 8
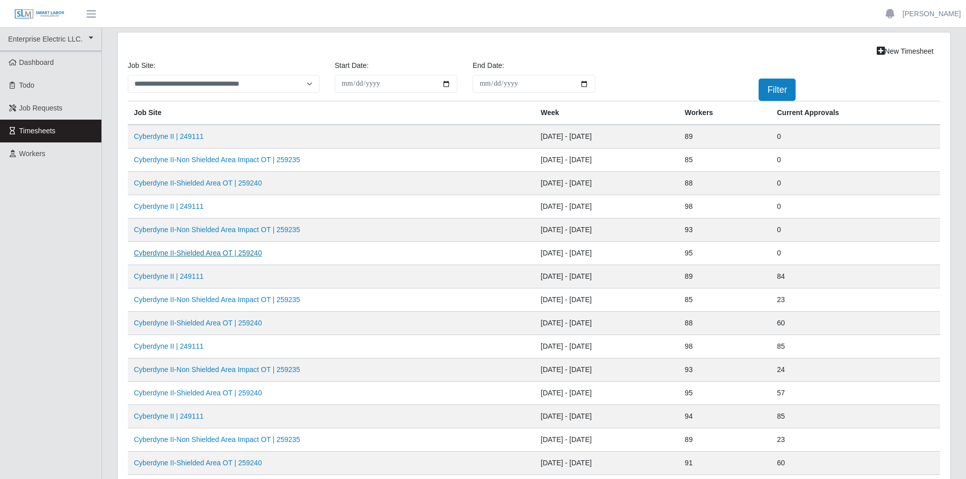
click at [202, 253] on link "Cyberdyne II-Shielded Area OT | 259240" at bounding box center [198, 253] width 128 height 8
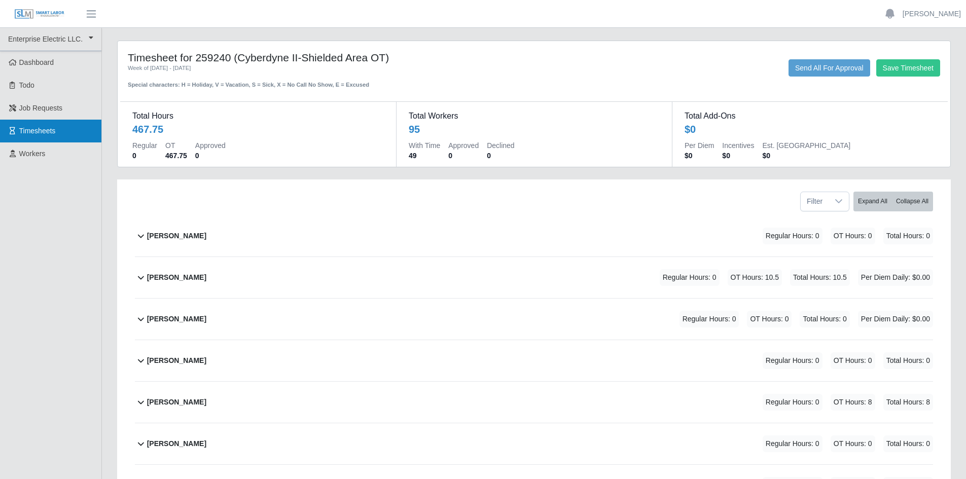
click at [37, 132] on span "Timesheets" at bounding box center [37, 131] width 36 height 8
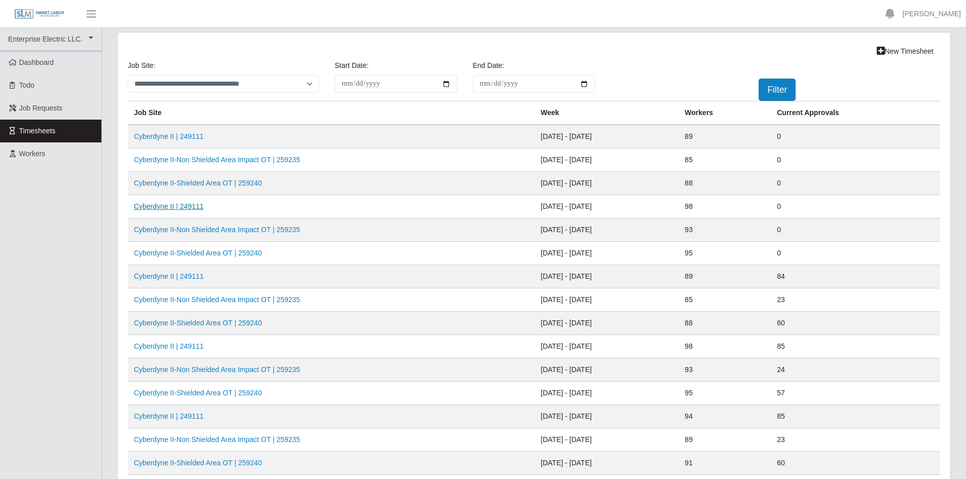
click at [175, 205] on link "Cyberdyne II | 249111" at bounding box center [169, 206] width 70 height 8
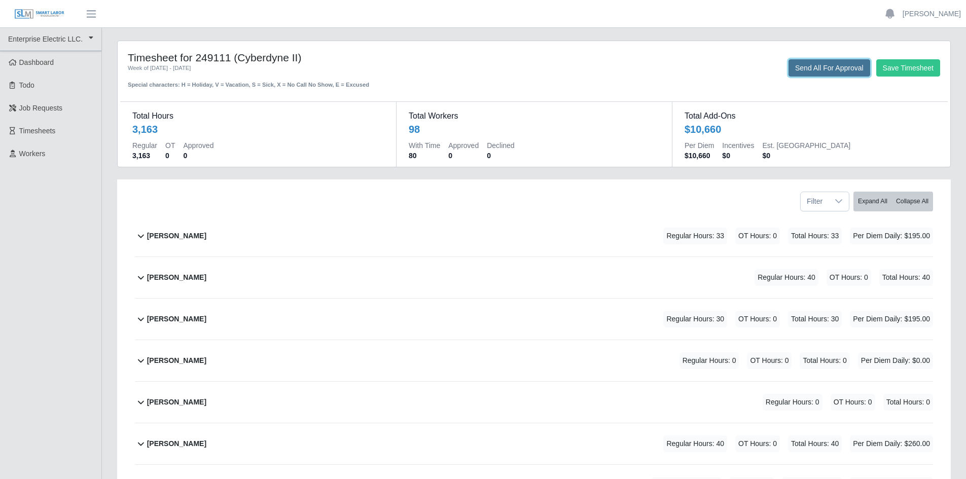
click at [822, 65] on button "Send All For Approval" at bounding box center [829, 67] width 82 height 17
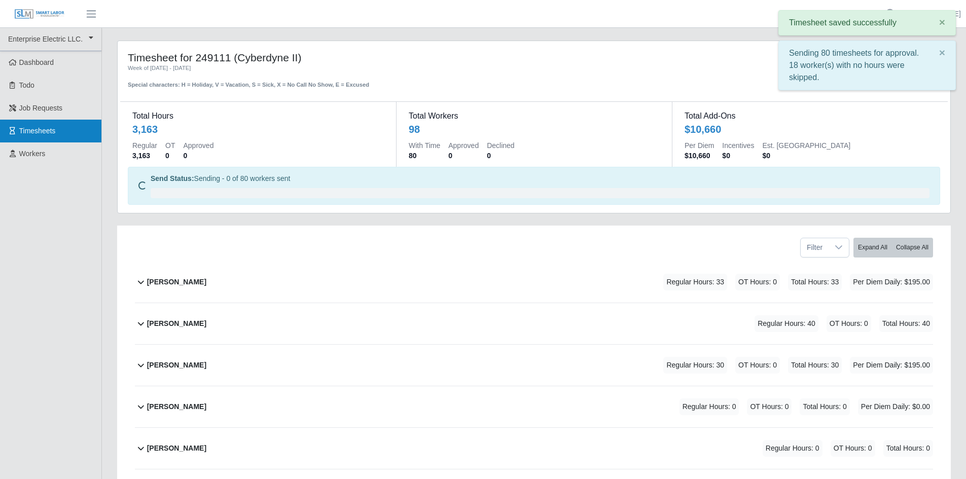
click at [41, 133] on span "Timesheets" at bounding box center [37, 131] width 36 height 8
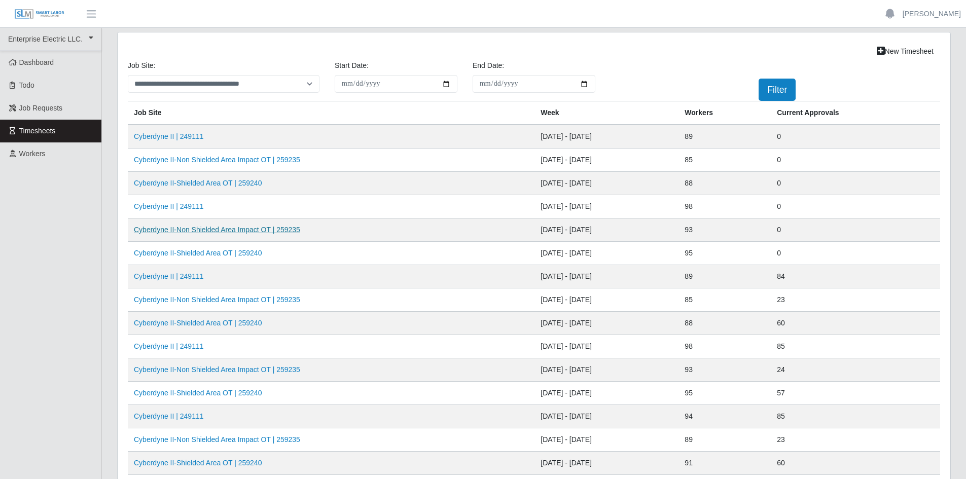
click at [192, 231] on link "Cyberdyne II-Non Shielded Area Impact OT | 259235" at bounding box center [217, 230] width 166 height 8
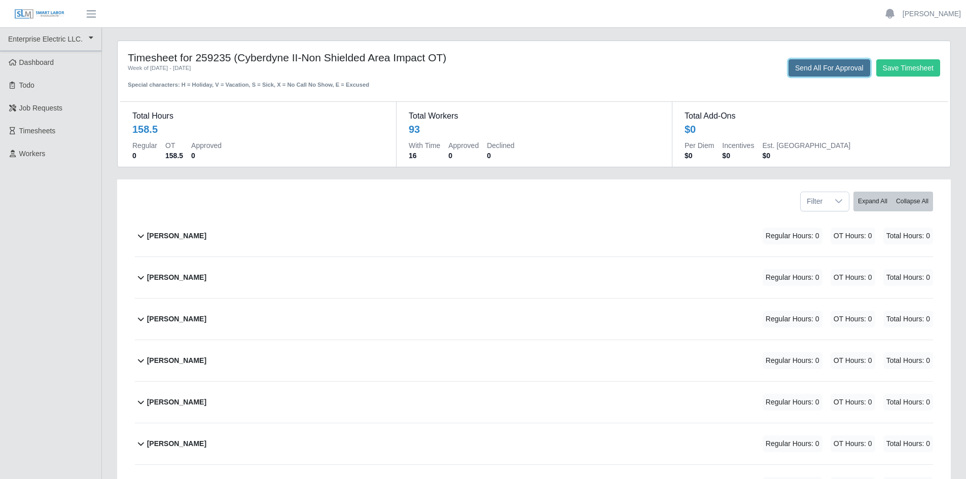
click at [825, 70] on button "Send All For Approval" at bounding box center [829, 67] width 82 height 17
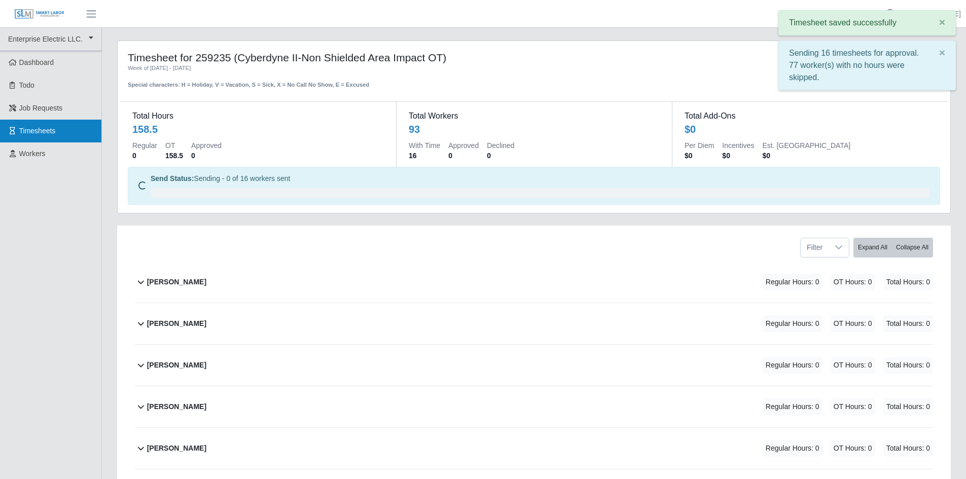
click at [40, 132] on span "Timesheets" at bounding box center [37, 131] width 36 height 8
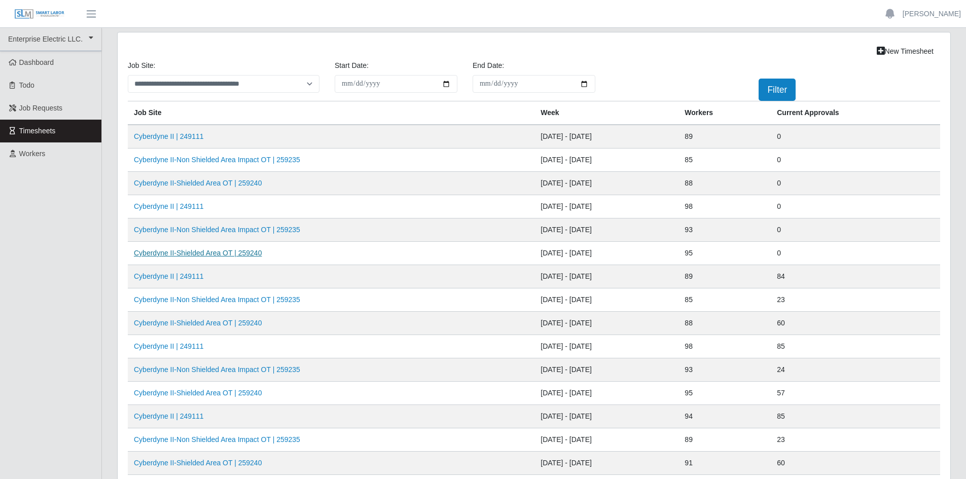
click at [194, 253] on link "Cyberdyne II-Shielded Area OT | 259240" at bounding box center [198, 253] width 128 height 8
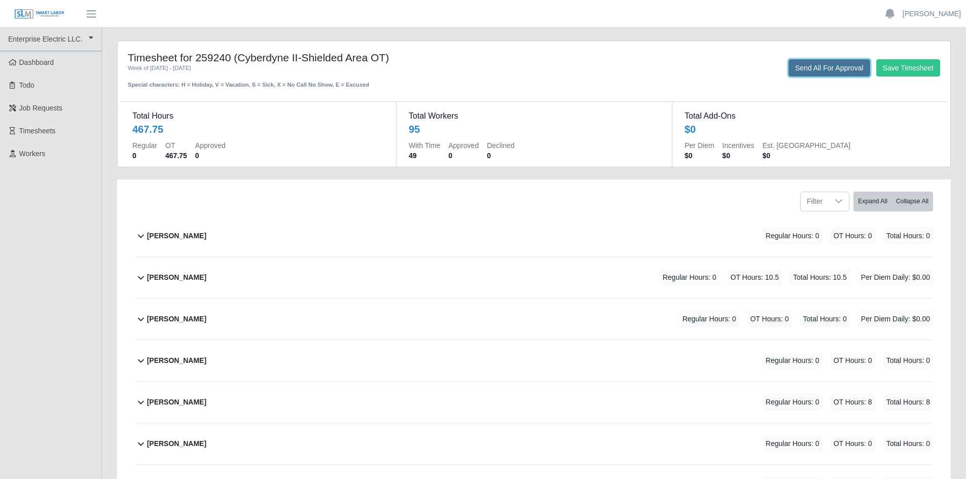
click at [818, 66] on button "Send All For Approval" at bounding box center [829, 67] width 82 height 17
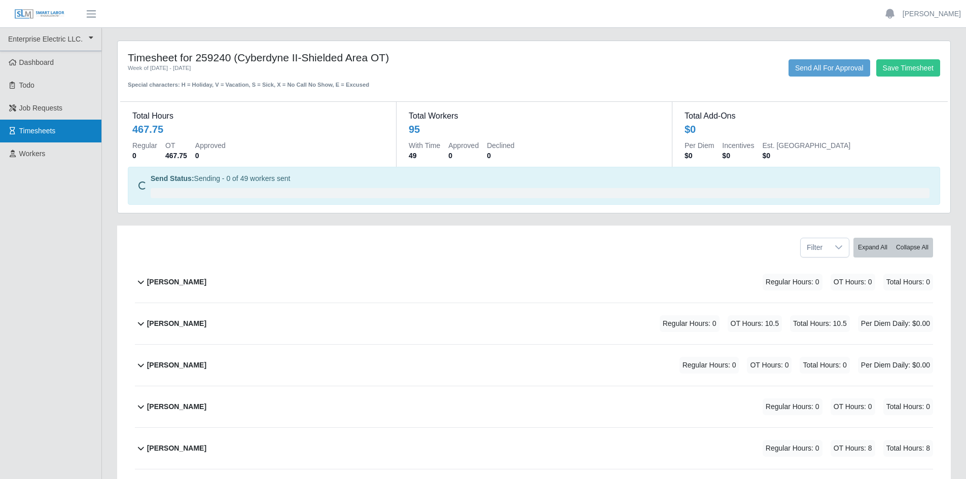
click at [45, 135] on span "Timesheets" at bounding box center [37, 131] width 36 height 8
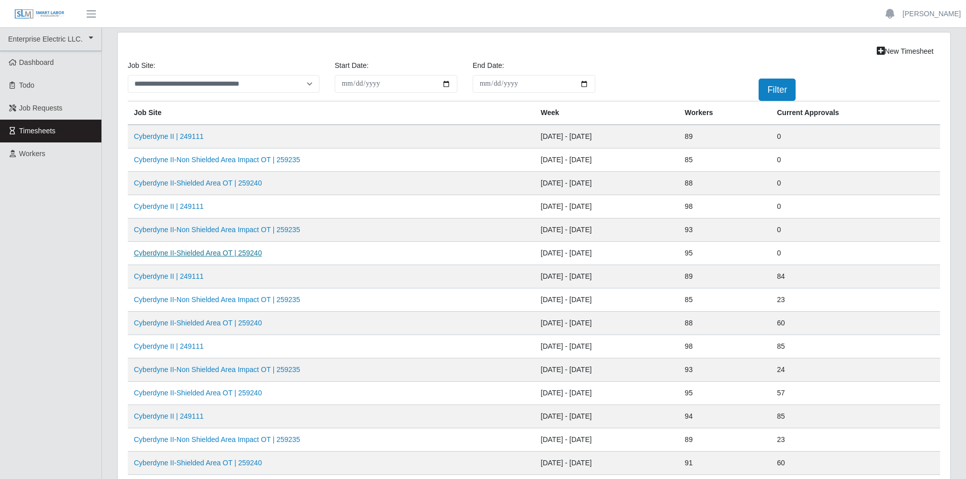
click at [200, 251] on link "Cyberdyne II-Shielded Area OT | 259240" at bounding box center [198, 253] width 128 height 8
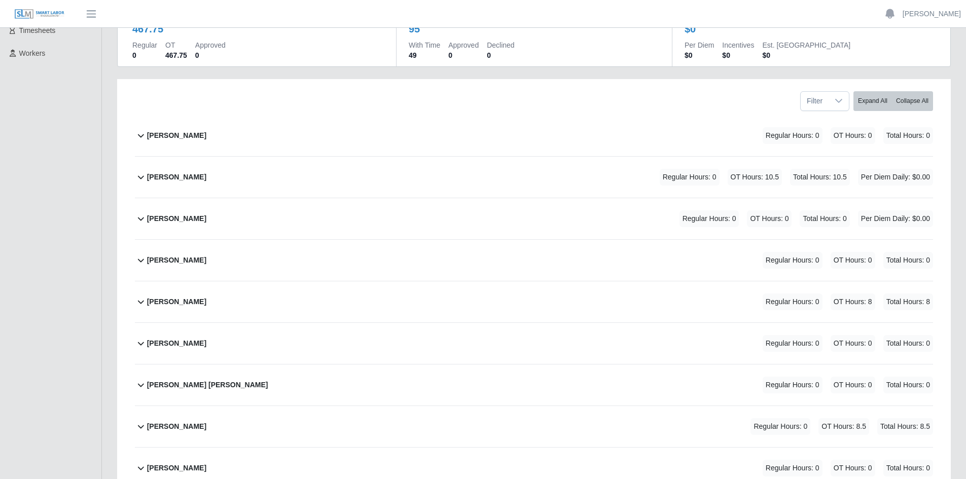
scroll to position [101, 0]
click at [140, 133] on icon at bounding box center [141, 134] width 12 height 12
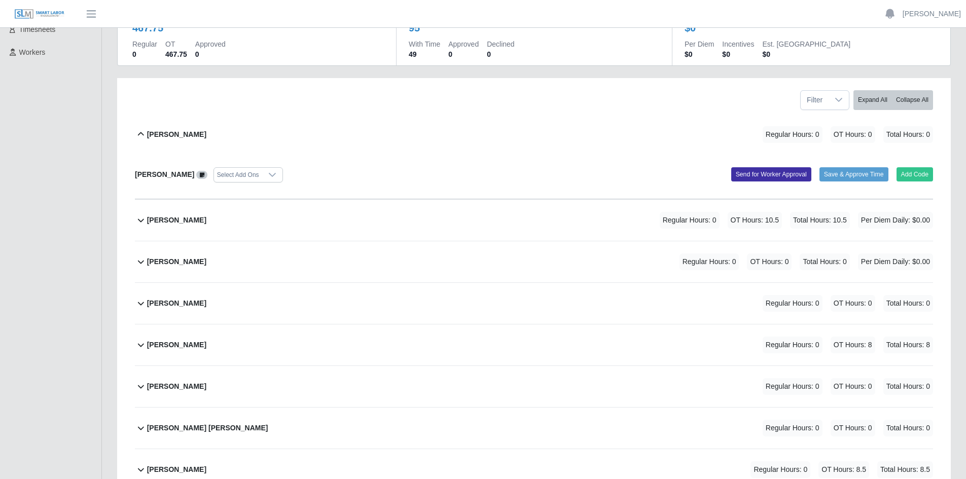
click at [140, 133] on icon at bounding box center [141, 134] width 6 height 4
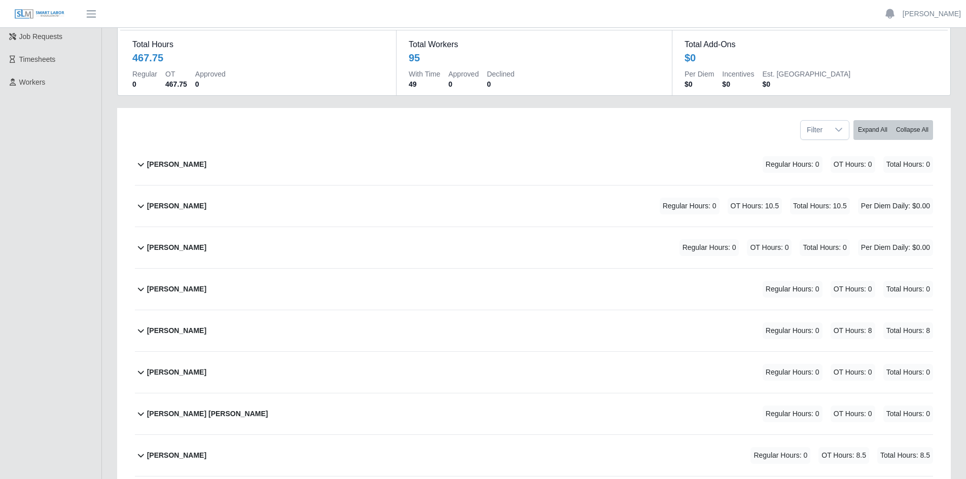
scroll to position [0, 0]
